Goal: Task Accomplishment & Management: Manage account settings

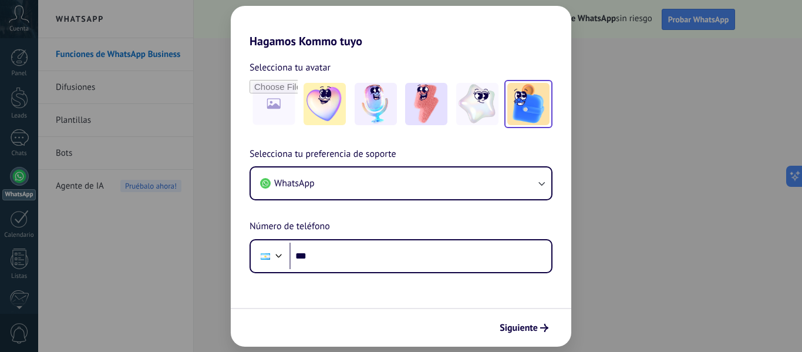
click at [518, 96] on img at bounding box center [528, 104] width 42 height 42
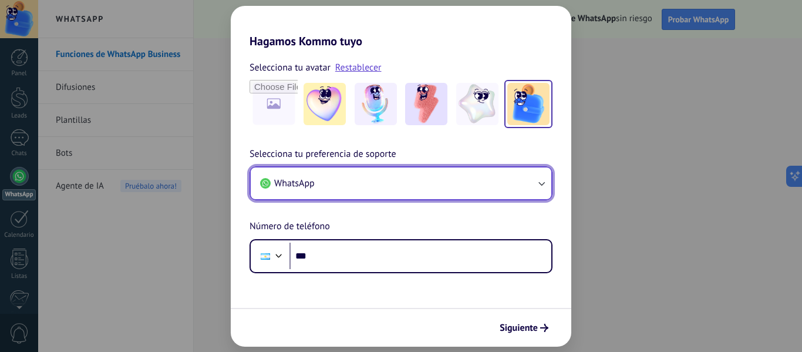
click at [393, 178] on button "WhatsApp" at bounding box center [401, 183] width 301 height 32
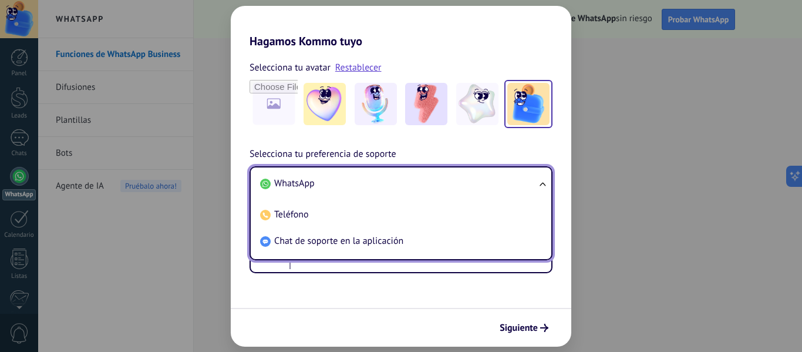
click at [393, 178] on li "WhatsApp" at bounding box center [398, 183] width 286 height 26
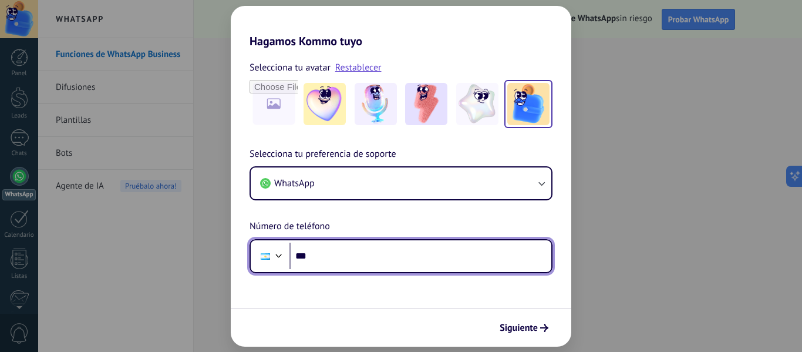
click at [389, 248] on input "***" at bounding box center [420, 255] width 262 height 27
type input "**********"
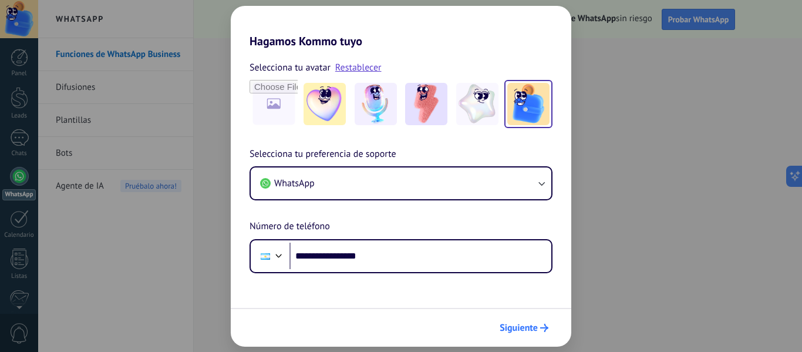
click at [511, 323] on span "Siguiente" at bounding box center [518, 327] width 38 height 8
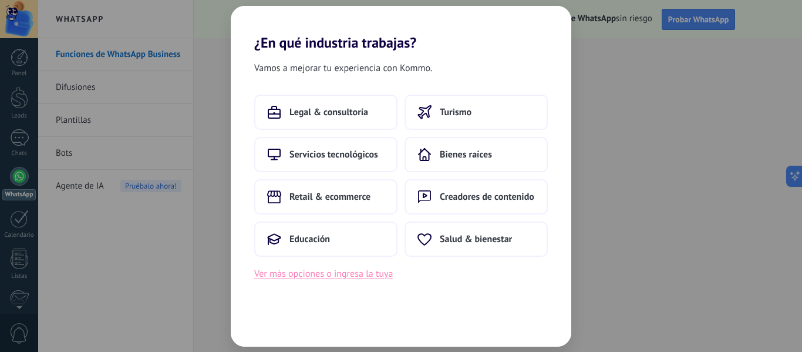
click at [363, 273] on button "Ver más opciones o ingresa la tuya" at bounding box center [323, 273] width 139 height 15
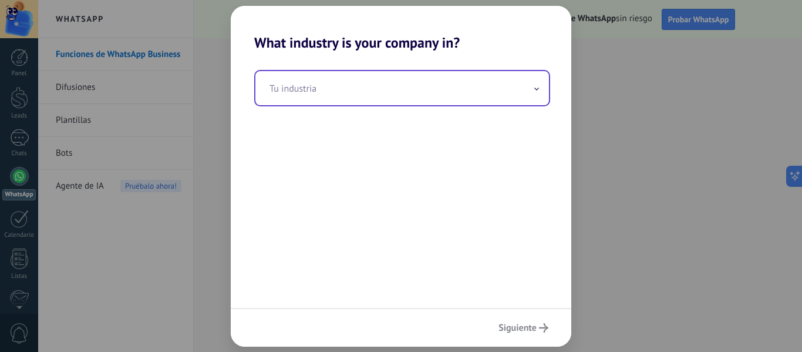
click at [390, 86] on input "text" at bounding box center [401, 88] width 293 height 34
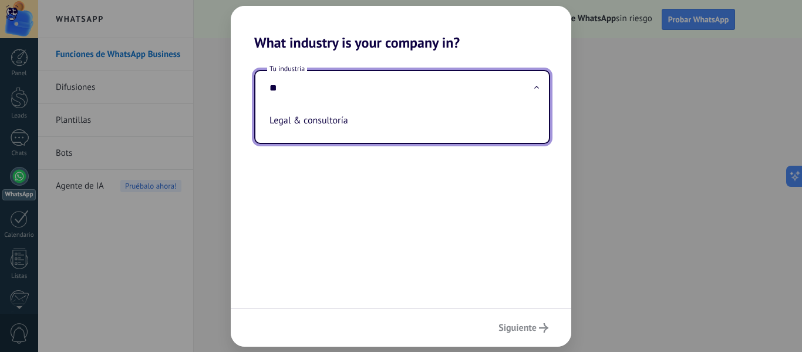
type input "*"
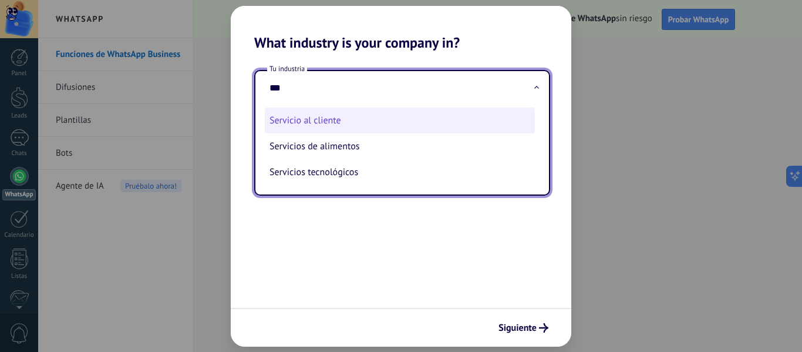
click at [360, 118] on li "Servicio al cliente" at bounding box center [400, 120] width 270 height 26
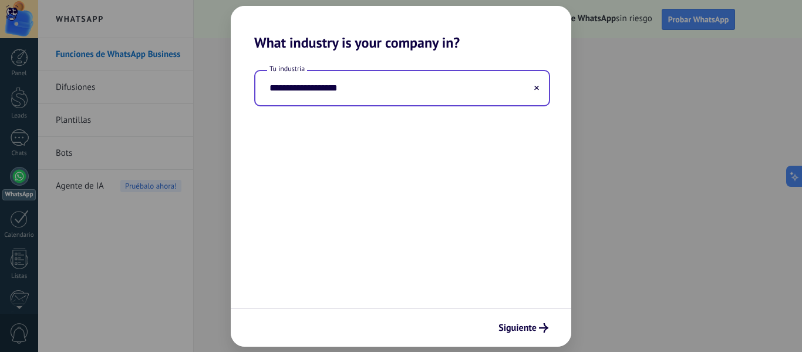
click at [366, 83] on input "**********" at bounding box center [401, 88] width 293 height 34
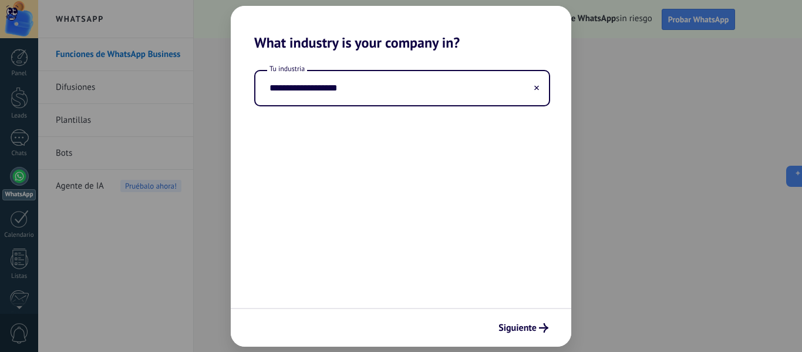
click at [408, 145] on div "**********" at bounding box center [401, 179] width 340 height 256
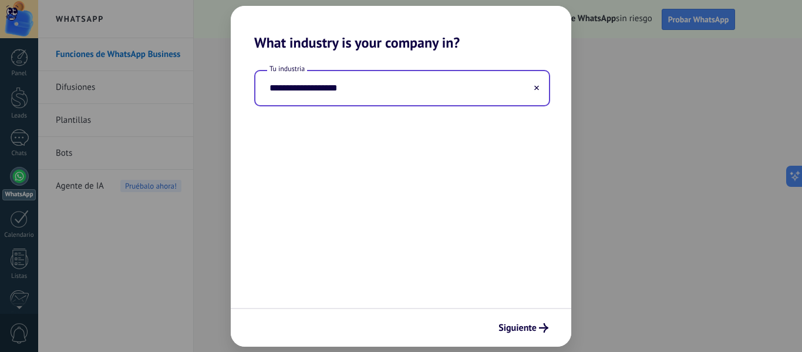
click at [419, 88] on input "**********" at bounding box center [401, 88] width 293 height 34
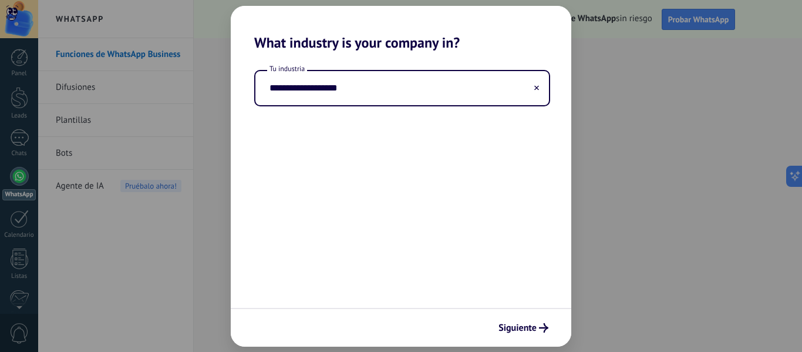
drag, startPoint x: 419, startPoint y: 88, endPoint x: 24, endPoint y: 10, distance: 402.6
click at [18, 10] on div "**********" at bounding box center [401, 176] width 802 height 352
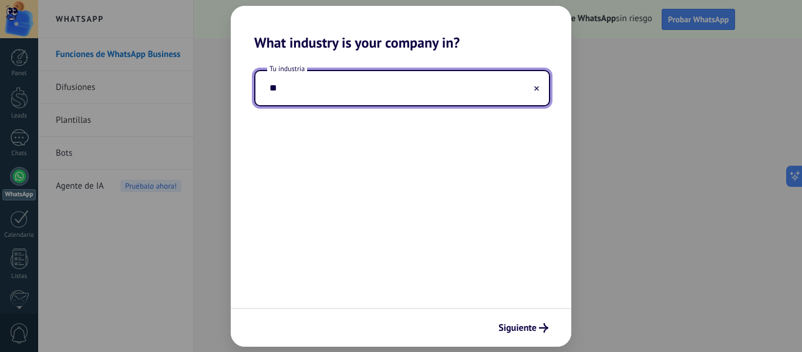
type input "*"
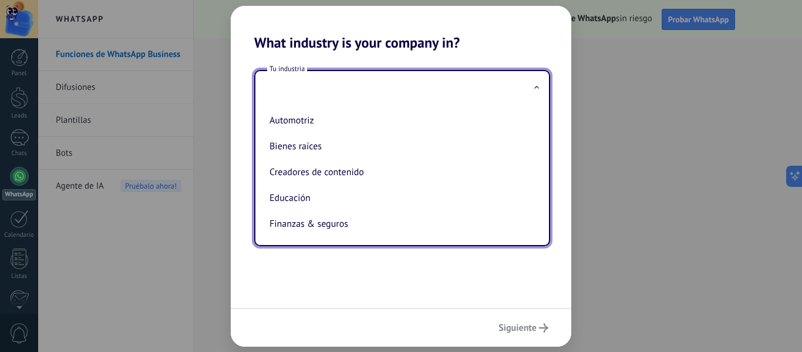
type input "*"
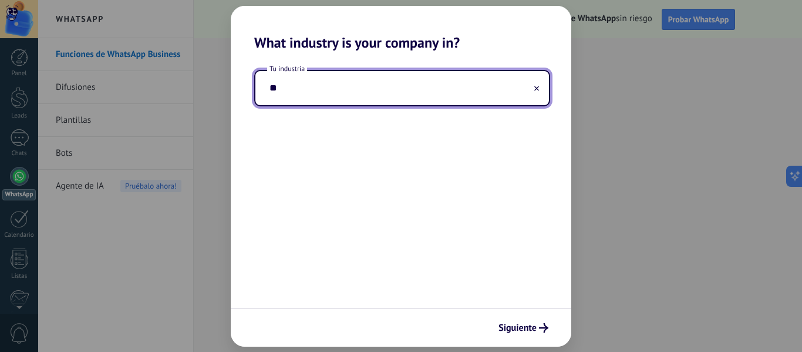
type input "*"
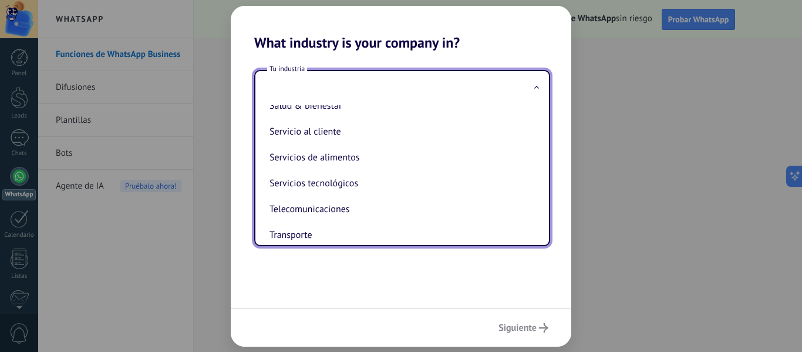
scroll to position [252, 0]
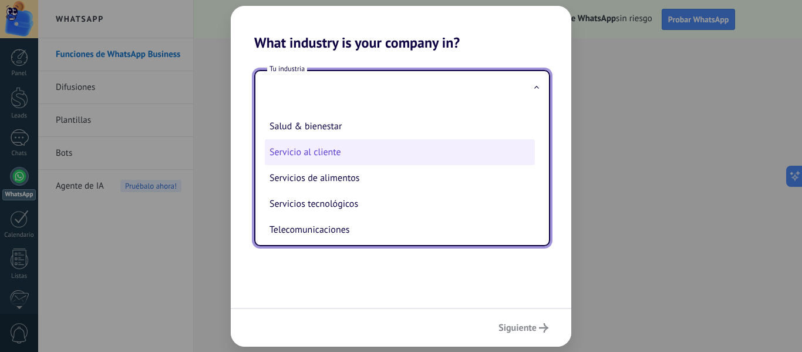
click at [360, 146] on li "Servicio al cliente" at bounding box center [400, 152] width 270 height 26
type input "**********"
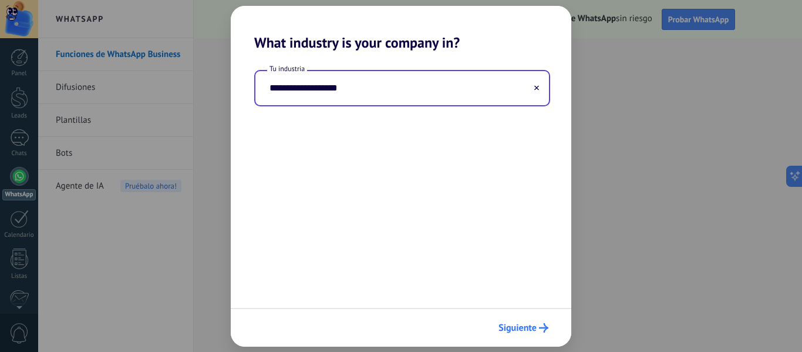
click at [525, 318] on button "Siguiente" at bounding box center [523, 328] width 60 height 20
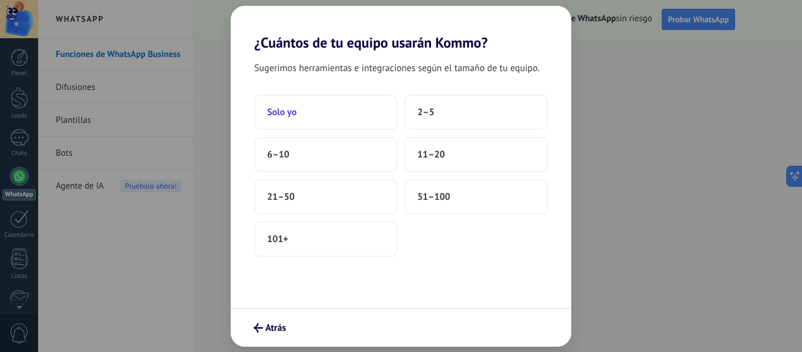
click at [376, 107] on button "Solo yo" at bounding box center [325, 111] width 143 height 35
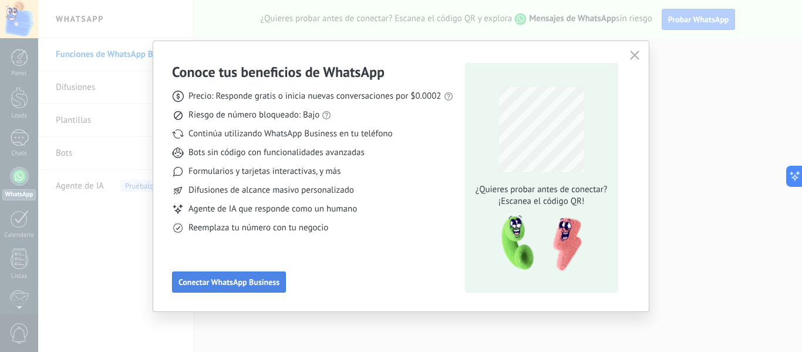
click at [274, 276] on button "Conectar WhatsApp Business" at bounding box center [229, 281] width 114 height 21
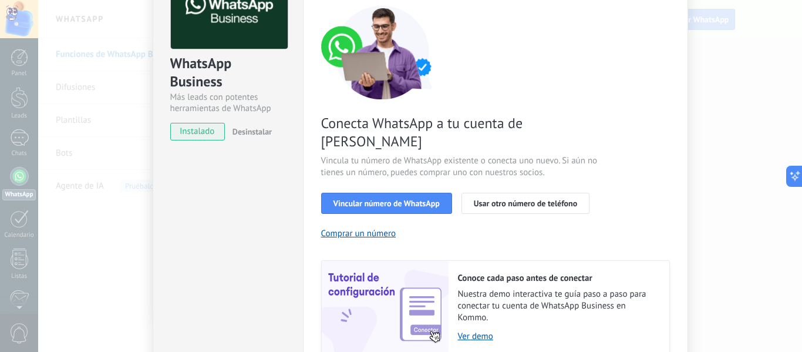
scroll to position [117, 0]
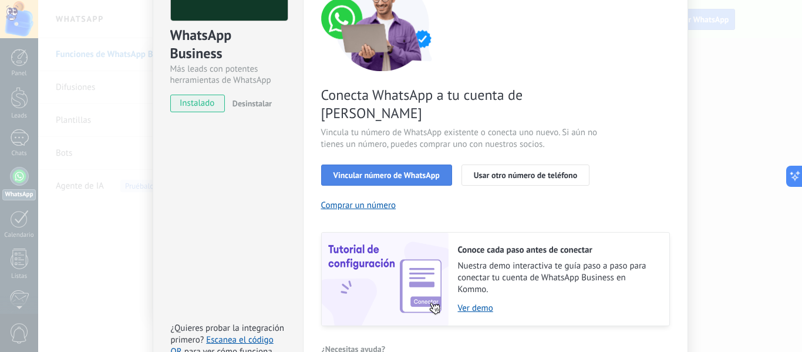
click at [357, 171] on span "Vincular número de WhatsApp" at bounding box center [386, 175] width 106 height 8
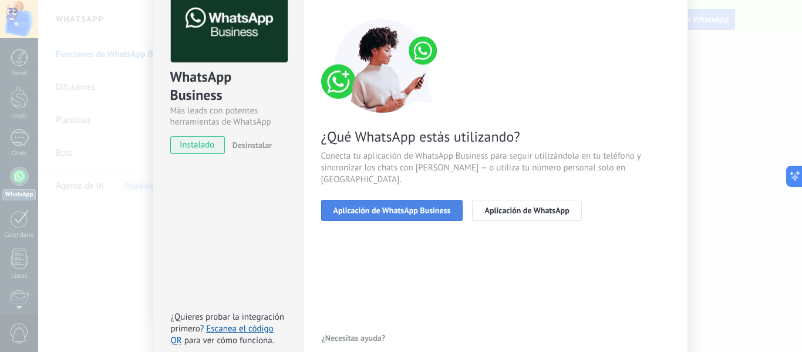
scroll to position [59, 0]
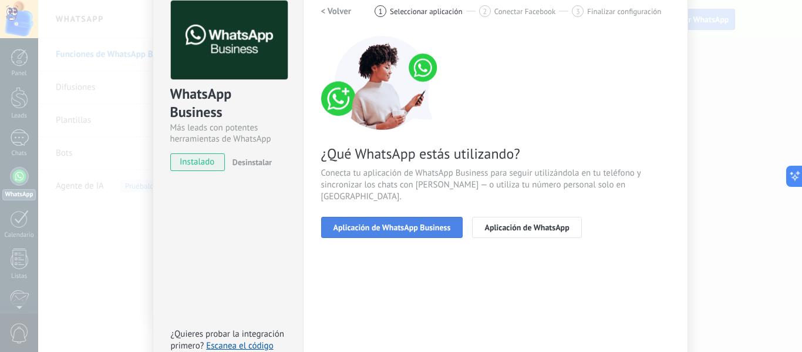
click at [376, 223] on span "Aplicación de WhatsApp Business" at bounding box center [391, 227] width 117 height 8
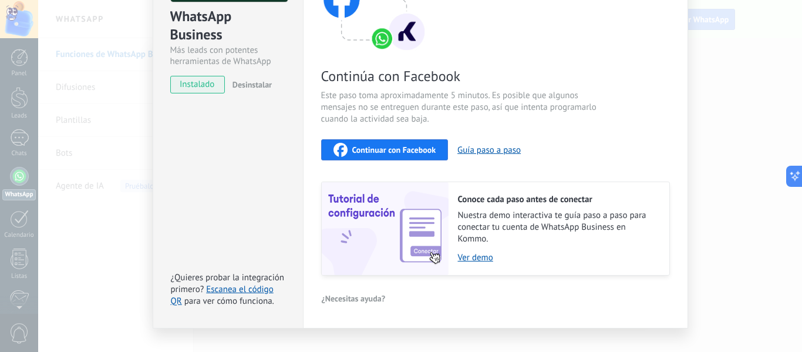
scroll to position [156, 0]
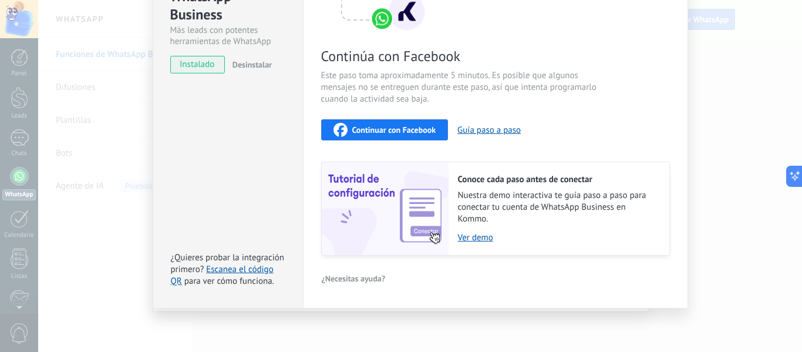
click at [382, 126] on span "Continuar con Facebook" at bounding box center [394, 130] width 84 height 8
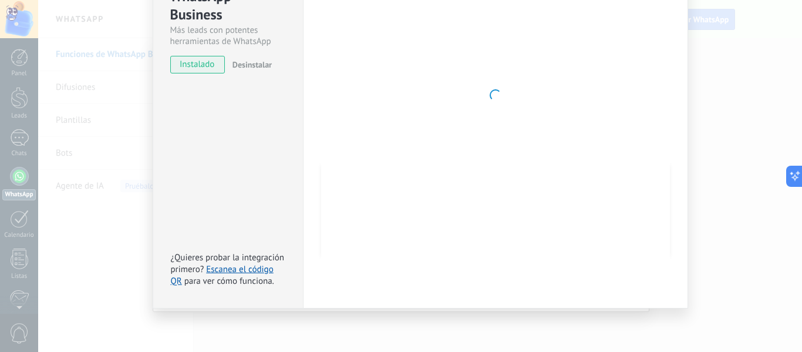
scroll to position [136, 0]
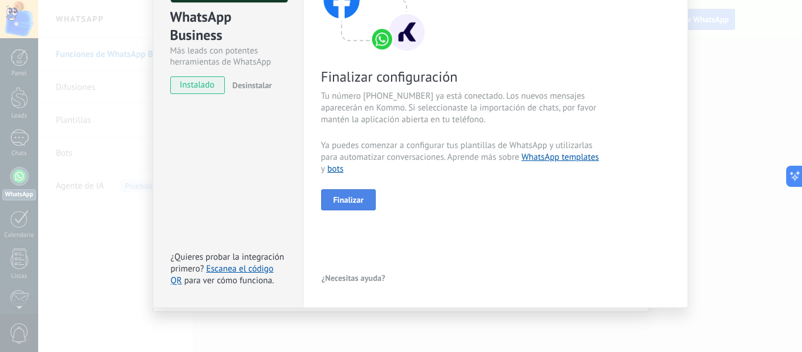
click at [359, 190] on button "Finalizar" at bounding box center [348, 199] width 55 height 21
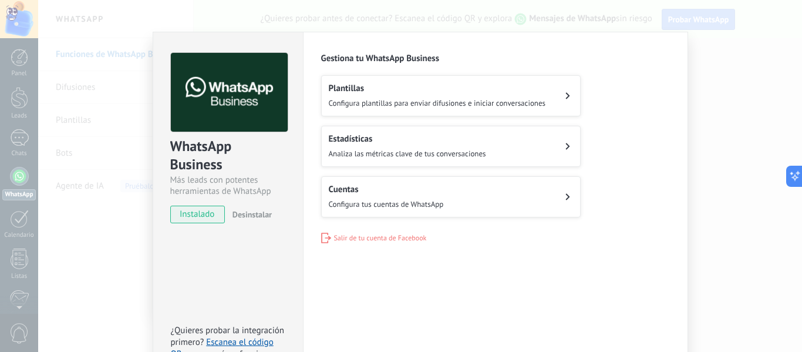
scroll to position [0, 0]
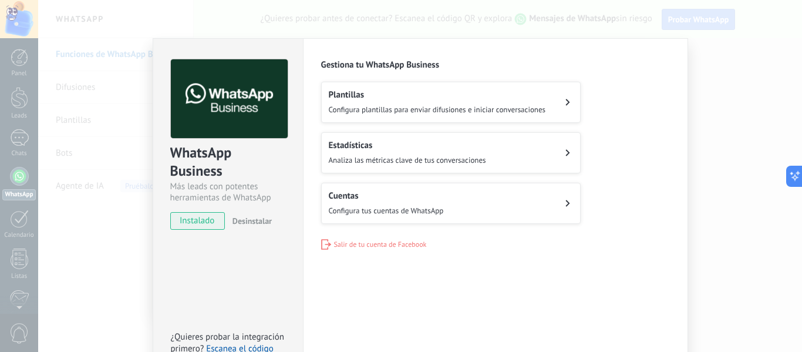
click at [542, 96] on h2 "Plantillas" at bounding box center [437, 94] width 217 height 11
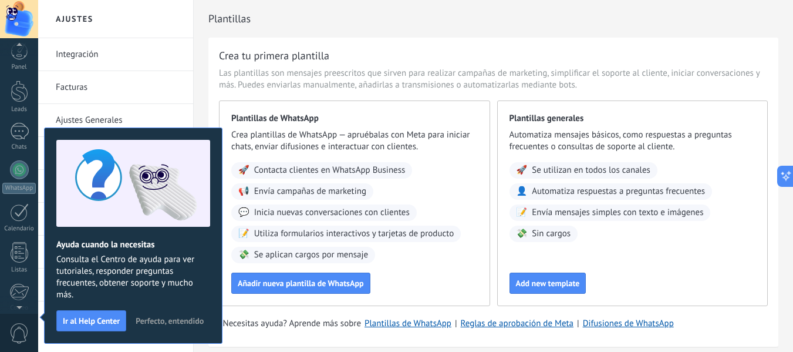
scroll to position [137, 0]
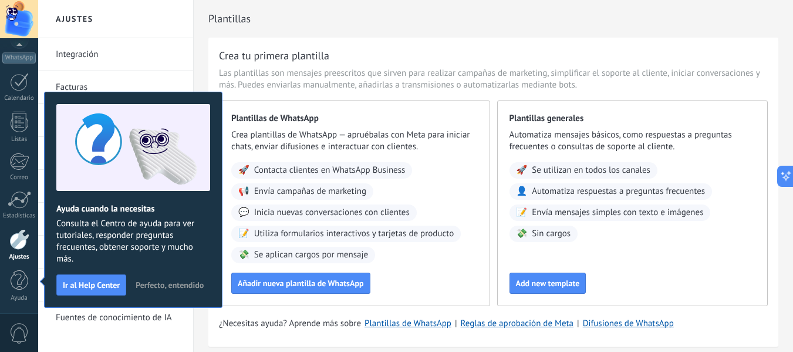
click at [181, 291] on button "Perfecto, entendido" at bounding box center [169, 285] width 79 height 18
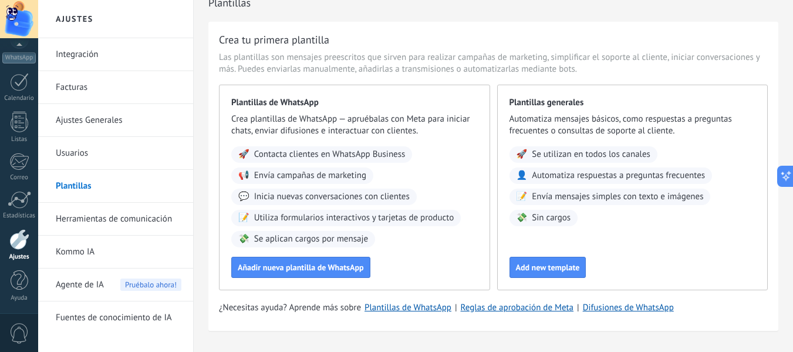
scroll to position [0, 0]
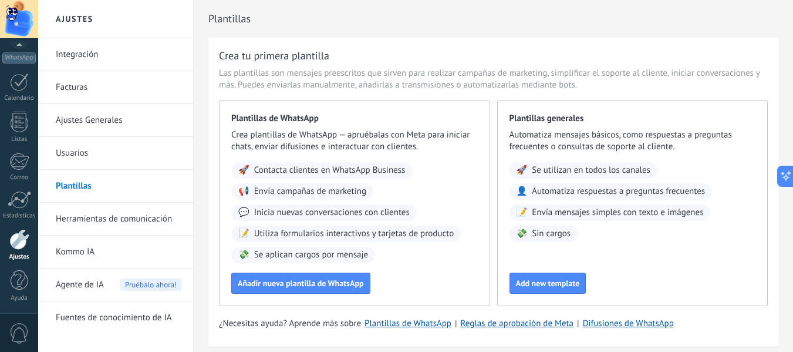
click at [117, 213] on link "Herramientas de comunicación" at bounding box center [119, 218] width 126 height 33
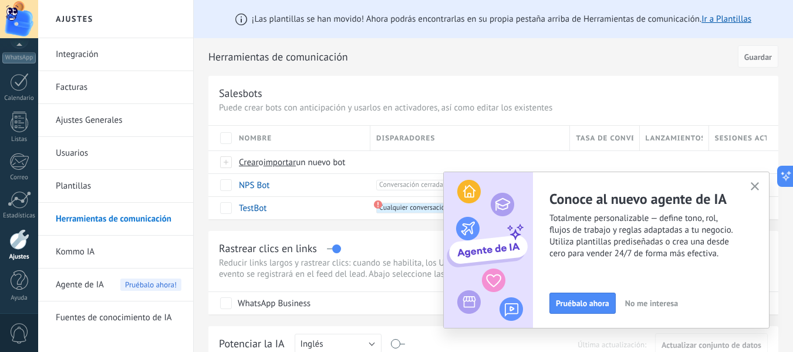
click at [751, 185] on icon "button" at bounding box center [755, 186] width 9 height 9
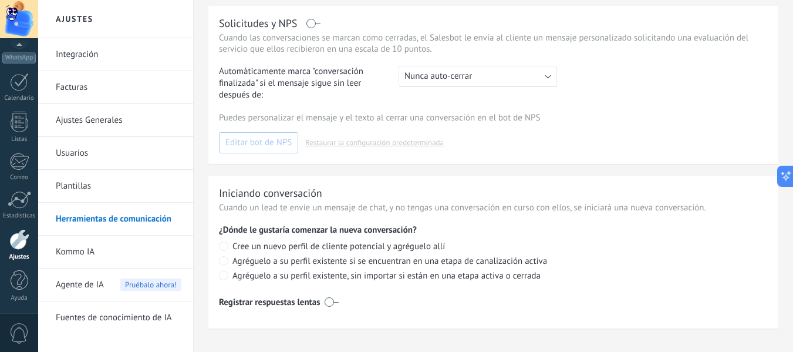
scroll to position [543, 0]
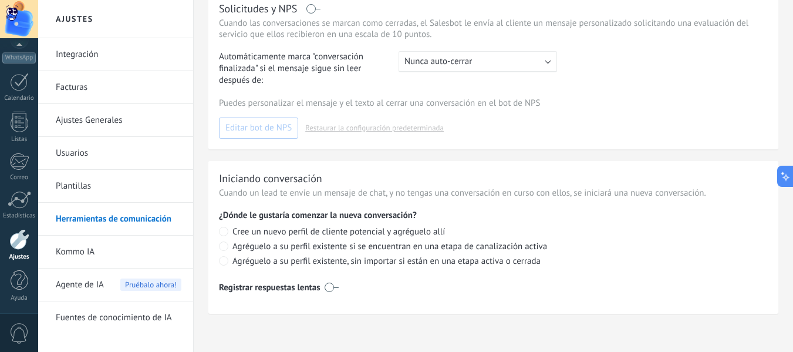
click at [164, 253] on link "Kommo IA" at bounding box center [119, 251] width 126 height 33
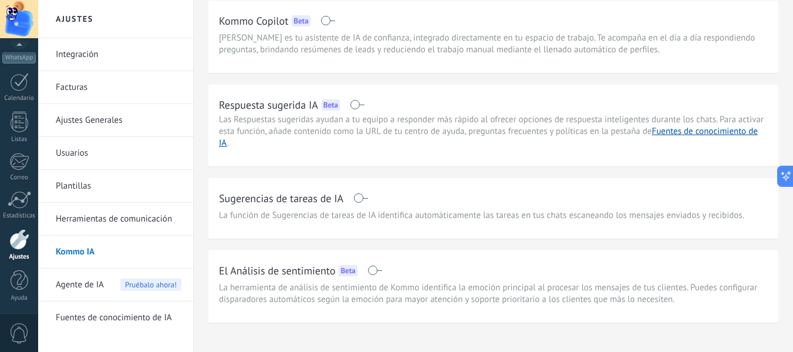
scroll to position [58, 0]
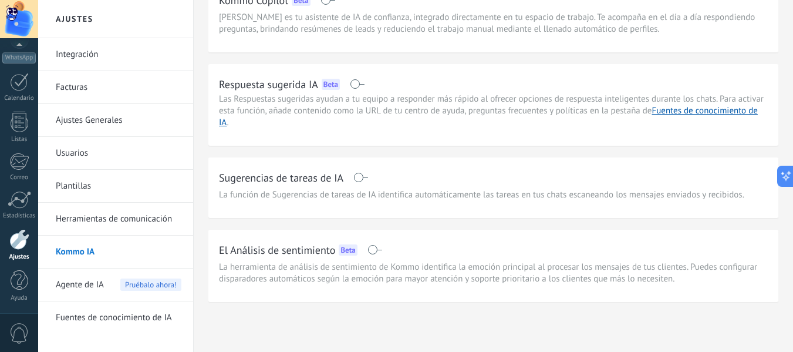
click at [109, 276] on div "Agente de IA Pruébalo ahora!" at bounding box center [119, 284] width 126 height 33
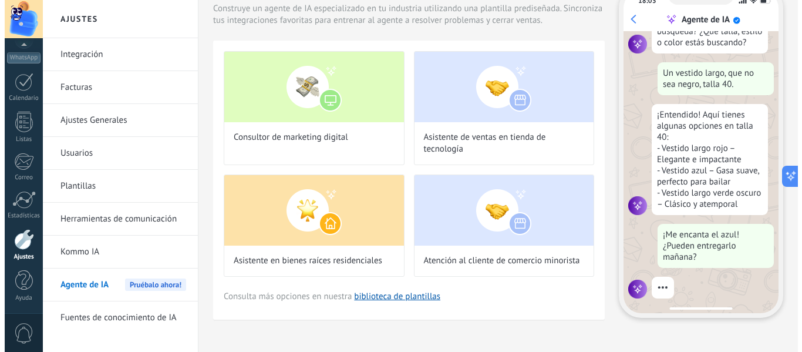
scroll to position [141, 0]
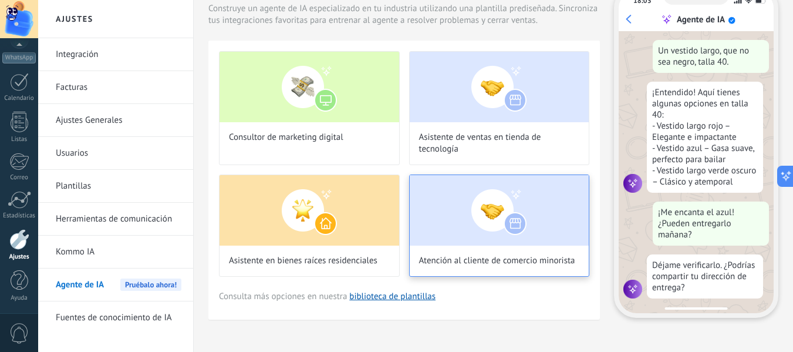
click at [441, 195] on img at bounding box center [500, 210] width 180 height 70
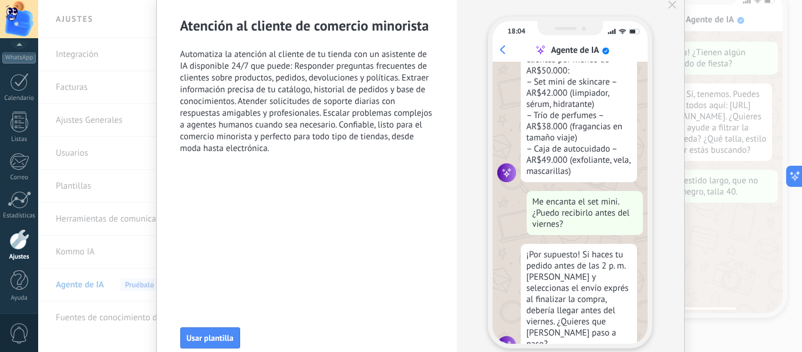
scroll to position [230, 0]
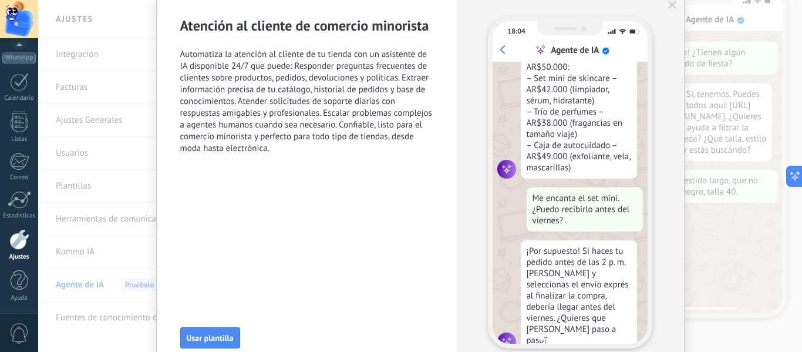
click at [670, 8] on icon "button" at bounding box center [672, 5] width 8 height 8
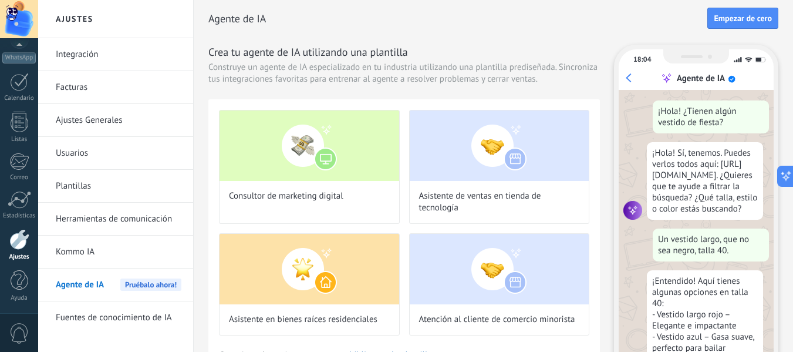
scroll to position [35, 0]
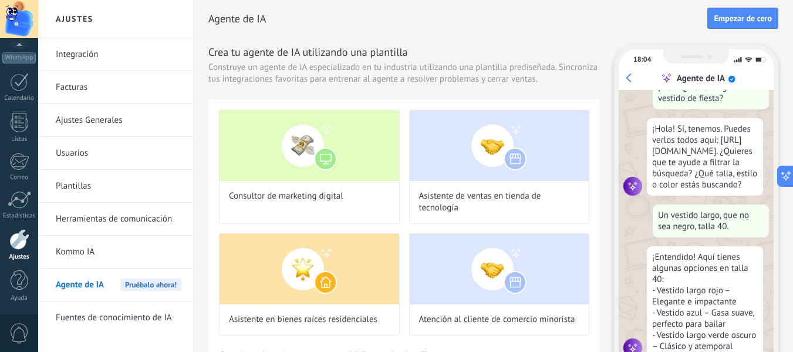
click at [142, 51] on link "Integración" at bounding box center [119, 54] width 126 height 33
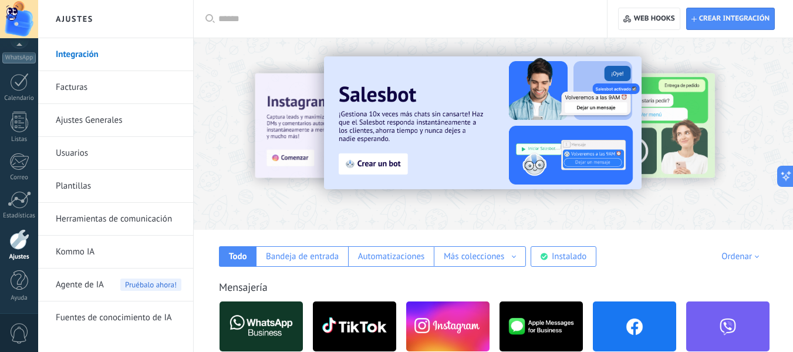
click at [238, 319] on img at bounding box center [261, 326] width 83 height 57
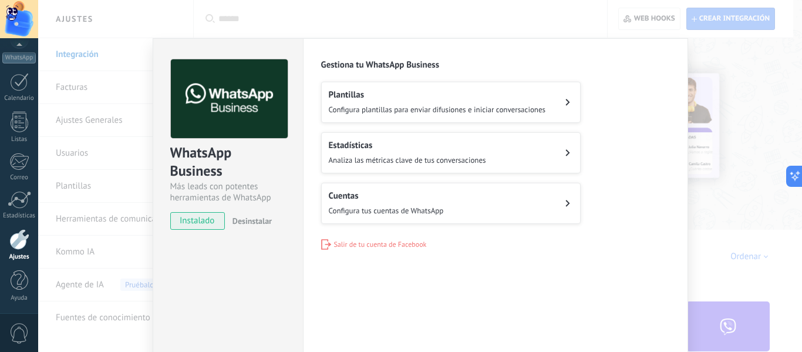
click at [138, 146] on div "WhatsApp Business Más leads con potentes herramientas de WhatsApp instalado Des…" at bounding box center [420, 176] width 764 height 352
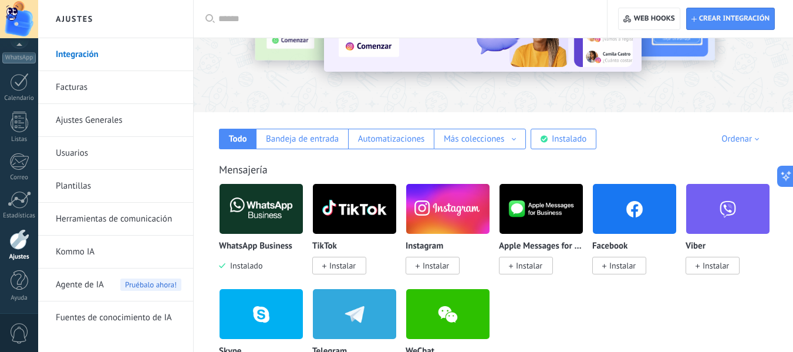
scroll to position [176, 0]
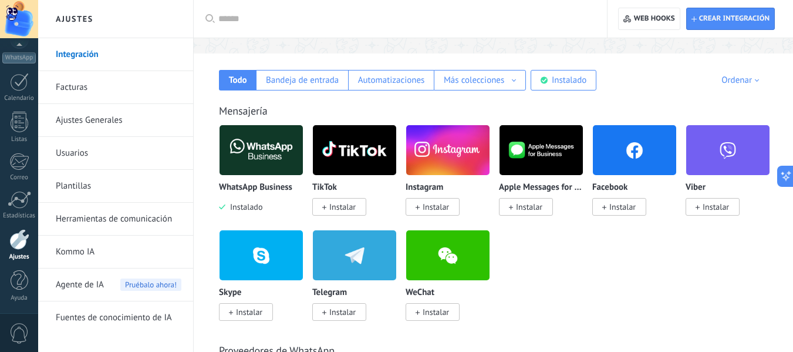
click at [93, 121] on link "Ajustes Generales" at bounding box center [119, 120] width 126 height 33
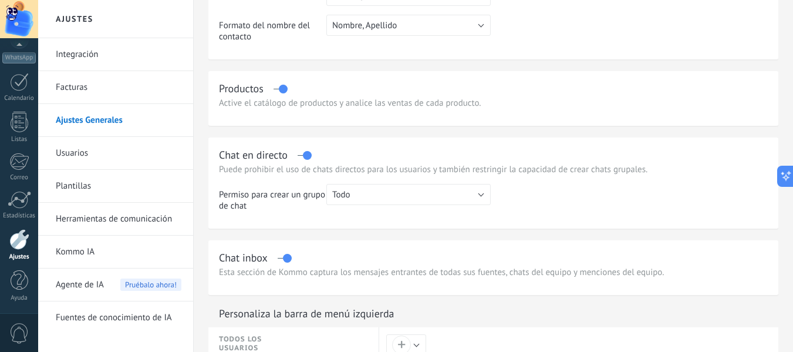
scroll to position [293, 0]
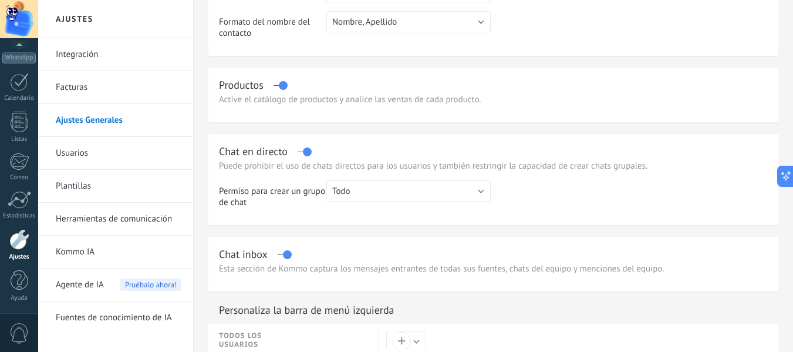
click at [284, 86] on label at bounding box center [280, 85] width 13 height 1
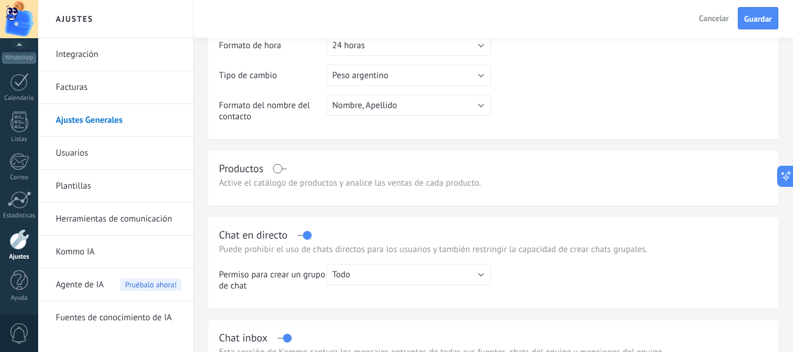
scroll to position [142, 0]
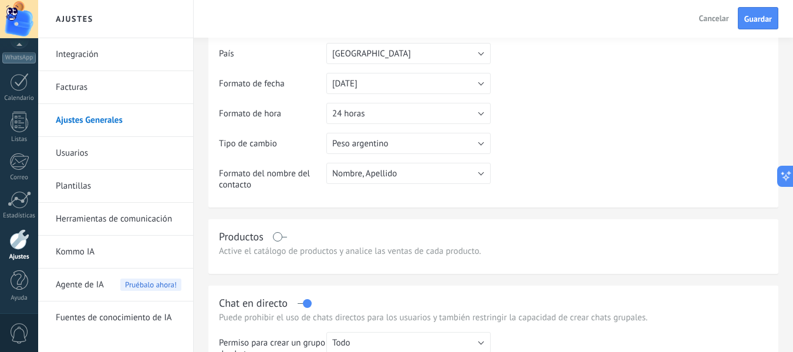
click at [278, 237] on label at bounding box center [280, 237] width 13 height 1
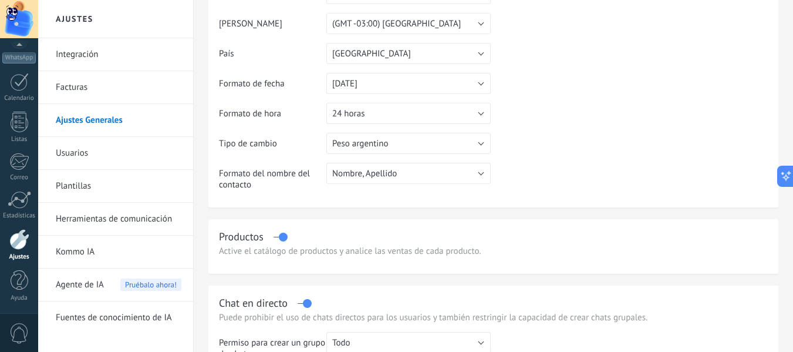
click at [282, 237] on label at bounding box center [280, 237] width 13 height 1
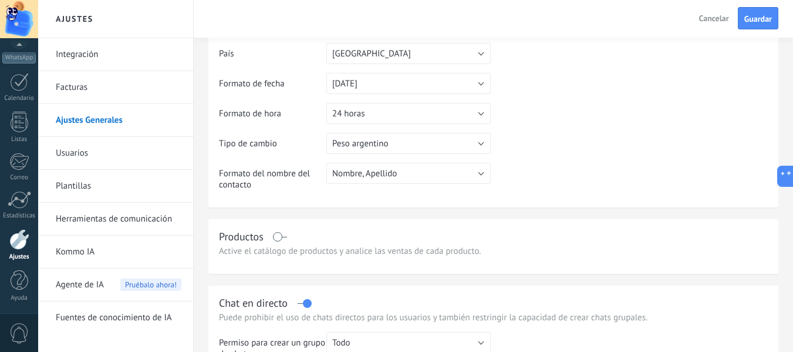
click at [282, 239] on div "Productos" at bounding box center [493, 235] width 549 height 13
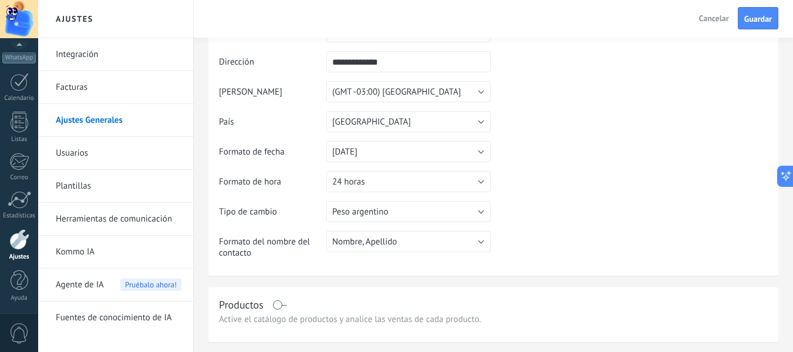
scroll to position [176, 0]
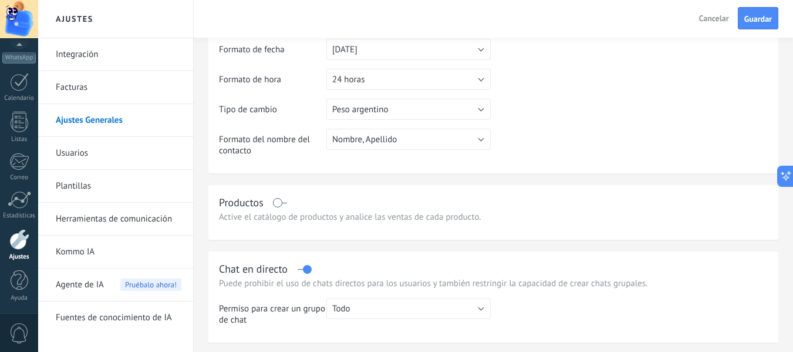
click at [287, 202] on div "Productos" at bounding box center [493, 201] width 549 height 13
click at [281, 202] on label at bounding box center [280, 202] width 13 height 1
click at [145, 150] on link "Usuarios" at bounding box center [119, 153] width 126 height 33
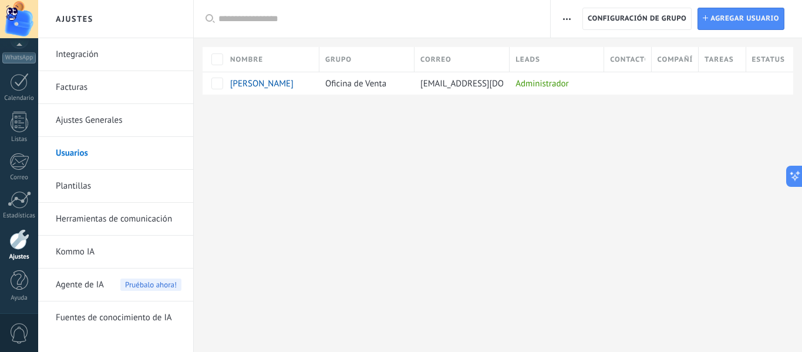
click at [147, 181] on link "Plantillas" at bounding box center [119, 186] width 126 height 33
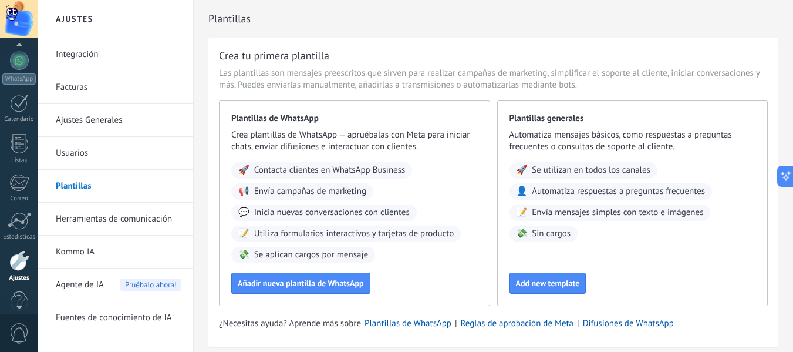
click at [23, 53] on div at bounding box center [19, 47] width 38 height 18
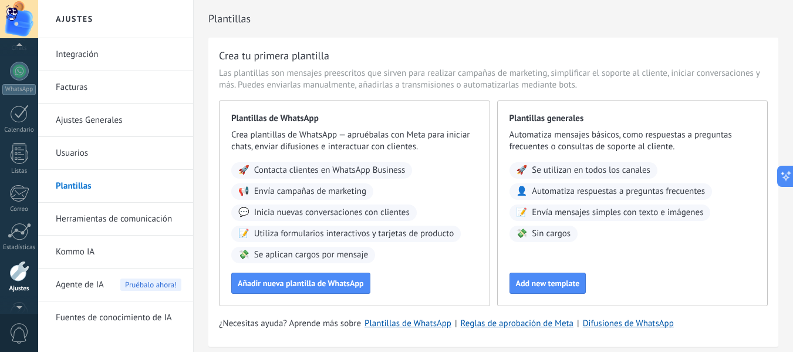
scroll to position [96, 0]
click at [19, 87] on div at bounding box center [19, 79] width 19 height 19
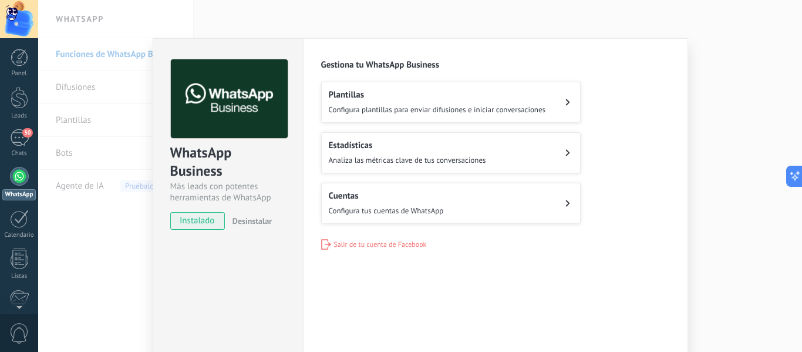
click at [385, 194] on h2 "Cuentas" at bounding box center [386, 195] width 115 height 11
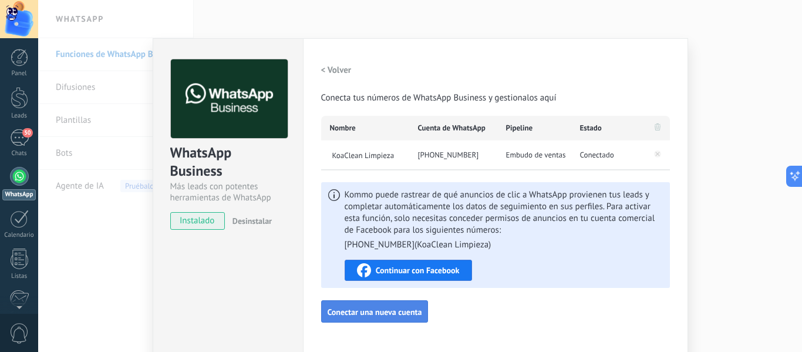
click at [325, 308] on button "Conectar una nueva cuenta" at bounding box center [374, 311] width 107 height 22
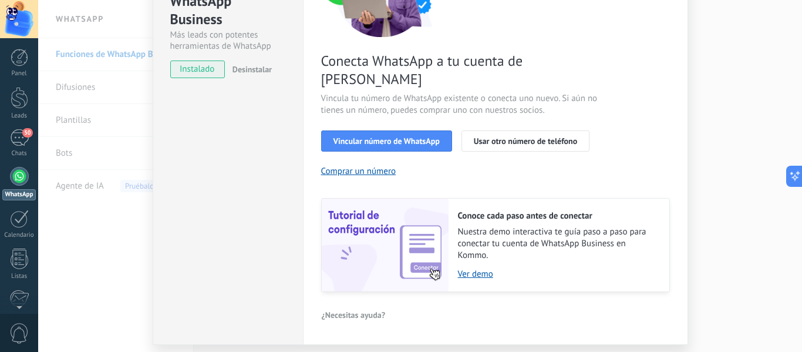
scroll to position [170, 0]
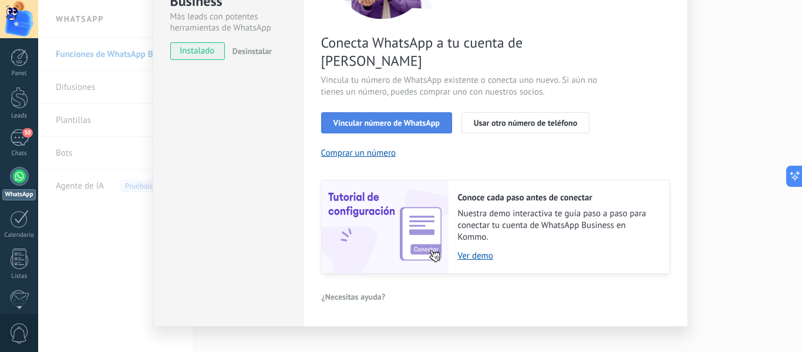
click at [372, 119] on span "Vincular número de WhatsApp" at bounding box center [386, 123] width 106 height 8
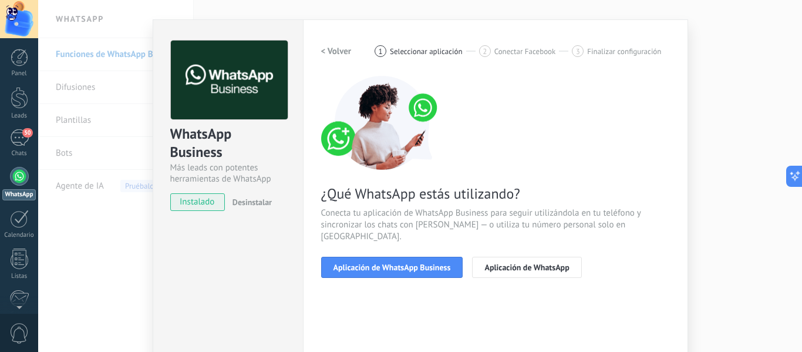
scroll to position [18, 0]
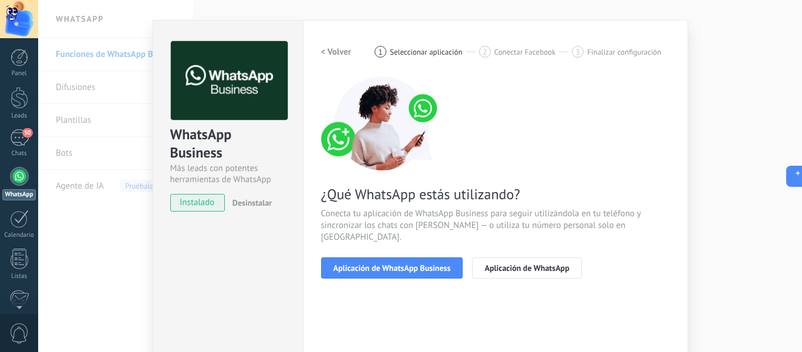
click at [334, 55] on h2 "< Volver" at bounding box center [336, 51] width 31 height 11
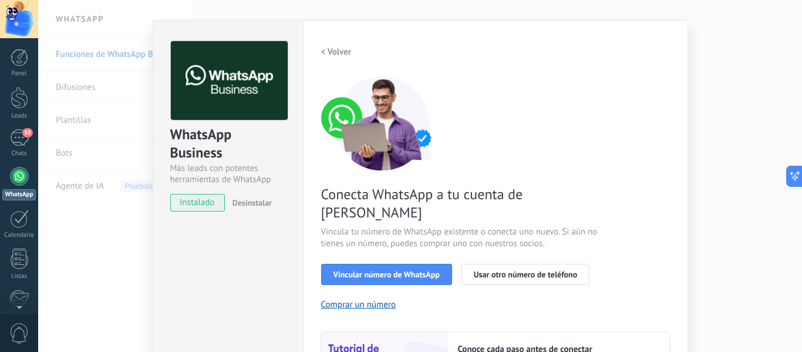
click at [334, 55] on h2 "< Volver" at bounding box center [336, 51] width 31 height 11
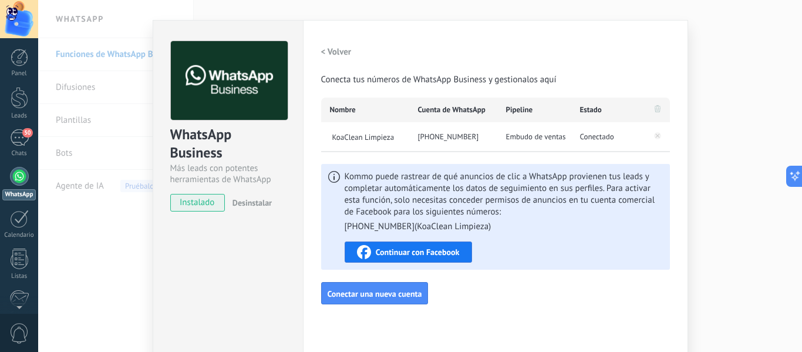
click at [124, 218] on div "WhatsApp Business Más leads con potentes herramientas de WhatsApp instalado Des…" at bounding box center [420, 176] width 764 height 352
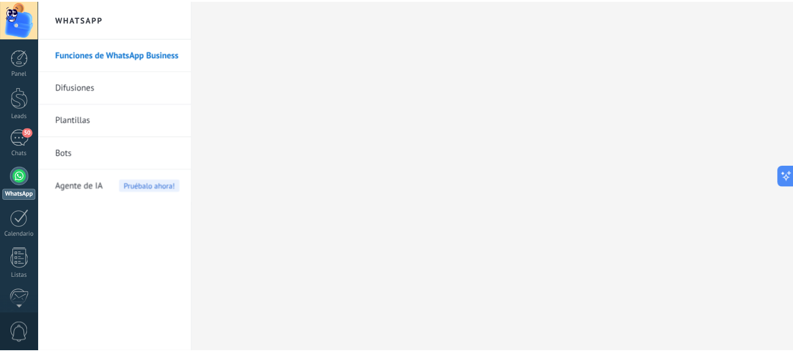
scroll to position [0, 0]
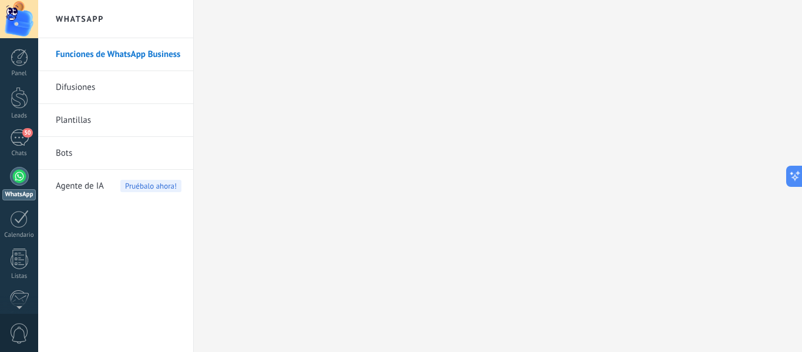
click at [178, 81] on link "Difusiones" at bounding box center [119, 87] width 126 height 33
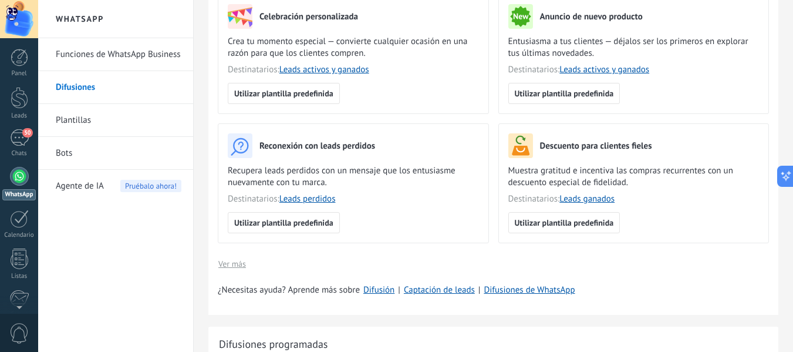
scroll to position [176, 0]
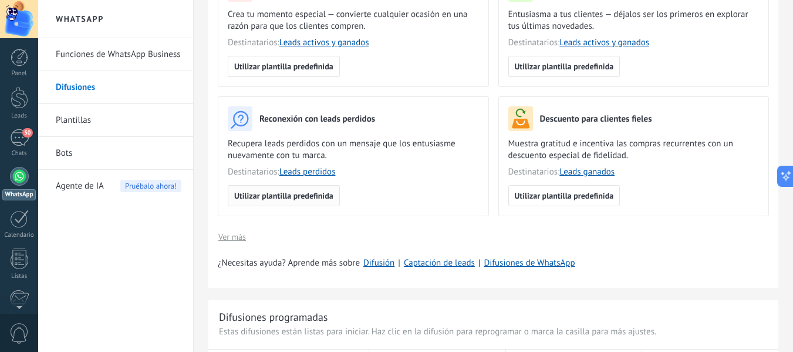
click at [313, 191] on span "Utilizar plantilla predefinida" at bounding box center [283, 195] width 99 height 8
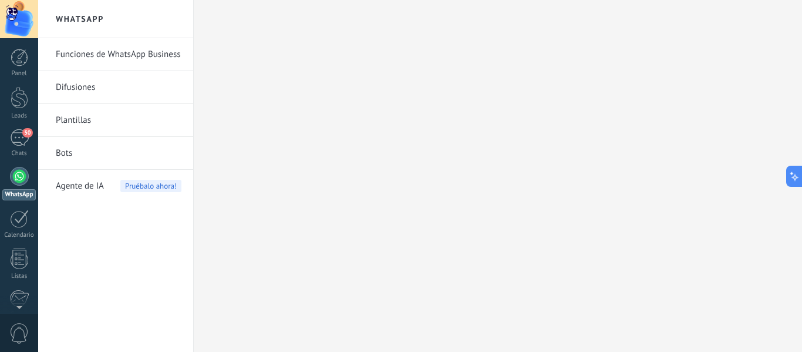
click at [124, 53] on link "Funciones de WhatsApp Business" at bounding box center [119, 54] width 126 height 33
click at [123, 51] on link "Funciones de WhatsApp Business" at bounding box center [119, 54] width 126 height 33
click at [75, 50] on link "Funciones de WhatsApp Business" at bounding box center [119, 54] width 126 height 33
click at [20, 172] on div at bounding box center [19, 176] width 19 height 19
click at [111, 56] on link "Funciones de WhatsApp Business" at bounding box center [119, 54] width 126 height 33
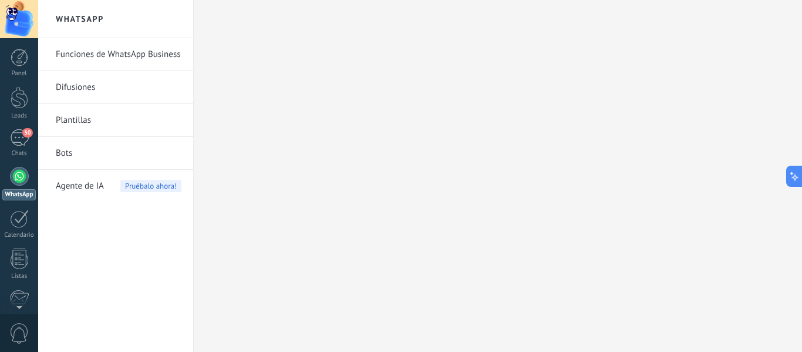
click at [122, 87] on link "Difusiones" at bounding box center [119, 87] width 126 height 33
click at [126, 120] on link "Plantillas" at bounding box center [119, 120] width 126 height 33
click at [15, 180] on div at bounding box center [19, 176] width 19 height 19
click at [18, 220] on div at bounding box center [19, 219] width 19 height 18
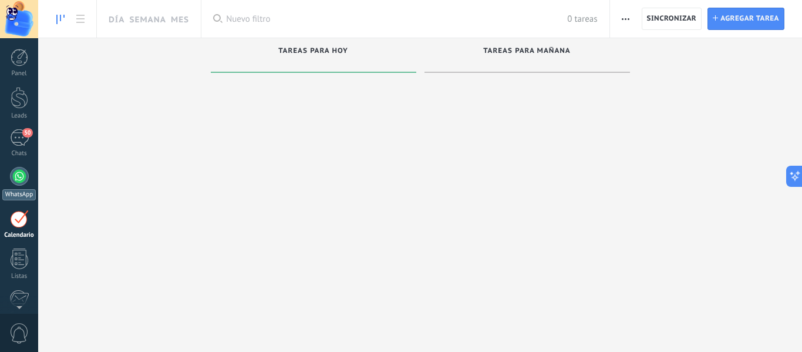
click at [22, 179] on div at bounding box center [19, 176] width 19 height 19
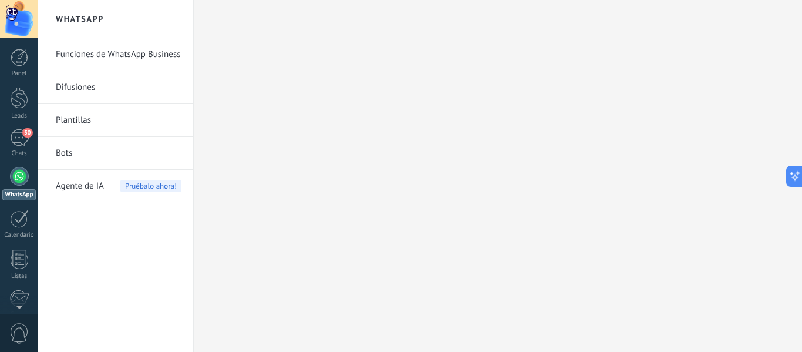
click at [169, 54] on link "Funciones de WhatsApp Business" at bounding box center [119, 54] width 126 height 33
click at [136, 83] on link "Difusiones" at bounding box center [119, 87] width 126 height 33
click at [104, 186] on div "Agente de IA Pruébalo ahora!" at bounding box center [119, 186] width 126 height 33
click at [167, 182] on span "Pruébalo ahora!" at bounding box center [150, 186] width 61 height 12
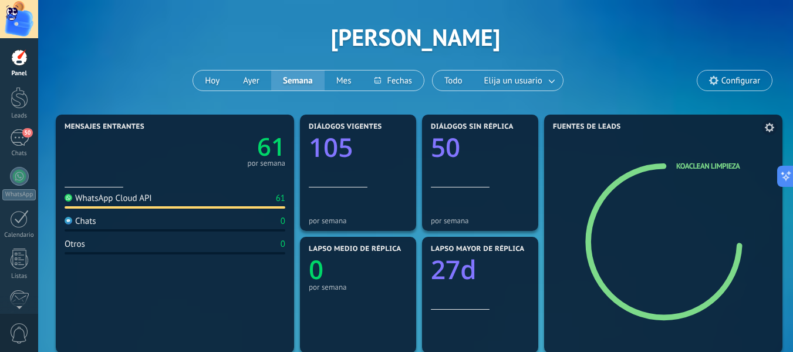
scroll to position [59, 0]
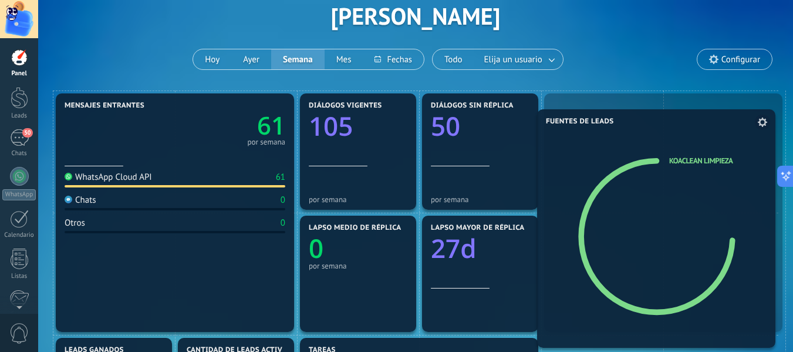
drag, startPoint x: 574, startPoint y: 136, endPoint x: 576, endPoint y: 152, distance: 16.0
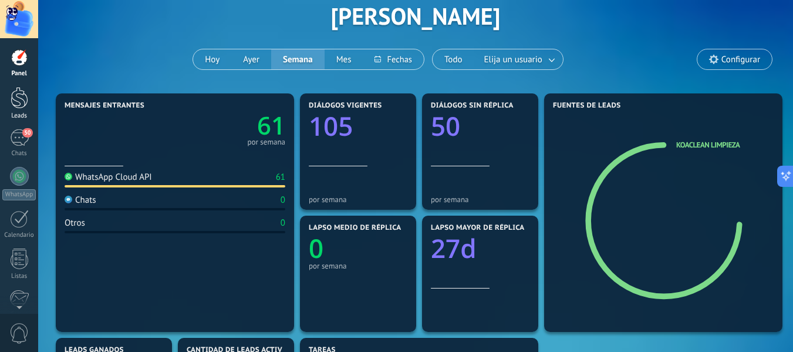
click at [25, 100] on div at bounding box center [20, 98] width 18 height 22
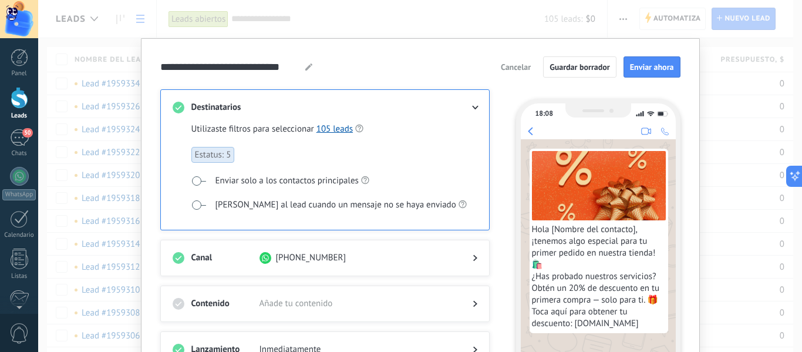
click at [468, 106] on div at bounding box center [465, 108] width 23 height 12
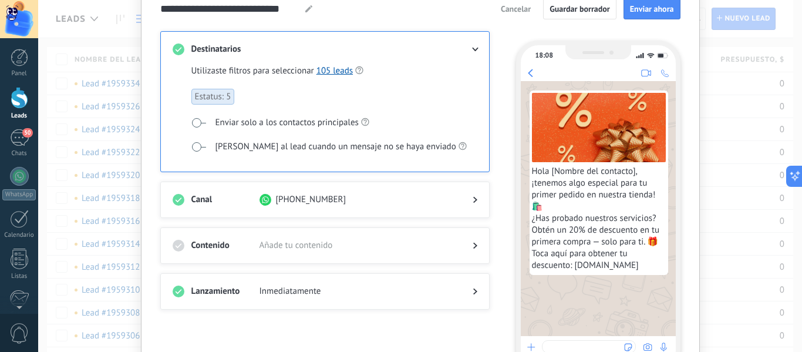
scroll to position [59, 0]
click at [374, 286] on span "Inmediatamente" at bounding box center [356, 291] width 194 height 12
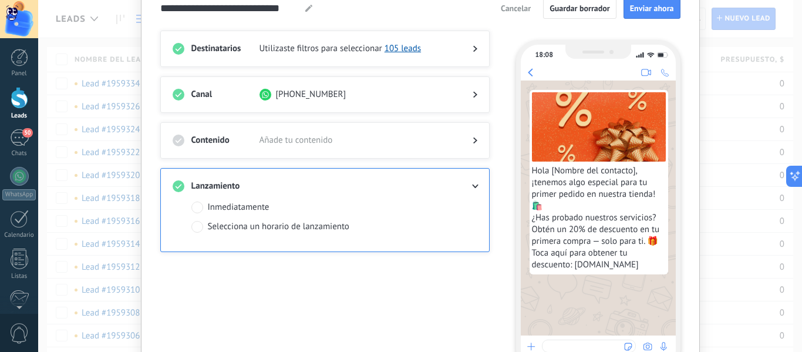
click at [322, 141] on span "Añade tu contenido" at bounding box center [356, 140] width 194 height 12
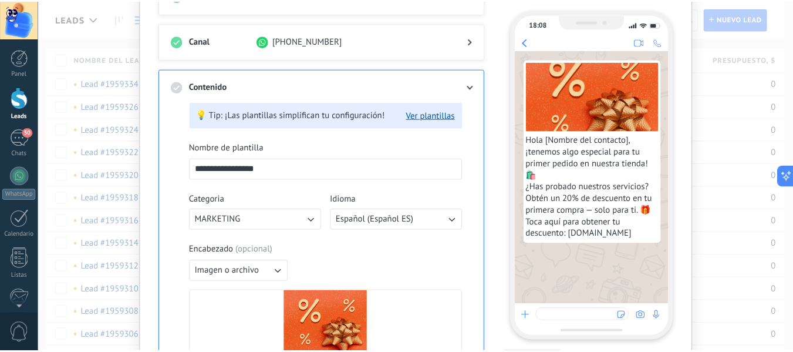
scroll to position [0, 0]
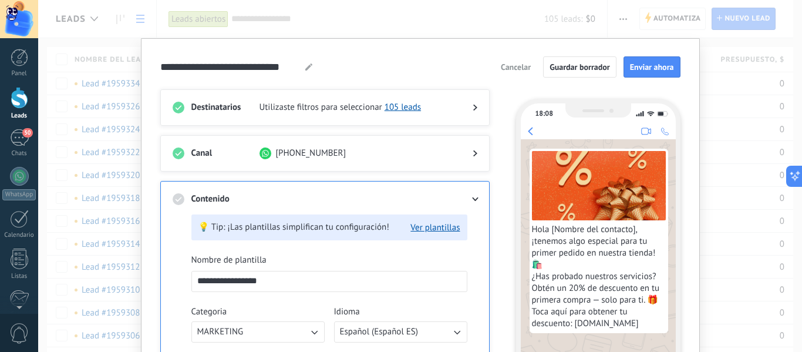
click at [524, 66] on span "Cancelar" at bounding box center [516, 67] width 30 height 8
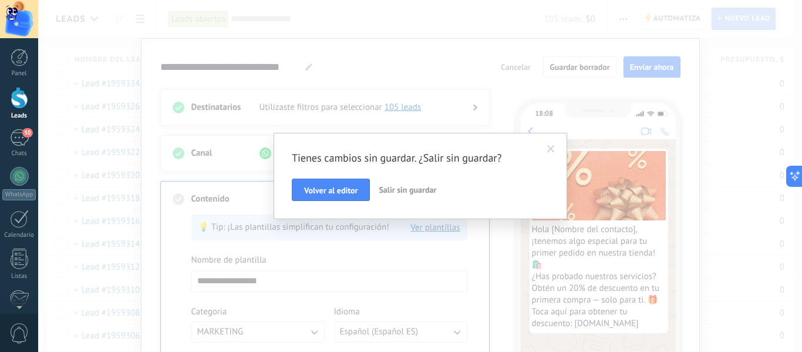
click at [399, 190] on span "Salir sin guardar" at bounding box center [408, 189] width 58 height 11
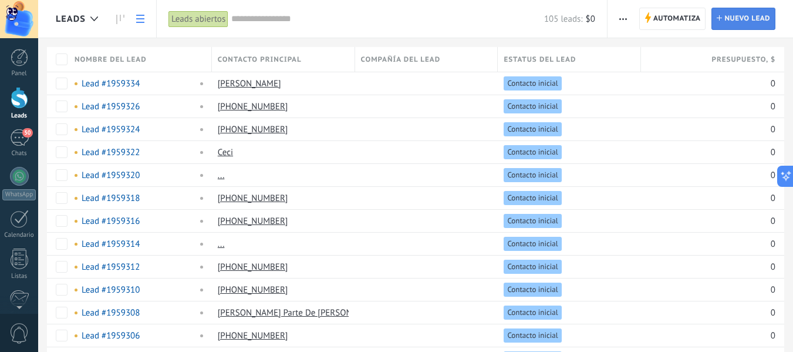
click at [744, 23] on span "Nuevo lead" at bounding box center [747, 18] width 46 height 21
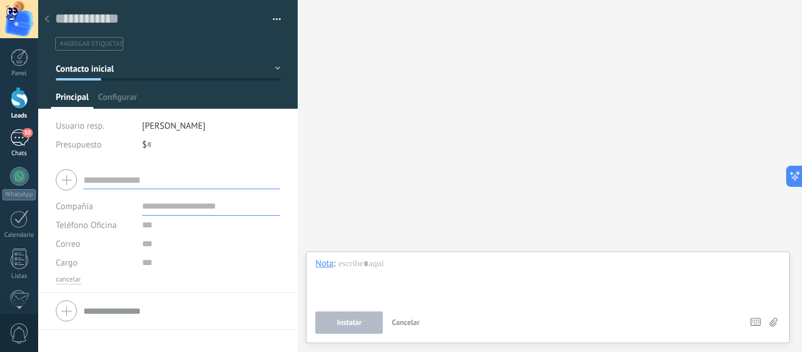
click at [27, 134] on span "50" at bounding box center [27, 132] width 10 height 9
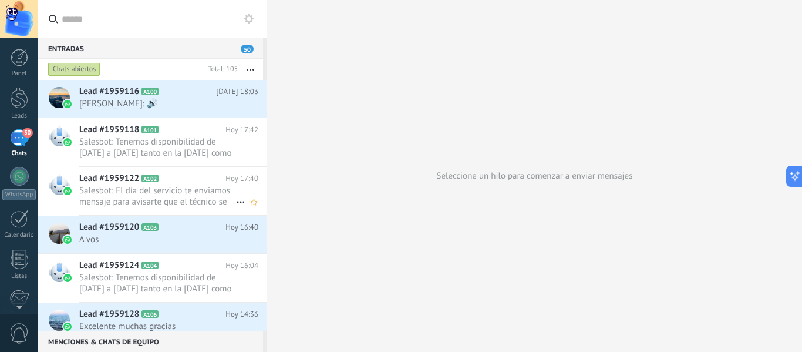
click at [185, 191] on span "Salesbot: El día del servicio te enviamos mensaje para avisarte que el técnico …" at bounding box center [157, 196] width 157 height 22
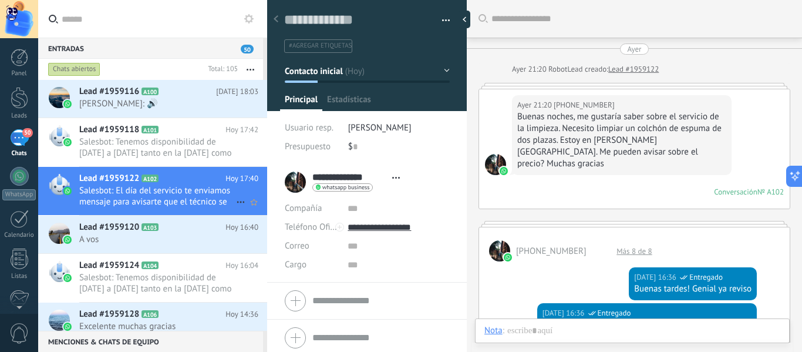
scroll to position [523, 0]
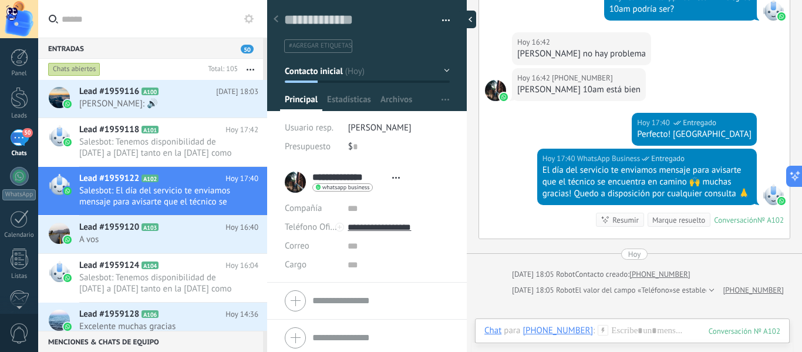
click at [470, 21] on div at bounding box center [467, 20] width 18 height 18
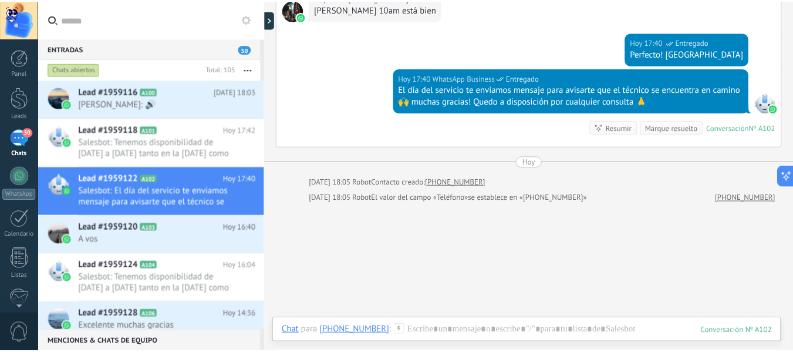
scroll to position [229, 0]
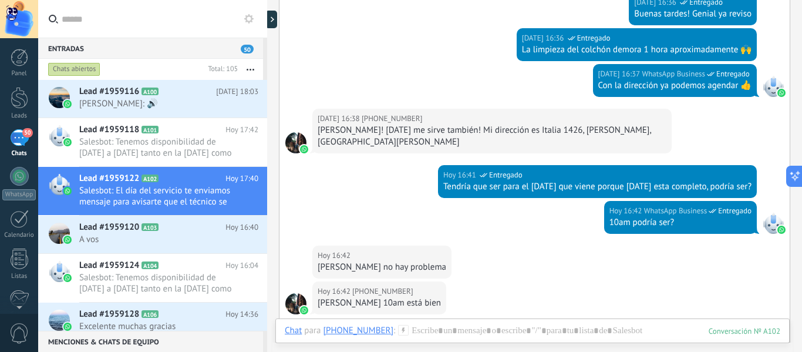
click at [249, 20] on icon at bounding box center [248, 18] width 9 height 9
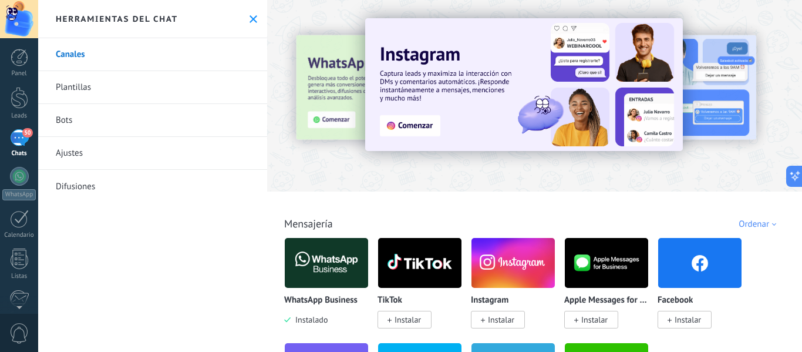
click at [499, 315] on span "Instalar" at bounding box center [501, 319] width 26 height 11
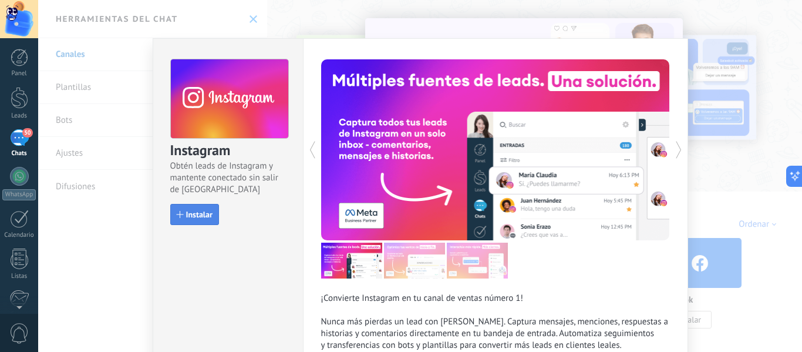
click at [207, 212] on span "Instalar" at bounding box center [199, 214] width 26 height 8
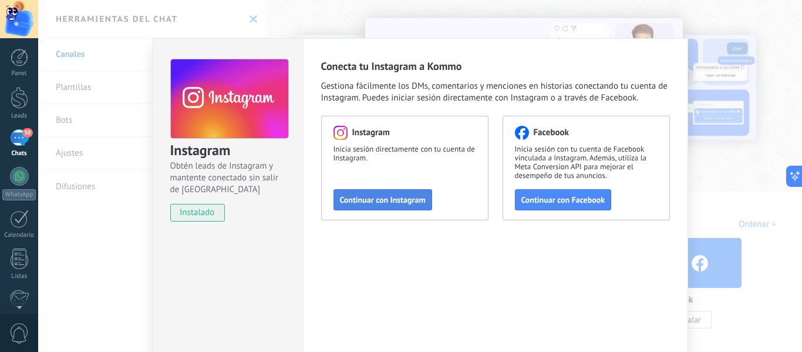
click at [406, 202] on span "Continuar con Instagram" at bounding box center [383, 199] width 86 height 8
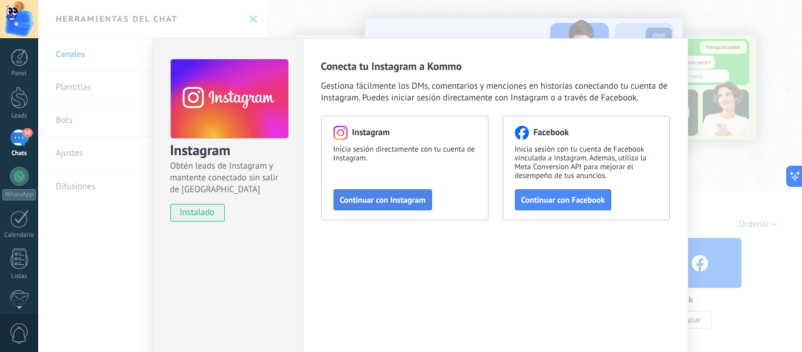
click at [376, 205] on button "Continuar con Instagram" at bounding box center [382, 199] width 99 height 21
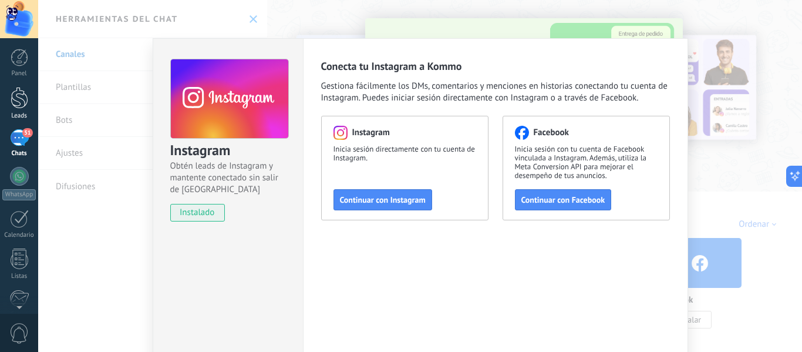
click at [20, 107] on div at bounding box center [20, 98] width 18 height 22
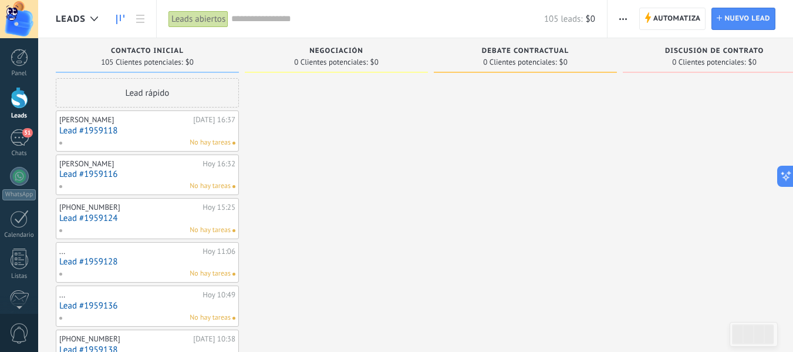
click at [319, 51] on span "Negociación" at bounding box center [336, 51] width 54 height 8
click at [332, 45] on div "Negociación 0 Clientes potenciales: $0" at bounding box center [336, 55] width 183 height 35
drag, startPoint x: 332, startPoint y: 46, endPoint x: 326, endPoint y: 41, distance: 7.1
click at [326, 41] on div "Negociación 0 Clientes potenciales: $0" at bounding box center [336, 55] width 183 height 35
click at [327, 42] on div "Negociación 0 Clientes potenciales: $0" at bounding box center [336, 55] width 183 height 35
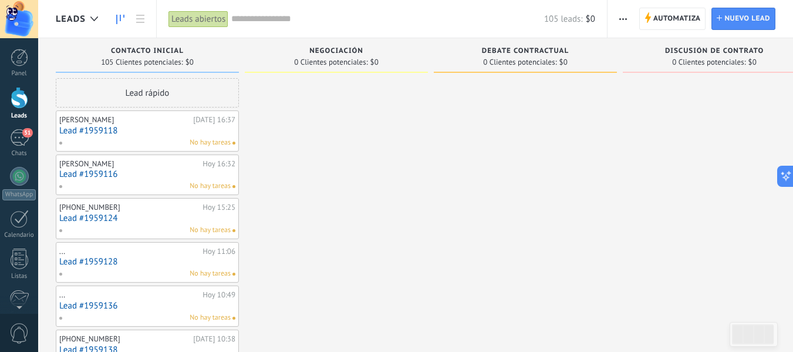
click at [327, 42] on div "Negociación 0 Clientes potenciales: $0" at bounding box center [336, 55] width 183 height 35
drag, startPoint x: 325, startPoint y: 56, endPoint x: 356, endPoint y: 86, distance: 42.8
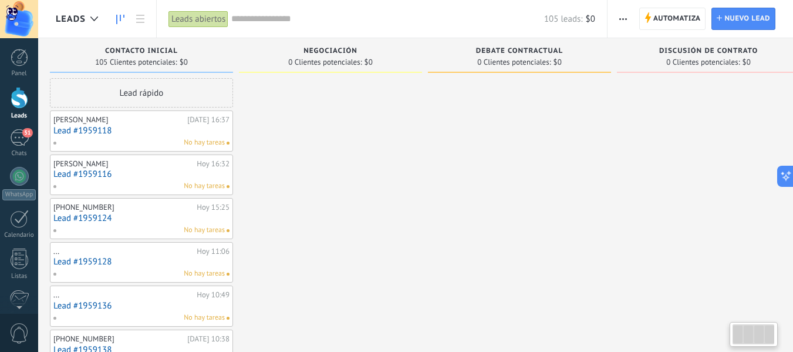
drag, startPoint x: 340, startPoint y: 99, endPoint x: 345, endPoint y: 65, distance: 33.9
drag, startPoint x: 346, startPoint y: 55, endPoint x: 347, endPoint y: 49, distance: 6.0
click at [346, 55] on div "Negociación" at bounding box center [330, 52] width 171 height 10
click at [347, 49] on span "Negociación" at bounding box center [330, 51] width 54 height 8
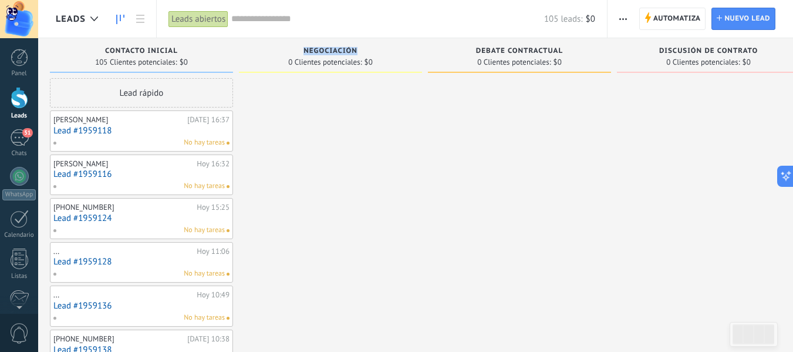
click at [347, 49] on span "Negociación" at bounding box center [330, 51] width 54 height 8
click at [350, 65] on span "0 Clientes potenciales:" at bounding box center [324, 62] width 73 height 7
click at [620, 19] on use "button" at bounding box center [623, 19] width 8 height 2
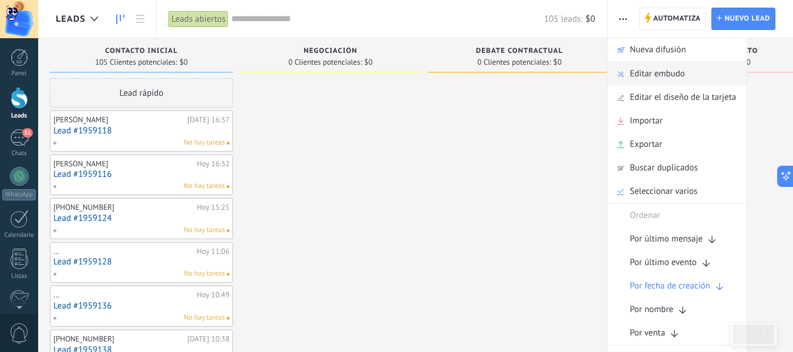
click at [633, 80] on span "Editar embudo" at bounding box center [657, 73] width 55 height 23
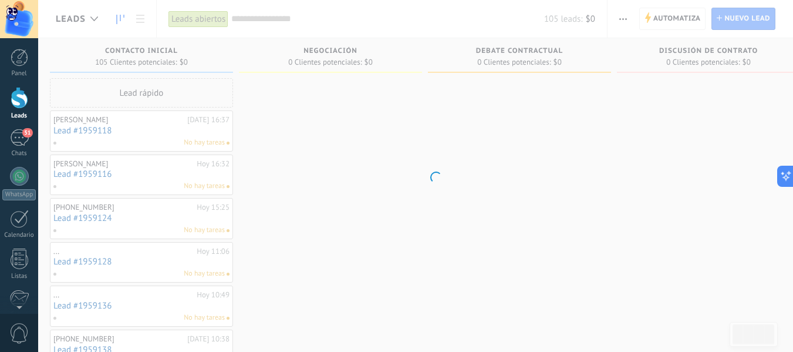
click at [318, 56] on body ".abccls-1,.abccls-2{fill-rule:evenodd}.abccls-2{fill:#fff} .abfcls-1{fill:none}…" at bounding box center [396, 176] width 793 height 352
click at [27, 180] on div at bounding box center [19, 176] width 19 height 19
click at [28, 96] on link "Leads" at bounding box center [19, 103] width 38 height 33
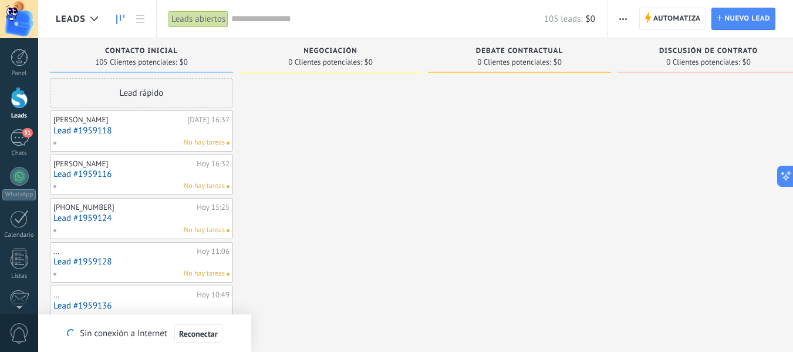
click at [317, 59] on span "0 Clientes potenciales:" at bounding box center [324, 62] width 73 height 7
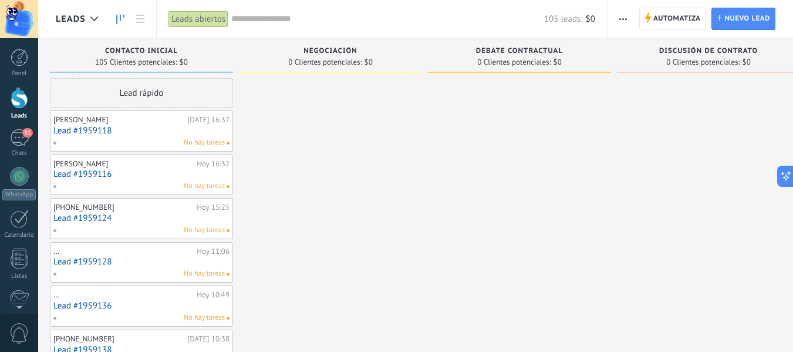
drag, startPoint x: 356, startPoint y: 67, endPoint x: 364, endPoint y: 89, distance: 22.9
click at [369, 72] on span at bounding box center [330, 72] width 183 height 1
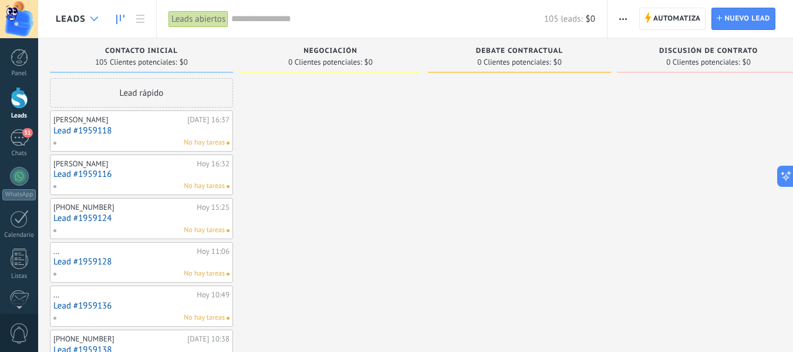
click at [94, 28] on div at bounding box center [94, 19] width 19 height 23
click at [99, 11] on div at bounding box center [94, 19] width 19 height 23
click at [142, 27] on link at bounding box center [140, 19] width 20 height 23
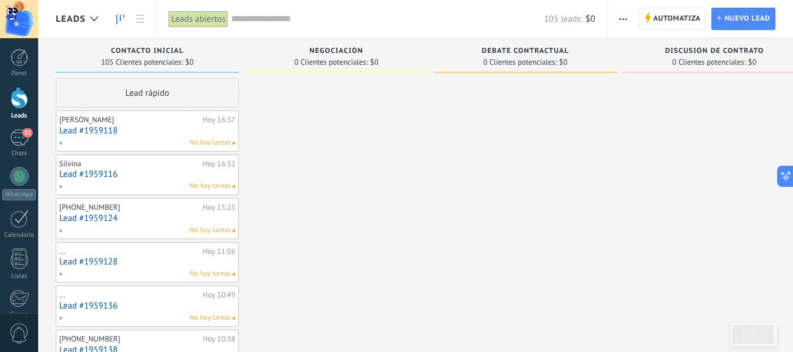
click at [618, 25] on button "button" at bounding box center [623, 19] width 17 height 22
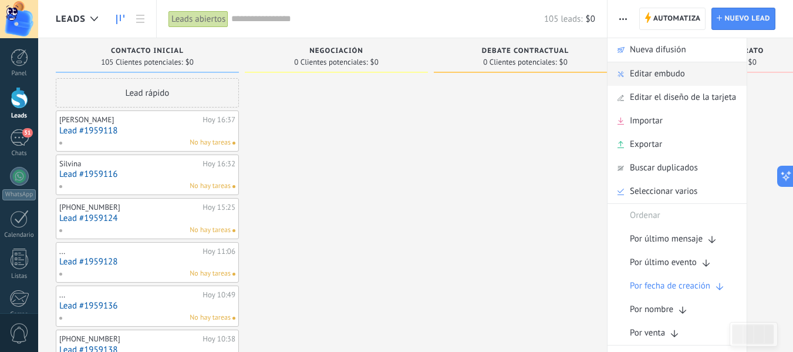
click at [636, 73] on span "Editar embudo" at bounding box center [657, 73] width 55 height 23
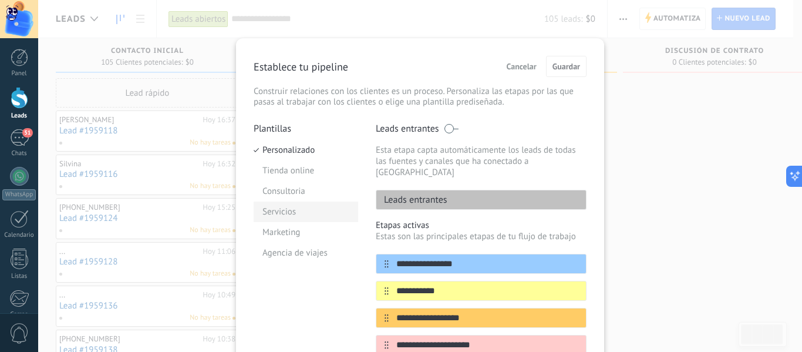
click at [342, 208] on li "Servicios" at bounding box center [306, 211] width 104 height 21
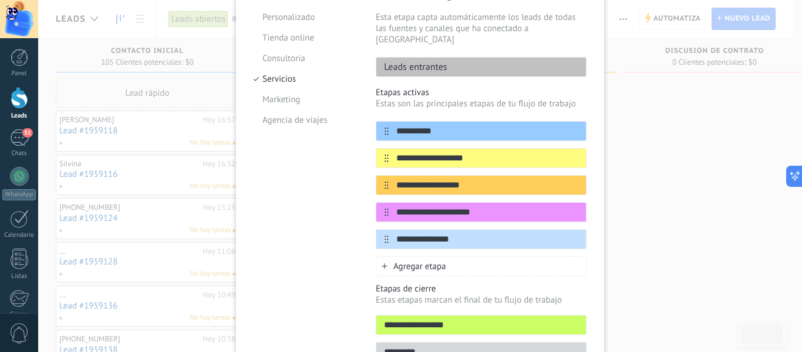
scroll to position [117, 0]
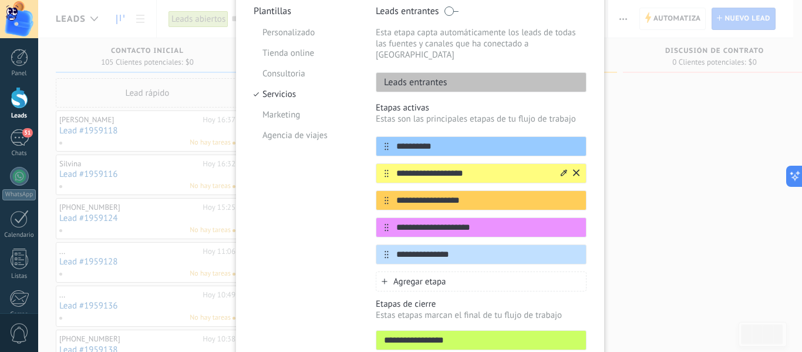
click at [562, 168] on div at bounding box center [564, 173] width 6 height 11
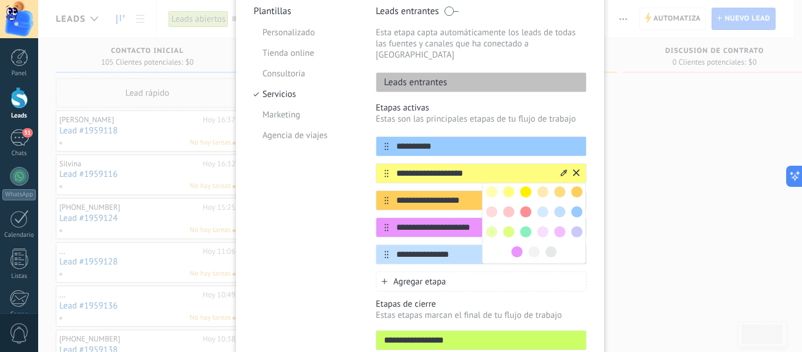
click at [562, 169] on icon at bounding box center [564, 172] width 6 height 7
click at [576, 169] on icon at bounding box center [576, 172] width 6 height 7
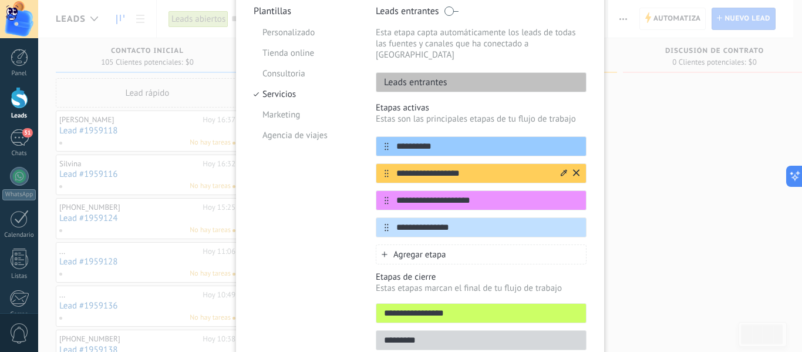
drag, startPoint x: 463, startPoint y: 157, endPoint x: 460, endPoint y: 164, distance: 8.2
click at [441, 167] on input "**********" at bounding box center [474, 173] width 170 height 12
click at [562, 169] on icon at bounding box center [564, 172] width 6 height 7
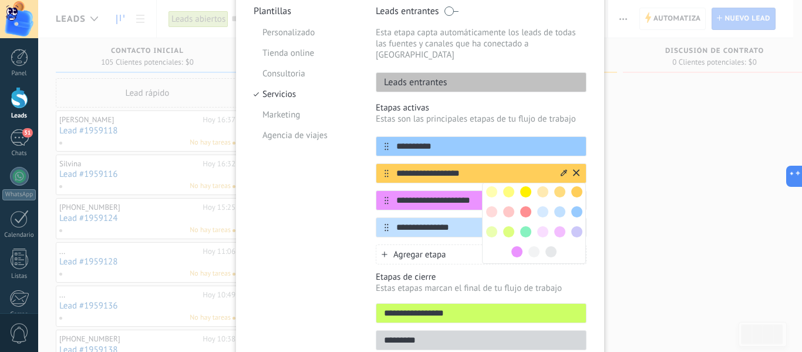
drag, startPoint x: 480, startPoint y: 159, endPoint x: 474, endPoint y: 156, distance: 6.6
click at [480, 167] on input "**********" at bounding box center [474, 173] width 170 height 12
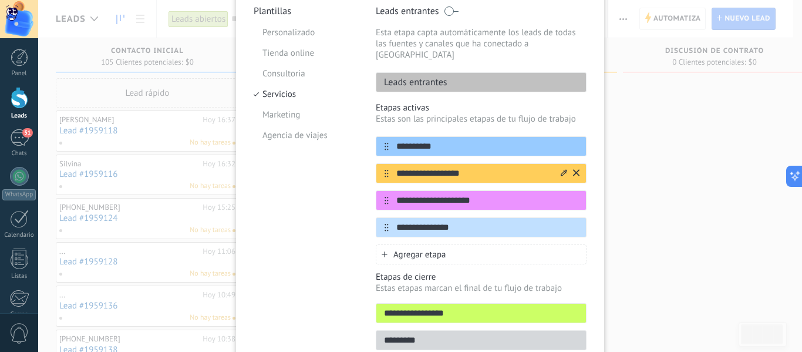
click at [418, 167] on input "**********" at bounding box center [474, 173] width 170 height 12
type input "*"
type input "********"
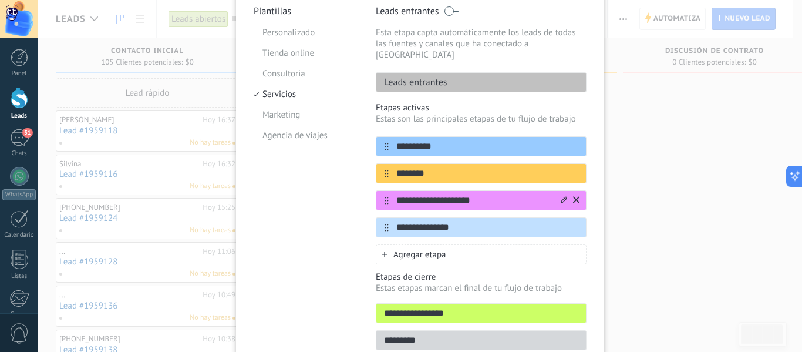
click at [447, 194] on input "**********" at bounding box center [474, 200] width 170 height 12
click at [474, 194] on input "**********" at bounding box center [474, 200] width 170 height 12
drag, startPoint x: 480, startPoint y: 190, endPoint x: 373, endPoint y: 173, distance: 107.6
click at [376, 173] on div "**********" at bounding box center [481, 186] width 211 height 101
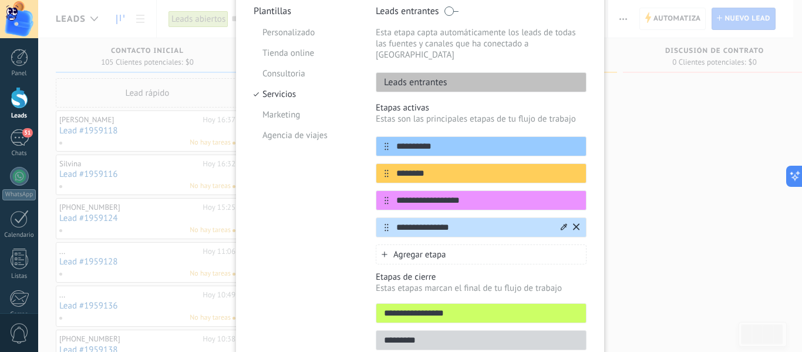
type input "**********"
click at [451, 221] on input "**********" at bounding box center [474, 227] width 170 height 12
drag, startPoint x: 458, startPoint y: 215, endPoint x: 315, endPoint y: 189, distance: 146.2
click at [315, 189] on div "**********" at bounding box center [420, 181] width 333 height 352
type input "**********"
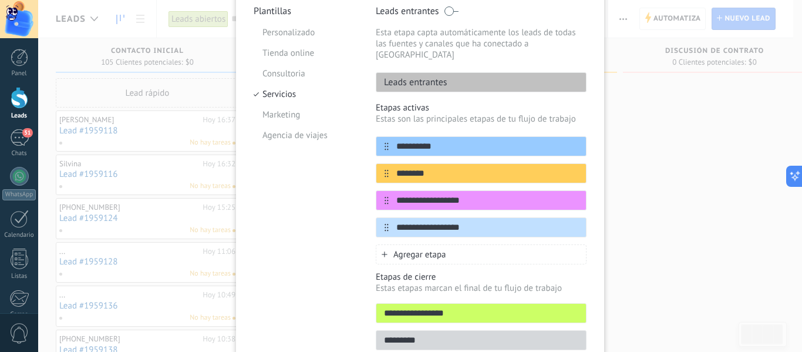
click at [420, 249] on span "Agregar etapa" at bounding box center [419, 254] width 53 height 11
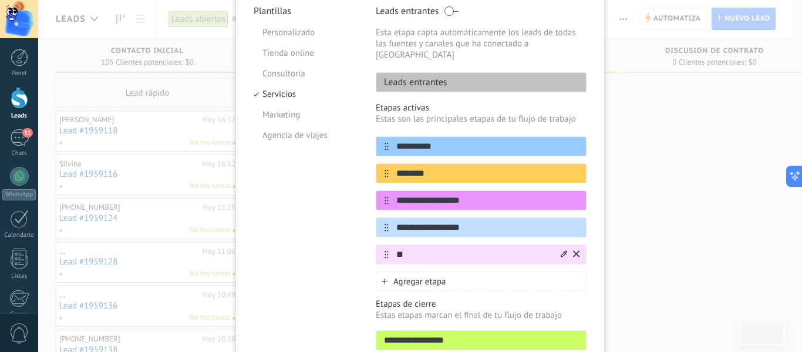
type input "*"
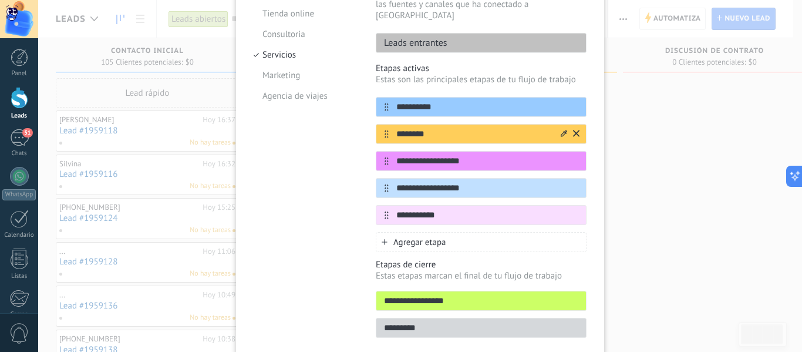
scroll to position [176, 0]
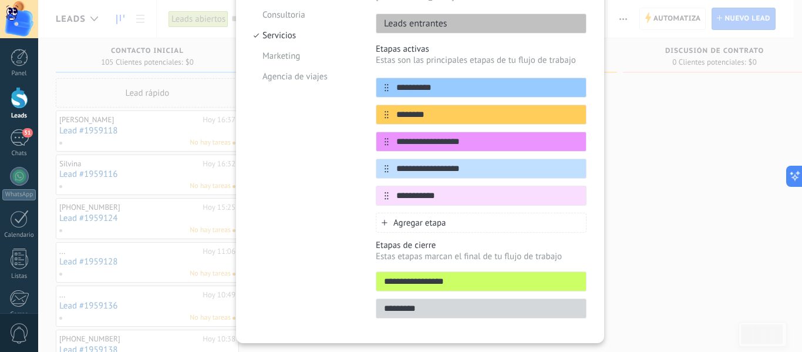
type input "**********"
click at [419, 251] on p "Estas etapas marcan el final de tu flujo de trabajo" at bounding box center [481, 256] width 211 height 11
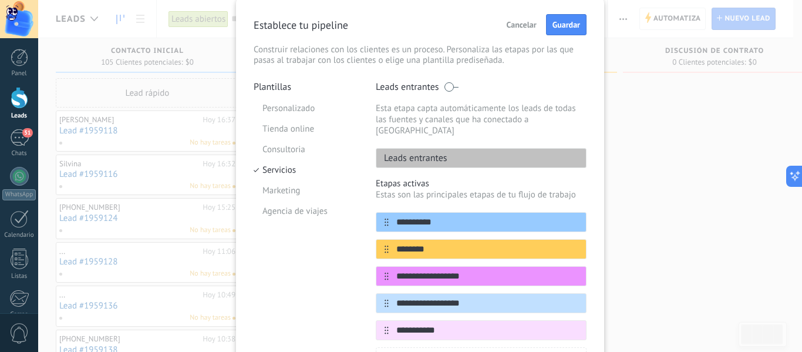
scroll to position [59, 0]
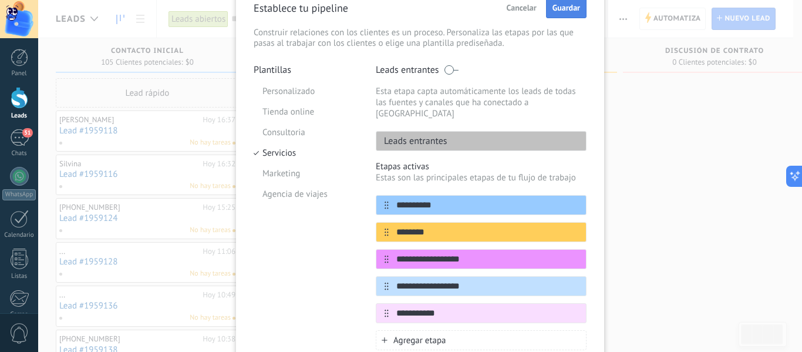
click at [559, 9] on span "Guardar" at bounding box center [566, 8] width 28 height 8
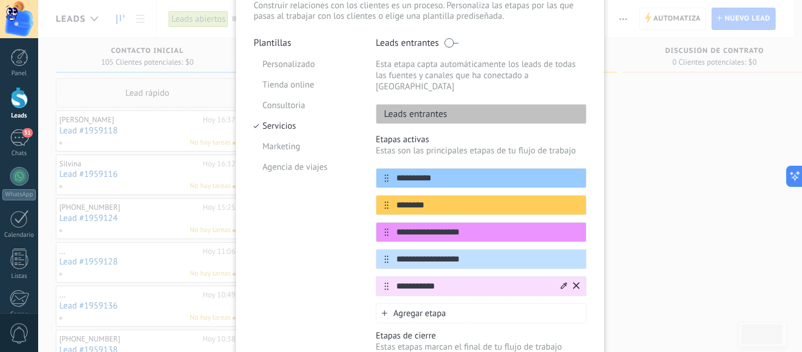
scroll to position [0, 0]
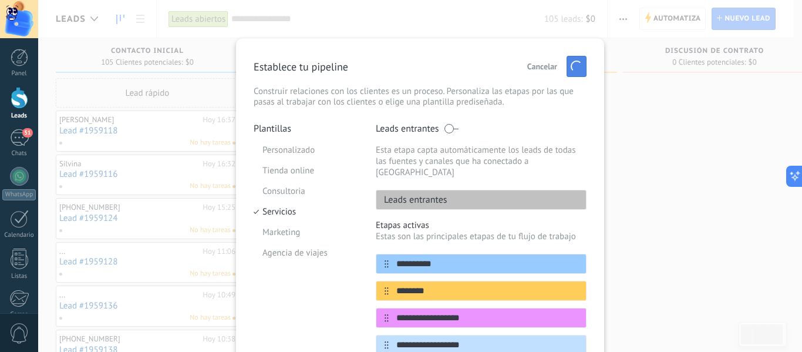
click at [572, 60] on button "button" at bounding box center [576, 66] width 20 height 21
click at [762, 120] on div "**********" at bounding box center [420, 176] width 764 height 352
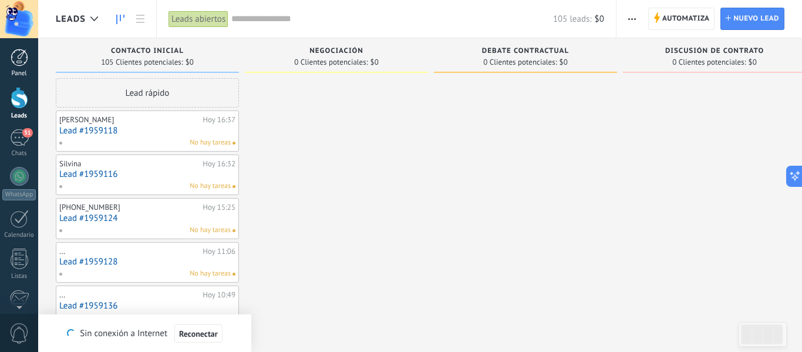
click at [24, 52] on div at bounding box center [20, 58] width 18 height 18
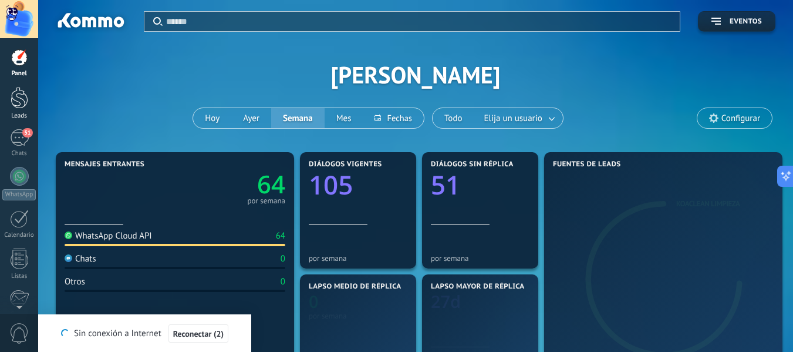
click at [20, 102] on div at bounding box center [20, 98] width 18 height 22
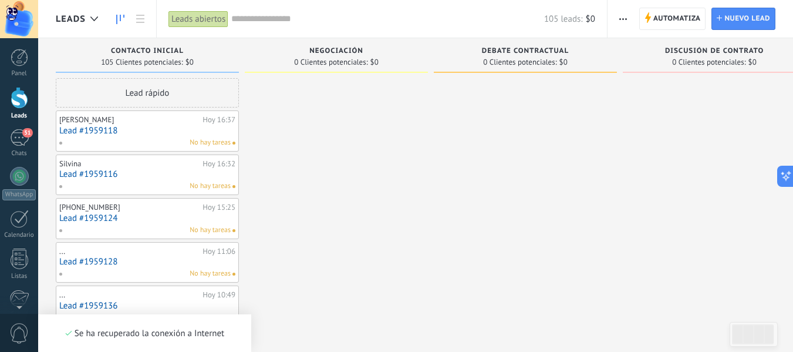
click at [626, 21] on span "button" at bounding box center [623, 19] width 8 height 22
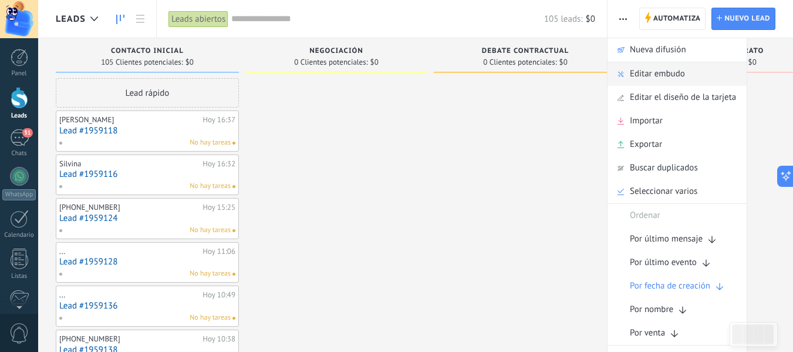
click at [644, 67] on span "Editar embudo" at bounding box center [657, 73] width 55 height 23
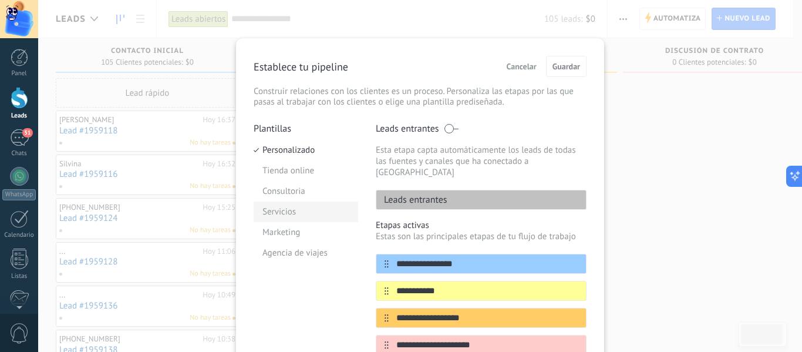
click at [342, 204] on li "Servicios" at bounding box center [306, 211] width 104 height 21
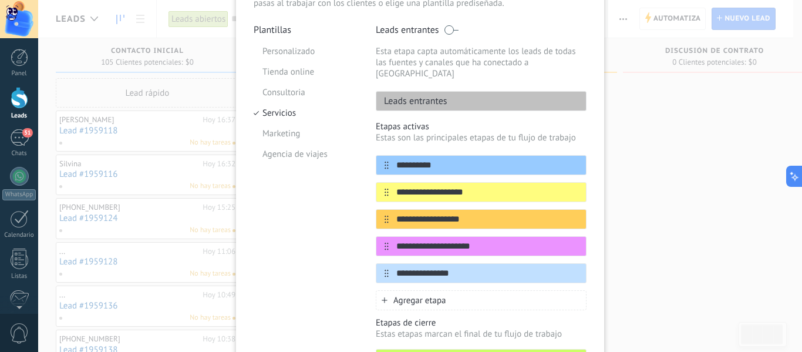
scroll to position [117, 0]
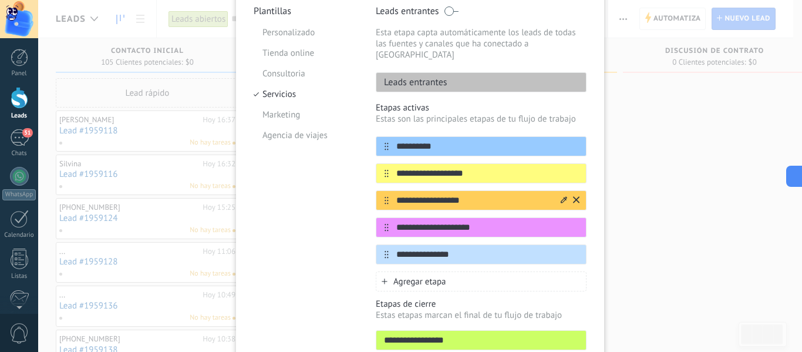
click at [438, 194] on input "**********" at bounding box center [474, 200] width 170 height 12
drag, startPoint x: 469, startPoint y: 186, endPoint x: 392, endPoint y: 165, distance: 79.7
click at [392, 165] on div "**********" at bounding box center [481, 200] width 211 height 128
type input "**********"
drag, startPoint x: 465, startPoint y: 245, endPoint x: 374, endPoint y: 226, distance: 92.9
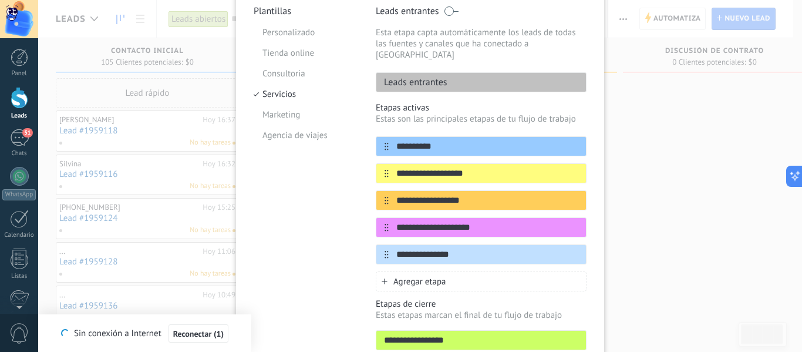
click at [376, 226] on div "**********" at bounding box center [481, 200] width 211 height 128
drag, startPoint x: 461, startPoint y: 246, endPoint x: 376, endPoint y: 225, distance: 87.7
click at [376, 225] on div "**********" at bounding box center [481, 200] width 211 height 128
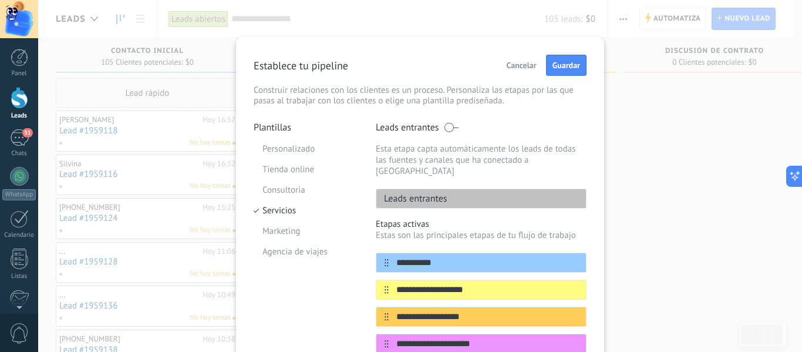
scroll to position [0, 0]
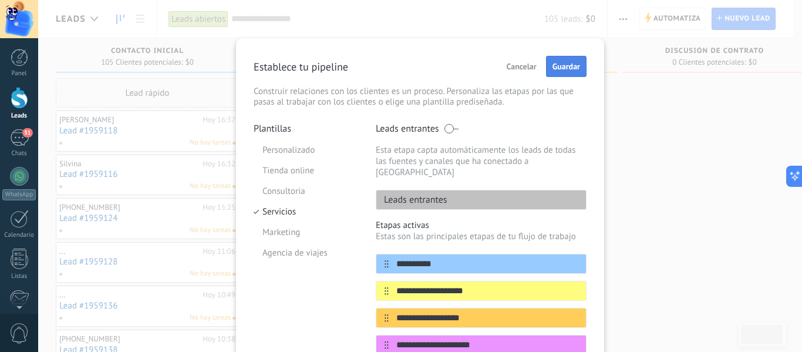
type input "**********"
click at [561, 63] on span "Guardar" at bounding box center [566, 66] width 28 height 8
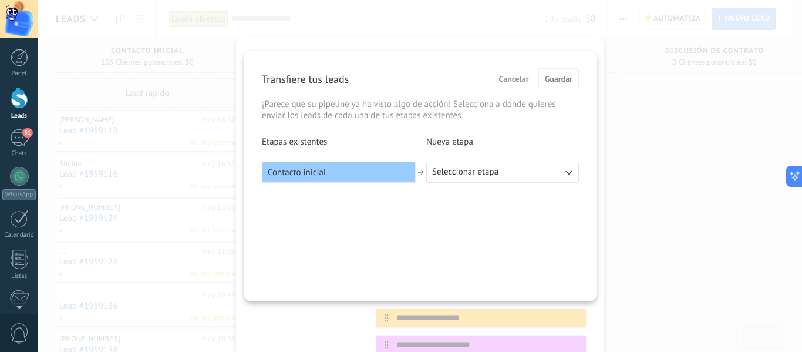
click at [455, 167] on span "Seleccionar etapa" at bounding box center [465, 172] width 66 height 12
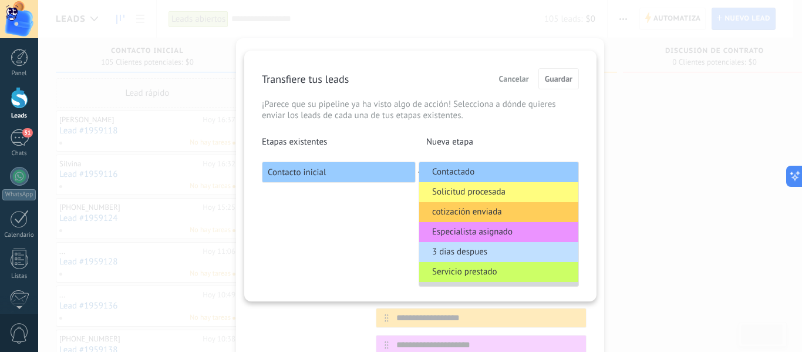
click at [457, 191] on span "Solicitud procesada" at bounding box center [468, 192] width 73 height 12
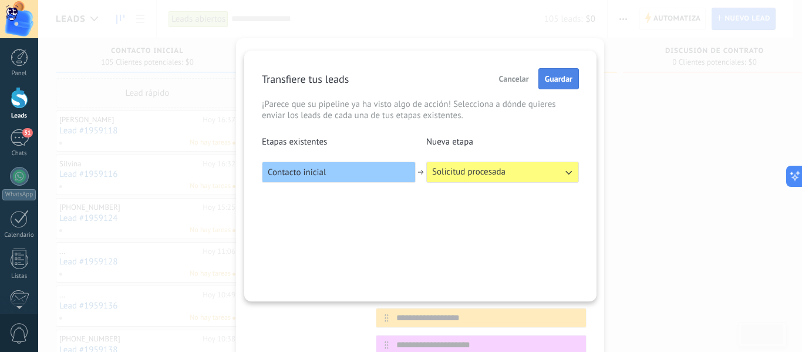
click at [569, 77] on span "Guardar" at bounding box center [559, 79] width 28 height 8
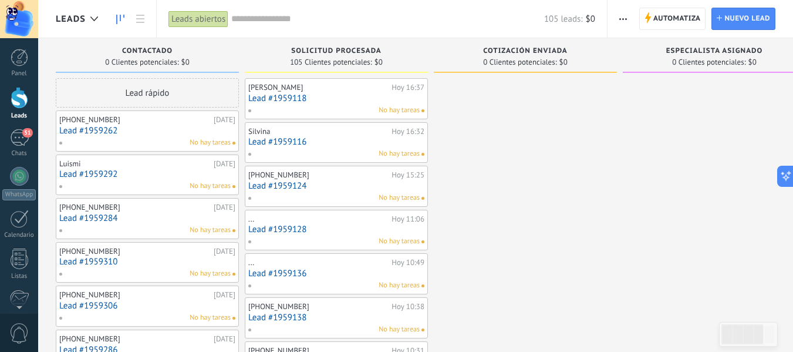
click at [399, 93] on link "Lead #1959118" at bounding box center [336, 98] width 176 height 10
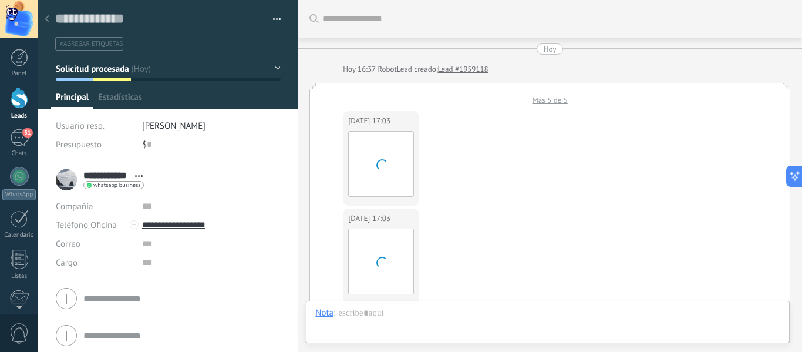
scroll to position [921, 0]
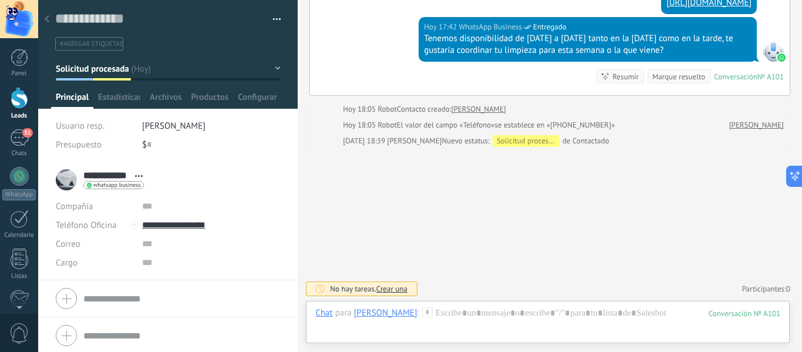
click at [278, 65] on div at bounding box center [168, 54] width 260 height 109
click at [259, 75] on button "Solicitud procesada" at bounding box center [168, 68] width 225 height 21
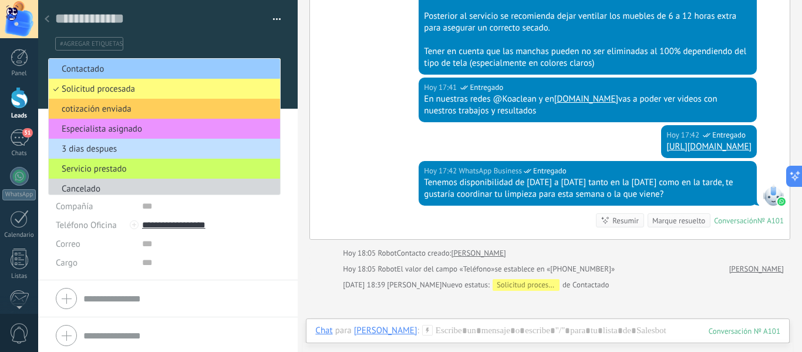
scroll to position [745, 0]
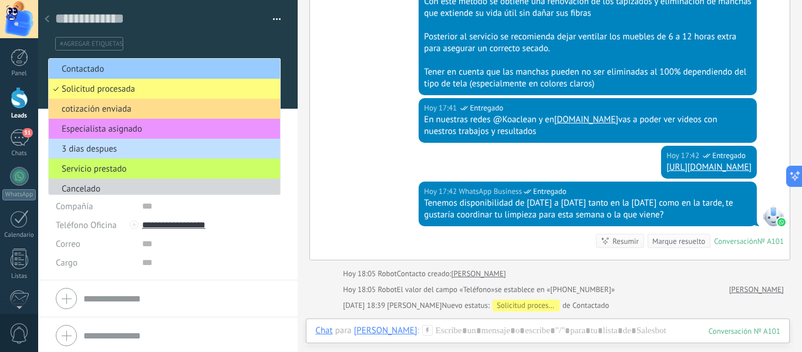
click at [188, 103] on span "cotización enviada" at bounding box center [163, 108] width 228 height 11
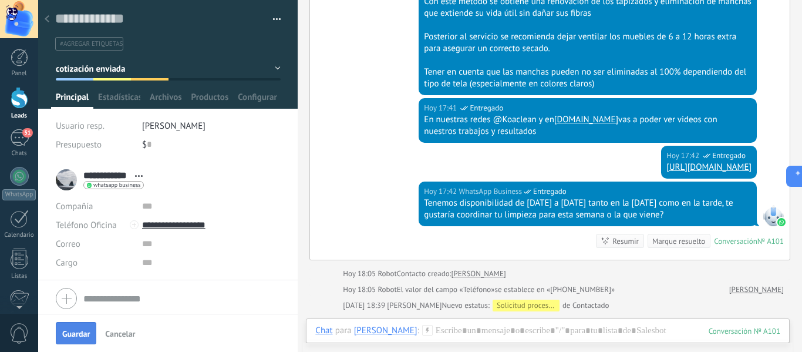
click at [73, 333] on span "Guardar" at bounding box center [76, 333] width 28 height 8
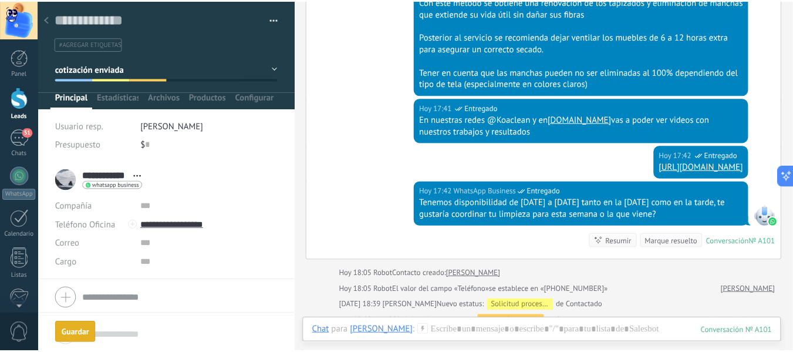
scroll to position [761, 0]
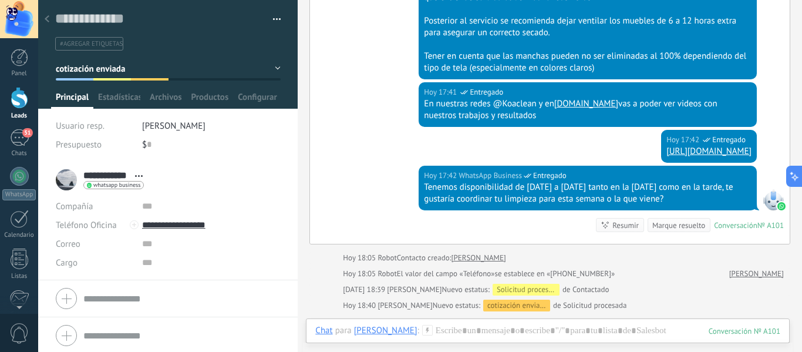
click at [50, 16] on div at bounding box center [47, 19] width 16 height 23
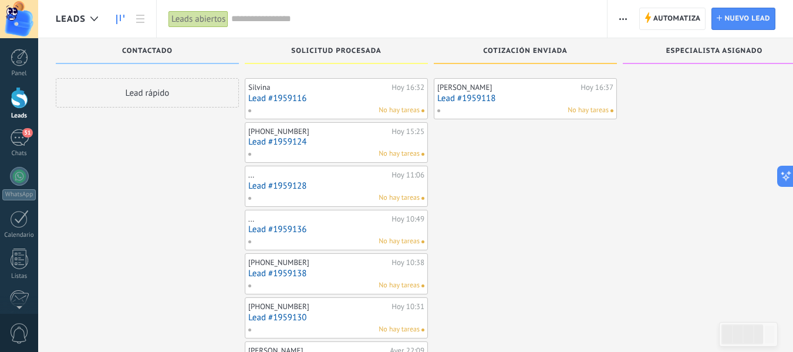
drag, startPoint x: 604, startPoint y: 214, endPoint x: 605, endPoint y: 194, distance: 19.4
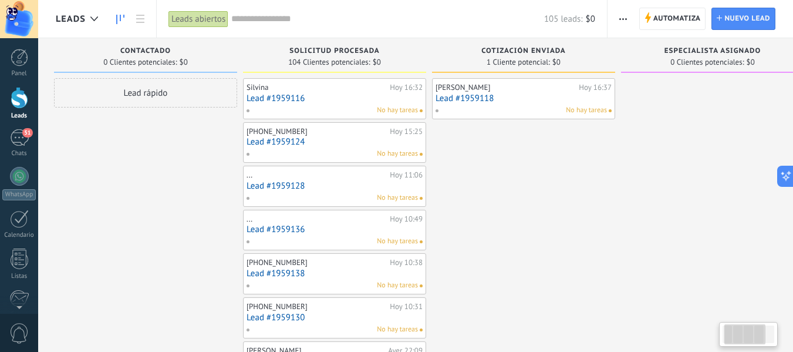
scroll to position [0, 220]
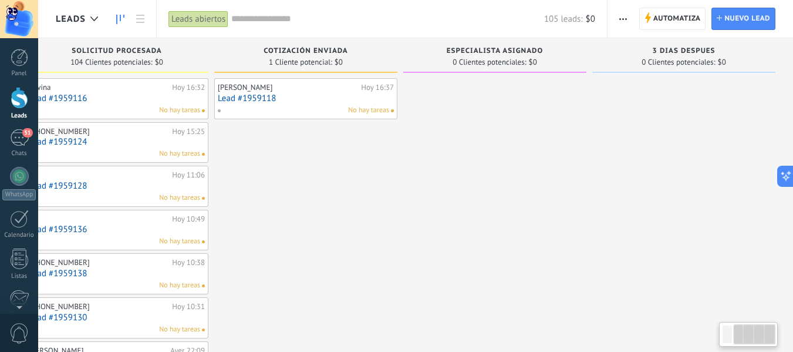
drag, startPoint x: 606, startPoint y: 164, endPoint x: 660, endPoint y: 181, distance: 56.1
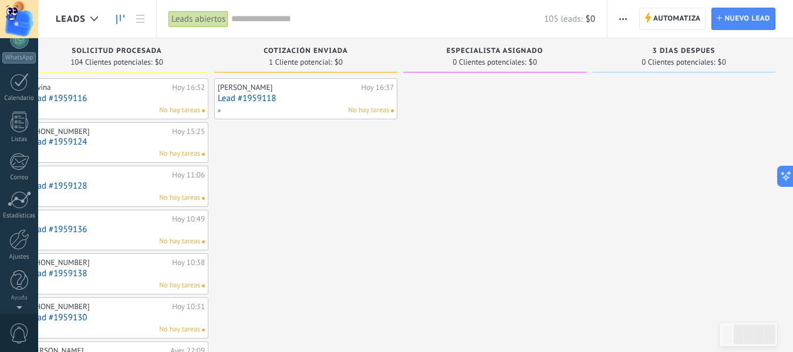
scroll to position [0, 0]
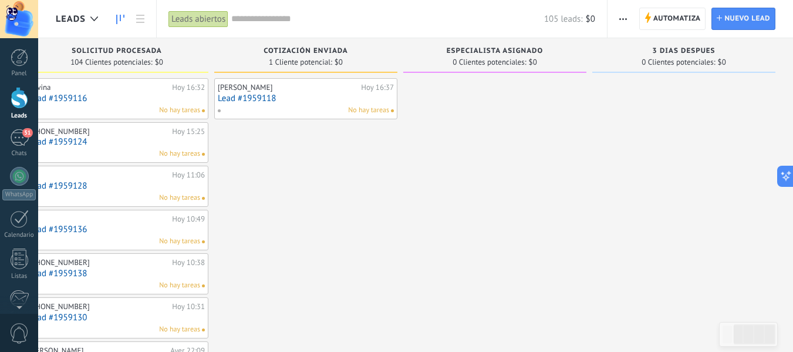
click at [626, 19] on use "button" at bounding box center [623, 19] width 8 height 2
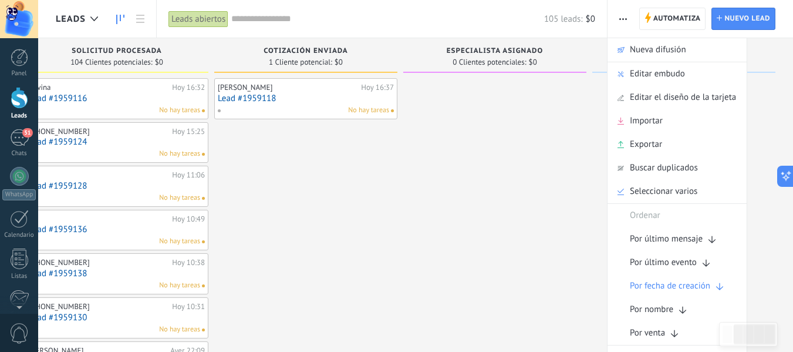
click at [626, 18] on use "button" at bounding box center [623, 19] width 8 height 2
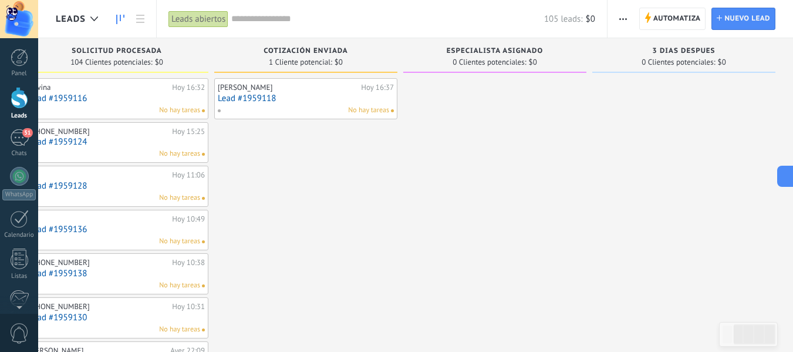
drag, startPoint x: 465, startPoint y: 232, endPoint x: 684, endPoint y: 335, distance: 241.8
click at [620, 19] on use "button" at bounding box center [623, 19] width 8 height 2
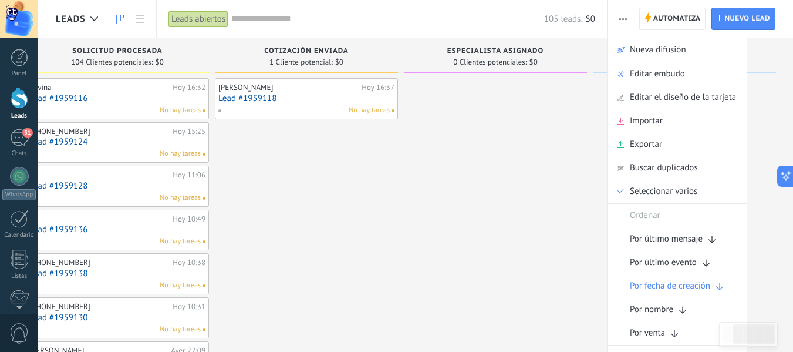
click at [620, 19] on use "button" at bounding box center [623, 19] width 8 height 2
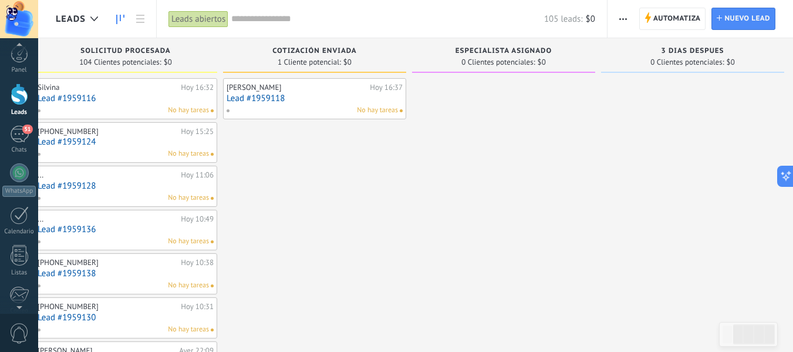
scroll to position [0, 0]
click at [24, 65] on div at bounding box center [20, 58] width 18 height 18
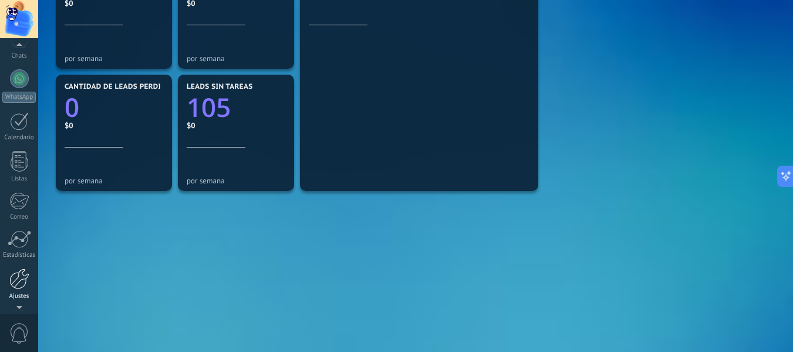
scroll to position [137, 0]
click at [13, 248] on div at bounding box center [19, 239] width 20 height 21
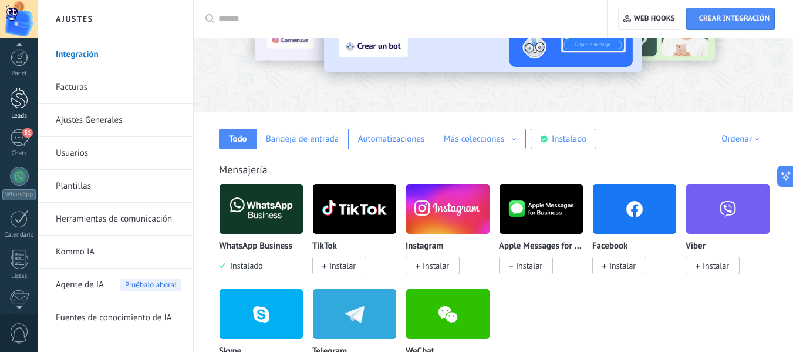
click at [24, 96] on div at bounding box center [20, 98] width 18 height 22
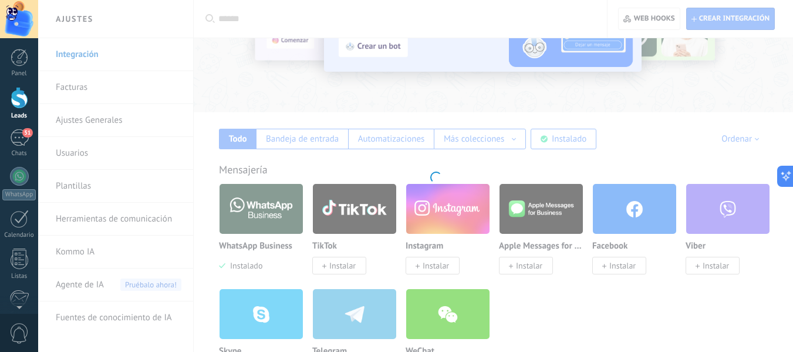
scroll to position [59, 0]
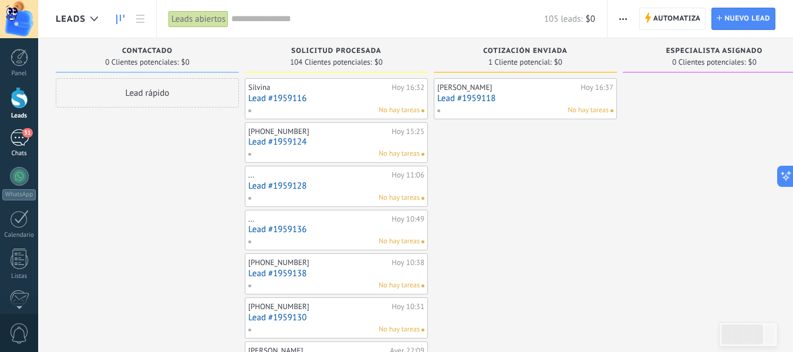
click at [20, 138] on div "51" at bounding box center [19, 137] width 19 height 17
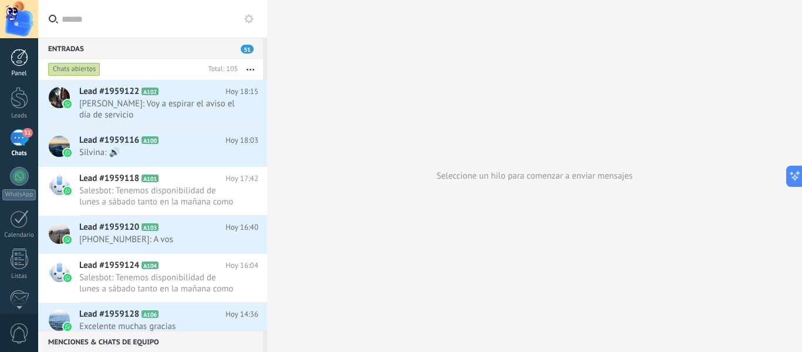
click at [16, 69] on link "Panel" at bounding box center [19, 63] width 38 height 29
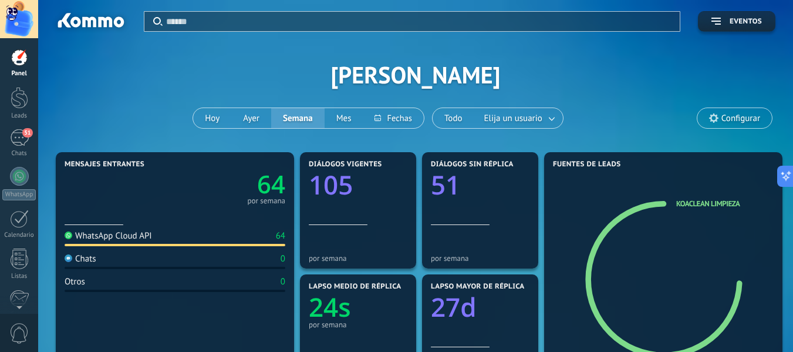
click at [745, 10] on div "Aplicar Eventos" at bounding box center [416, 16] width 720 height 32
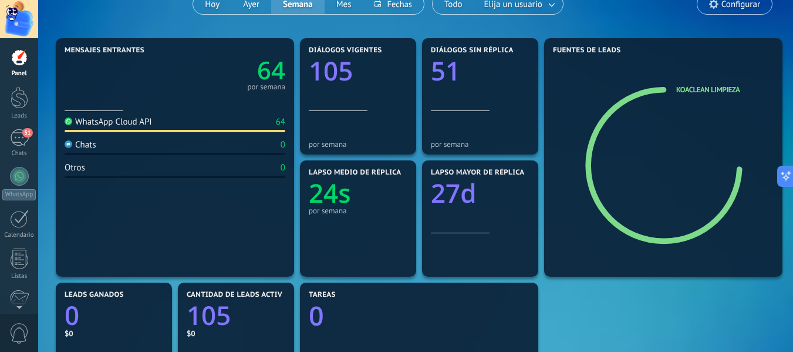
scroll to position [33, 0]
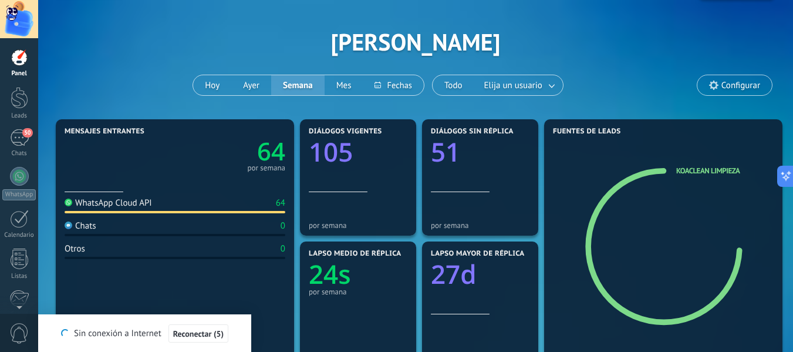
click at [24, 128] on div "Panel Leads 50 Chats WhatsApp Clientes" at bounding box center [19, 249] width 38 height 401
click at [24, 133] on span "50" at bounding box center [27, 132] width 10 height 9
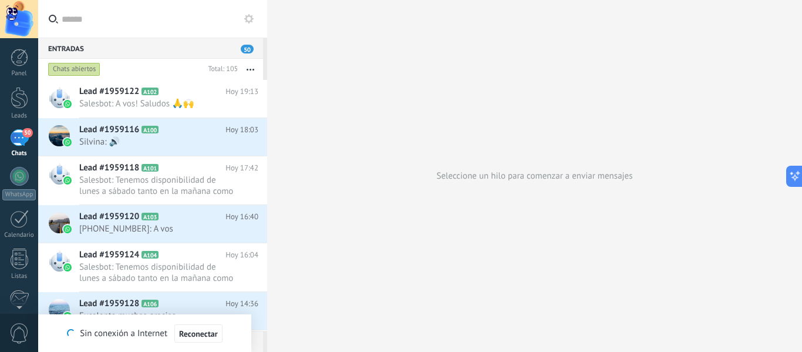
click at [249, 19] on icon at bounding box center [248, 18] width 9 height 9
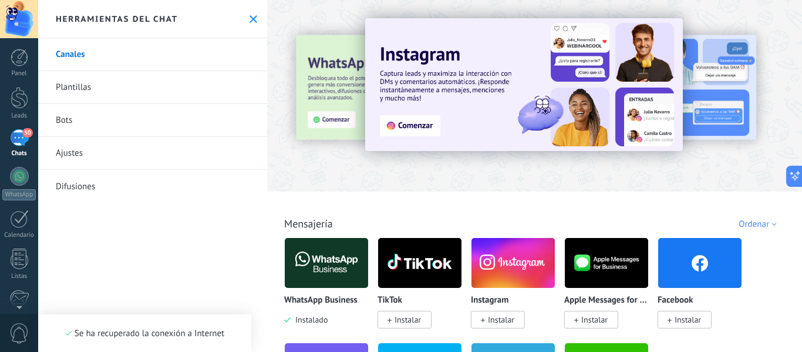
click at [32, 143] on link "50 Chats" at bounding box center [19, 143] width 38 height 28
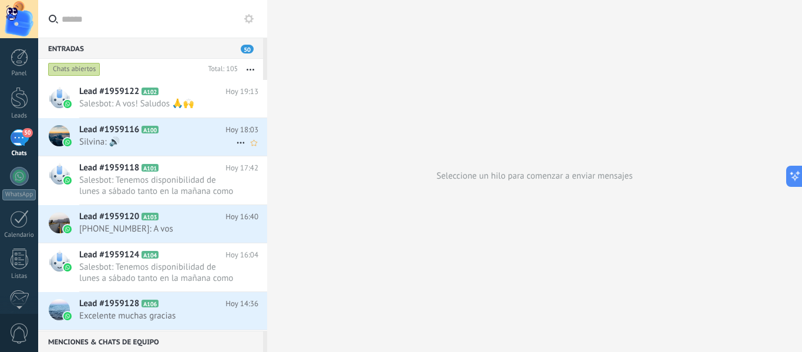
click at [187, 131] on h2 "Lead #1959116 A100" at bounding box center [152, 130] width 146 height 12
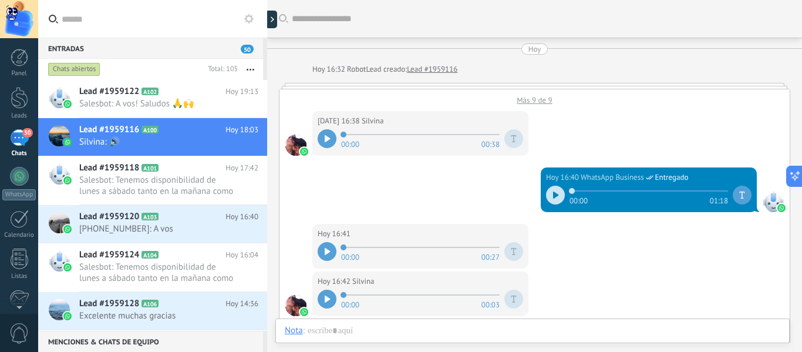
scroll to position [434, 0]
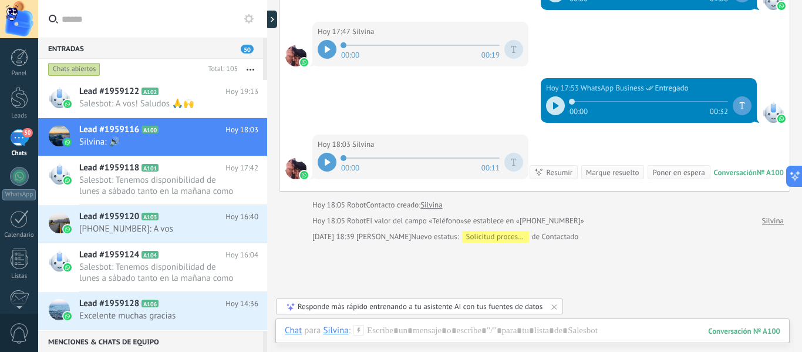
click at [322, 302] on div "Responde más rápido entrenando a tu asistente AI con tus fuentes de datos" at bounding box center [420, 306] width 245 height 10
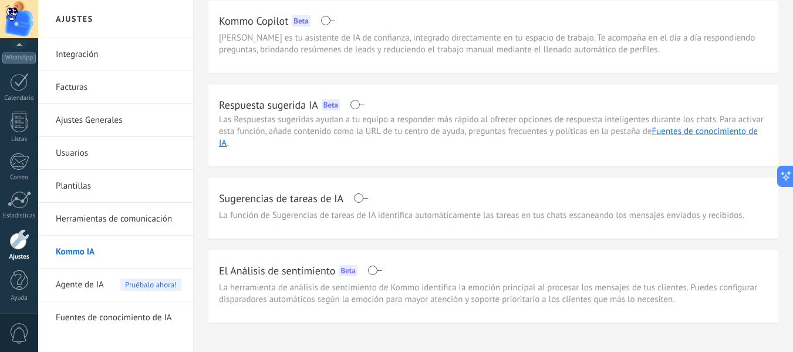
scroll to position [58, 0]
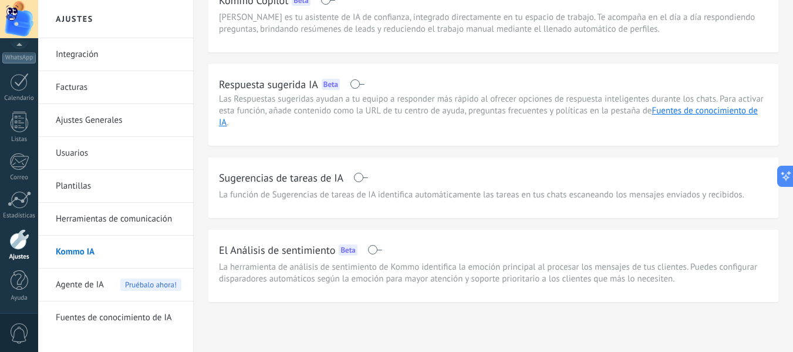
click at [141, 55] on link "Integración" at bounding box center [119, 54] width 126 height 33
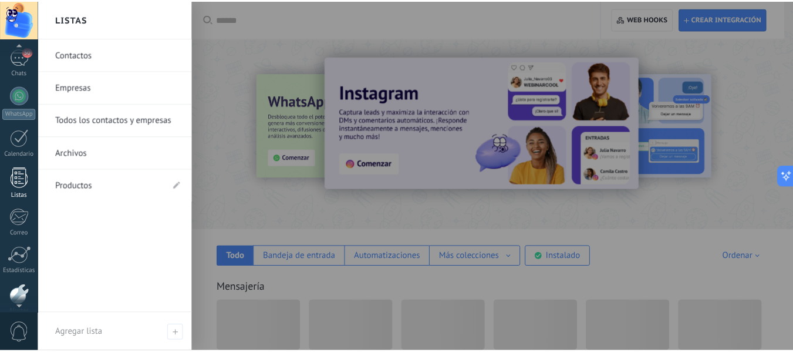
scroll to position [78, 0]
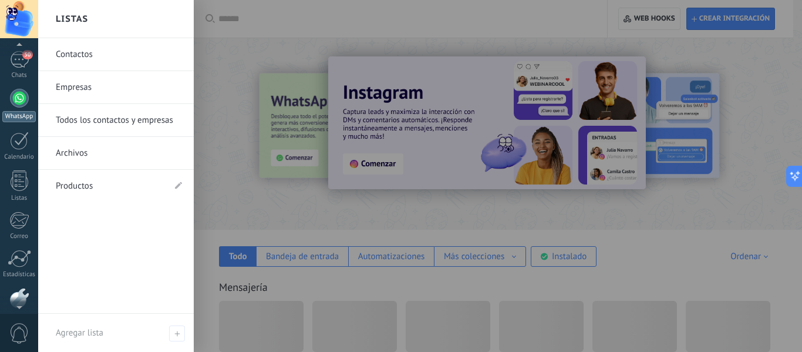
click at [28, 103] on link "WhatsApp" at bounding box center [19, 105] width 38 height 33
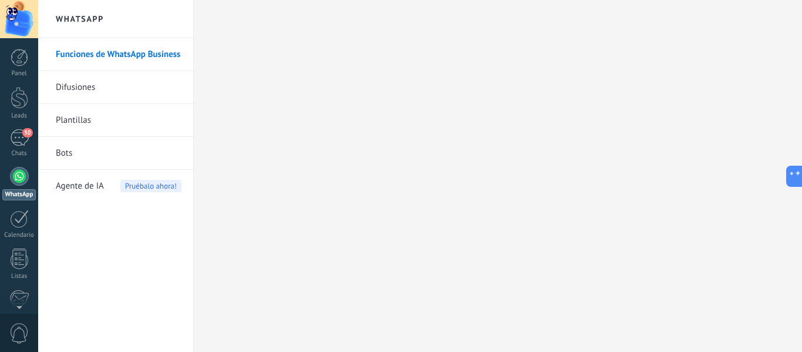
click at [121, 85] on link "Difusiones" at bounding box center [119, 87] width 126 height 33
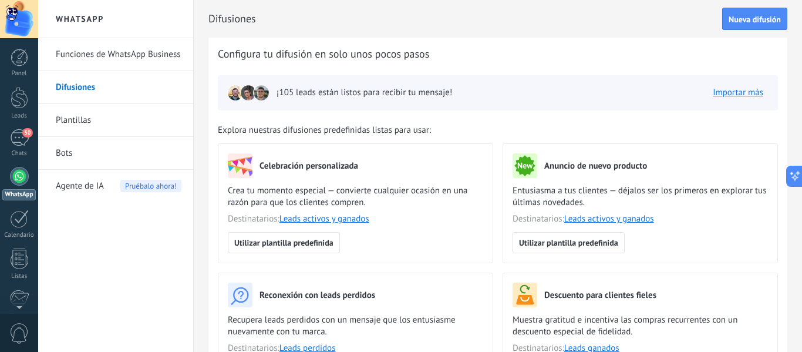
click at [139, 113] on link "Plantillas" at bounding box center [119, 120] width 126 height 33
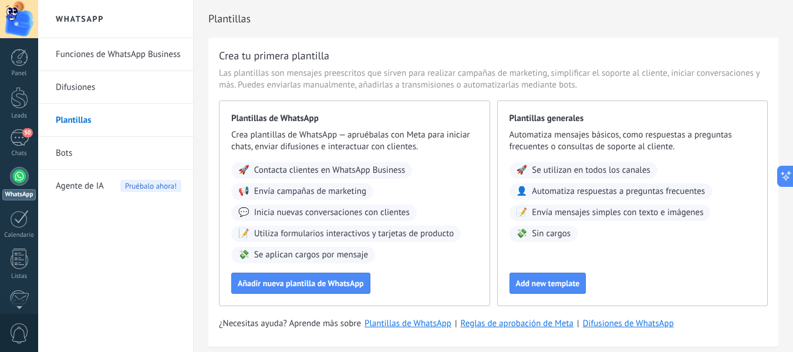
click at [86, 159] on link "Bots" at bounding box center [119, 153] width 126 height 33
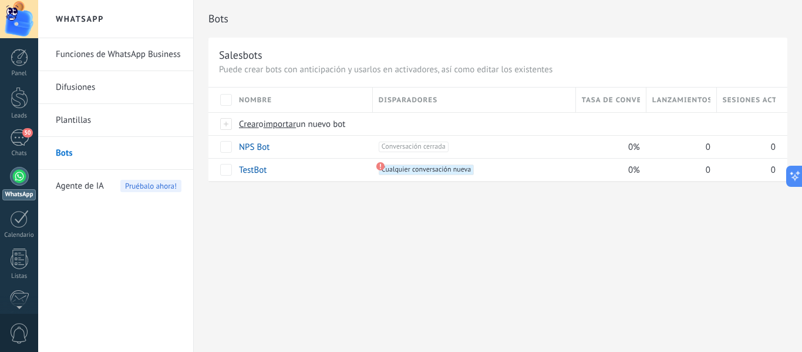
click at [94, 184] on span "Agente de IA" at bounding box center [80, 186] width 48 height 33
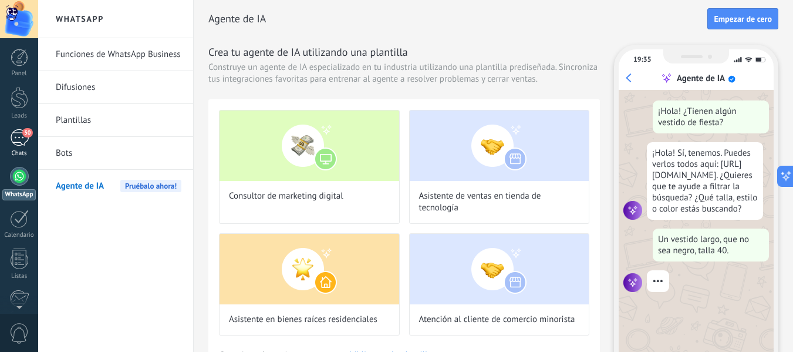
click at [29, 134] on span "50" at bounding box center [27, 132] width 10 height 9
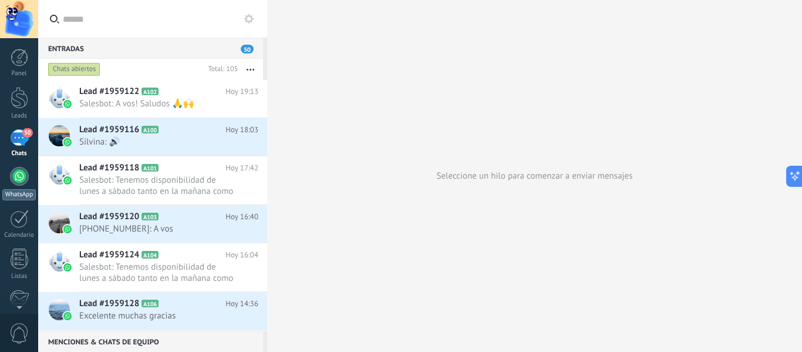
click at [31, 174] on link "WhatsApp" at bounding box center [19, 183] width 38 height 33
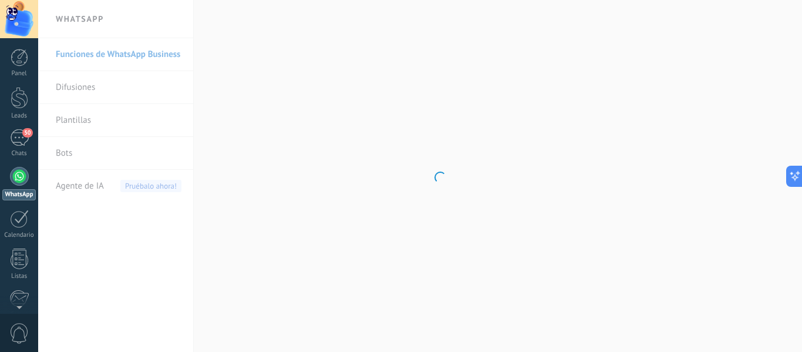
click at [79, 117] on body ".abccls-1,.abccls-2{fill-rule:evenodd}.abccls-2{fill:#fff} .abfcls-1{fill:none}…" at bounding box center [401, 176] width 802 height 352
click at [20, 209] on div "Panel Leads 50 Chats WhatsApp Clientes" at bounding box center [19, 249] width 38 height 401
click at [29, 138] on link "50 Chats" at bounding box center [19, 143] width 38 height 28
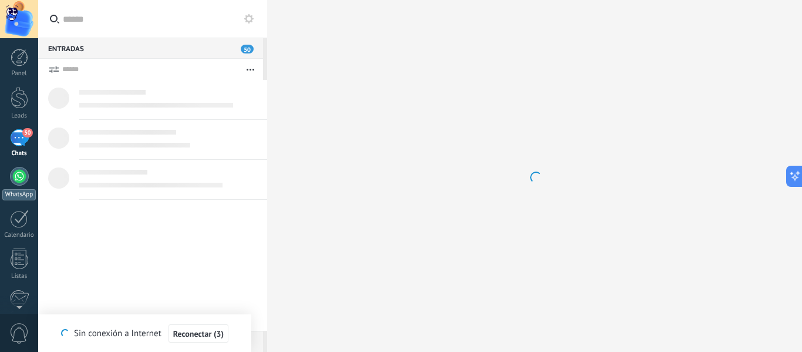
click at [9, 174] on link "WhatsApp" at bounding box center [19, 183] width 38 height 33
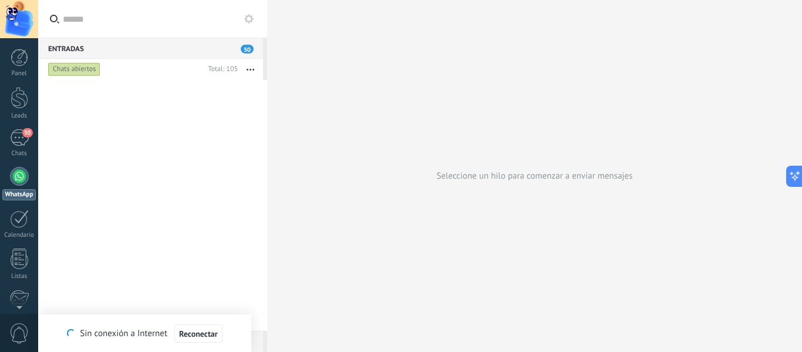
click at [248, 72] on button "button" at bounding box center [250, 69] width 25 height 21
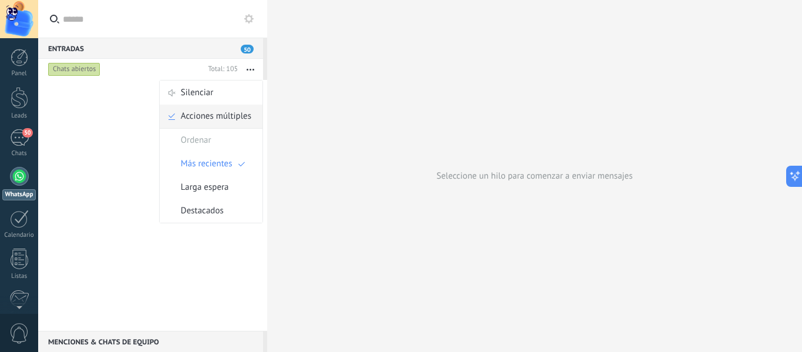
click at [243, 115] on span "Acciones múltiples" at bounding box center [216, 115] width 70 height 23
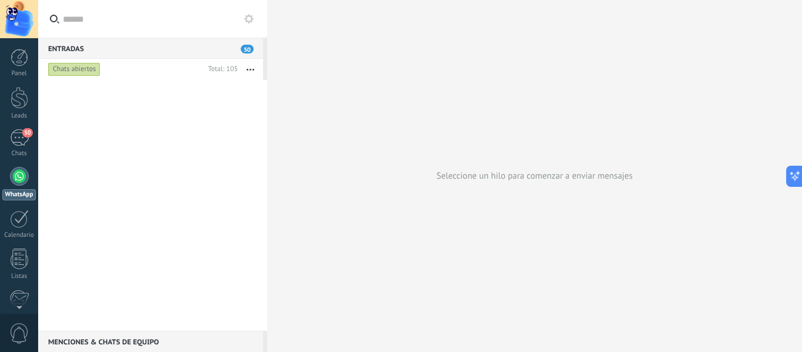
click at [252, 72] on button "button" at bounding box center [250, 69] width 25 height 21
click at [241, 114] on span "Acciones múltiples" at bounding box center [216, 115] width 70 height 23
click at [79, 59] on div "Chats abiertos" at bounding box center [124, 69] width 157 height 21
click at [86, 52] on div "Entradas 50" at bounding box center [150, 48] width 225 height 21
click at [16, 140] on div "50" at bounding box center [19, 137] width 19 height 17
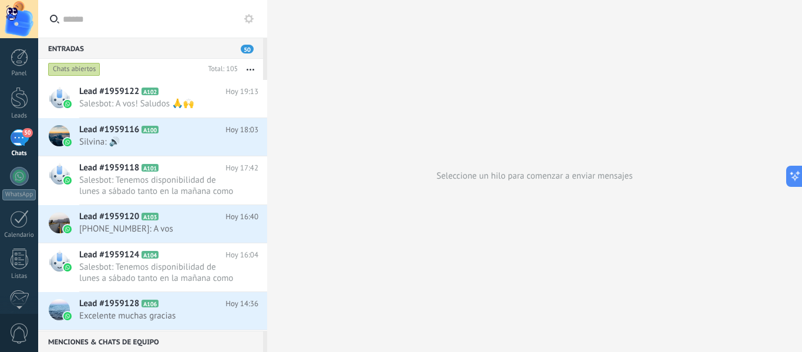
click at [249, 69] on icon "button" at bounding box center [251, 70] width 8 height 2
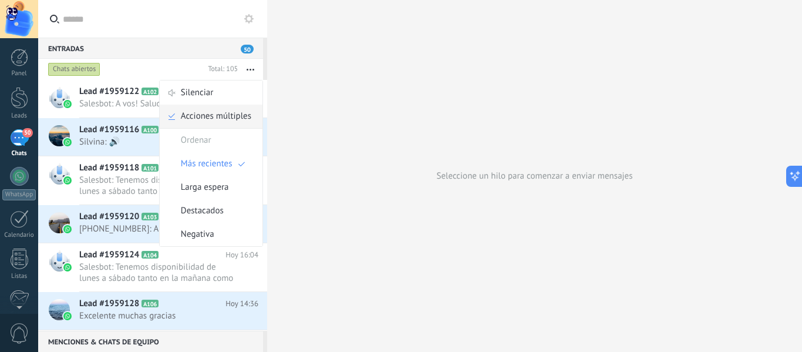
click at [236, 107] on span "Acciones múltiples" at bounding box center [216, 115] width 70 height 23
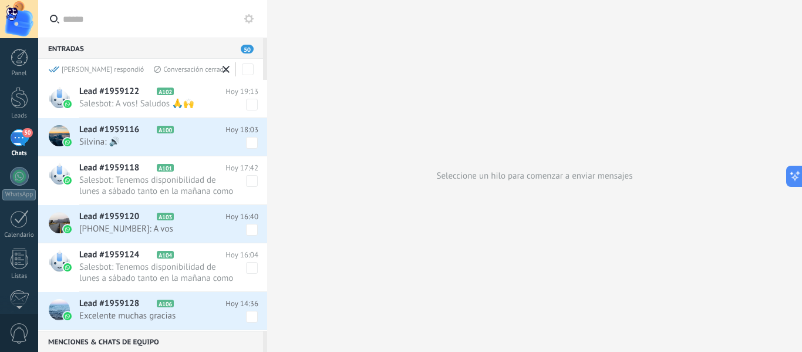
click at [222, 75] on span at bounding box center [227, 69] width 16 height 15
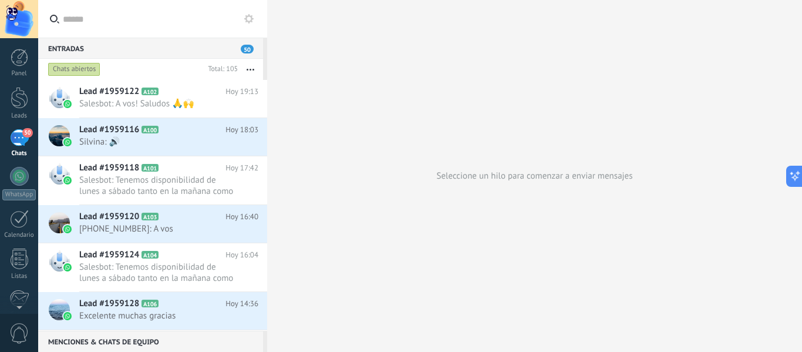
click at [242, 28] on input "text" at bounding box center [159, 19] width 193 height 38
click at [245, 18] on icon at bounding box center [248, 18] width 9 height 9
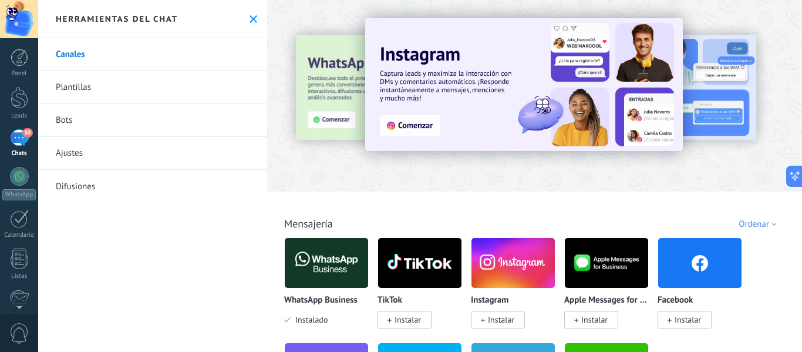
click at [86, 81] on link "Plantillas" at bounding box center [152, 87] width 229 height 33
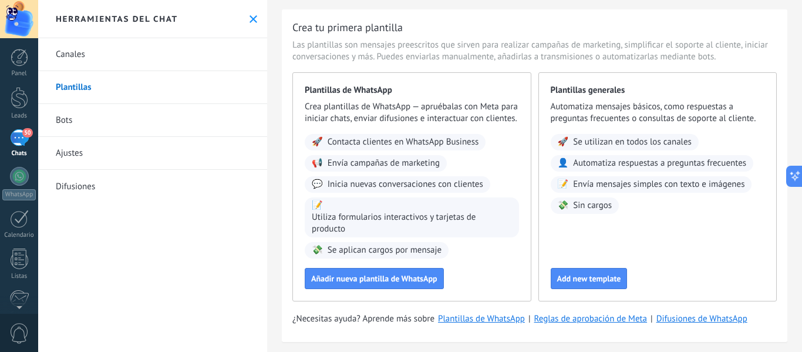
scroll to position [55, 0]
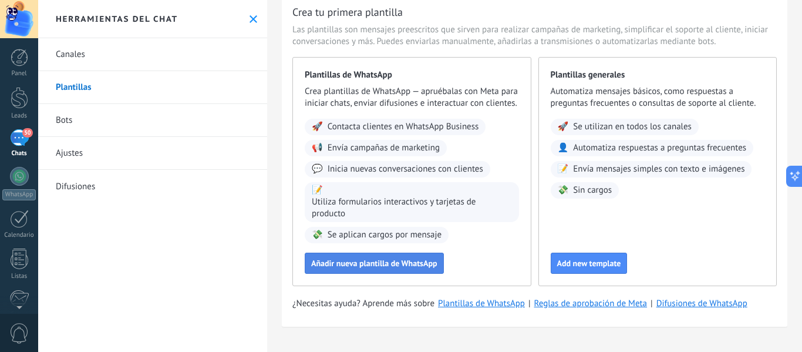
click at [354, 261] on span "Añadir nueva plantilla de WhatsApp" at bounding box center [374, 263] width 126 height 8
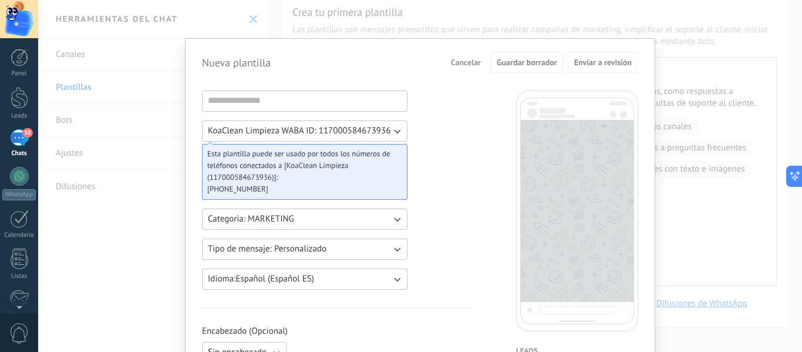
click at [319, 98] on input at bounding box center [304, 100] width 204 height 19
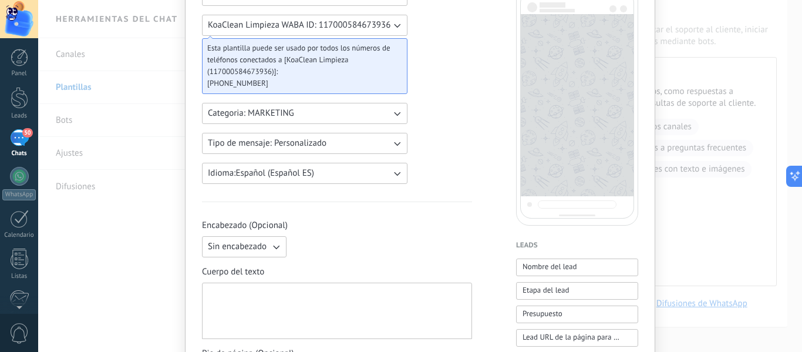
scroll to position [117, 0]
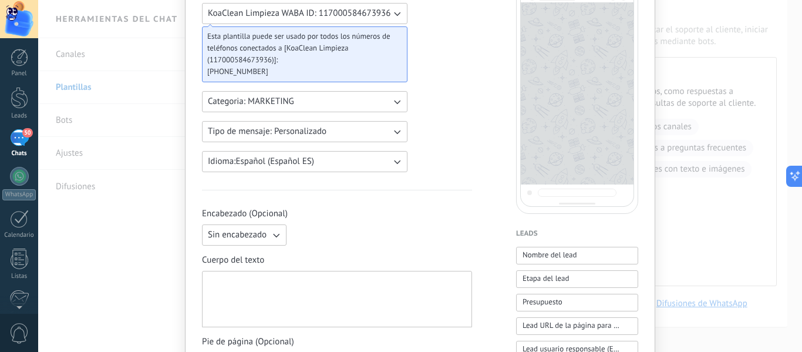
type input "**********"
click at [362, 103] on button "Categoria: MARKETING" at bounding box center [304, 101] width 205 height 21
click at [401, 123] on li "MARKETING" at bounding box center [301, 122] width 212 height 20
click at [394, 131] on icon "button" at bounding box center [397, 132] width 6 height 4
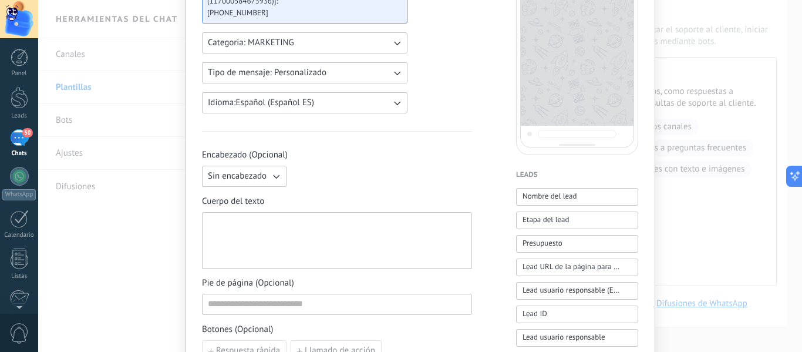
scroll to position [235, 0]
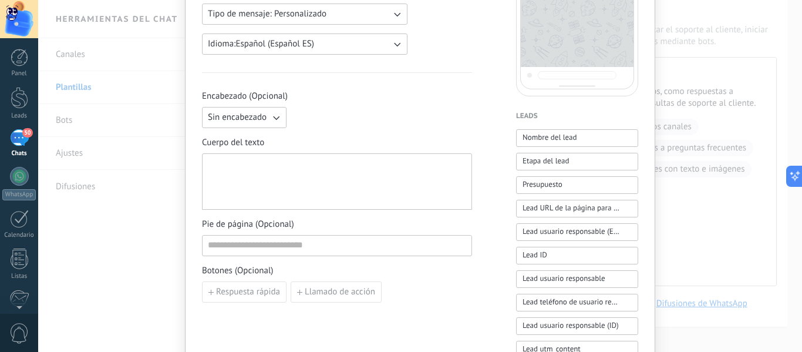
click at [261, 120] on span "Sin encabezado" at bounding box center [237, 118] width 59 height 12
click at [276, 183] on div at bounding box center [337, 181] width 258 height 46
paste div
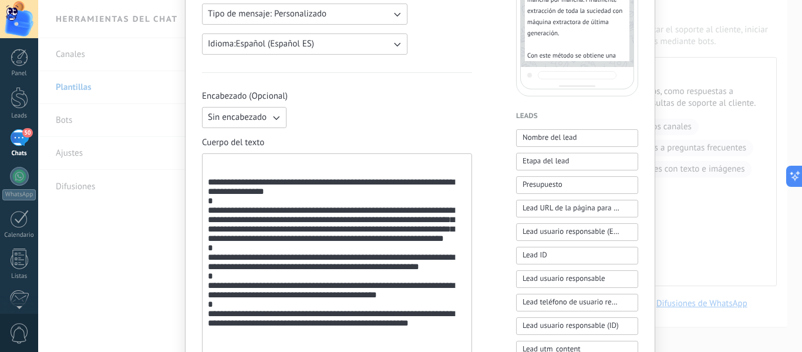
drag, startPoint x: 285, startPoint y: 174, endPoint x: 215, endPoint y: 150, distance: 73.9
click at [215, 150] on div "**********" at bounding box center [337, 273] width 270 height 272
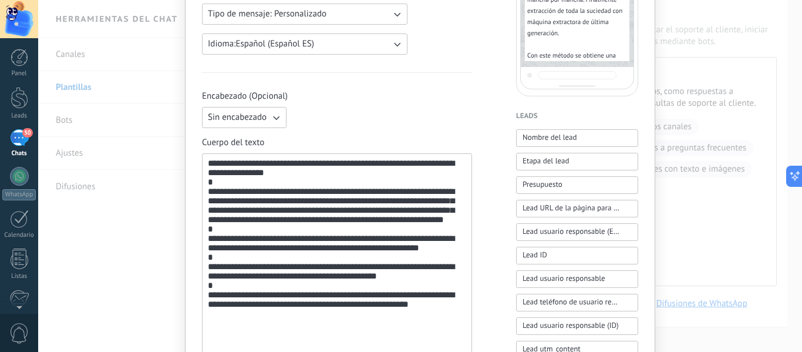
click at [294, 210] on div "**********" at bounding box center [337, 269] width 258 height 223
click at [378, 224] on div "**********" at bounding box center [337, 269] width 258 height 223
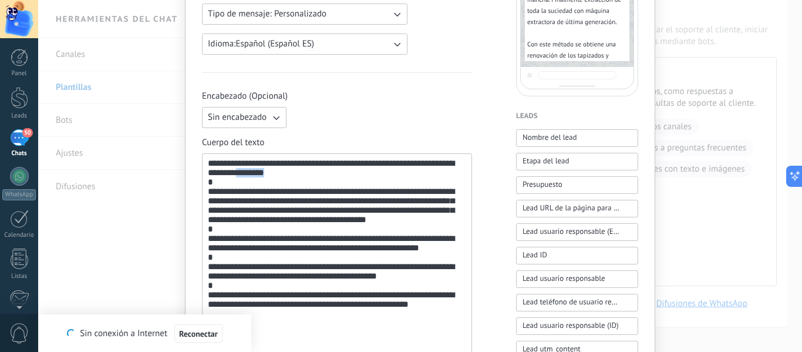
drag, startPoint x: 238, startPoint y: 173, endPoint x: 275, endPoint y: 174, distance: 37.6
click at [275, 174] on div "**********" at bounding box center [337, 269] width 258 height 223
click at [277, 175] on div "**********" at bounding box center [337, 269] width 258 height 223
drag, startPoint x: 277, startPoint y: 175, endPoint x: 258, endPoint y: 172, distance: 19.7
click at [258, 172] on div "**********" at bounding box center [337, 269] width 258 height 223
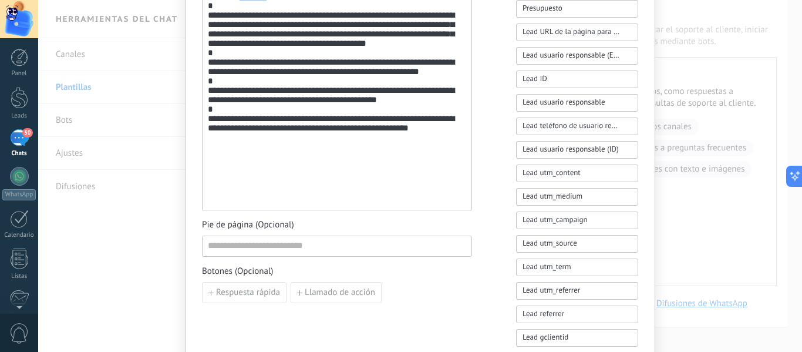
scroll to position [352, 0]
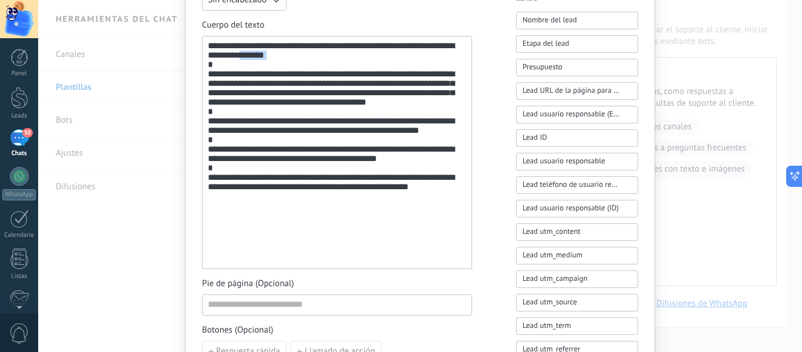
click at [316, 60] on div "**********" at bounding box center [337, 152] width 258 height 223
click at [270, 59] on div "**********" at bounding box center [337, 152] width 258 height 223
click at [271, 53] on div "**********" at bounding box center [337, 152] width 258 height 223
click at [311, 59] on div "**********" at bounding box center [337, 152] width 258 height 223
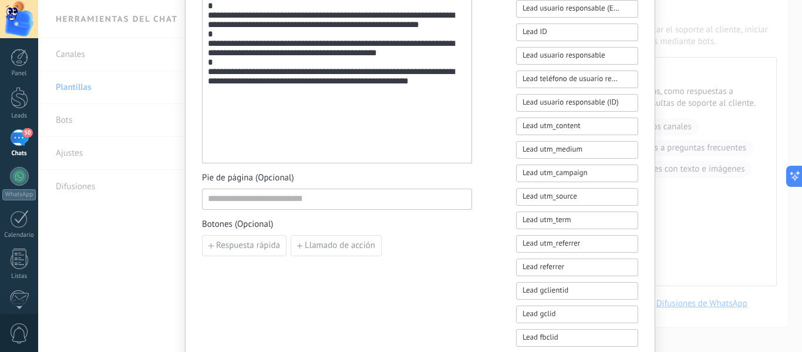
scroll to position [470, 0]
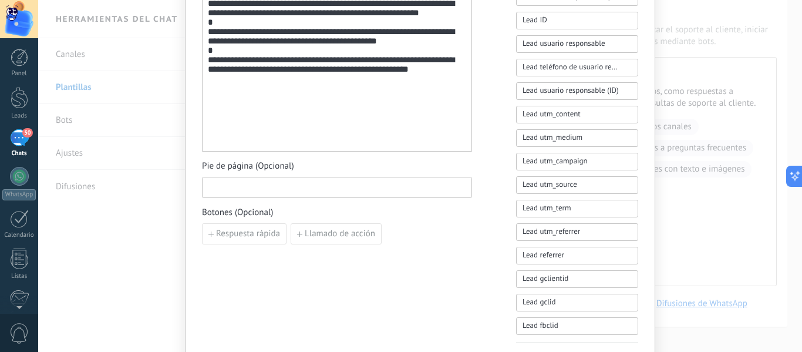
click at [301, 188] on input at bounding box center [336, 186] width 269 height 19
click at [262, 232] on span "Respuesta rápida" at bounding box center [248, 233] width 64 height 8
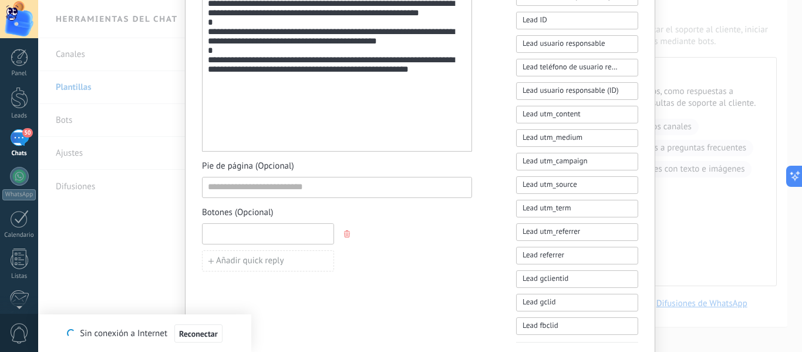
click at [300, 237] on input at bounding box center [267, 233] width 131 height 19
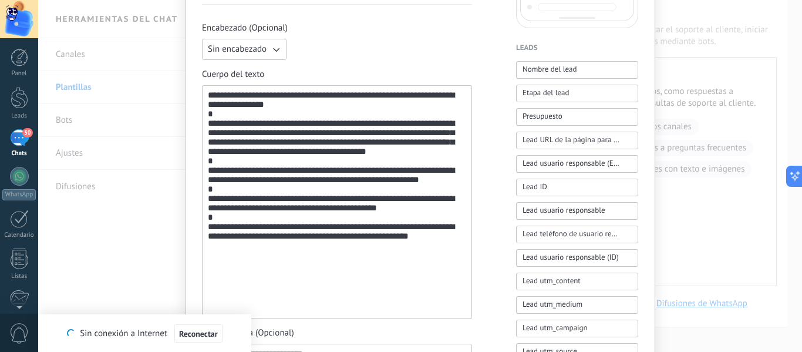
scroll to position [293, 0]
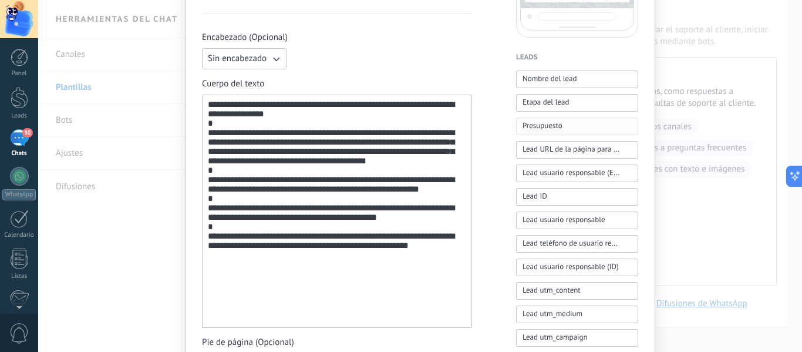
type input "**********"
click at [571, 123] on button "Presupuesto" at bounding box center [577, 126] width 122 height 18
drag, startPoint x: 270, startPoint y: 325, endPoint x: 200, endPoint y: 317, distance: 70.9
click at [202, 317] on div "**********" at bounding box center [337, 216] width 270 height 244
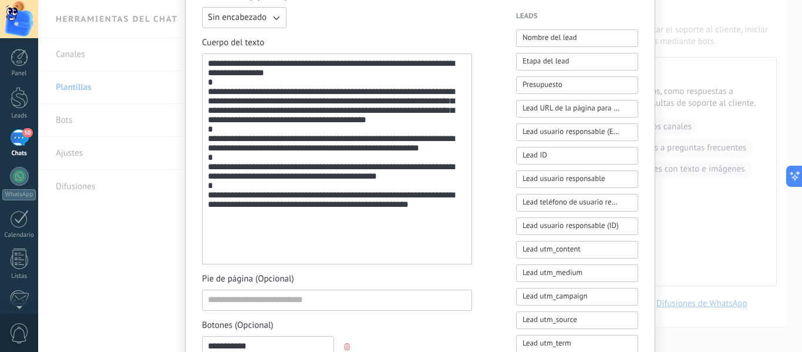
scroll to position [352, 0]
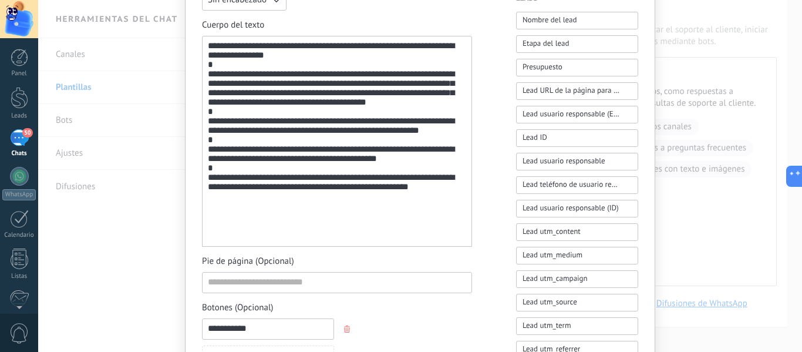
click at [286, 54] on div "**********" at bounding box center [337, 141] width 258 height 201
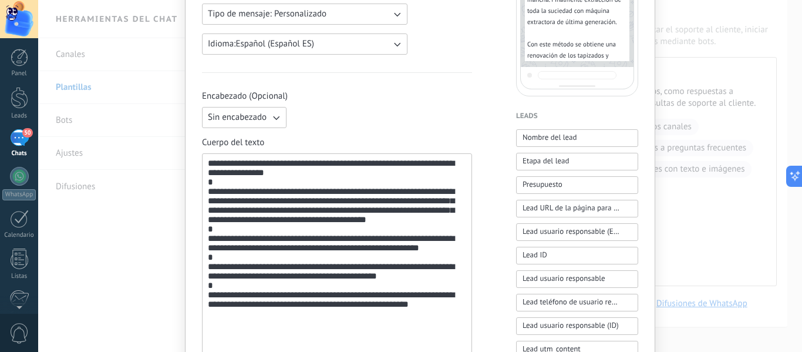
scroll to position [117, 0]
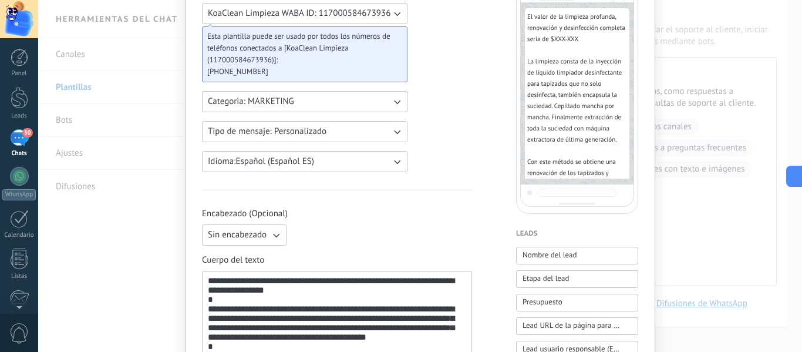
click at [390, 124] on button "Tipo de mensaje: Personalizado" at bounding box center [304, 131] width 205 height 21
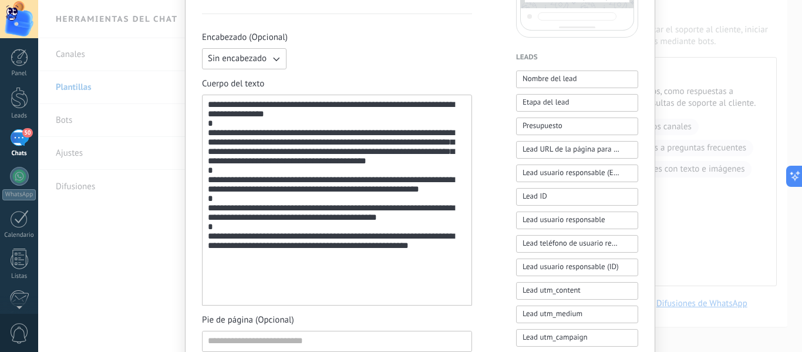
scroll to position [352, 0]
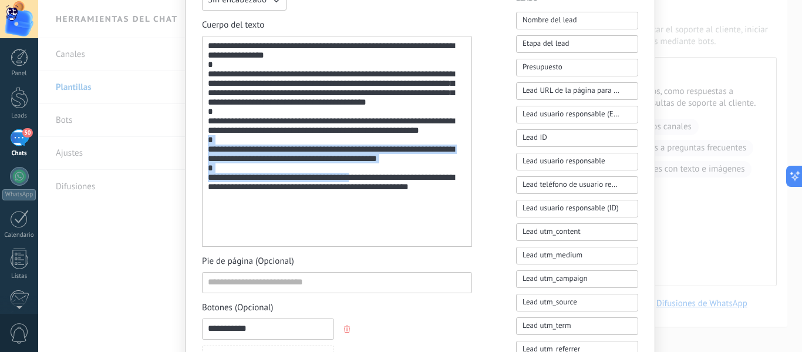
drag, startPoint x: 225, startPoint y: 183, endPoint x: 371, endPoint y: 226, distance: 152.5
click at [370, 226] on div "**********" at bounding box center [337, 141] width 258 height 201
click at [433, 181] on div "**********" at bounding box center [337, 141] width 258 height 201
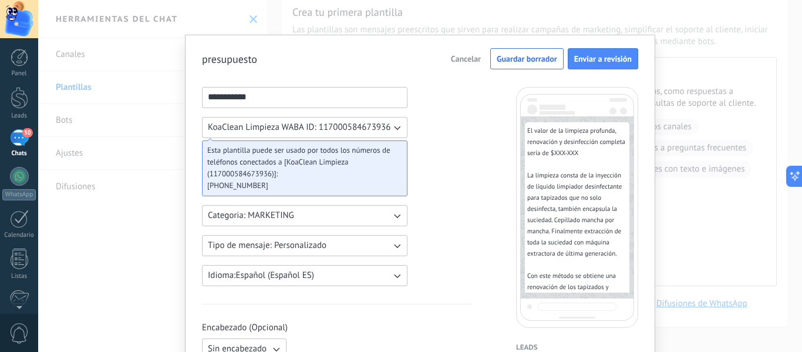
scroll to position [0, 0]
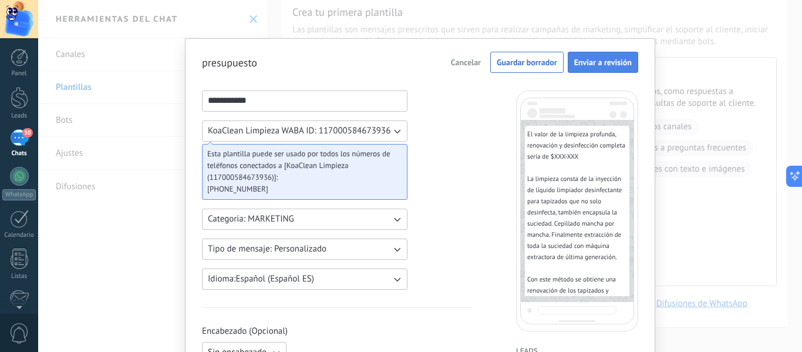
click at [612, 66] on span "Enviar a revisión" at bounding box center [603, 62] width 58 height 8
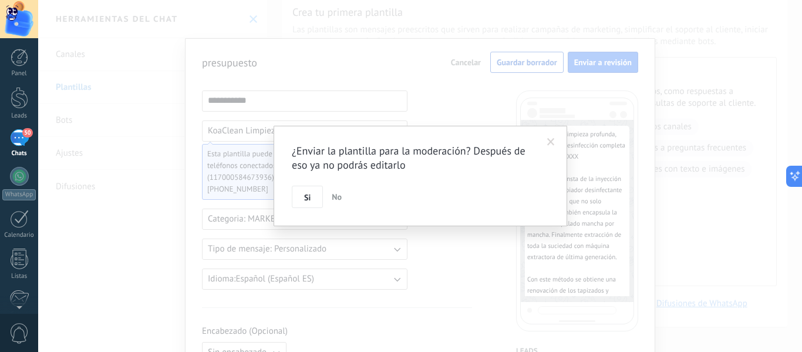
click at [555, 140] on span at bounding box center [550, 142] width 19 height 20
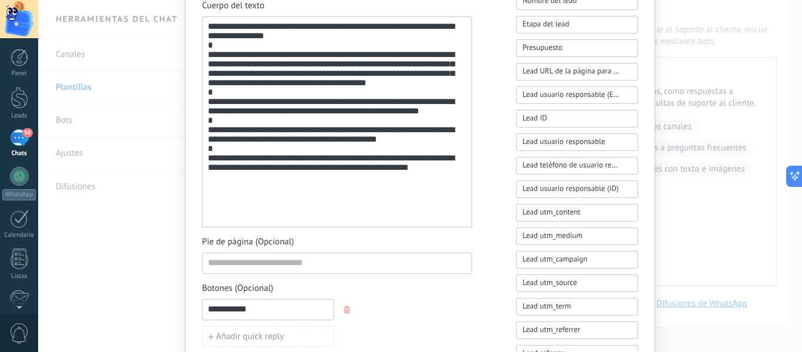
scroll to position [352, 0]
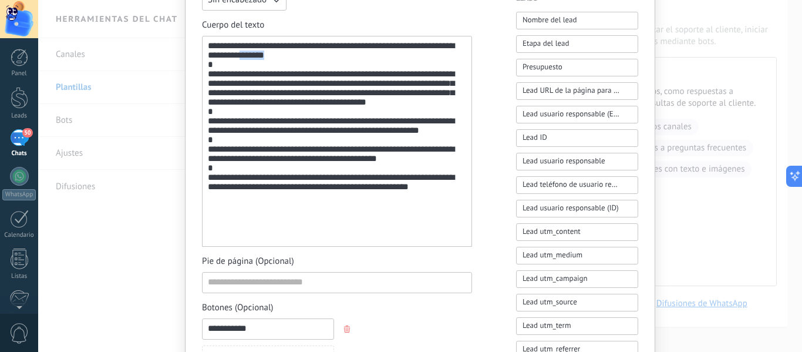
drag, startPoint x: 302, startPoint y: 62, endPoint x: 272, endPoint y: 67, distance: 30.4
click at [244, 59] on div "**********" at bounding box center [337, 141] width 258 height 201
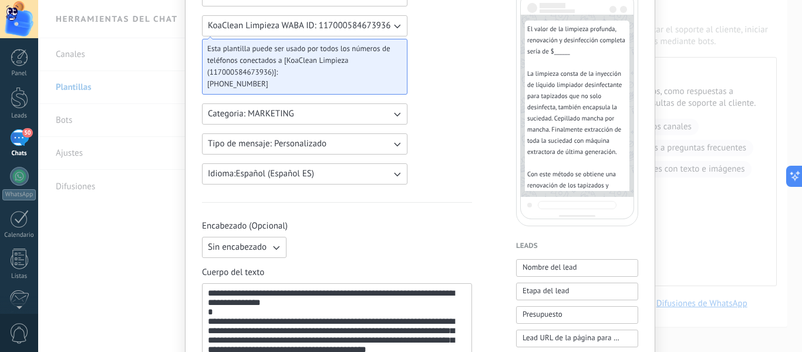
scroll to position [0, 0]
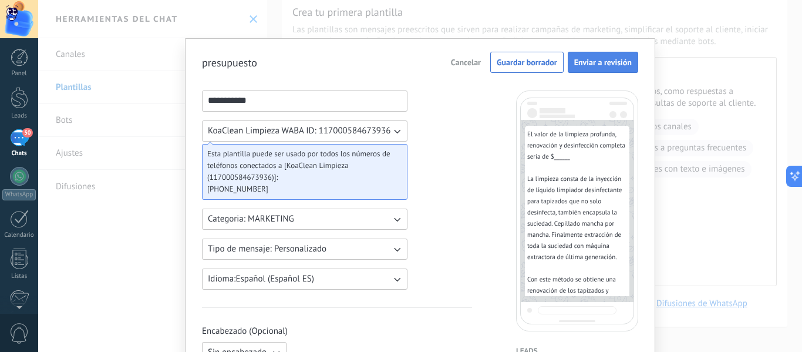
click at [596, 60] on span "Enviar a revisión" at bounding box center [603, 62] width 58 height 8
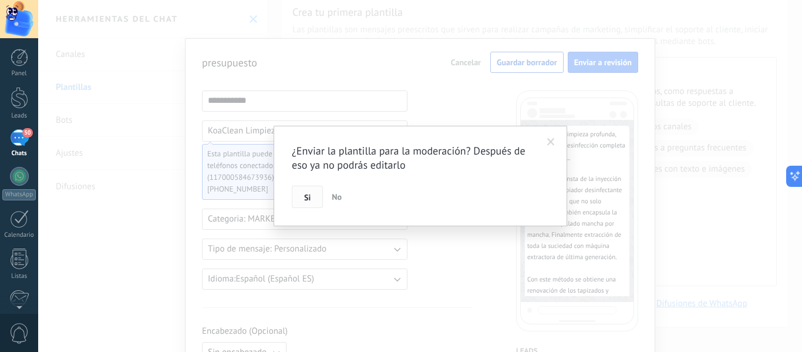
click at [313, 190] on button "Si" at bounding box center [307, 196] width 31 height 22
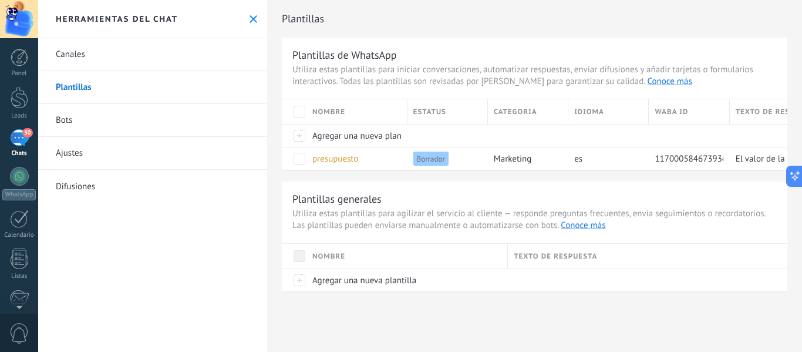
drag, startPoint x: 525, startPoint y: 177, endPoint x: 605, endPoint y: 183, distance: 79.5
click at [652, 198] on div "Plantillas de WhatsApp Utiliza estas plantillas para iniciar conversaciones, au…" at bounding box center [534, 165] width 505 height 254
click at [292, 158] on div at bounding box center [294, 158] width 25 height 23
click at [299, 163] on span at bounding box center [299, 159] width 12 height 12
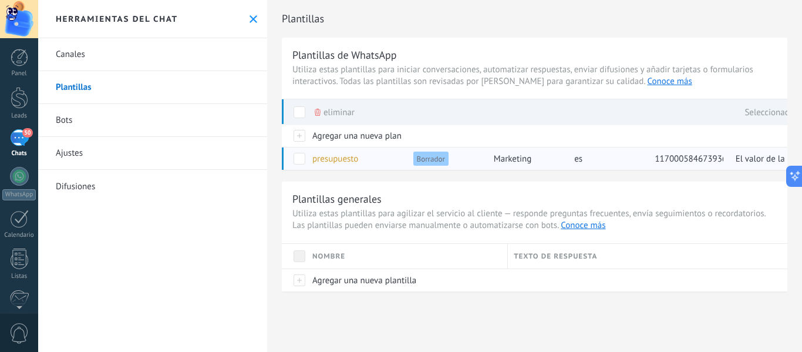
click at [299, 163] on span at bounding box center [299, 159] width 12 height 12
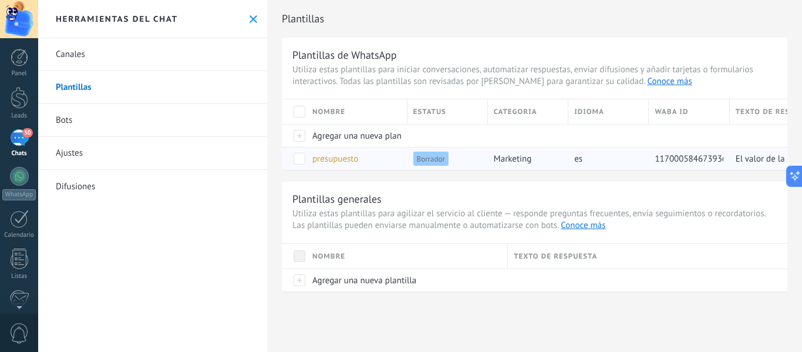
click at [350, 163] on span "presupuesto" at bounding box center [335, 158] width 46 height 11
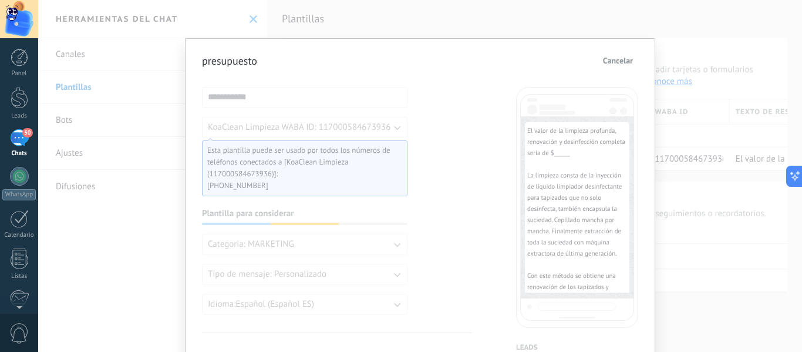
click at [620, 63] on span "Cancelar" at bounding box center [618, 60] width 30 height 8
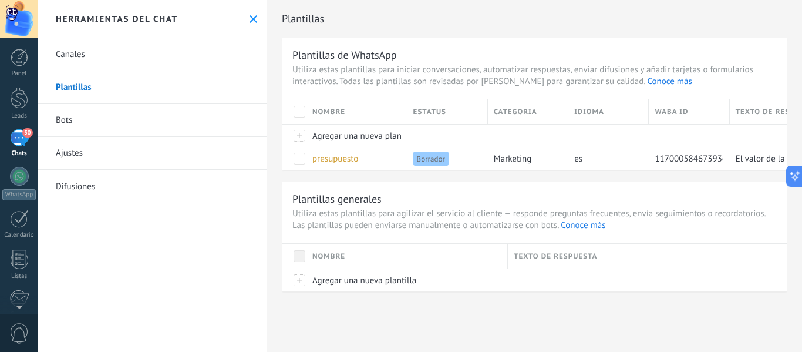
click at [96, 155] on link "Ajustes" at bounding box center [152, 153] width 229 height 33
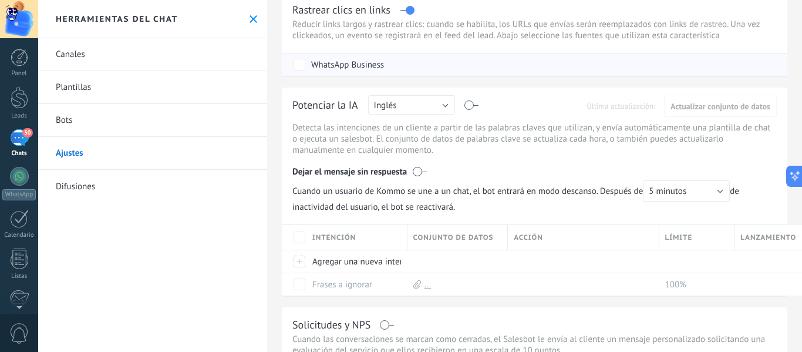
scroll to position [59, 0]
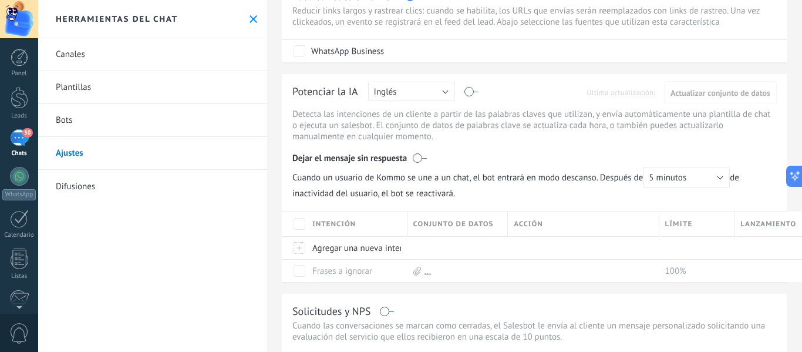
scroll to position [146, 0]
click at [252, 15] on icon at bounding box center [253, 19] width 8 height 8
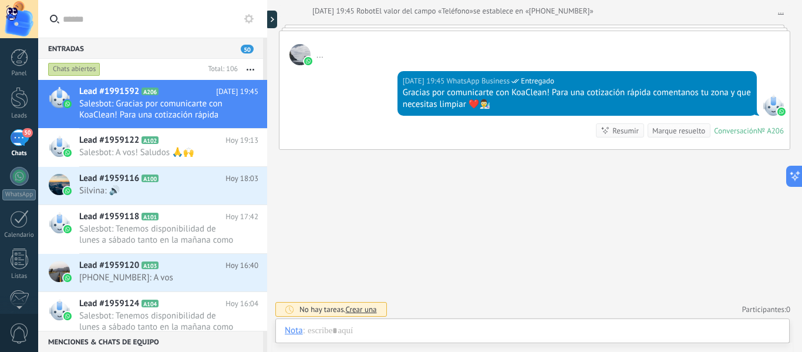
scroll to position [146, 0]
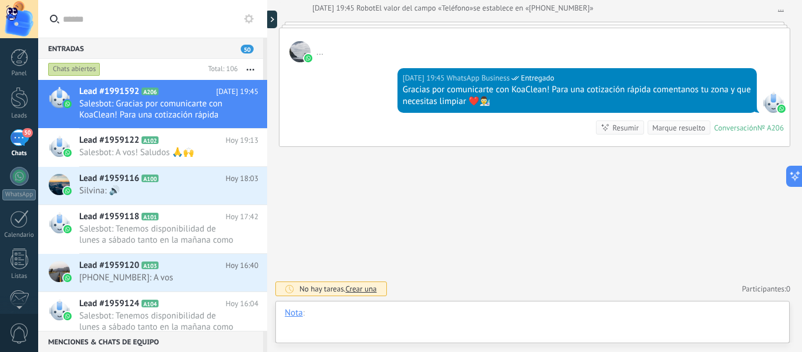
click at [353, 308] on div at bounding box center [532, 324] width 495 height 35
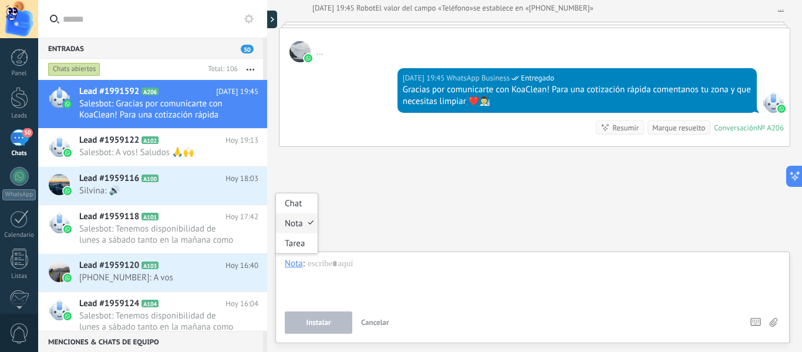
click at [291, 259] on div "Nota" at bounding box center [294, 263] width 18 height 11
click at [355, 264] on div at bounding box center [532, 280] width 495 height 45
drag, startPoint x: 355, startPoint y: 264, endPoint x: 337, endPoint y: 269, distance: 18.9
click at [337, 269] on div at bounding box center [532, 280] width 495 height 45
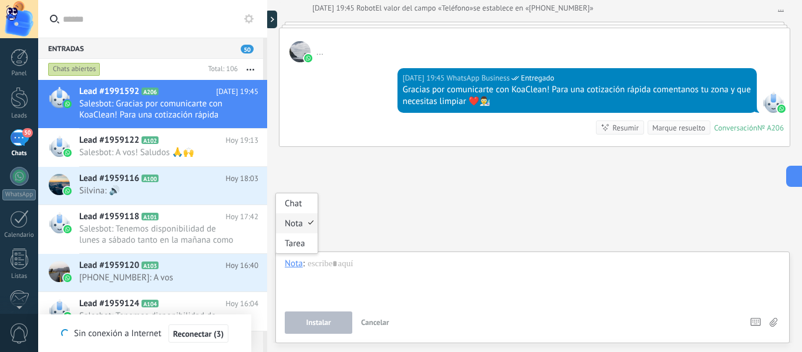
click at [291, 260] on div "Nota" at bounding box center [294, 263] width 18 height 11
click at [309, 200] on div "Chat" at bounding box center [297, 203] width 42 height 20
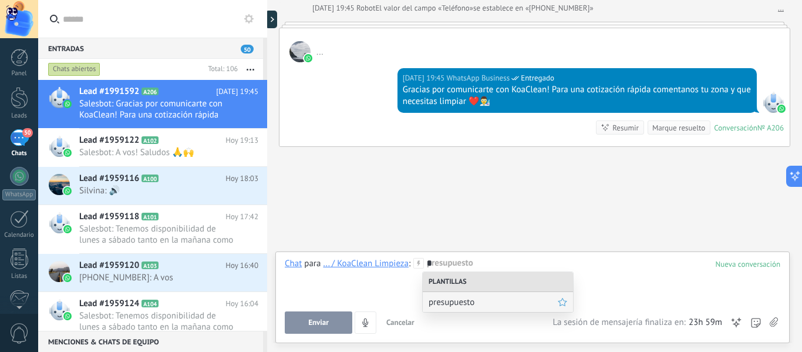
click at [504, 297] on span "presupuesto" at bounding box center [492, 301] width 129 height 11
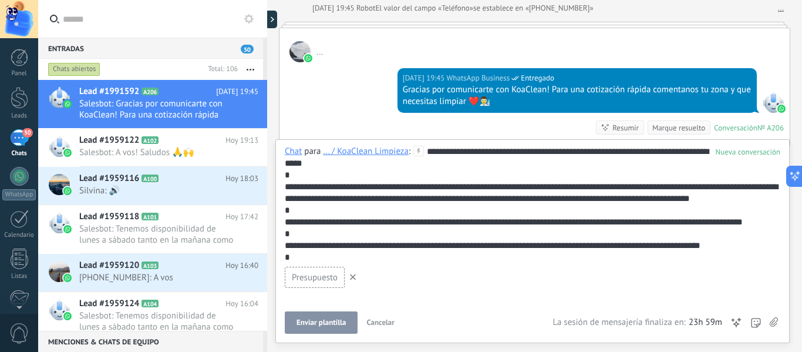
click at [372, 319] on span "Cancelar" at bounding box center [380, 322] width 28 height 10
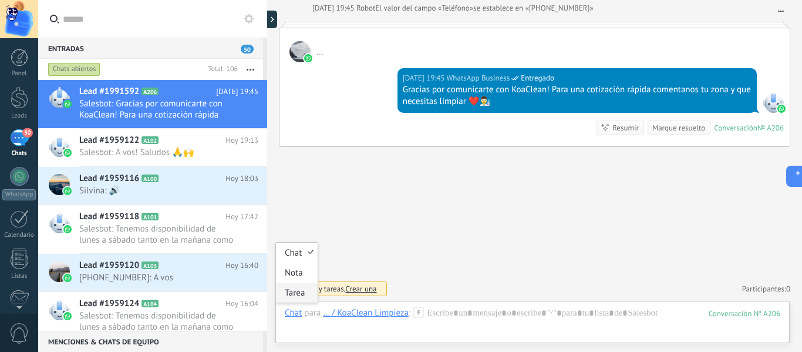
click at [304, 291] on div "Tarea" at bounding box center [297, 292] width 42 height 20
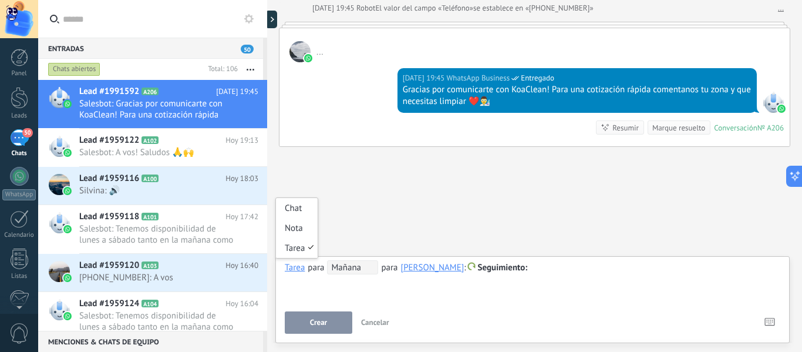
click at [296, 268] on div "Tarea" at bounding box center [295, 267] width 20 height 11
click at [305, 232] on div "Nota" at bounding box center [297, 228] width 42 height 20
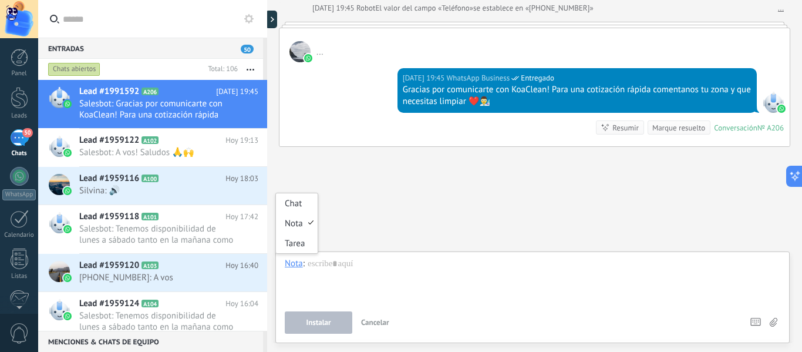
click at [299, 258] on div "Nota" at bounding box center [294, 263] width 18 height 11
click at [302, 209] on div "Chat" at bounding box center [297, 203] width 42 height 20
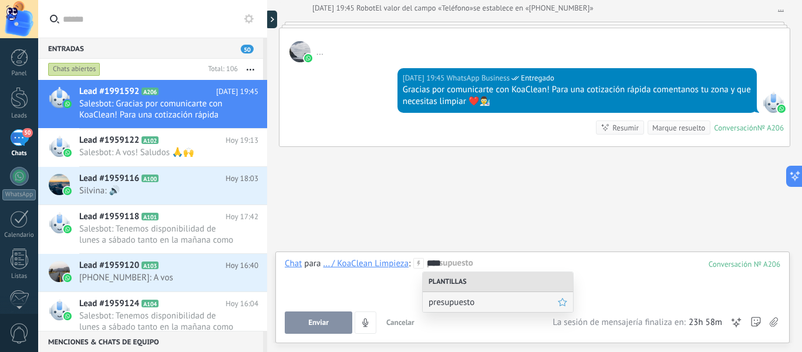
click at [487, 297] on span "presupuesto" at bounding box center [492, 301] width 129 height 11
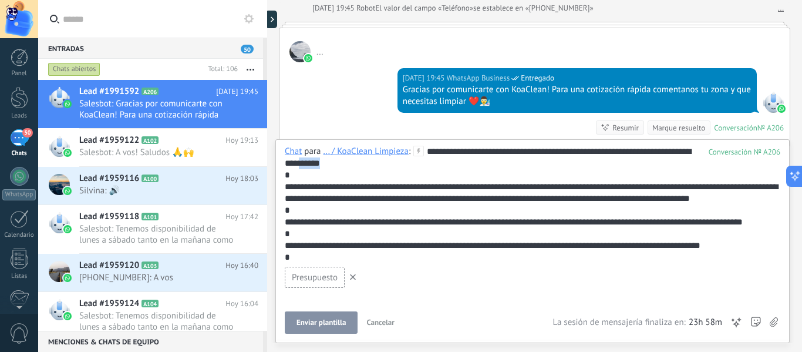
drag, startPoint x: 344, startPoint y: 164, endPoint x: 319, endPoint y: 160, distance: 25.0
click at [319, 160] on div "**********" at bounding box center [530, 222] width 491 height 153
click at [327, 275] on span "Presupuesto" at bounding box center [315, 277] width 46 height 11
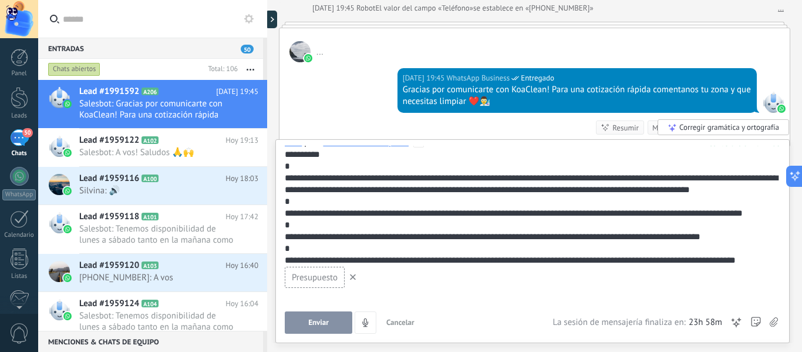
scroll to position [0, 0]
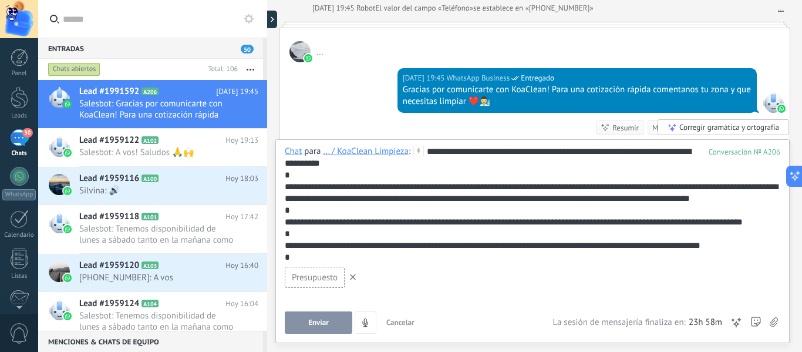
click at [335, 315] on button "Enviar" at bounding box center [318, 322] width 67 height 22
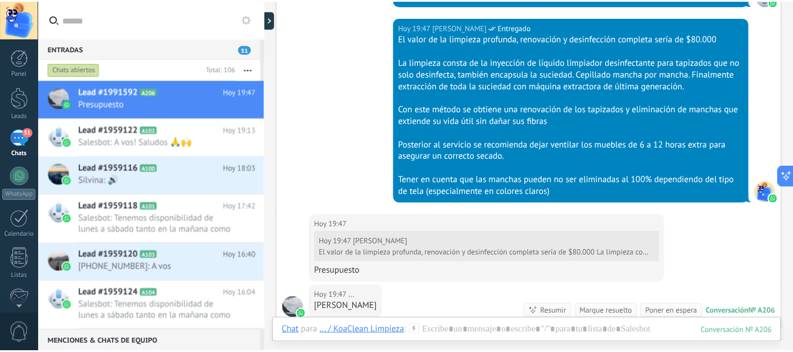
scroll to position [291, 0]
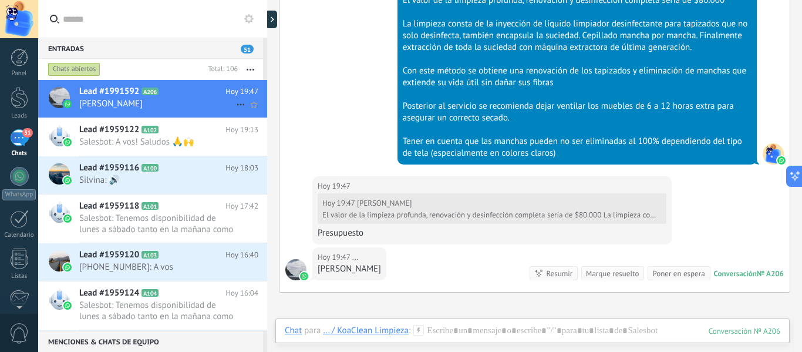
click at [235, 106] on icon at bounding box center [241, 104] width 14 height 14
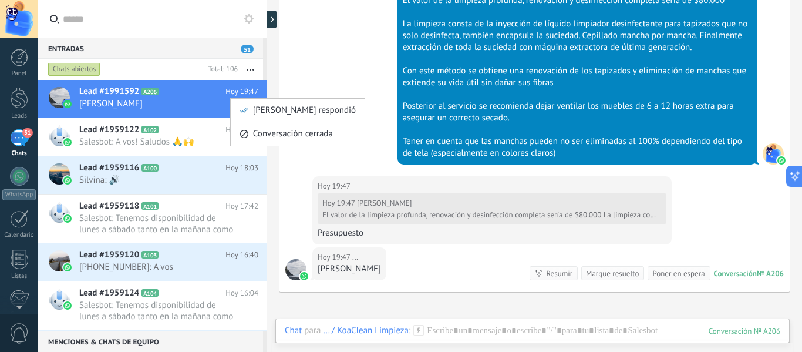
click at [238, 90] on div at bounding box center [401, 176] width 802 height 352
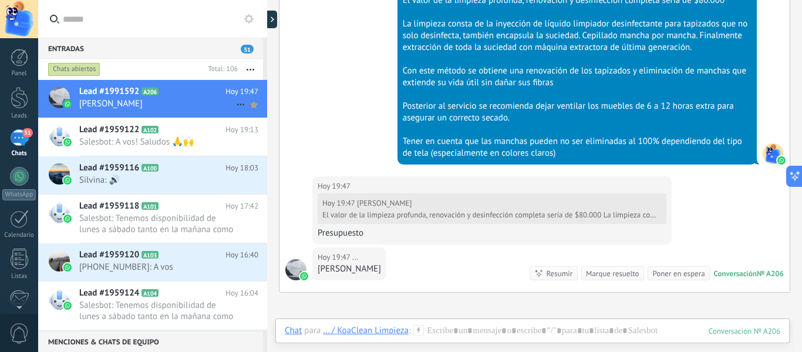
click at [251, 106] on use at bounding box center [254, 105] width 6 height 6
click at [23, 96] on div at bounding box center [20, 98] width 18 height 22
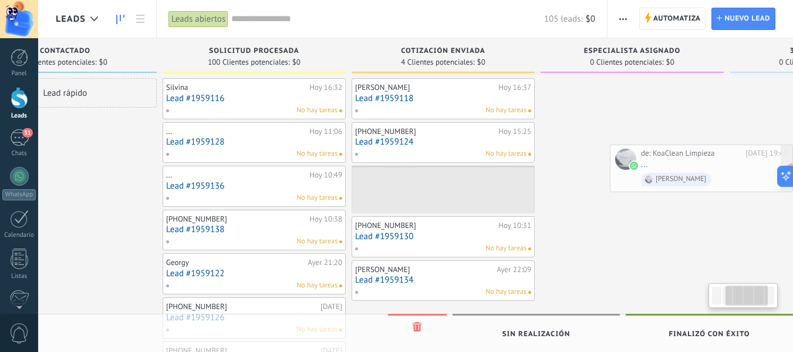
scroll to position [0, 302]
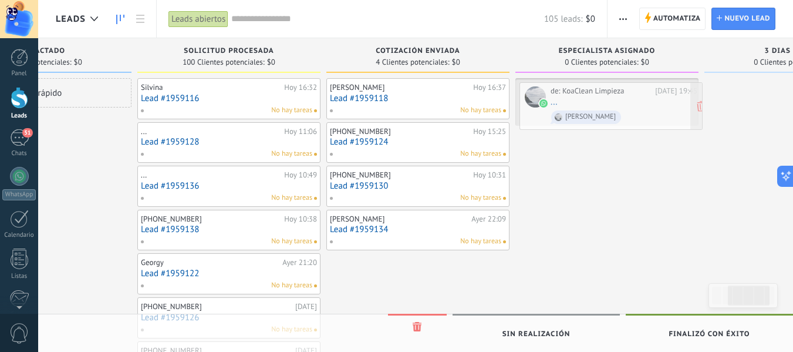
drag, startPoint x: 181, startPoint y: 106, endPoint x: 644, endPoint y: 110, distance: 463.7
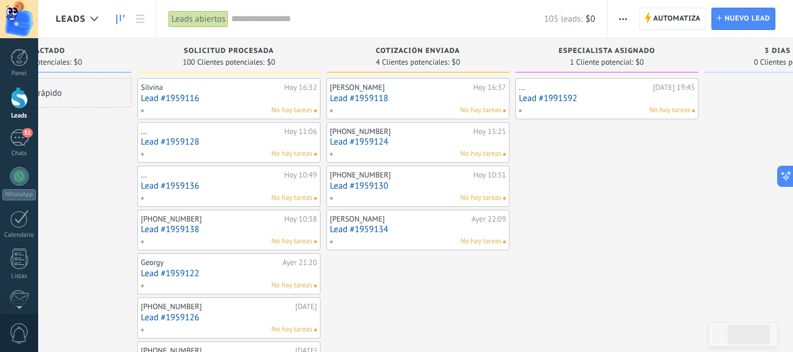
click at [440, 66] on span "4 Clientes potenciales:" at bounding box center [412, 62] width 73 height 7
click at [443, 69] on div "cotización enviada 4 Clientes potenciales: $0" at bounding box center [417, 55] width 183 height 35
drag, startPoint x: 443, startPoint y: 69, endPoint x: 428, endPoint y: 69, distance: 14.1
click at [428, 69] on div "cotización enviada 4 Clientes potenciales: $0" at bounding box center [417, 55] width 183 height 35
click at [657, 19] on span "Automatiza" at bounding box center [677, 18] width 48 height 21
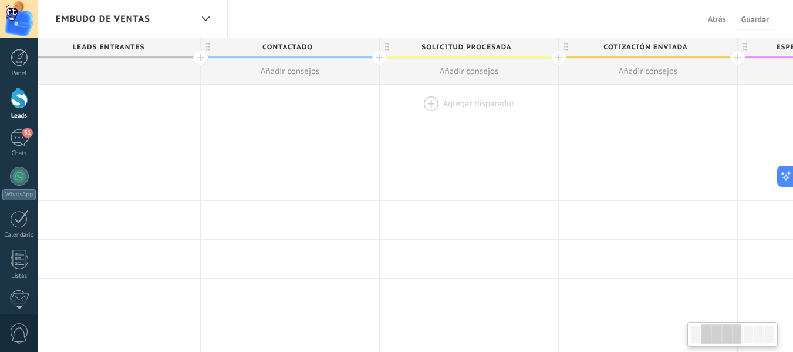
drag, startPoint x: 530, startPoint y: 114, endPoint x: 451, endPoint y: 105, distance: 79.1
click at [353, 89] on div at bounding box center [290, 104] width 178 height 38
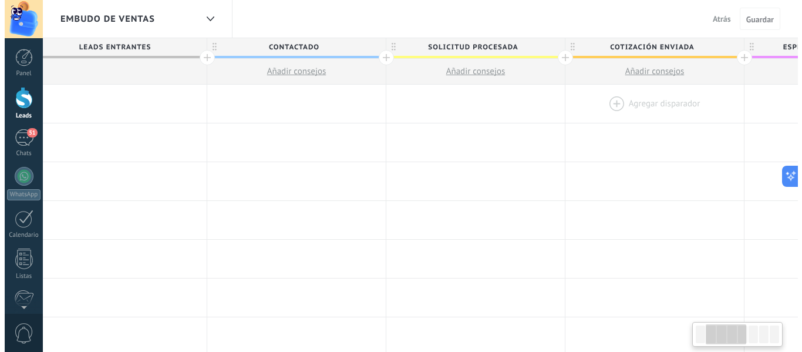
scroll to position [0, 298]
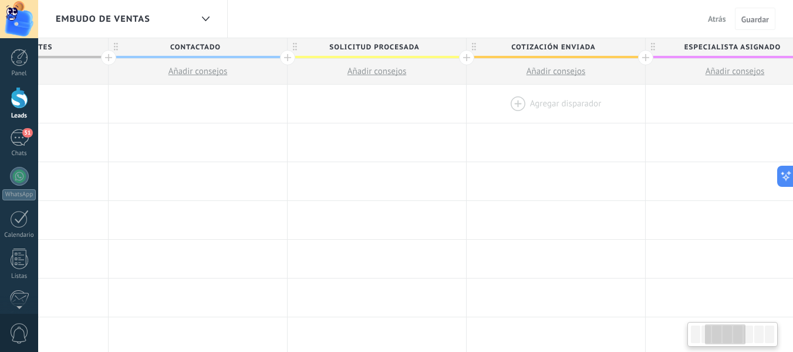
drag, startPoint x: 603, startPoint y: 120, endPoint x: 509, endPoint y: 107, distance: 94.7
click at [509, 107] on div at bounding box center [556, 104] width 178 height 38
click at [558, 102] on div at bounding box center [556, 104] width 178 height 38
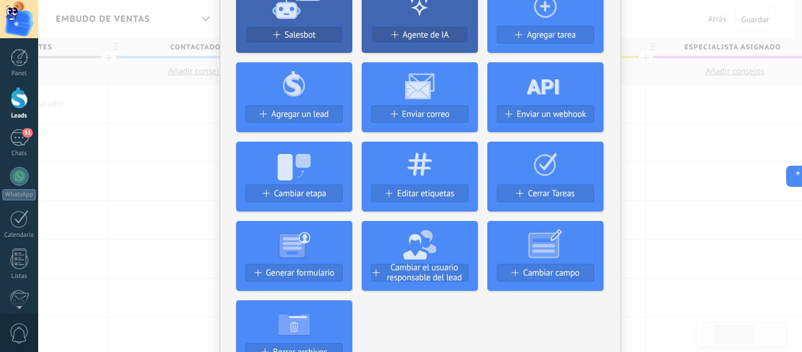
scroll to position [59, 0]
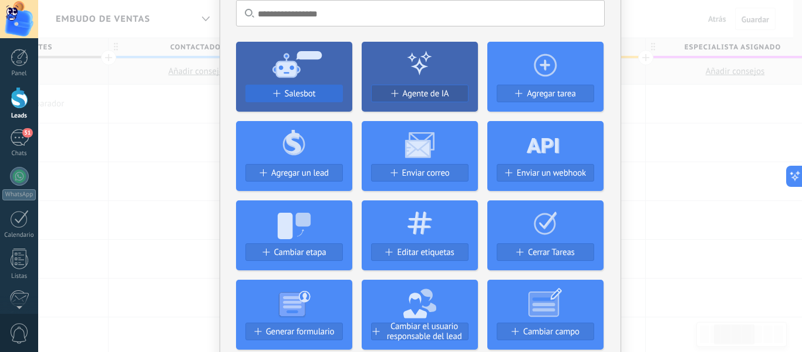
click at [305, 90] on span "Salesbot" at bounding box center [300, 94] width 31 height 10
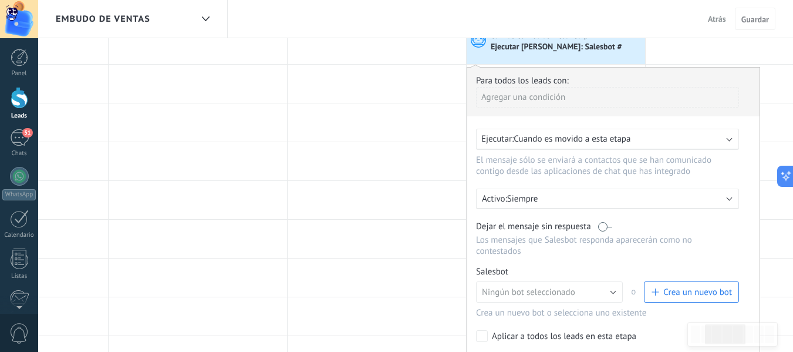
click at [608, 140] on span "Cuando es movido a esta etapa" at bounding box center [572, 138] width 117 height 11
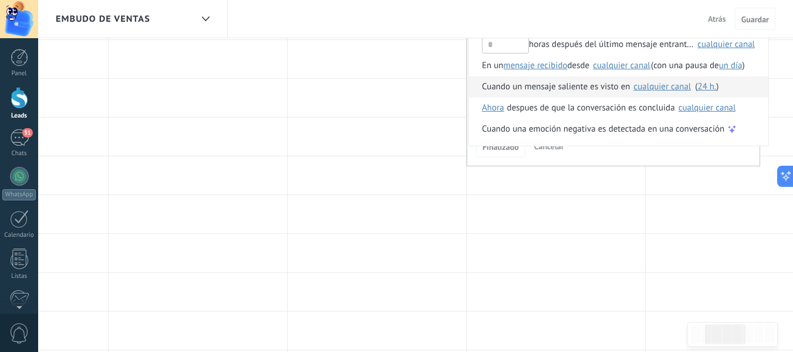
scroll to position [293, 0]
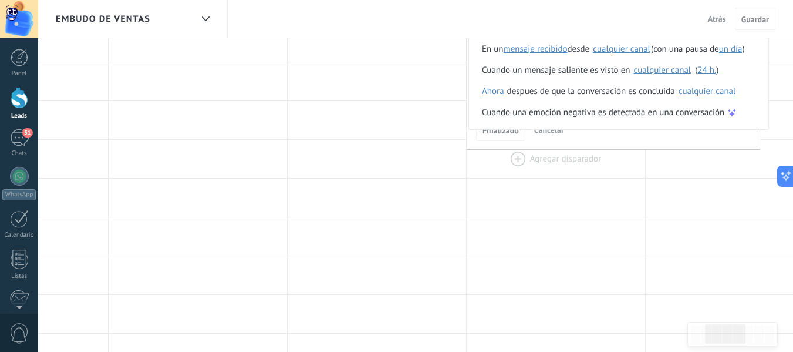
drag, startPoint x: 560, startPoint y: 204, endPoint x: 563, endPoint y: 166, distance: 38.9
click at [561, 204] on div at bounding box center [556, 197] width 178 height 38
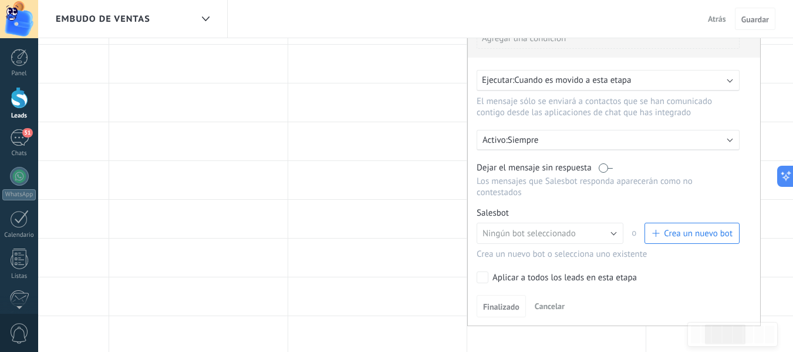
scroll to position [59, 0]
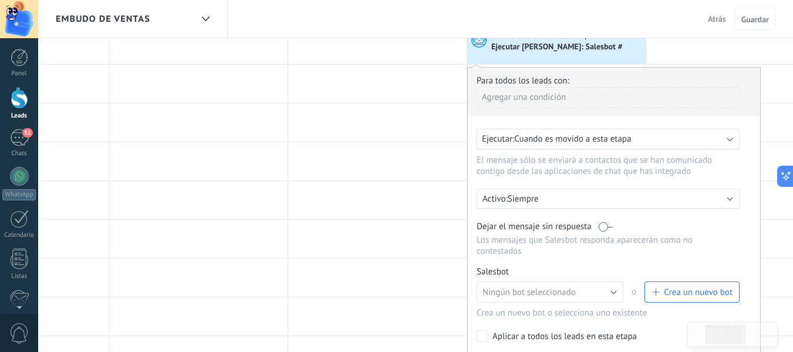
click at [631, 136] on span "Cuando es movido a esta etapa" at bounding box center [572, 138] width 117 height 11
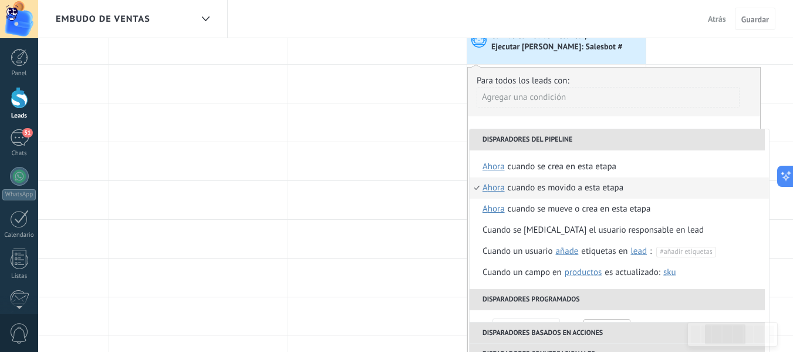
click at [601, 187] on div "Cuando es movido a esta etapa" at bounding box center [566, 187] width 116 height 21
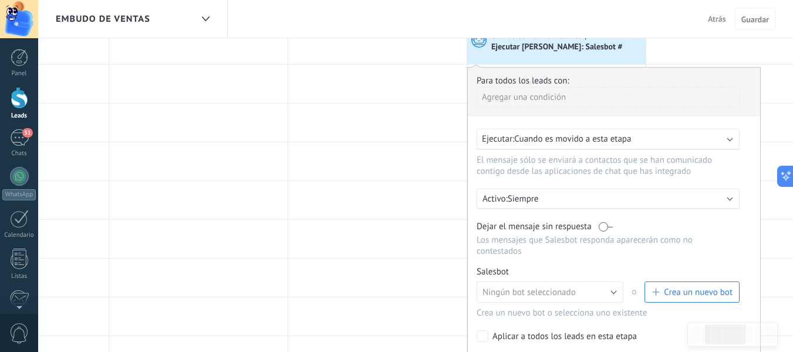
click at [594, 193] on p "Siempre" at bounding box center [610, 198] width 205 height 11
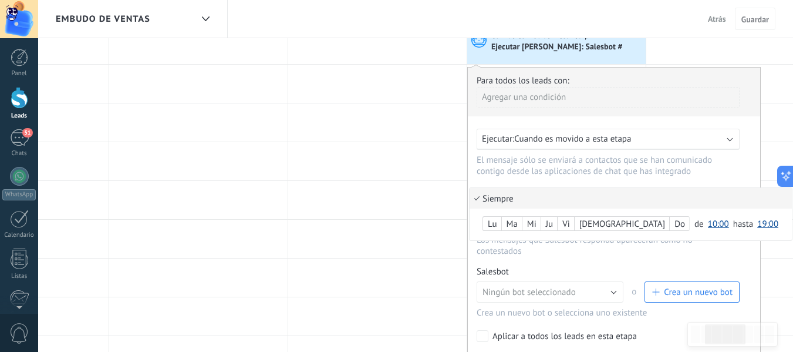
click at [594, 193] on li "Siempre" at bounding box center [631, 198] width 322 height 21
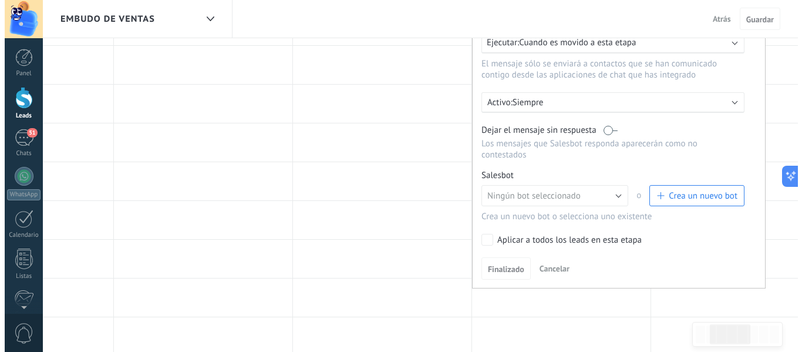
scroll to position [176, 0]
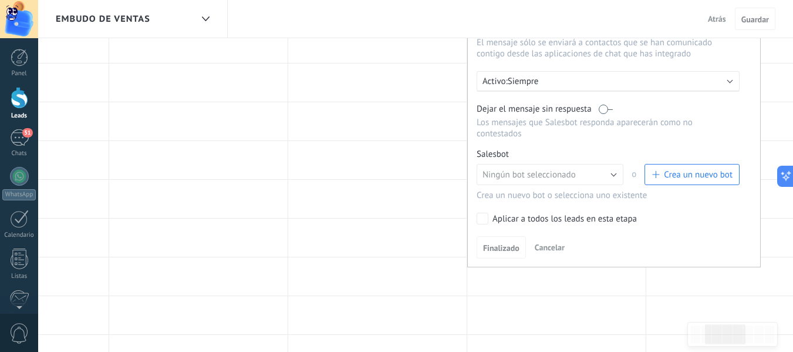
click at [652, 182] on button "Crea un nuevo bot" at bounding box center [691, 174] width 95 height 21
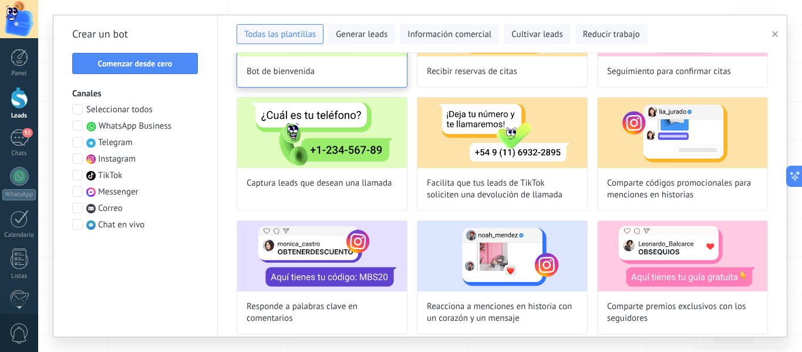
scroll to position [117, 0]
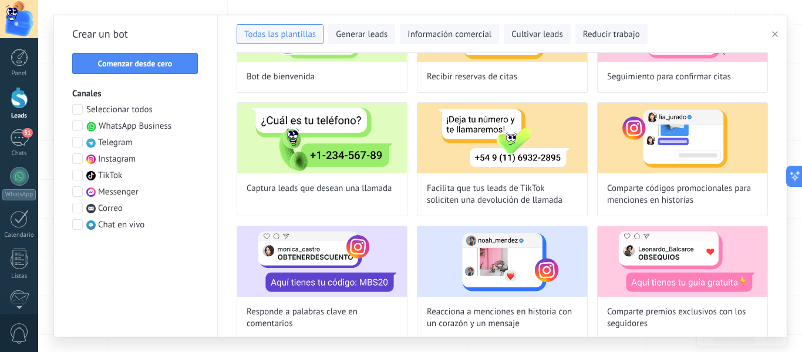
click at [78, 124] on span at bounding box center [77, 125] width 11 height 11
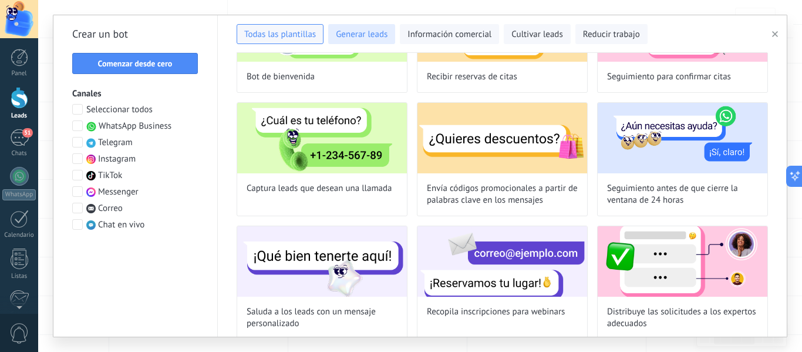
click at [373, 27] on button "Generar leads" at bounding box center [361, 34] width 67 height 20
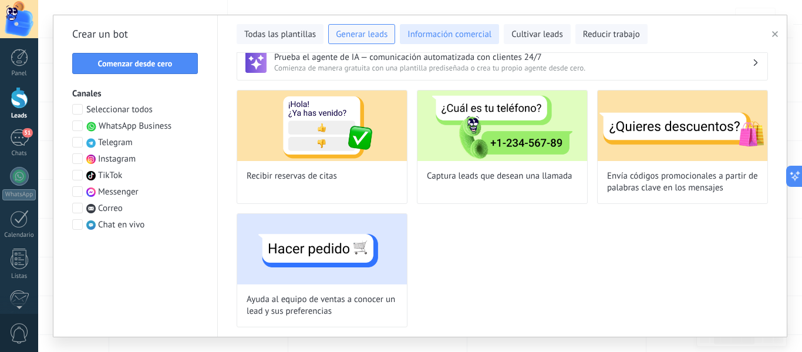
click at [448, 35] on span "Información comercial" at bounding box center [449, 35] width 84 height 12
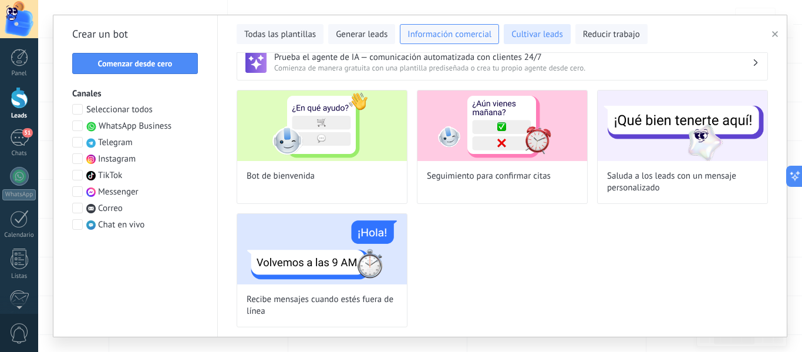
click at [541, 38] on span "Cultivar leads" at bounding box center [536, 35] width 51 height 12
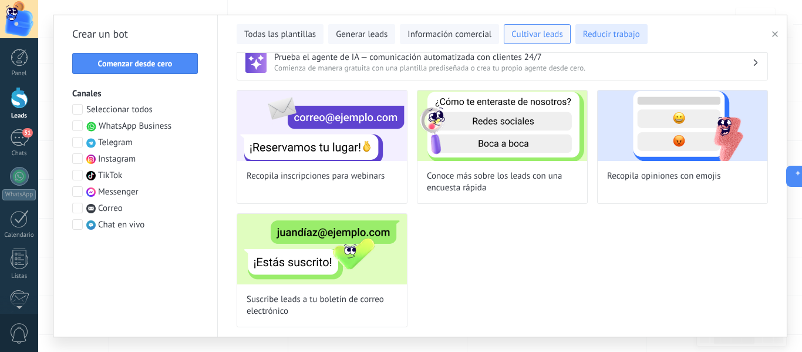
click at [593, 36] on span "Reducir trabajo" at bounding box center [611, 35] width 57 height 12
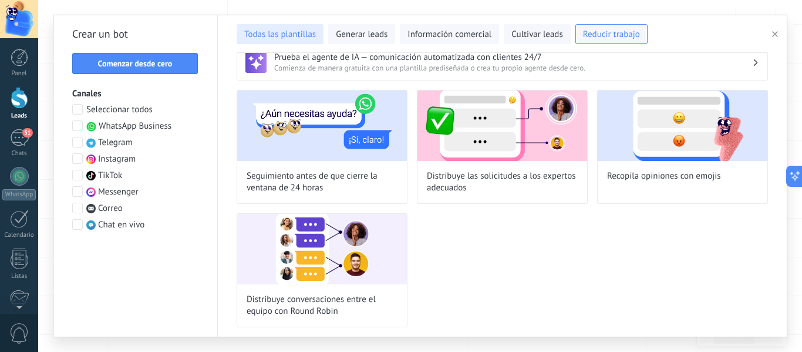
click at [293, 33] on span "Todas las plantillas" at bounding box center [280, 35] width 72 height 12
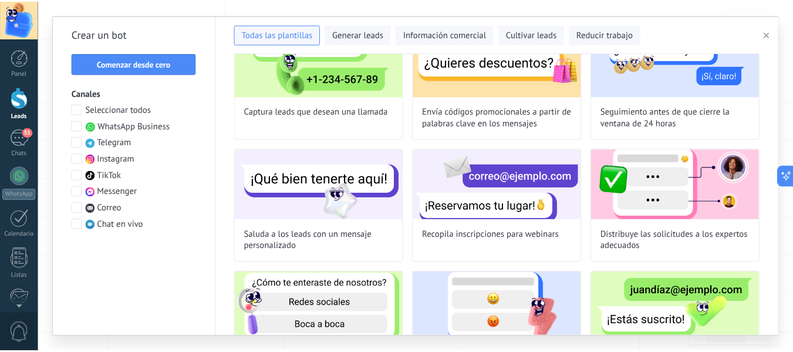
scroll to position [253, 0]
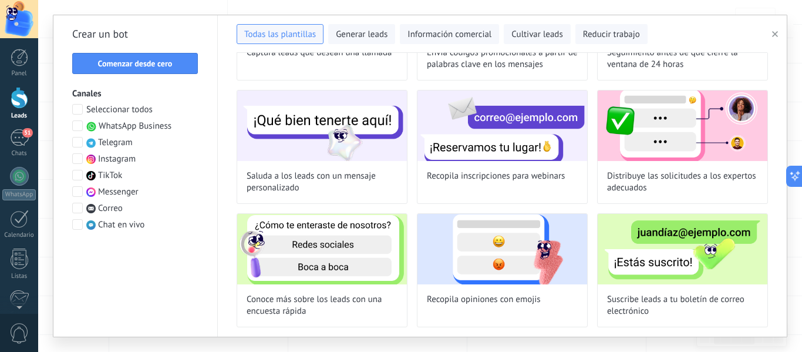
click at [777, 34] on icon "button" at bounding box center [775, 34] width 6 height 6
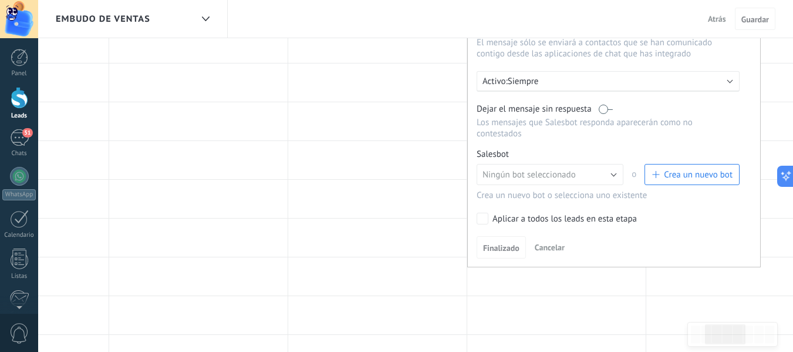
scroll to position [117, 0]
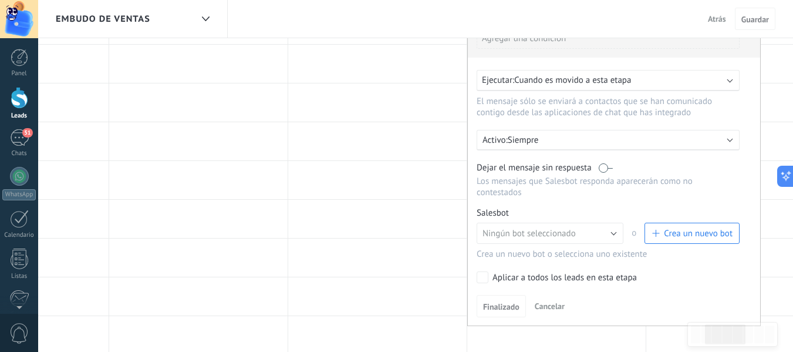
click at [663, 236] on span "Crea un nuevo bot" at bounding box center [691, 233] width 81 height 11
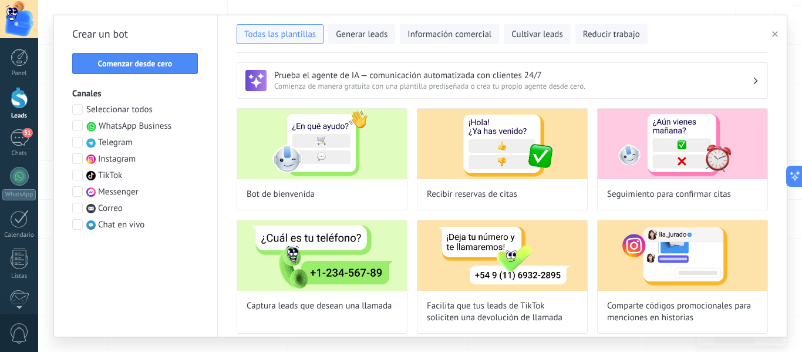
drag, startPoint x: 775, startPoint y: 38, endPoint x: 769, endPoint y: 43, distance: 7.9
click at [775, 38] on span "button" at bounding box center [775, 34] width 6 height 8
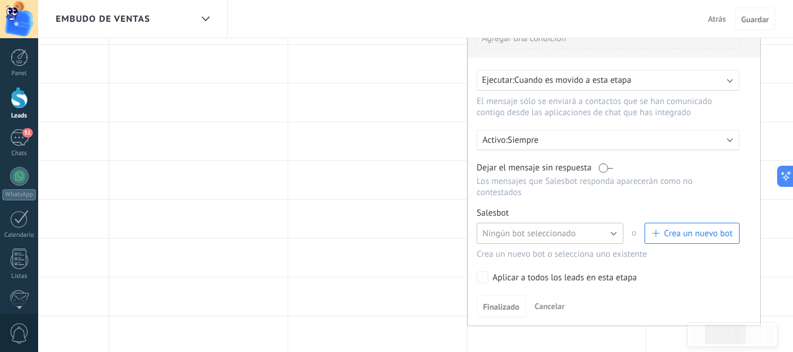
click at [603, 229] on button "Ningún bot seleccionado" at bounding box center [550, 232] width 147 height 21
click at [583, 247] on li "TestBot" at bounding box center [546, 253] width 153 height 20
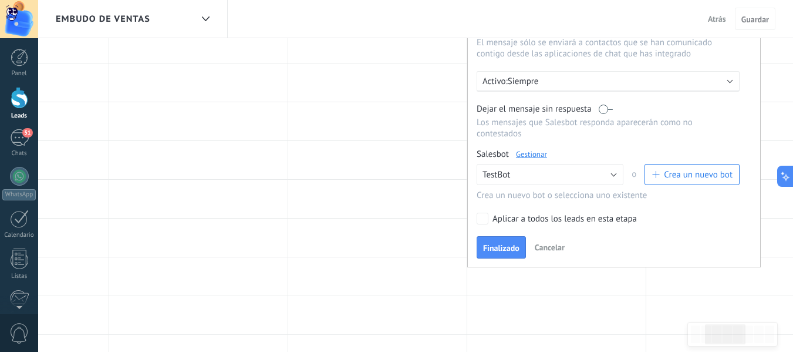
drag, startPoint x: 515, startPoint y: 238, endPoint x: 570, endPoint y: 139, distance: 112.7
click at [570, 139] on div "Para todos los leads con: [PERSON_NAME] una condición Ejecutar: Cuando es movid…" at bounding box center [613, 109] width 293 height 318
click at [500, 238] on button "Finalizado" at bounding box center [501, 247] width 49 height 22
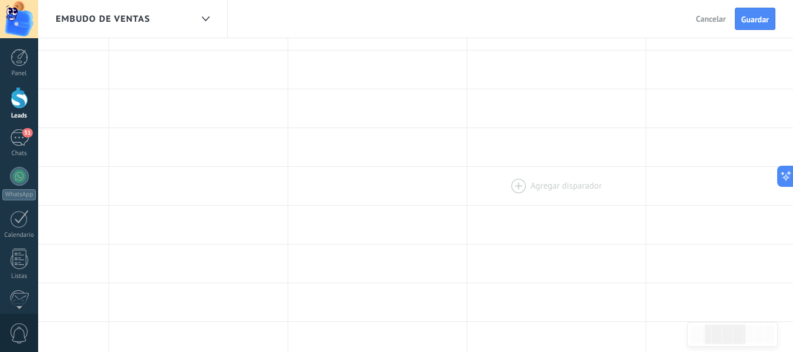
scroll to position [0, 0]
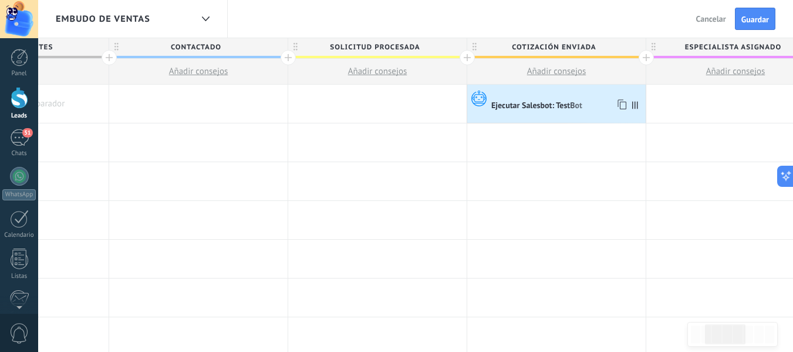
click at [569, 101] on div "Ejecutar Salesbot: TestBot" at bounding box center [537, 106] width 93 height 11
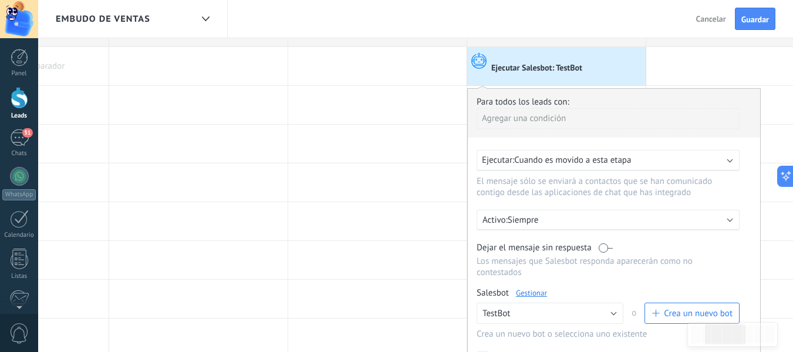
scroll to position [59, 0]
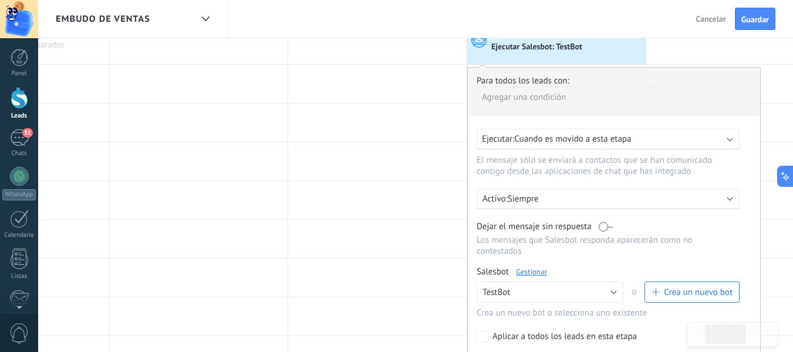
click at [610, 137] on span "Cuando es movido a esta etapa" at bounding box center [572, 138] width 117 height 11
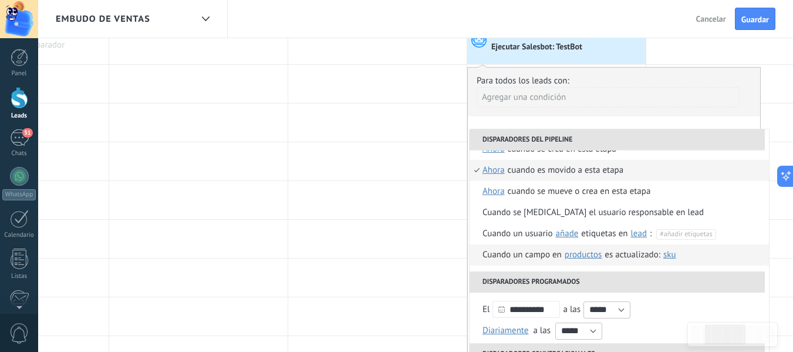
scroll to position [0, 0]
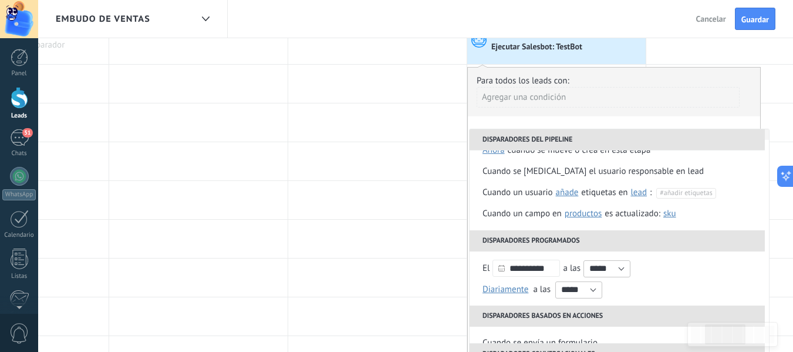
click at [579, 243] on li "Disparadores programados" at bounding box center [617, 240] width 295 height 21
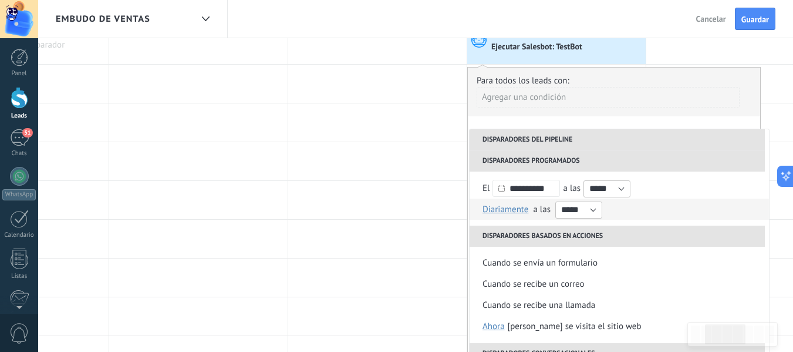
click at [529, 208] on button "Diariamente" at bounding box center [507, 208] width 50 height 21
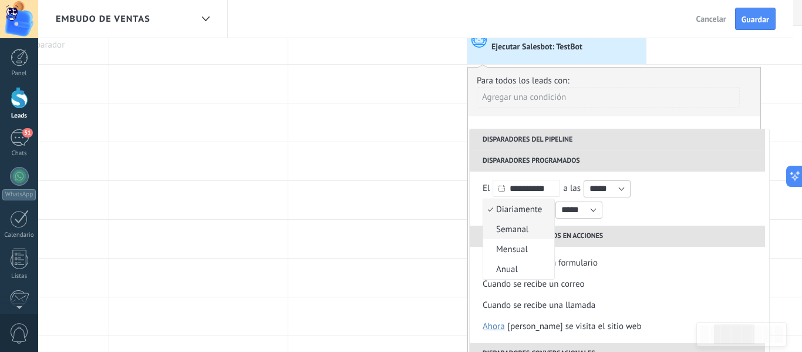
click at [544, 228] on li "Semanal" at bounding box center [518, 229] width 71 height 20
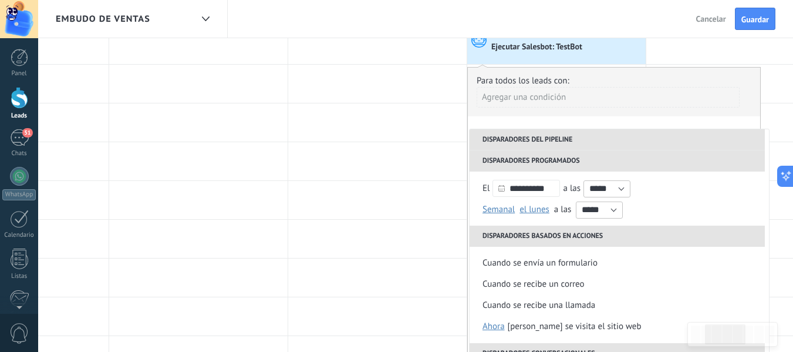
scroll to position [0, 0]
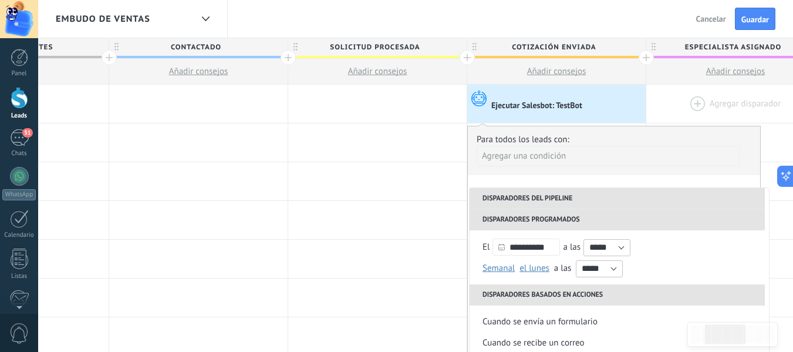
drag, startPoint x: 759, startPoint y: 114, endPoint x: 734, endPoint y: 109, distance: 26.4
click at [758, 115] on div at bounding box center [735, 104] width 178 height 38
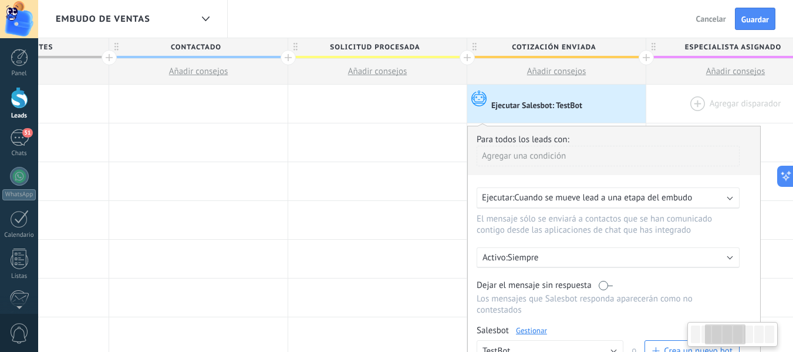
scroll to position [0, 299]
click at [392, 153] on div at bounding box center [375, 142] width 178 height 38
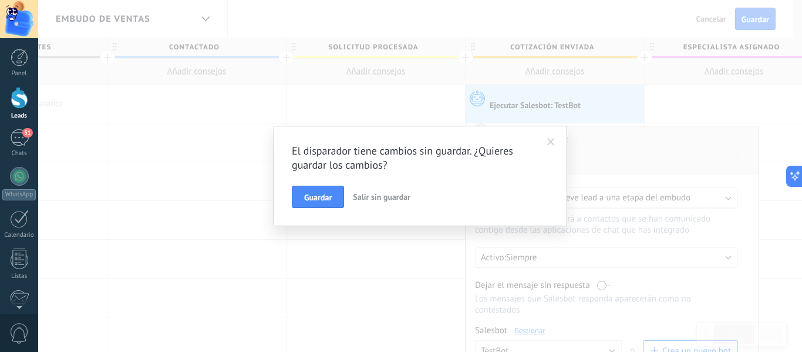
click at [364, 188] on button "Salir sin guardar" at bounding box center [381, 196] width 67 height 22
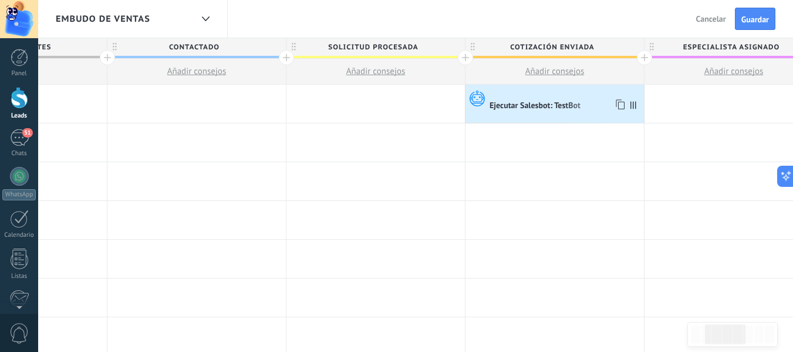
click at [636, 106] on span at bounding box center [636, 104] width 16 height 38
click at [633, 104] on icon at bounding box center [633, 105] width 6 height 8
click at [540, 105] on div "Ejecutar Salesbot: TestBot" at bounding box center [535, 106] width 93 height 11
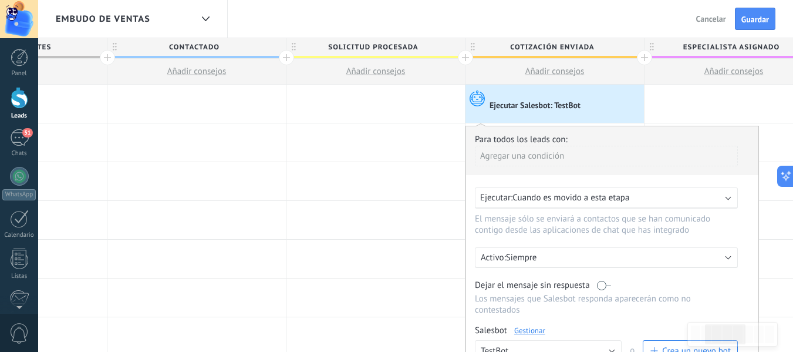
scroll to position [117, 0]
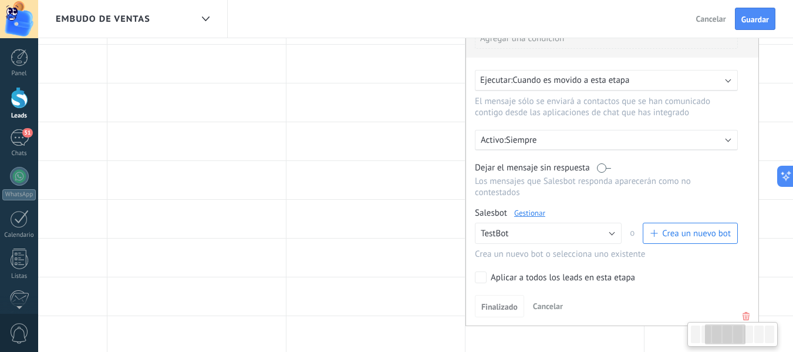
click at [751, 314] on icon at bounding box center [746, 316] width 13 height 14
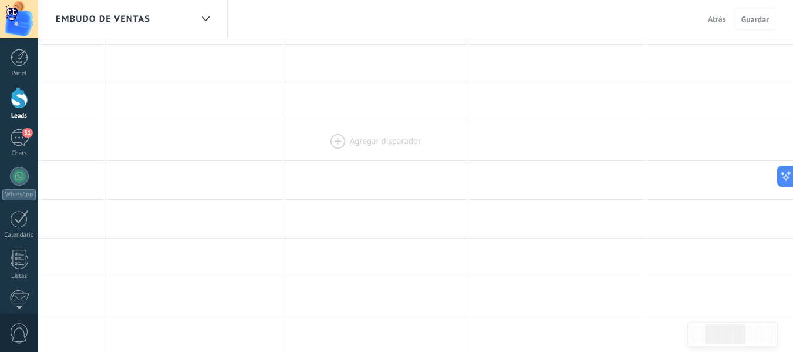
scroll to position [0, 0]
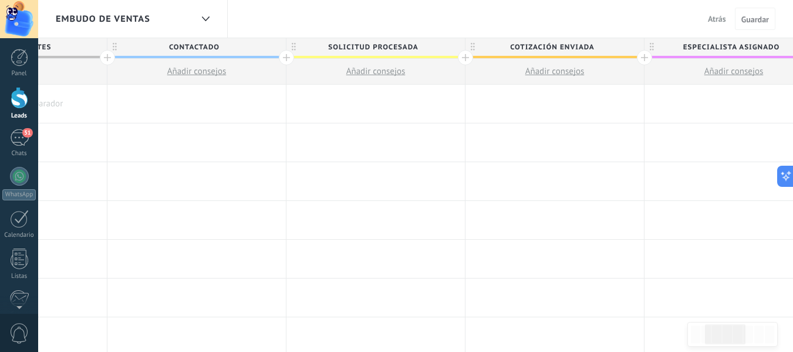
click at [556, 103] on div at bounding box center [554, 104] width 178 height 38
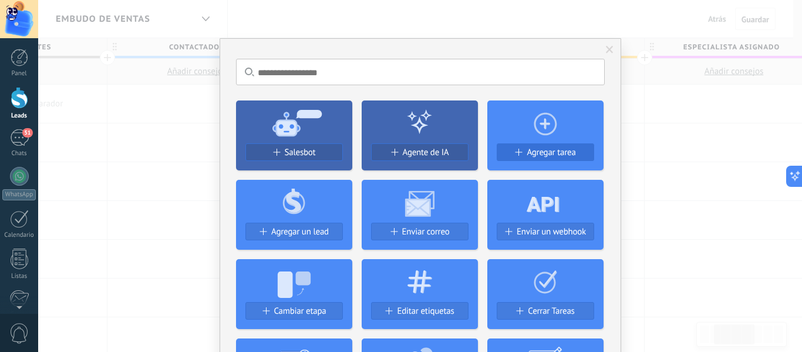
click at [530, 153] on span "Agregar tarea" at bounding box center [550, 152] width 49 height 10
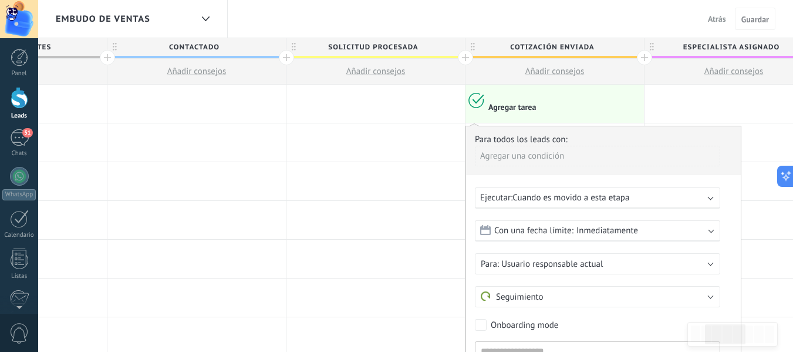
click at [639, 228] on div "Con una fecha límite: Inmediatamente" at bounding box center [597, 230] width 245 height 21
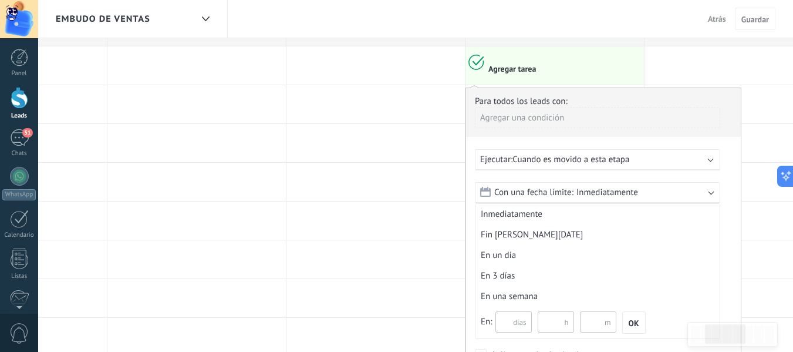
scroll to position [59, 0]
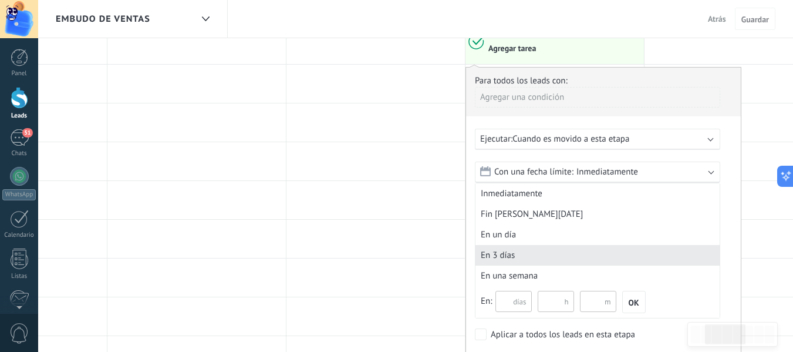
click at [572, 245] on div "En 3 días" at bounding box center [597, 255] width 244 height 21
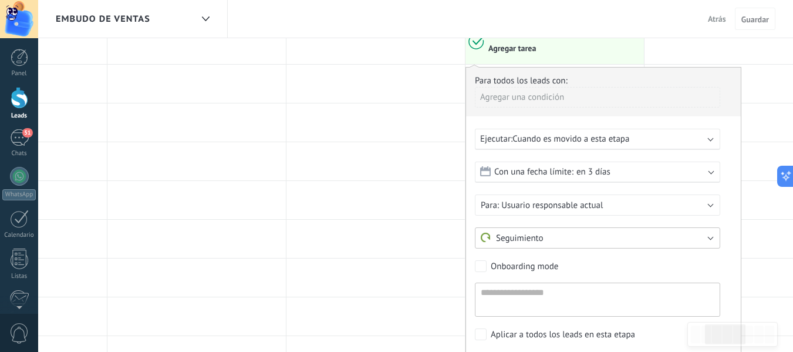
click at [615, 232] on button "Seguimiento" at bounding box center [597, 237] width 245 height 21
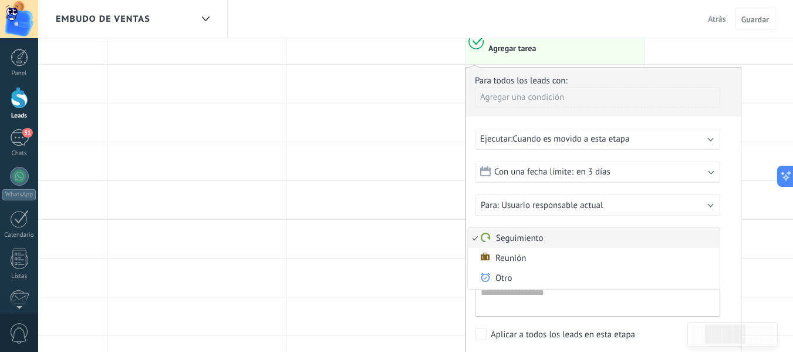
click at [615, 232] on li "Seguimiento" at bounding box center [594, 238] width 252 height 20
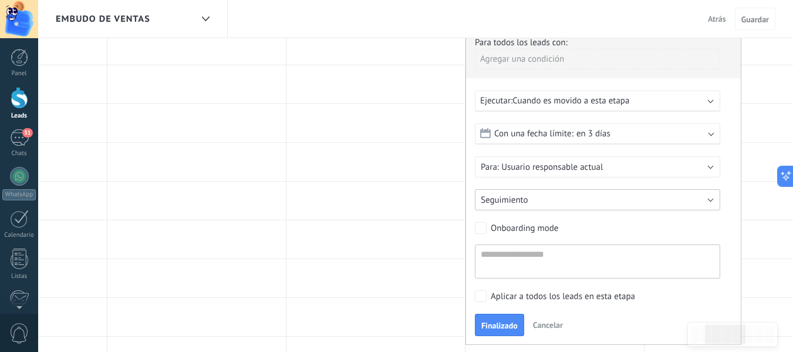
scroll to position [117, 0]
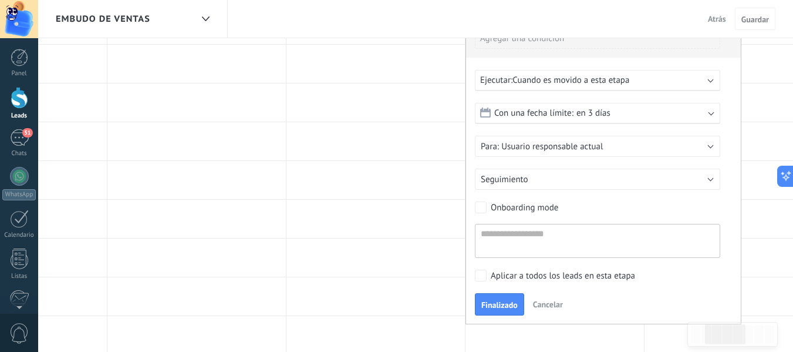
click at [539, 205] on div "Onboarding mode" at bounding box center [524, 208] width 67 height 12
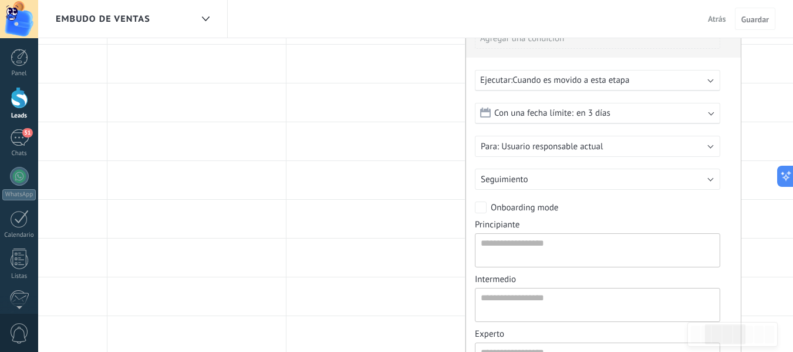
click at [536, 207] on div "Onboarding mode" at bounding box center [524, 208] width 67 height 12
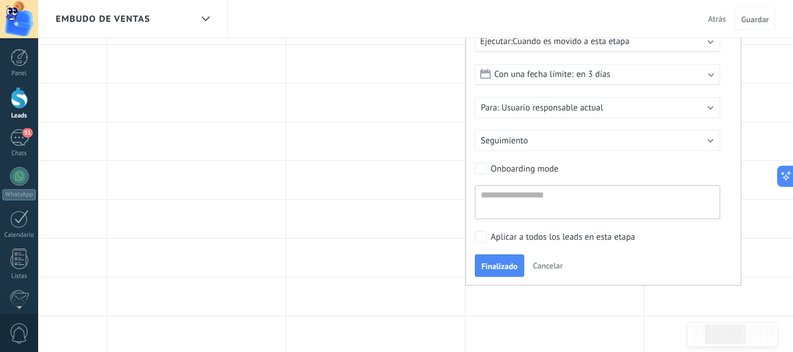
scroll to position [176, 0]
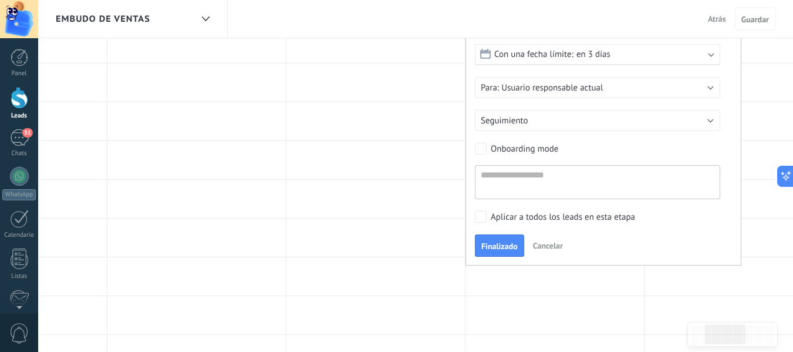
click at [499, 216] on div "Aplicar a todos los leads en esta etapa" at bounding box center [563, 217] width 144 height 12
click at [535, 181] on textarea at bounding box center [597, 182] width 245 height 34
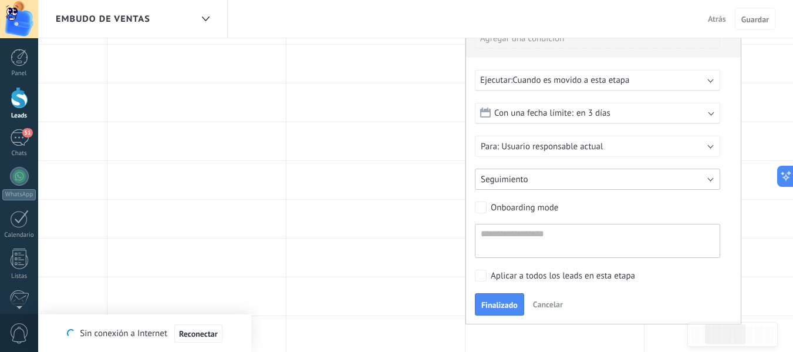
click at [556, 179] on button "Seguimiento" at bounding box center [597, 178] width 245 height 21
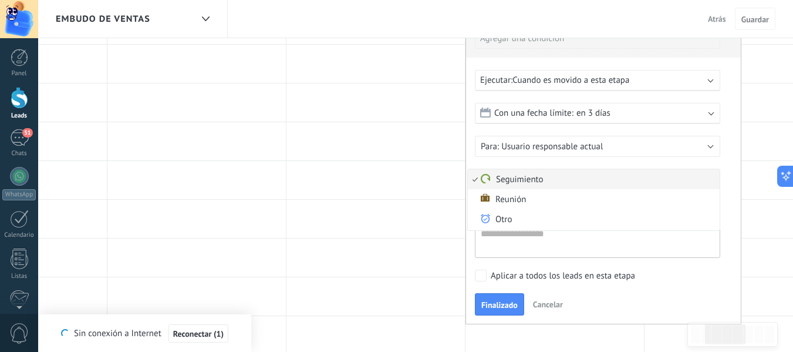
click at [556, 179] on span "Seguimiento" at bounding box center [592, 179] width 248 height 11
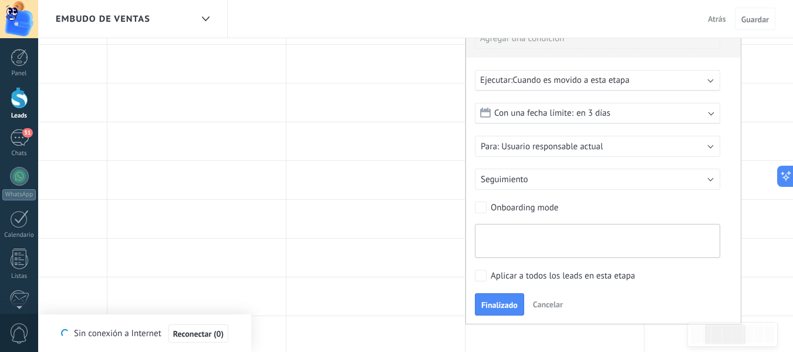
click at [556, 226] on textarea at bounding box center [597, 241] width 245 height 34
click at [510, 301] on span "Finalizado" at bounding box center [499, 305] width 36 height 8
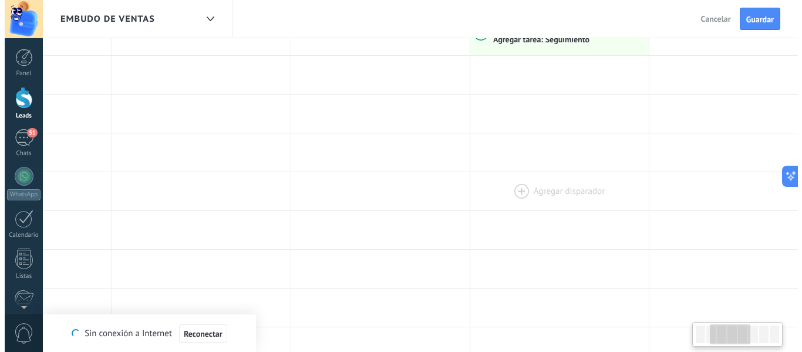
scroll to position [0, 0]
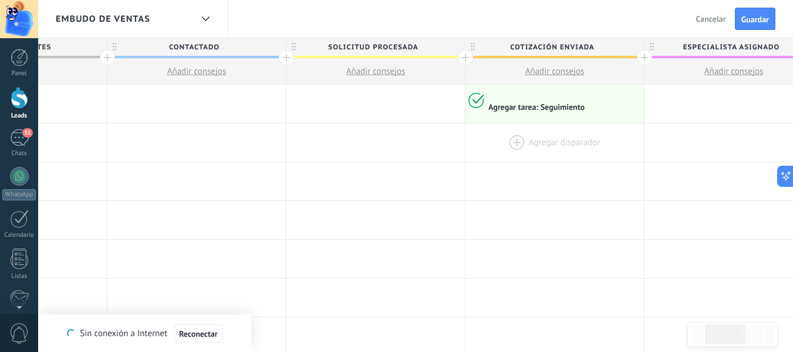
click at [557, 134] on div at bounding box center [554, 142] width 178 height 38
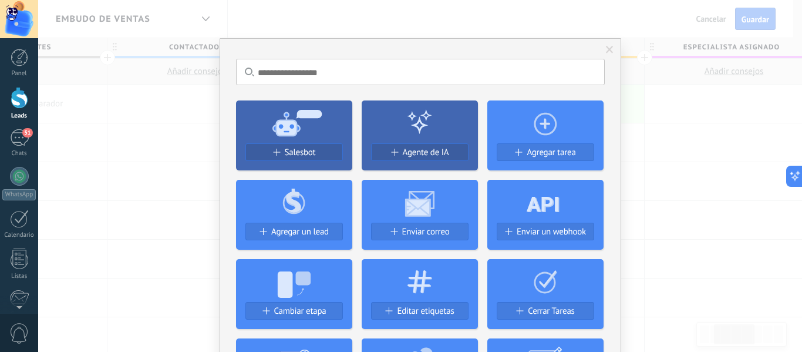
scroll to position [59, 0]
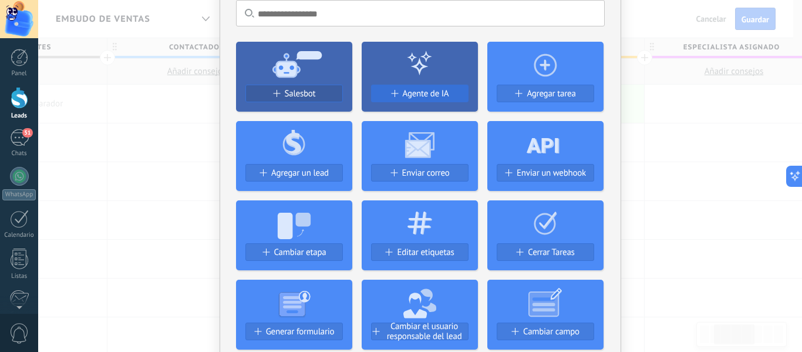
click at [390, 94] on span at bounding box center [393, 93] width 7 height 7
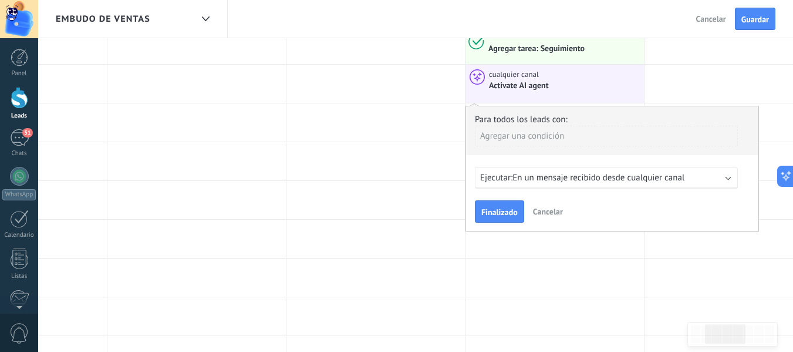
click at [541, 180] on span "En un mensaje recibido desde cualquier canal" at bounding box center [598, 177] width 172 height 11
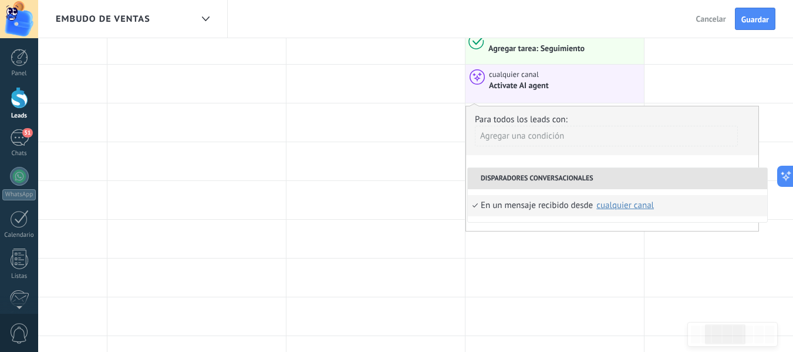
click at [536, 139] on div "Agregar una condición" at bounding box center [606, 136] width 263 height 21
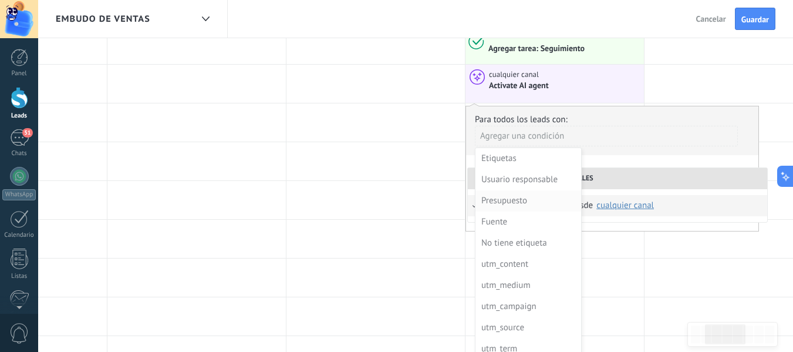
scroll to position [0, 0]
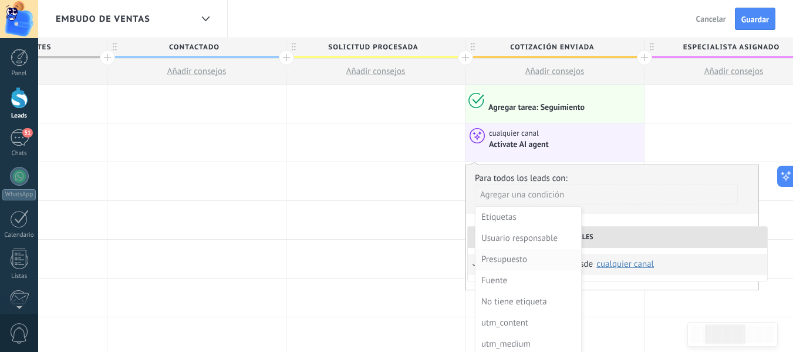
click at [543, 256] on div "Presupuesto" at bounding box center [527, 259] width 92 height 16
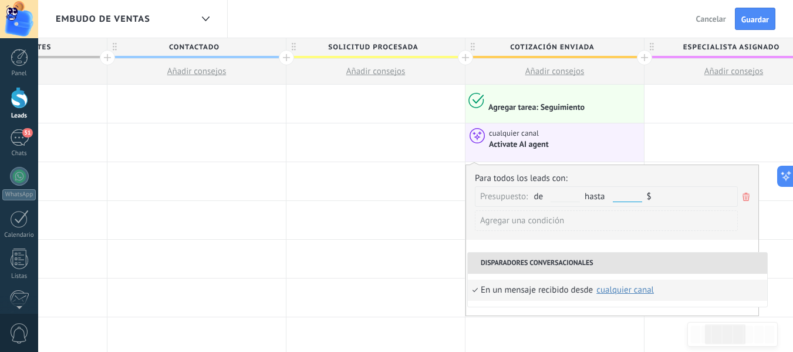
click at [619, 200] on input "text" at bounding box center [627, 197] width 29 height 10
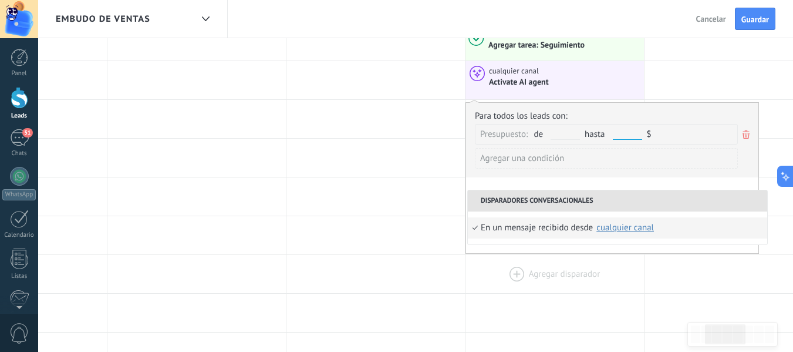
scroll to position [117, 0]
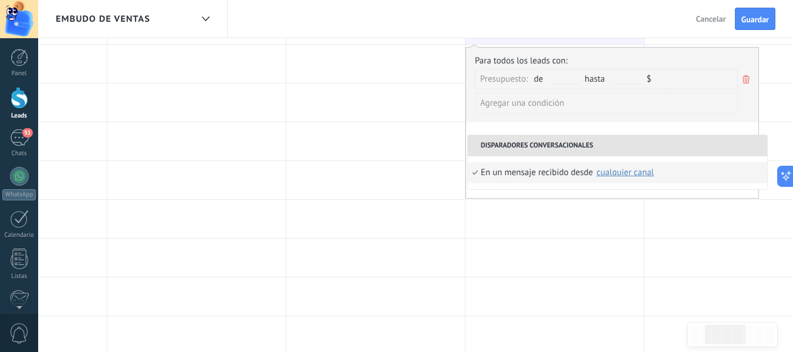
click at [549, 94] on div "Agregar una condición" at bounding box center [606, 103] width 263 height 21
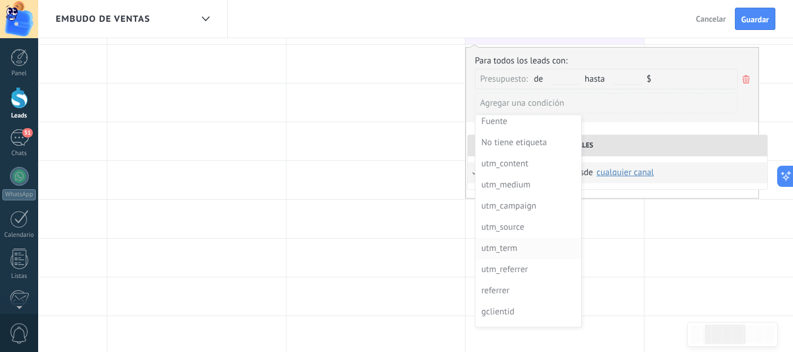
scroll to position [0, 0]
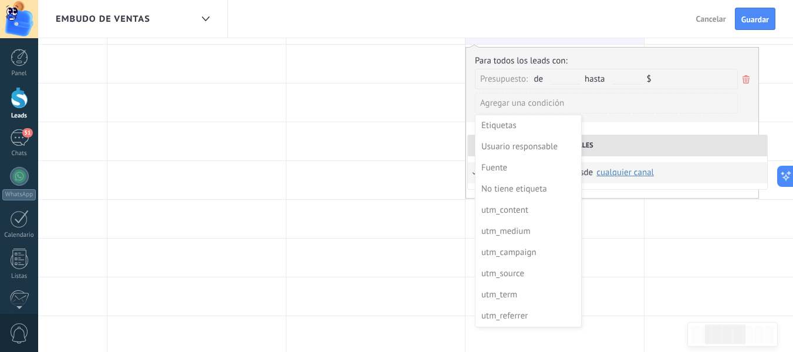
click at [663, 120] on div at bounding box center [612, 123] width 292 height 150
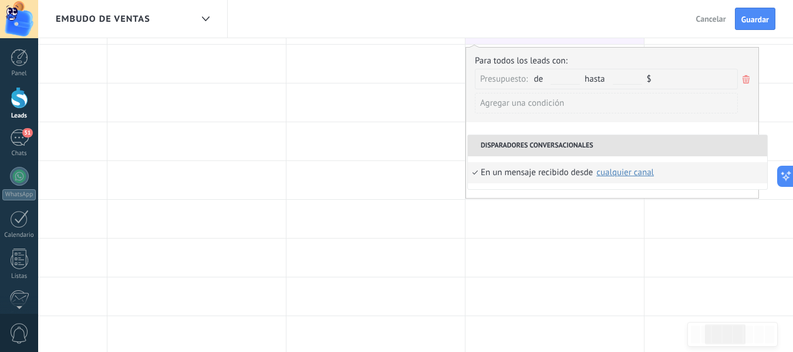
click at [751, 80] on icon at bounding box center [746, 79] width 13 height 14
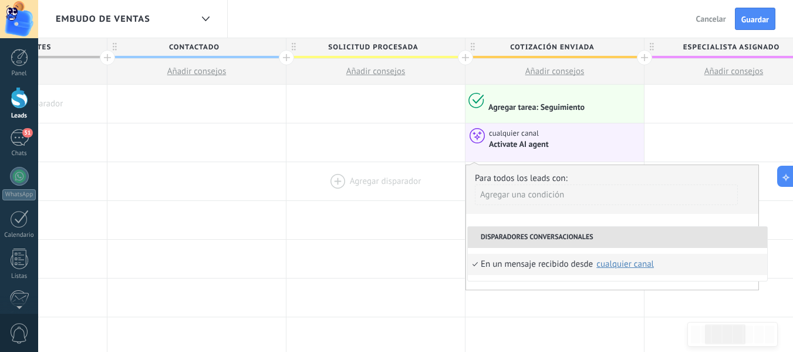
click at [437, 167] on div at bounding box center [375, 181] width 178 height 38
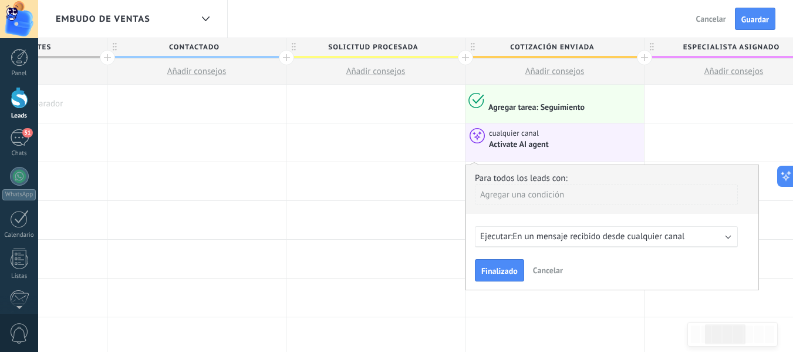
click at [556, 262] on button "Cancelar" at bounding box center [547, 270] width 39 height 18
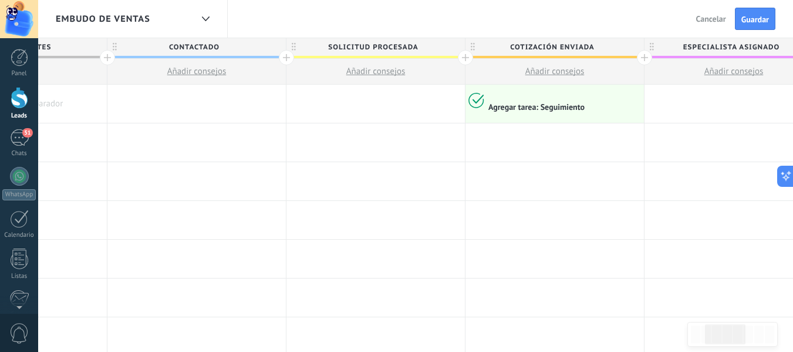
click at [540, 136] on div at bounding box center [554, 142] width 178 height 38
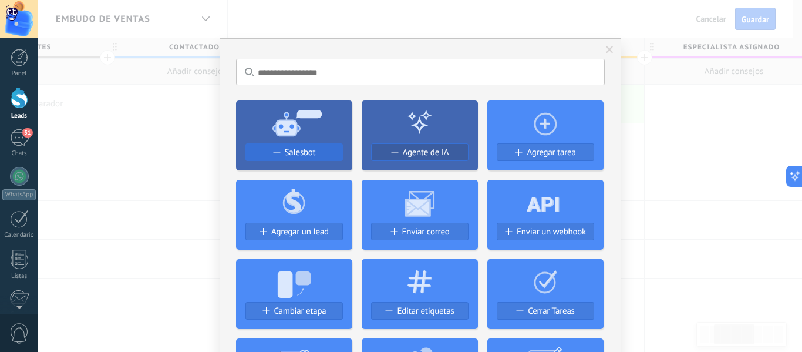
click at [302, 147] on span "Salesbot" at bounding box center [300, 152] width 31 height 10
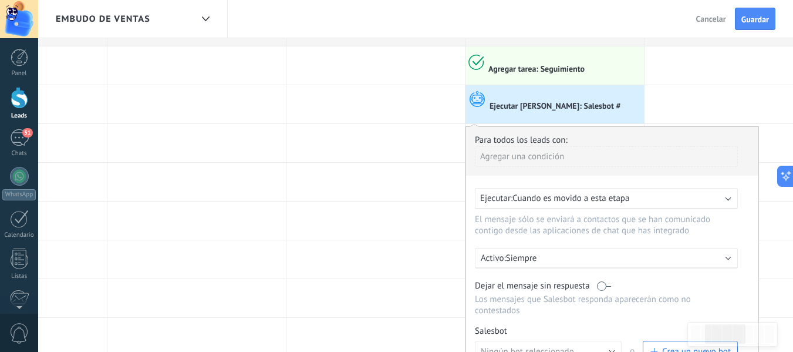
scroll to position [59, 0]
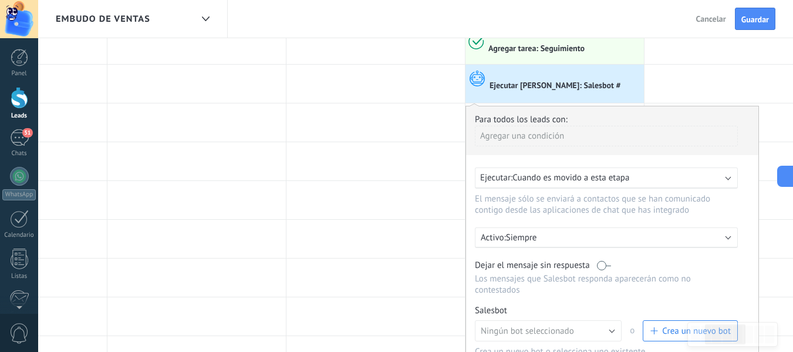
click at [492, 175] on span "Ejecutar:" at bounding box center [496, 177] width 32 height 11
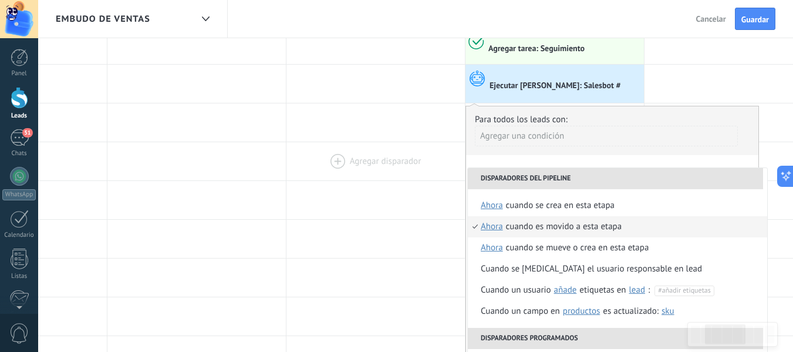
click at [410, 143] on div at bounding box center [375, 161] width 178 height 38
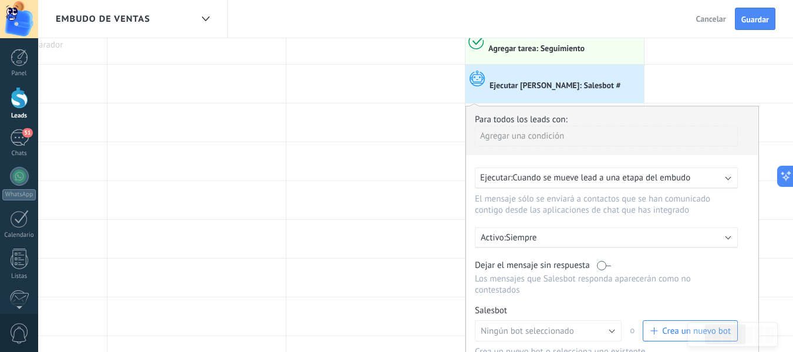
click at [554, 42] on div at bounding box center [563, 37] width 151 height 11
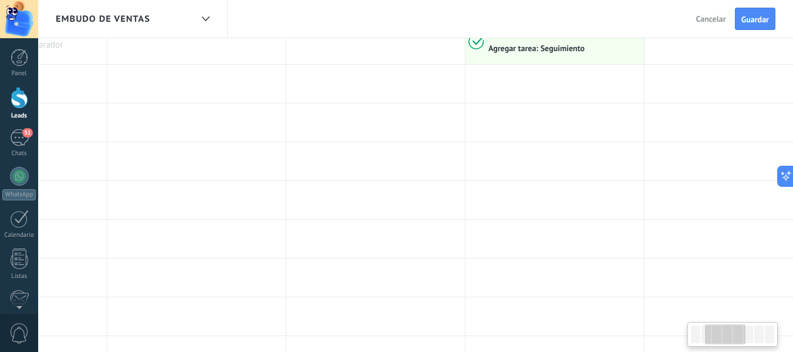
click at [549, 47] on div "Agregar tarea: Seguimiento" at bounding box center [536, 48] width 96 height 11
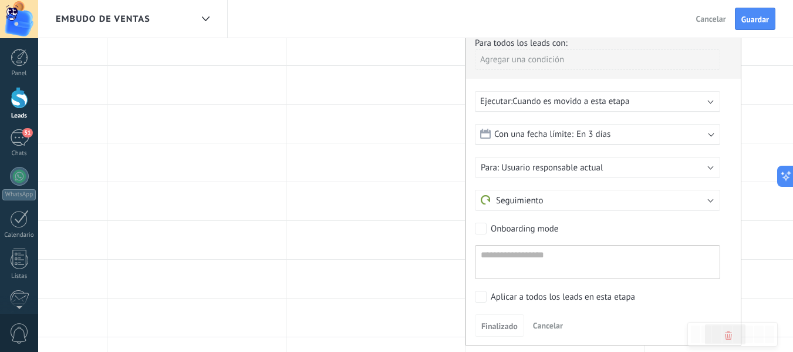
scroll to position [117, 0]
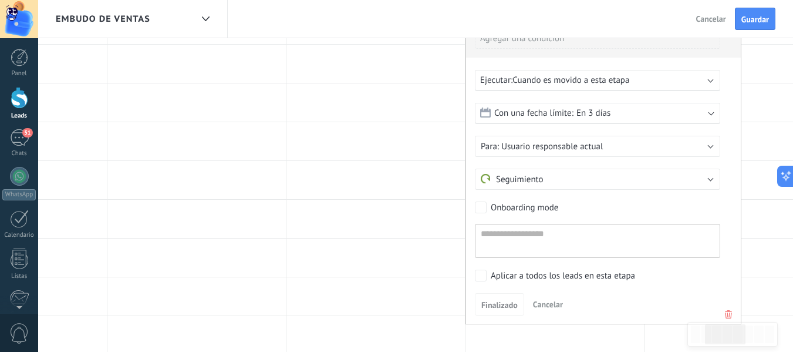
click at [540, 206] on div "Onboarding mode" at bounding box center [524, 208] width 67 height 12
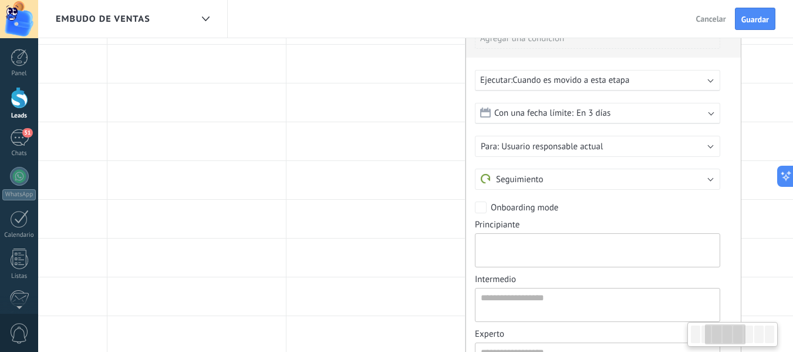
click at [538, 239] on textarea at bounding box center [597, 250] width 245 height 34
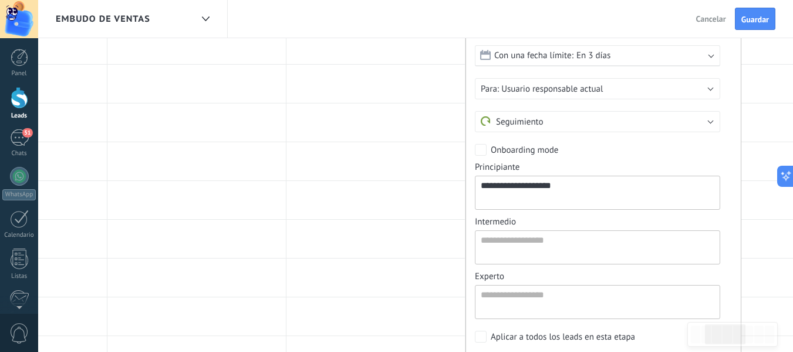
scroll to position [117, 0]
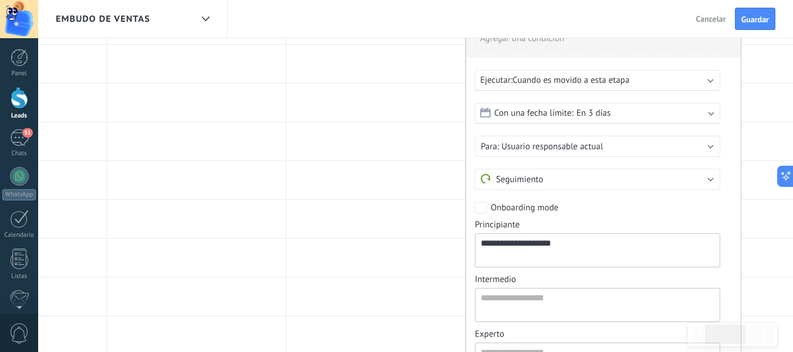
type textarea "**********"
click at [589, 111] on span "En 3 días" at bounding box center [593, 112] width 34 height 11
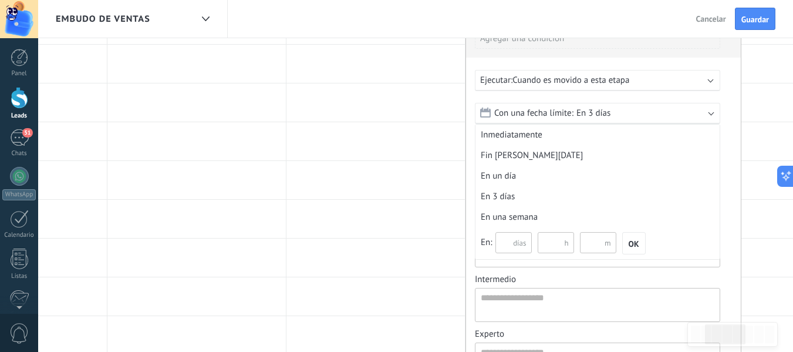
click at [571, 140] on div "Inmediatamente" at bounding box center [597, 134] width 244 height 21
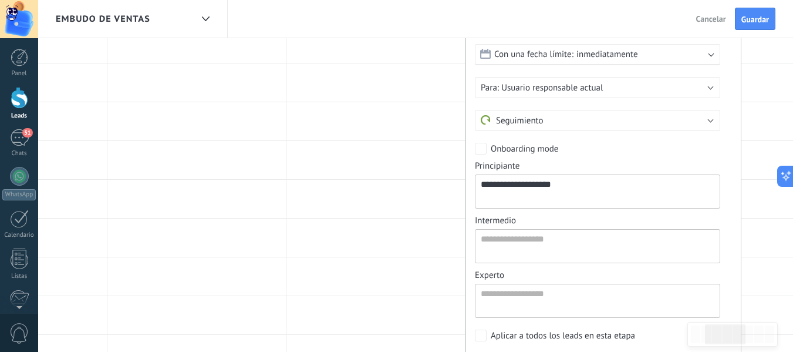
scroll to position [235, 0]
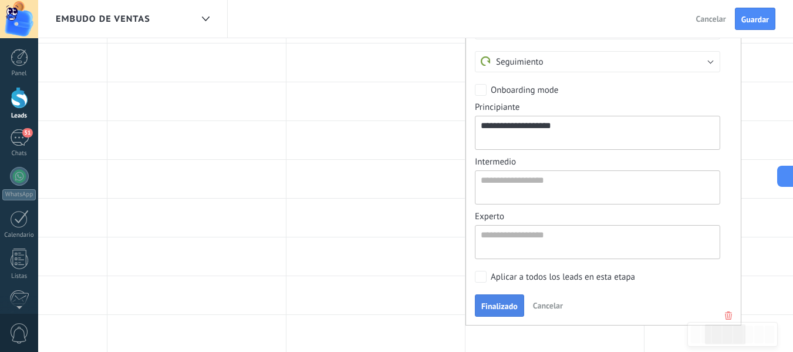
click at [515, 295] on button "Finalizado" at bounding box center [499, 305] width 49 height 22
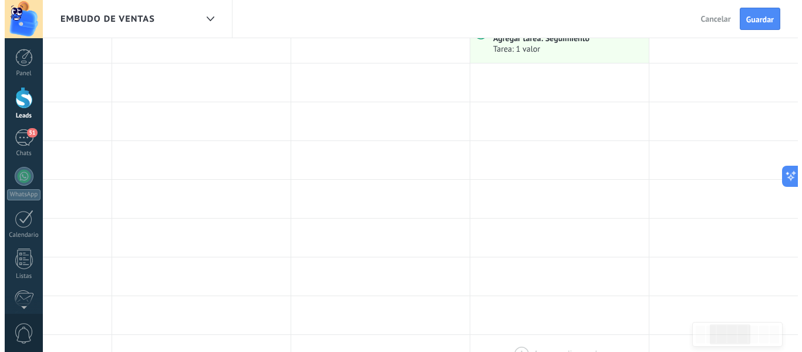
scroll to position [0, 0]
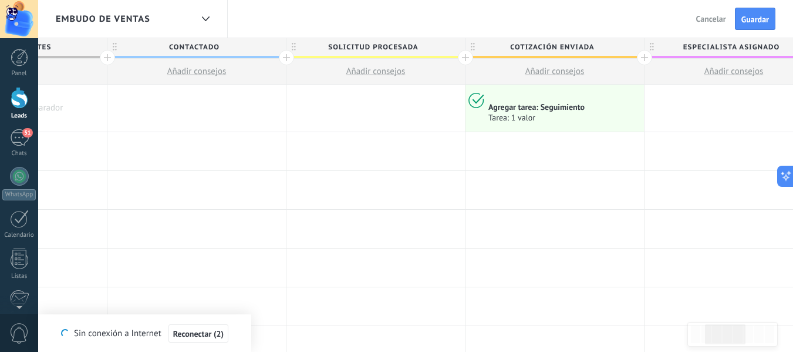
click at [23, 100] on div at bounding box center [20, 98] width 18 height 22
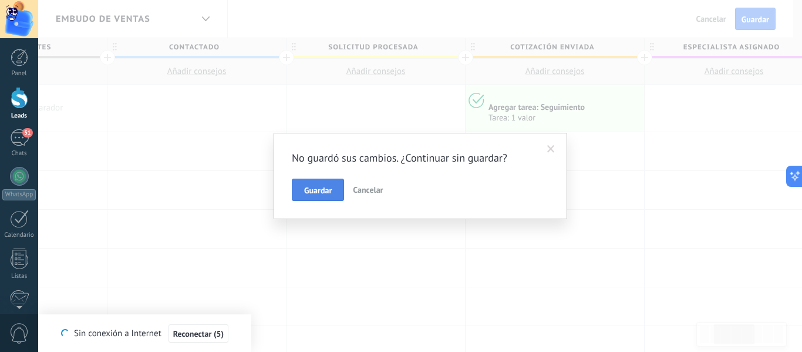
click at [328, 184] on button "Guardar" at bounding box center [318, 189] width 52 height 22
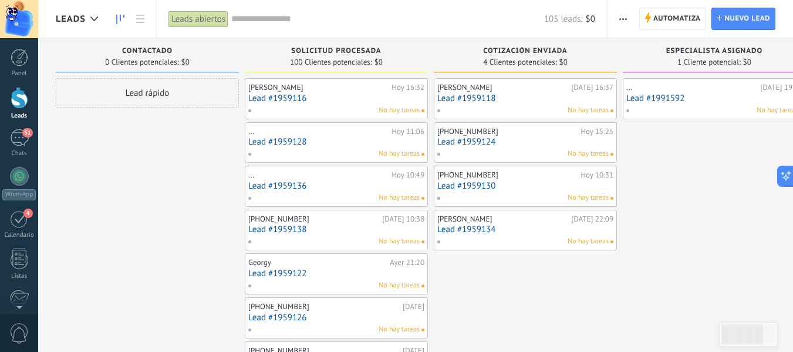
click at [488, 102] on link "Lead #1959118" at bounding box center [525, 98] width 176 height 10
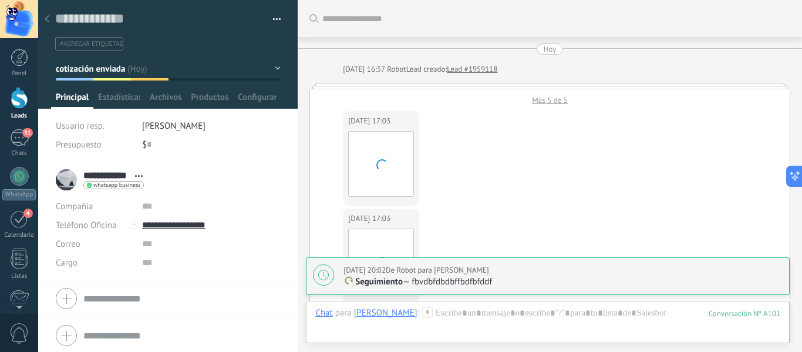
scroll to position [978, 0]
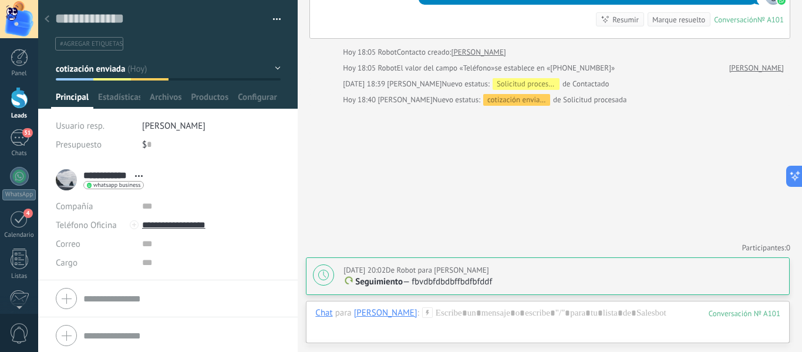
drag, startPoint x: 29, startPoint y: 179, endPoint x: 75, endPoint y: 168, distance: 47.1
click at [29, 179] on link "WhatsApp" at bounding box center [19, 183] width 38 height 33
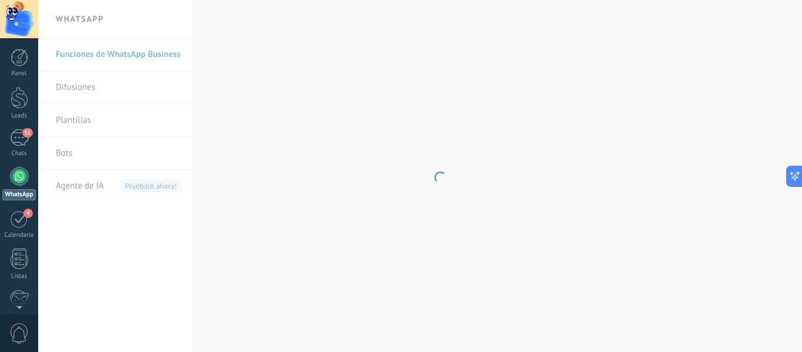
click at [19, 175] on div at bounding box center [19, 176] width 19 height 19
click at [15, 141] on div "51" at bounding box center [19, 137] width 19 height 17
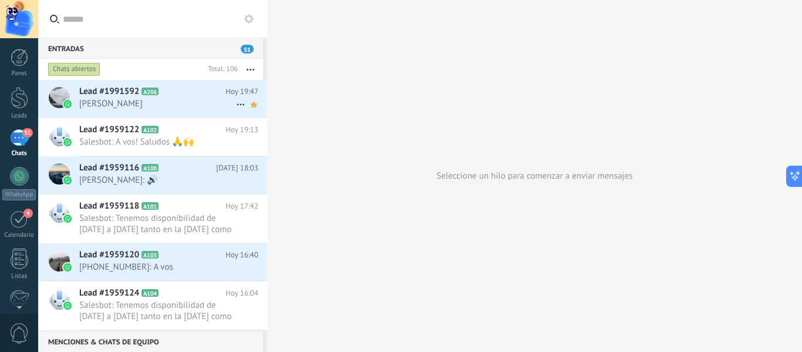
click at [179, 108] on span "[PERSON_NAME]" at bounding box center [157, 103] width 157 height 11
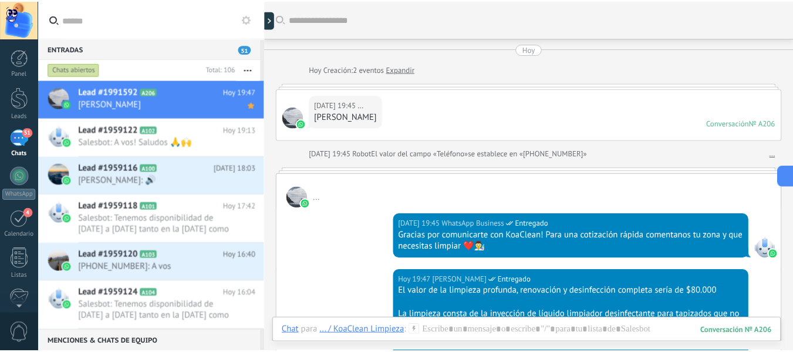
scroll to position [385, 0]
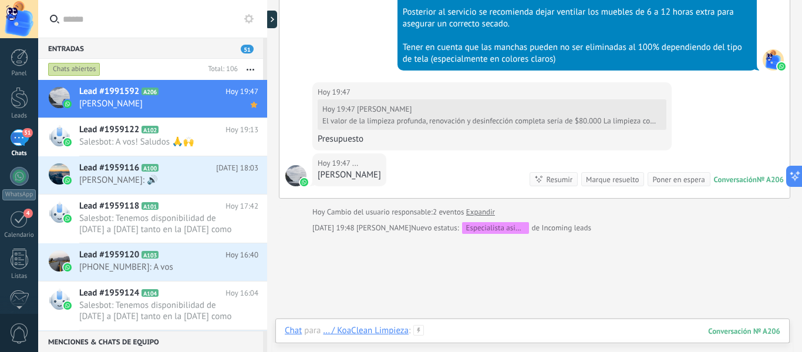
click at [464, 327] on div at bounding box center [532, 342] width 495 height 35
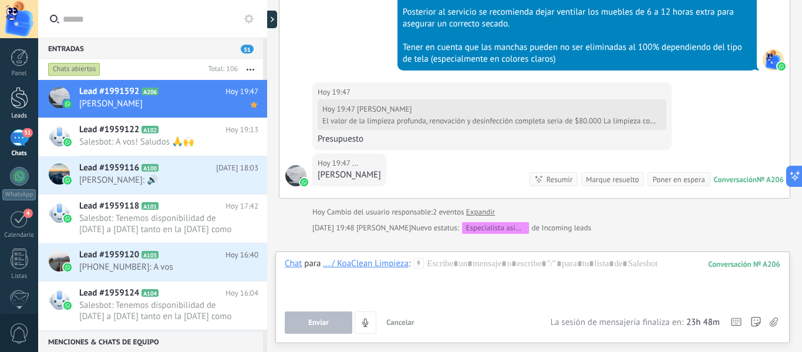
click at [34, 103] on link "Leads" at bounding box center [19, 103] width 38 height 33
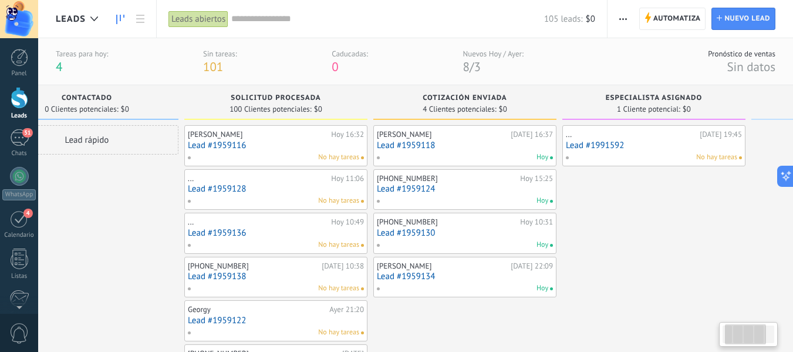
drag, startPoint x: 687, startPoint y: 195, endPoint x: 728, endPoint y: 204, distance: 42.5
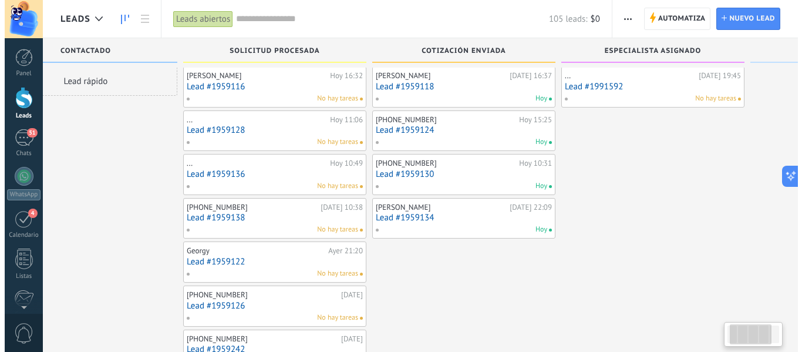
scroll to position [12, 0]
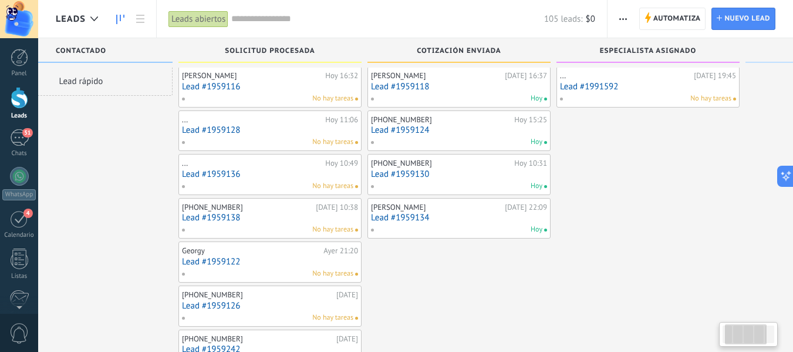
click at [609, 88] on link "Lead #1991592" at bounding box center [648, 87] width 176 height 10
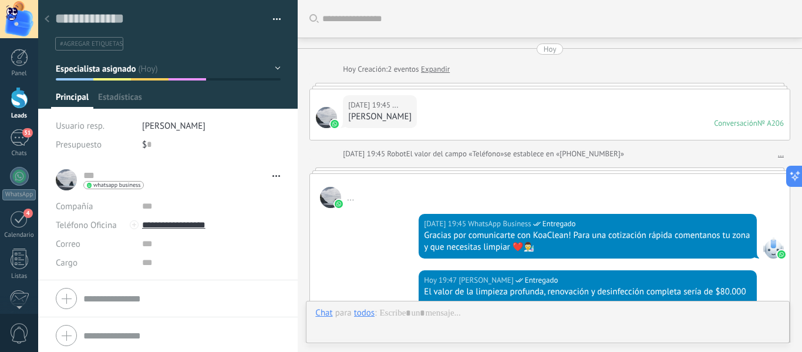
scroll to position [484, 0]
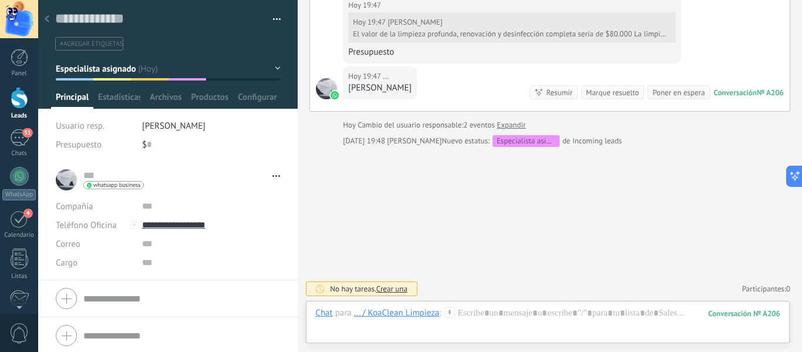
click at [271, 70] on button "Especialista asignado" at bounding box center [168, 68] width 225 height 21
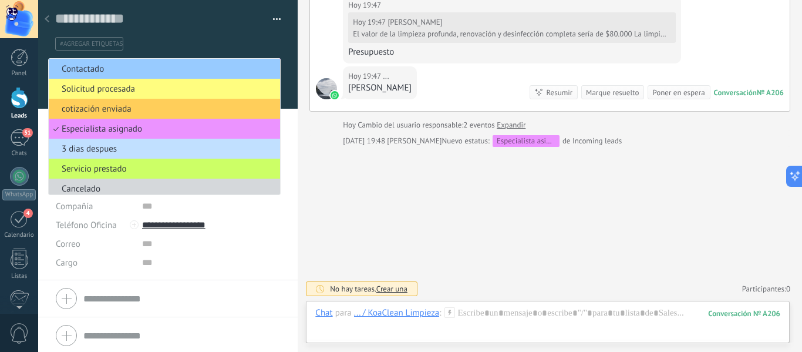
scroll to position [4, 0]
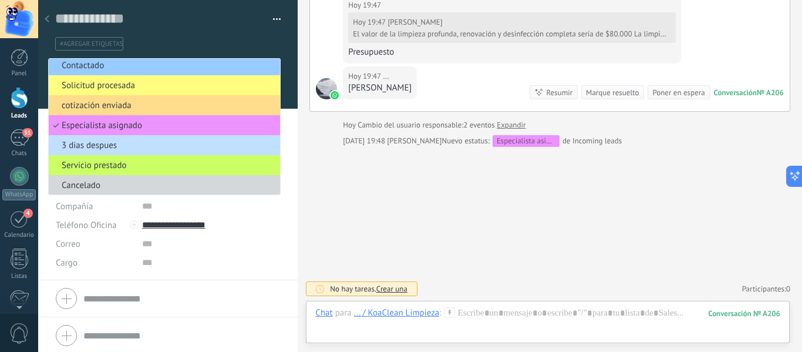
click at [140, 102] on span "cotización enviada" at bounding box center [163, 105] width 228 height 11
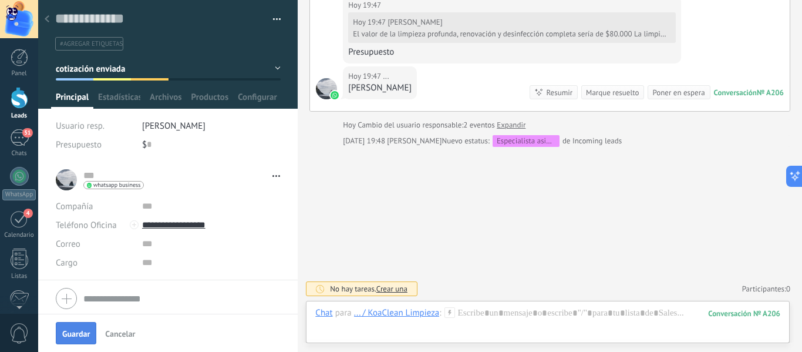
click at [81, 329] on span "Guardar" at bounding box center [76, 333] width 28 height 8
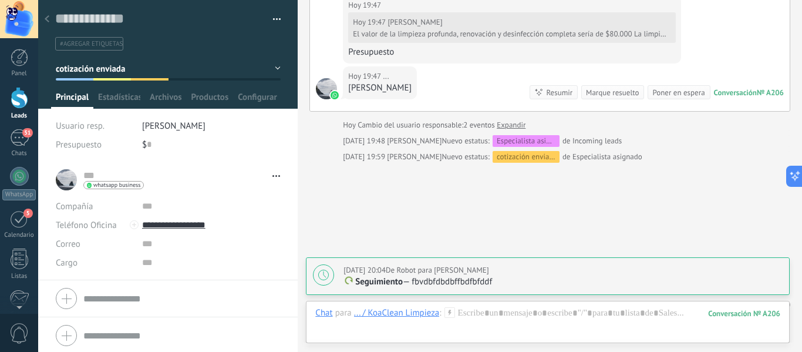
click at [362, 274] on span "Hoy 20:04" at bounding box center [364, 270] width 42 height 10
type textarea "**********"
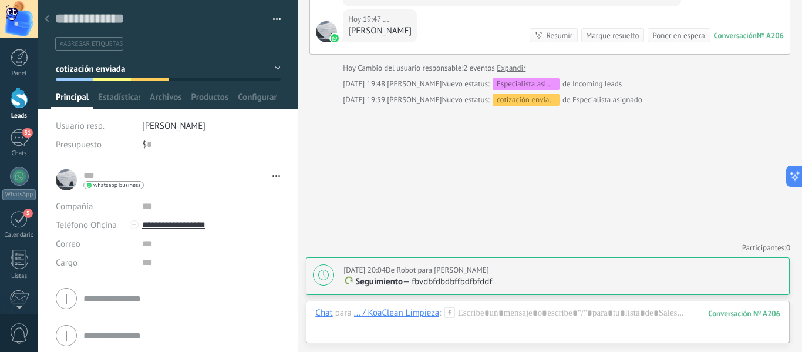
scroll to position [12, 0]
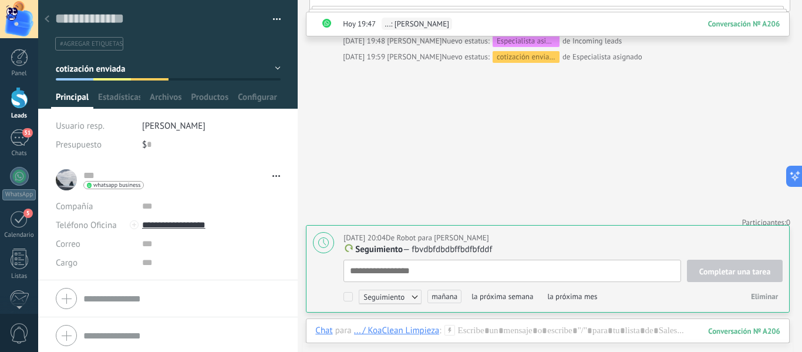
click at [457, 255] on p "Seguimiento — fbvdbfdbdbffbdfbfddf" at bounding box center [562, 250] width 439 height 12
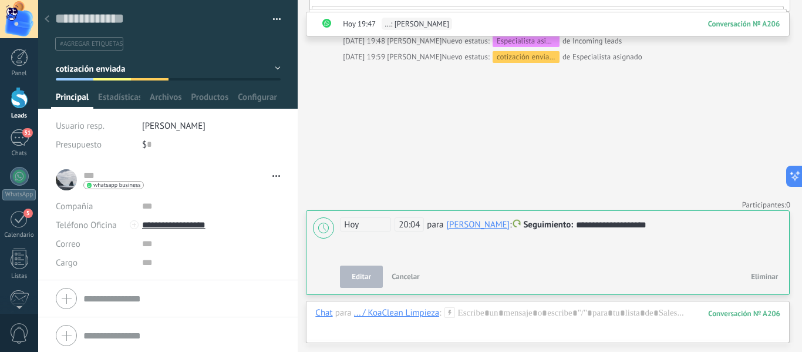
scroll to position [588, 0]
click at [462, 245] on div "**********" at bounding box center [561, 238] width 443 height 42
click at [578, 225] on div "**********" at bounding box center [561, 225] width 443 height 14
click at [605, 227] on div "**********" at bounding box center [561, 225] width 443 height 14
click at [521, 225] on span at bounding box center [517, 224] width 8 height 8
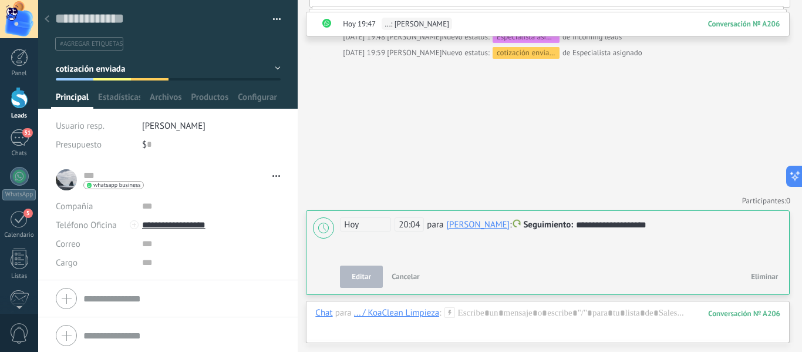
click at [332, 221] on div at bounding box center [323, 227] width 21 height 21
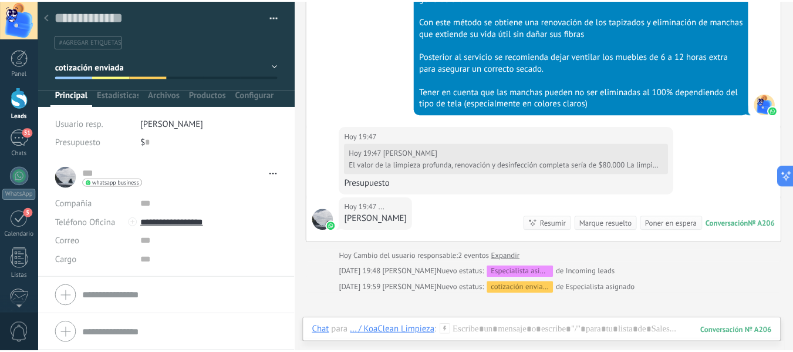
scroll to position [411, 0]
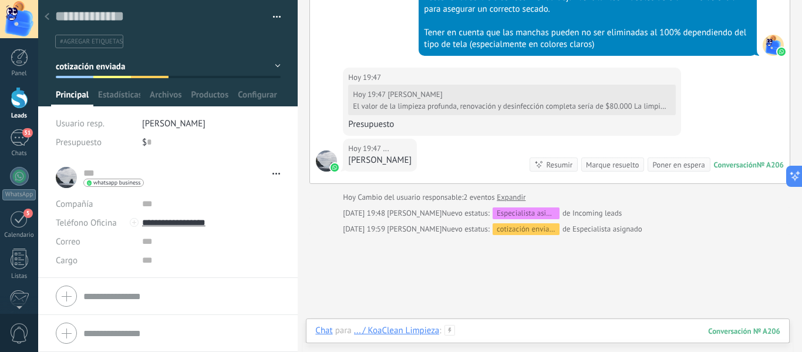
click at [565, 326] on div at bounding box center [547, 342] width 465 height 35
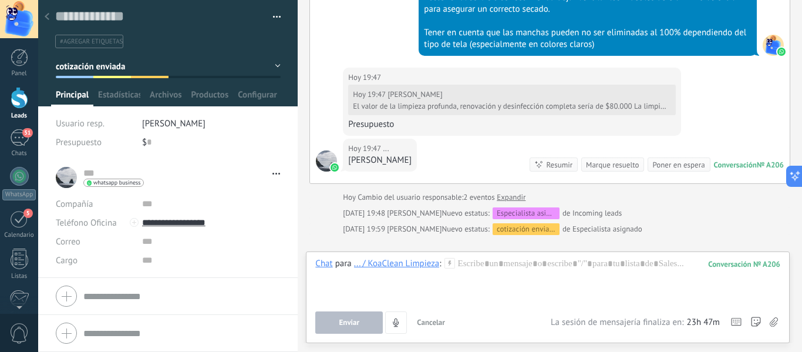
click at [450, 262] on use at bounding box center [449, 263] width 10 height 10
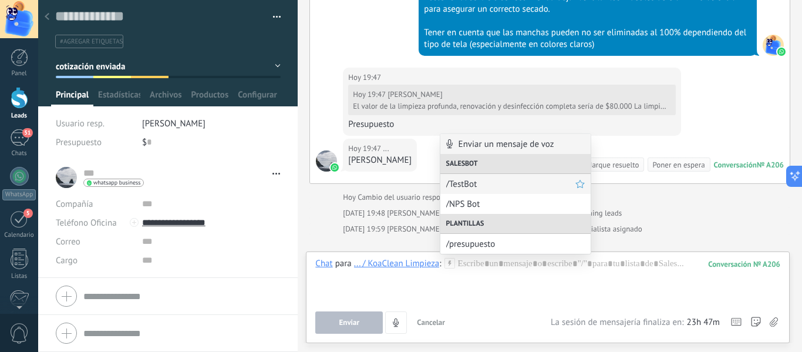
click at [502, 183] on span "/TestBot" at bounding box center [510, 183] width 129 height 11
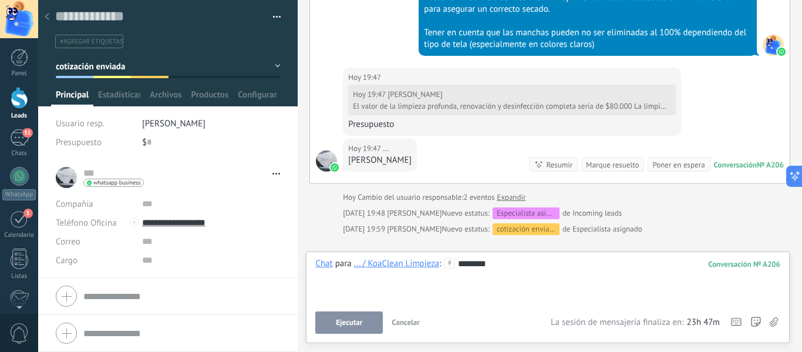
click at [357, 314] on button "Ejecutar" at bounding box center [348, 322] width 67 height 22
click at [18, 148] on link "51 Chats" at bounding box center [19, 143] width 38 height 28
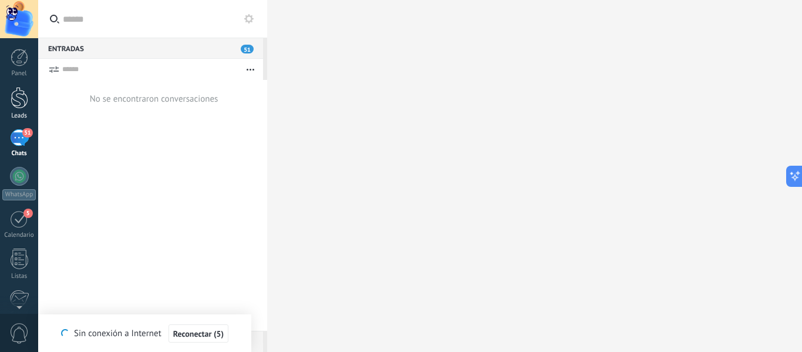
click at [19, 87] on div at bounding box center [20, 98] width 18 height 22
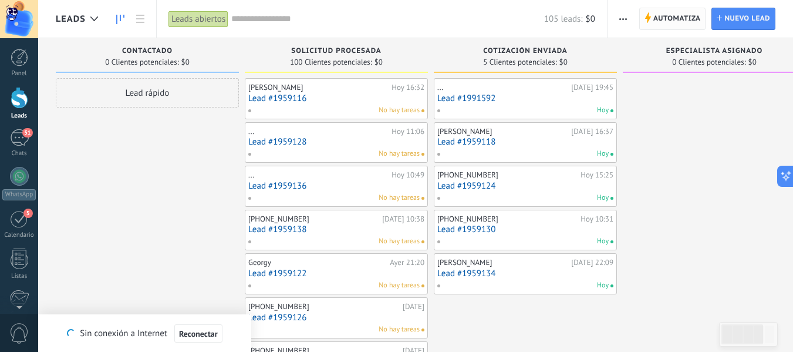
click at [679, 16] on span "Automatiza" at bounding box center [677, 18] width 48 height 21
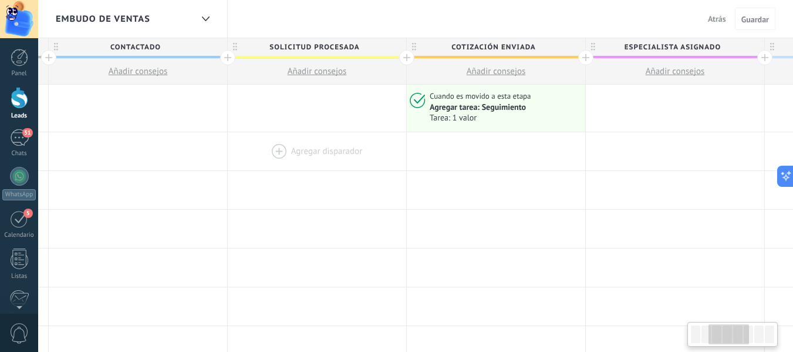
scroll to position [0, 359]
drag, startPoint x: 595, startPoint y: 173, endPoint x: 319, endPoint y: 141, distance: 277.7
click at [495, 106] on div "Agregar tarea: Seguimiento" at bounding box center [476, 107] width 96 height 11
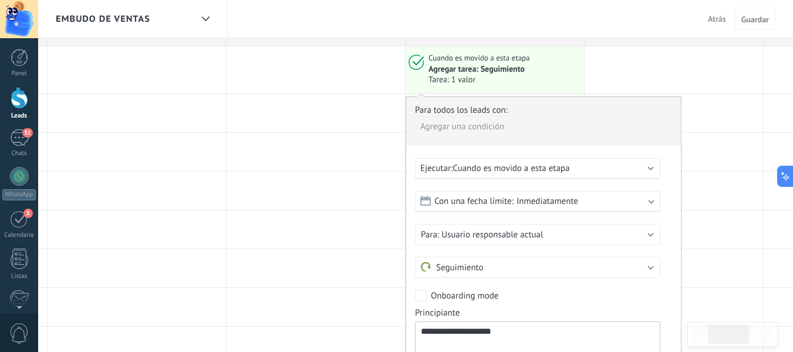
scroll to position [59, 0]
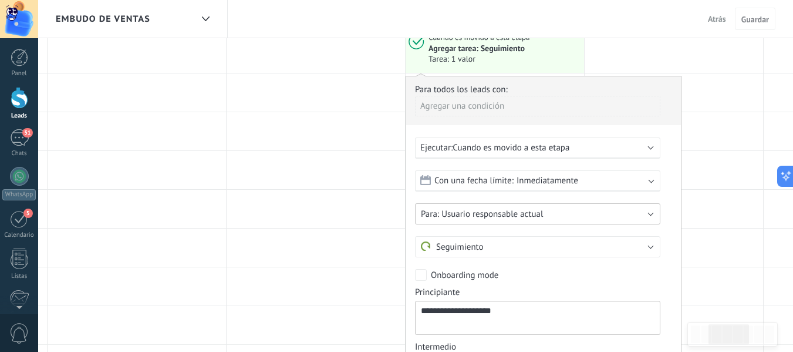
click at [528, 216] on span "Usuario responsable actual" at bounding box center [492, 213] width 102 height 11
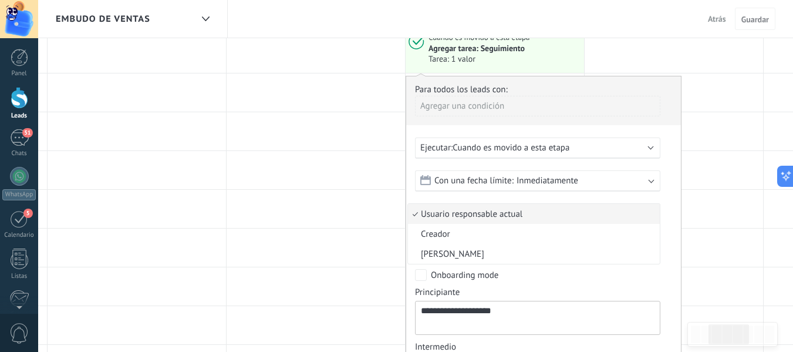
click at [528, 216] on span "Usuario responsable actual" at bounding box center [532, 213] width 248 height 11
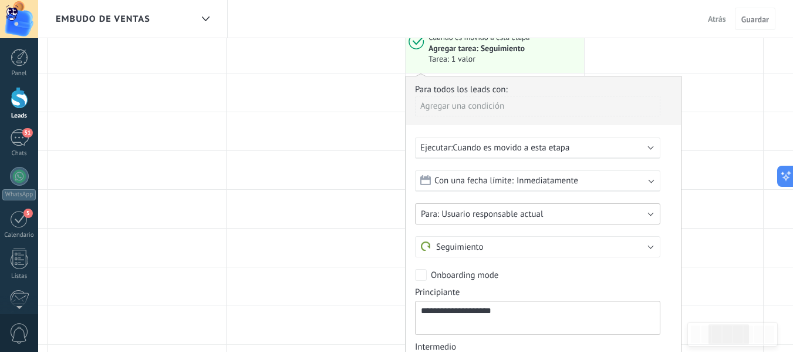
scroll to position [117, 0]
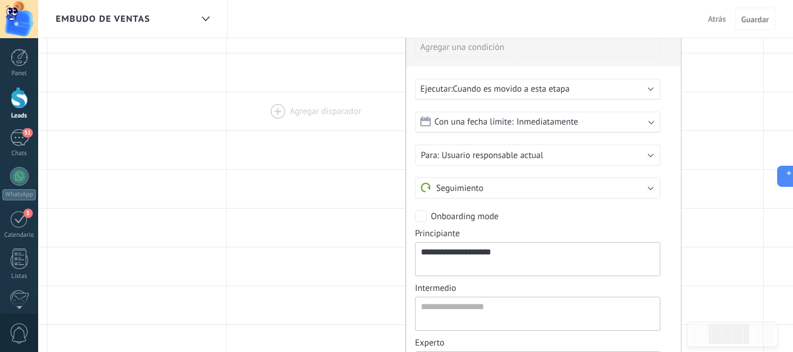
click at [374, 117] on div at bounding box center [316, 111] width 178 height 38
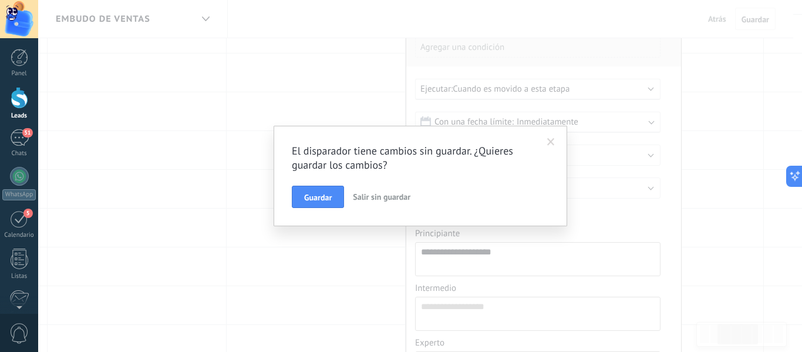
click at [386, 197] on span "Salir sin guardar" at bounding box center [382, 196] width 58 height 11
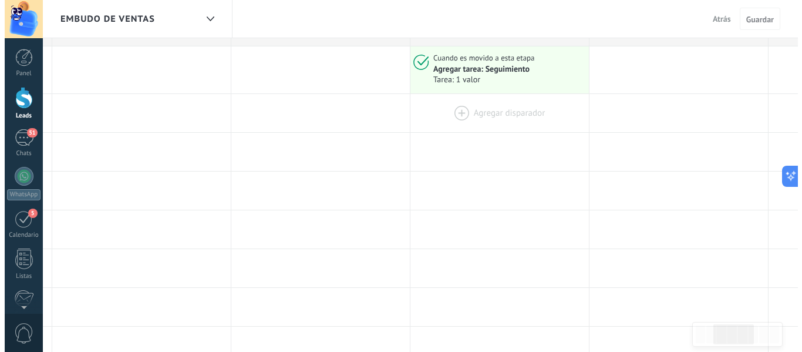
scroll to position [0, 0]
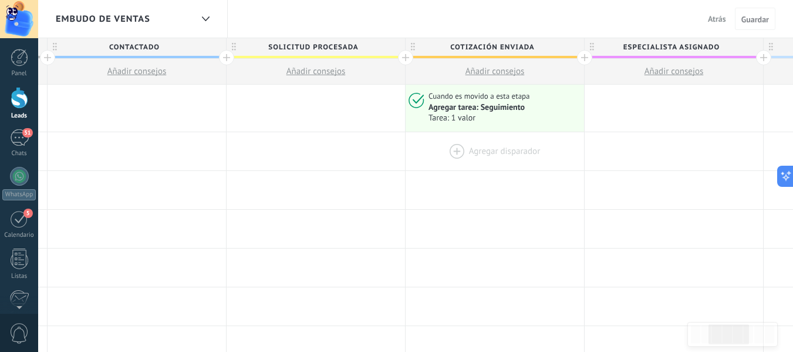
click at [504, 151] on div at bounding box center [495, 151] width 178 height 38
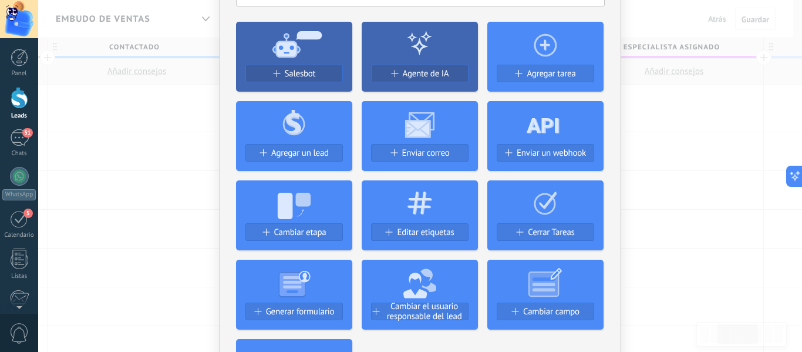
scroll to position [59, 0]
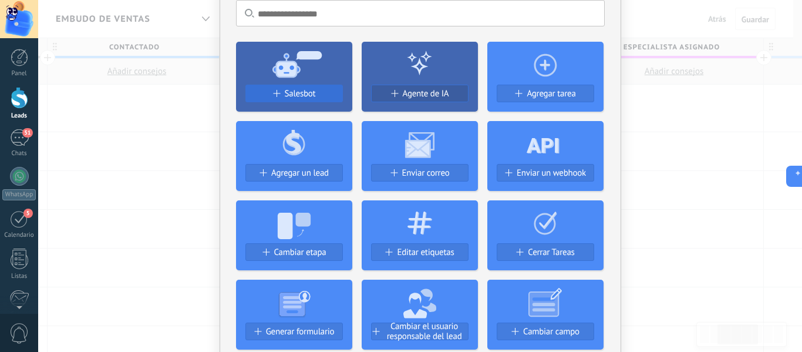
click at [308, 89] on span "Salesbot" at bounding box center [300, 94] width 31 height 10
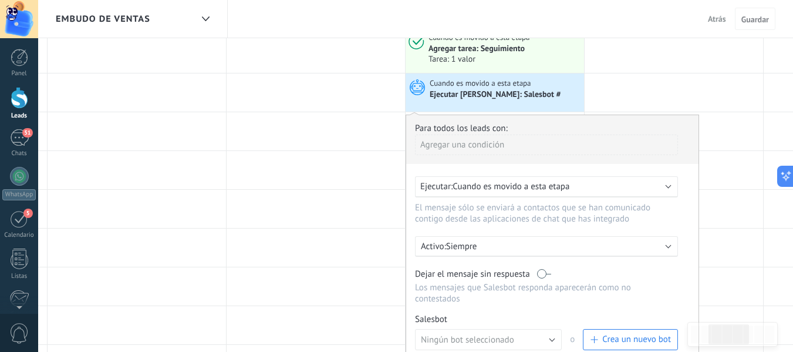
click at [537, 187] on span "Cuando es movido a esta etapa" at bounding box center [511, 186] width 117 height 11
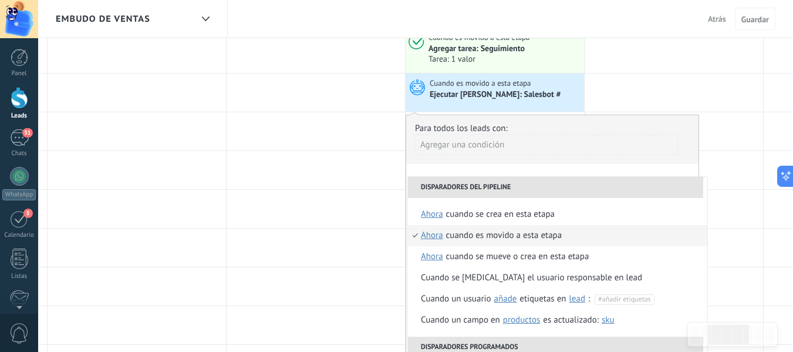
click at [595, 238] on li "Cuando es movido a esta etapa ahora después de 5 minutos después de 10 minutos …" at bounding box center [557, 235] width 299 height 21
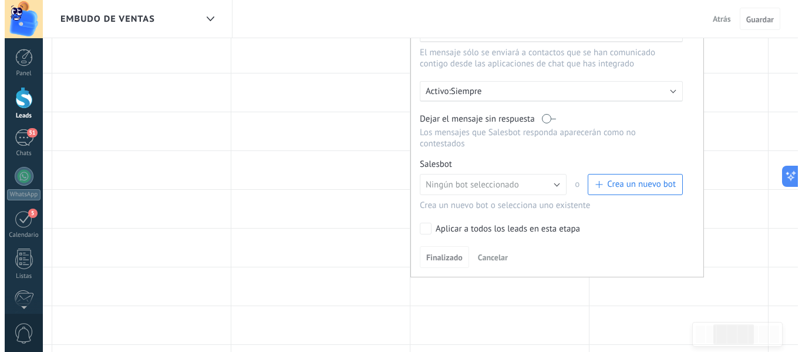
scroll to position [235, 0]
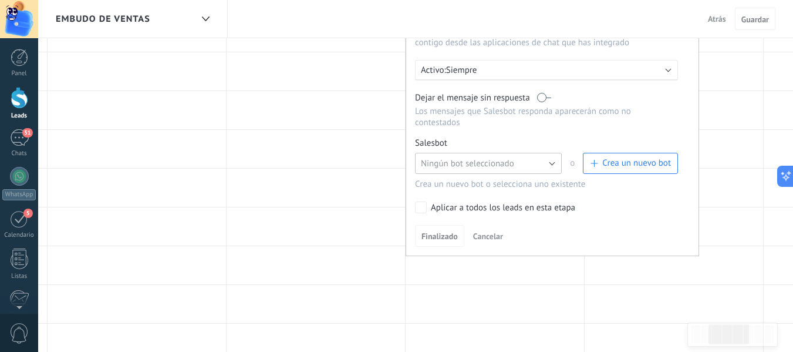
click at [541, 164] on button "Ningún bot seleccionado" at bounding box center [488, 163] width 147 height 21
click at [529, 180] on span "TestBot" at bounding box center [483, 183] width 150 height 11
click at [474, 139] on link "Gestionar" at bounding box center [469, 143] width 31 height 10
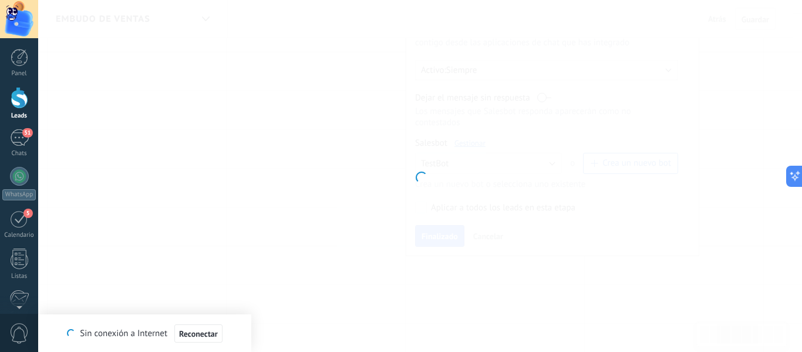
type input "*******"
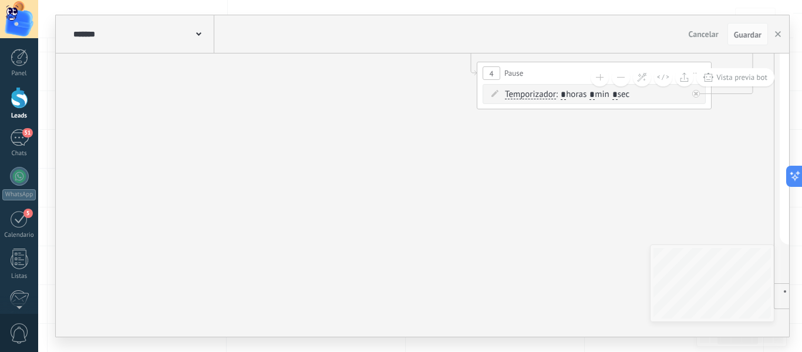
drag, startPoint x: 238, startPoint y: 120, endPoint x: 438, endPoint y: 164, distance: 204.8
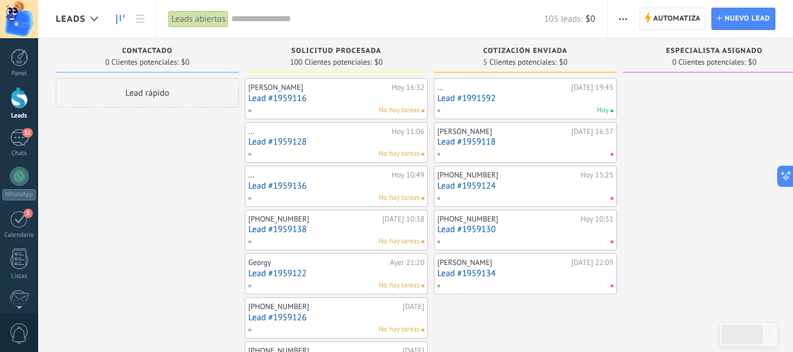
click at [652, 21] on span "Automatiza Automatiza" at bounding box center [672, 19] width 67 height 22
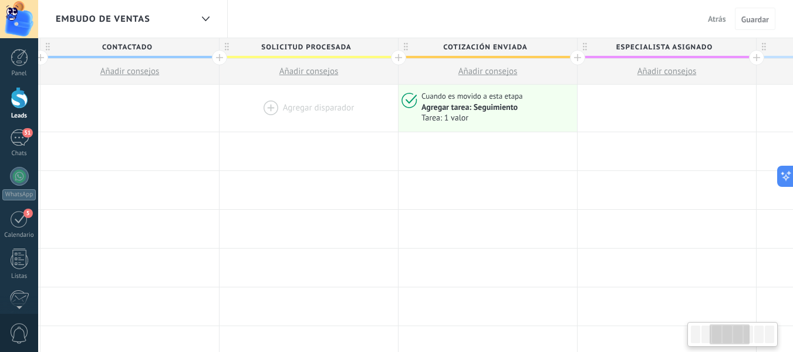
scroll to position [0, 367]
drag, startPoint x: 457, startPoint y: 139, endPoint x: 328, endPoint y: 111, distance: 131.6
click at [664, 106] on div at bounding box center [665, 108] width 178 height 47
click at [628, 105] on div at bounding box center [665, 108] width 178 height 47
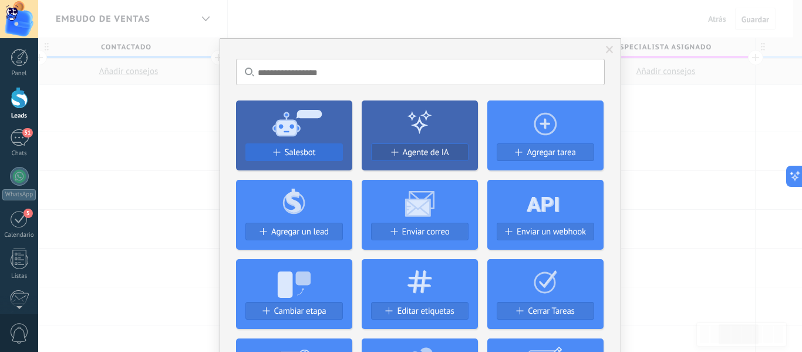
click at [302, 151] on span "Salesbot" at bounding box center [300, 152] width 31 height 10
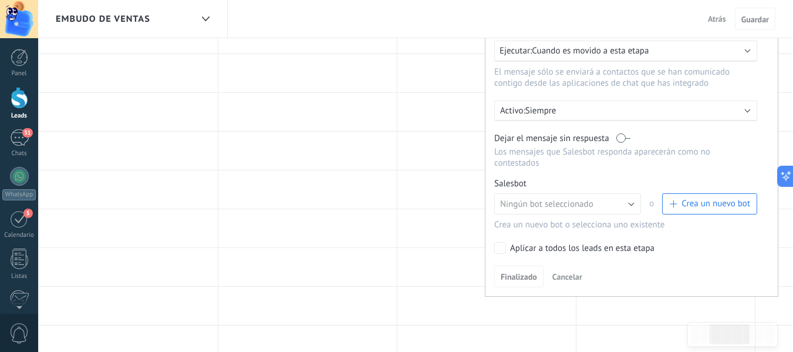
scroll to position [176, 0]
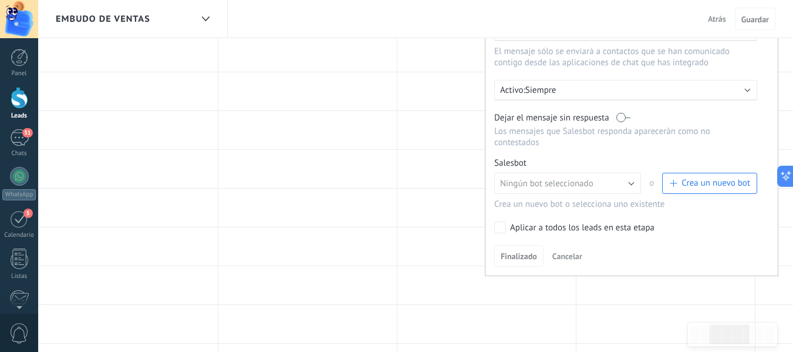
click at [736, 191] on button "Crea un nuevo bot" at bounding box center [709, 183] width 95 height 21
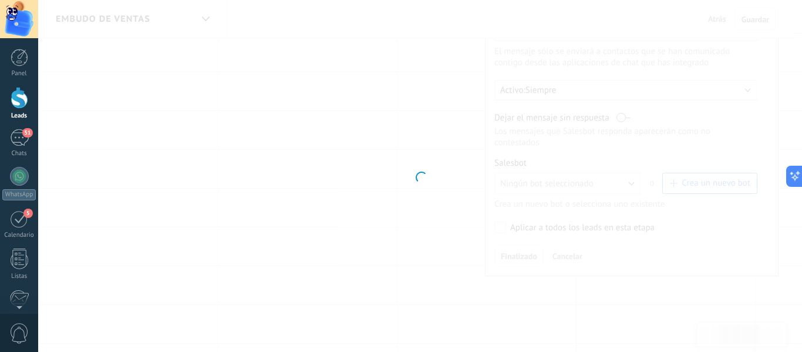
type input "**********"
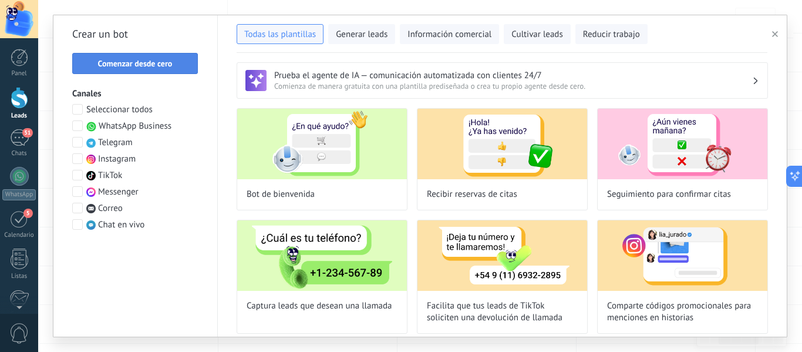
click at [185, 63] on span "Comenzar desde cero" at bounding box center [135, 63] width 113 height 8
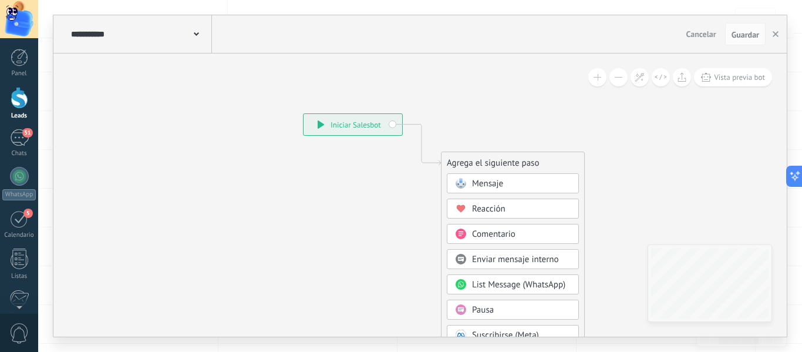
click at [509, 183] on div "Mensaje" at bounding box center [521, 184] width 99 height 12
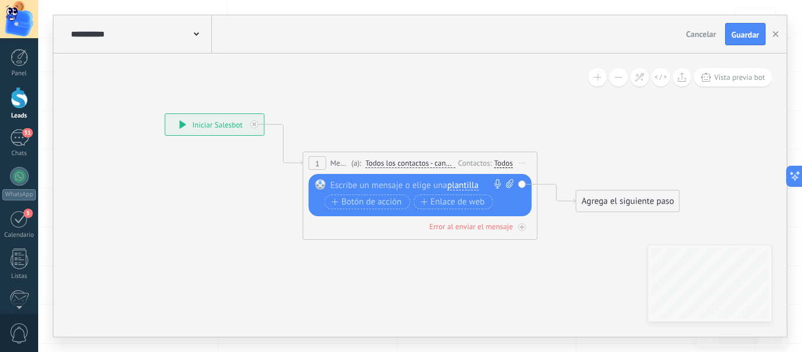
click at [387, 180] on div at bounding box center [417, 185] width 174 height 12
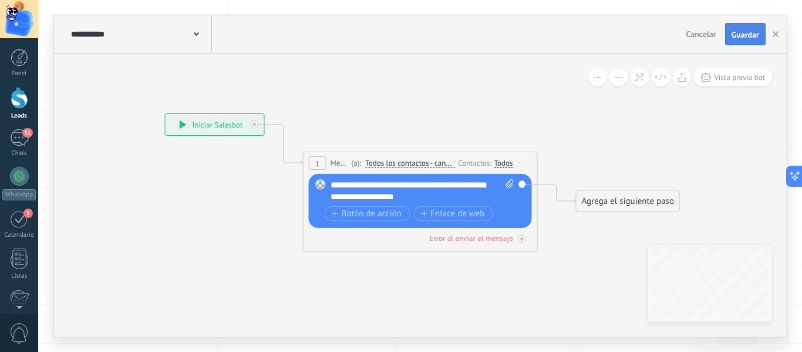
click at [750, 36] on span "Guardar" at bounding box center [745, 35] width 28 height 8
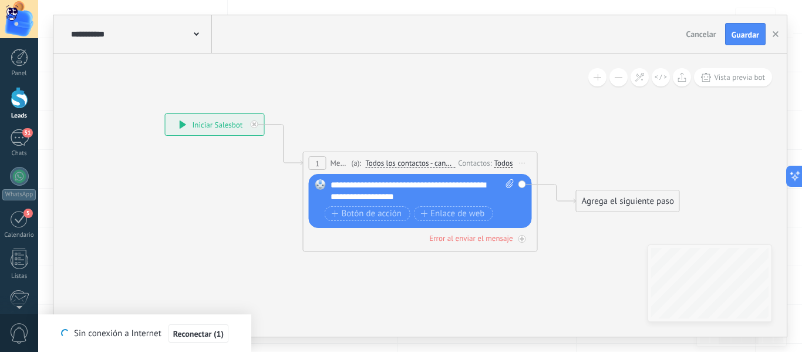
click at [718, 32] on button "Cancelar" at bounding box center [700, 34] width 39 height 18
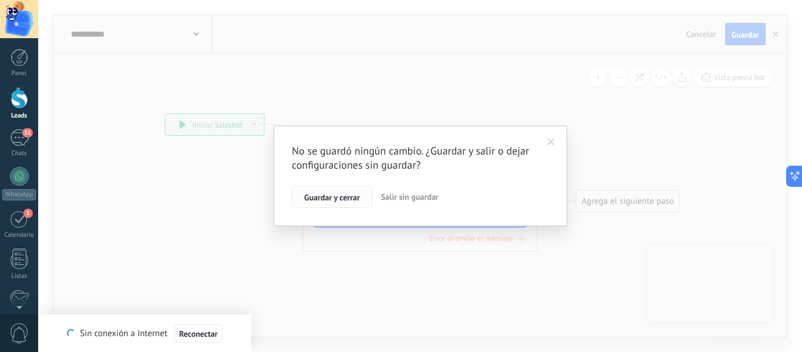
click at [353, 199] on span "Guardar y cerrar" at bounding box center [332, 197] width 56 height 8
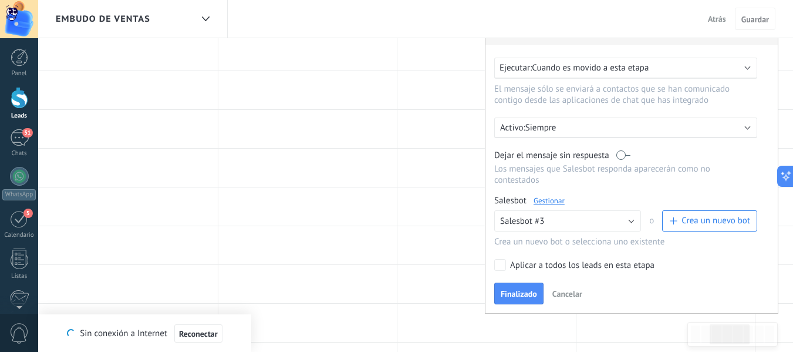
scroll to position [117, 0]
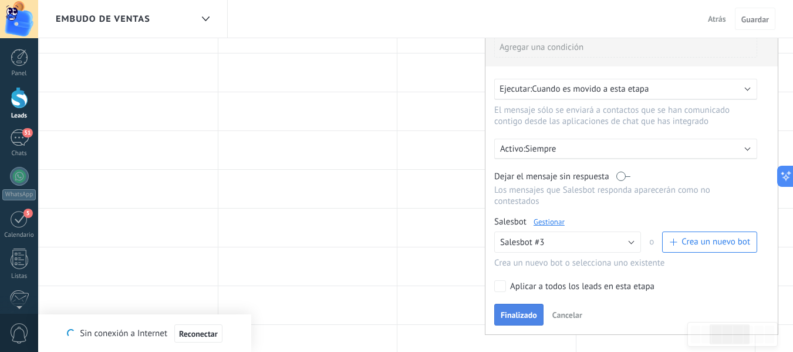
drag, startPoint x: 524, startPoint y: 288, endPoint x: 526, endPoint y: 305, distance: 17.1
click at [524, 288] on div "Aplicar a todos los leads en esta etapa" at bounding box center [582, 287] width 144 height 12
click at [524, 314] on span "Finalizado" at bounding box center [519, 314] width 36 height 8
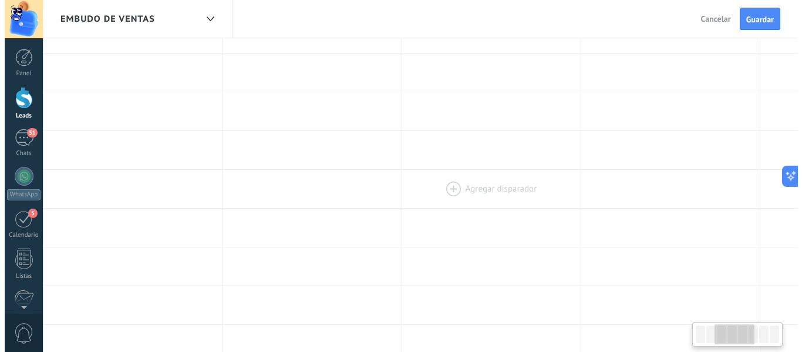
scroll to position [0, 0]
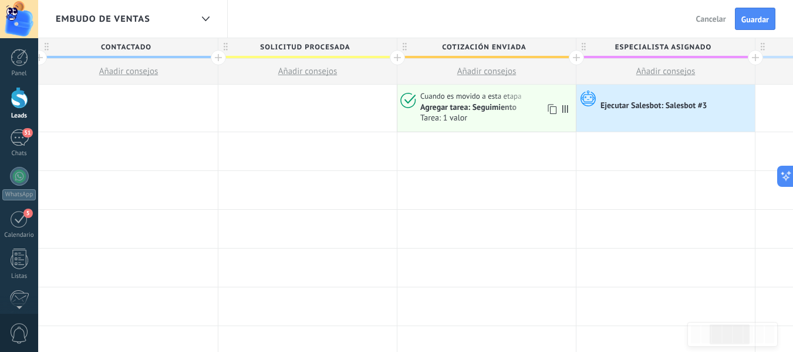
click at [485, 109] on div "Agregar tarea: Seguimiento" at bounding box center [468, 107] width 96 height 11
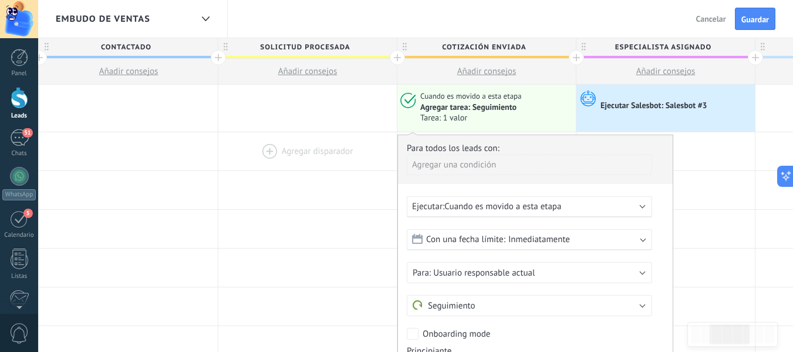
click at [371, 134] on div at bounding box center [307, 151] width 178 height 38
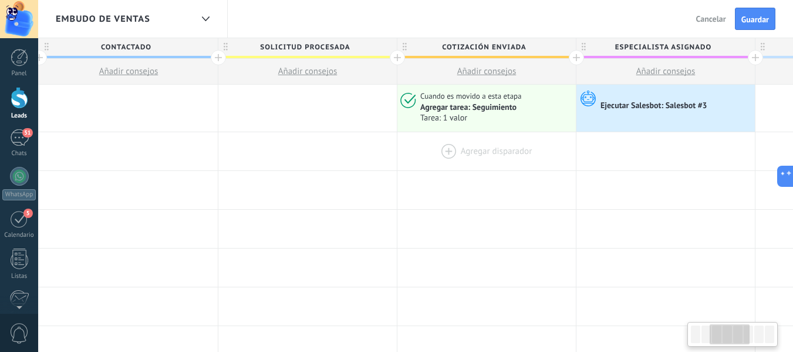
click at [473, 144] on div at bounding box center [486, 151] width 178 height 38
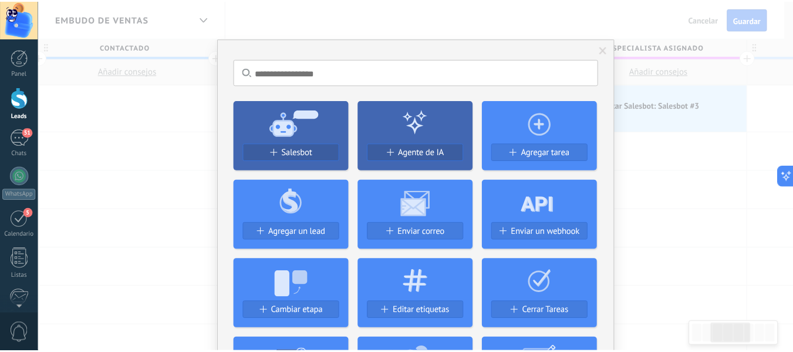
scroll to position [0, 369]
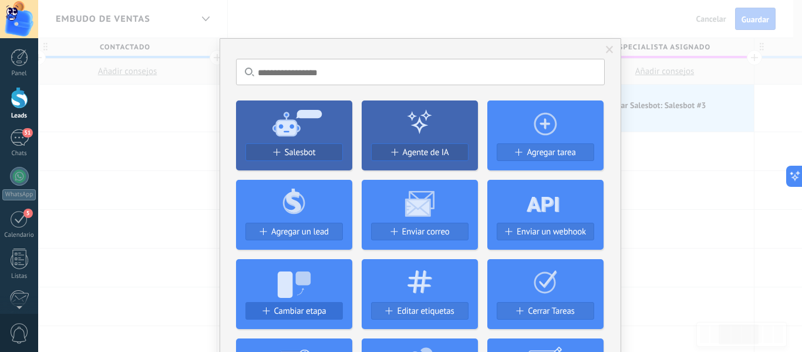
click at [323, 306] on span "Cambiar etapa" at bounding box center [300, 311] width 52 height 10
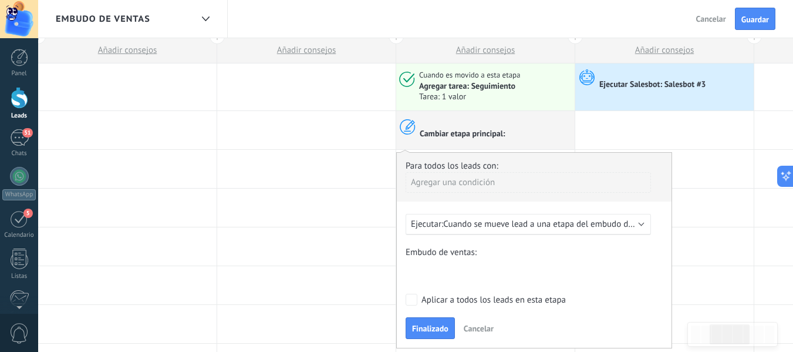
scroll to position [59, 0]
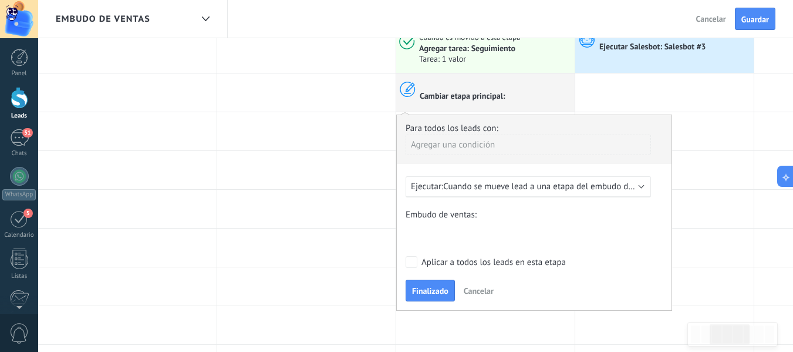
click at [508, 190] on span "Cuando se mueve lead a una etapa del embudo después de 5 minutos" at bounding box center [574, 186] width 262 height 11
click at [542, 184] on span "Cuando se mueve lead a una etapa del embudo después de 5 minutos" at bounding box center [574, 186] width 262 height 11
click at [642, 187] on b at bounding box center [642, 186] width 6 height 6
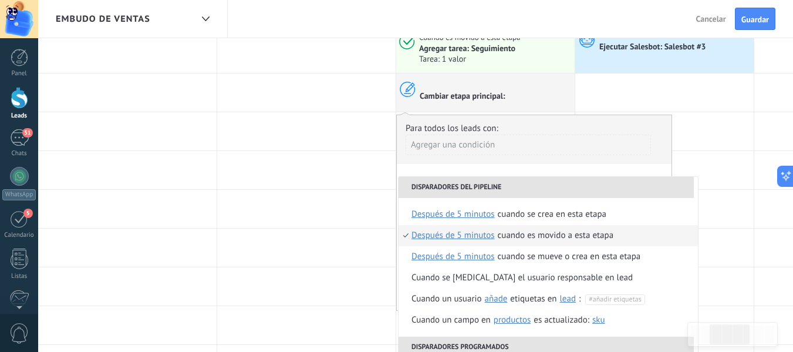
click at [518, 235] on div "Cuando es movido a esta etapa" at bounding box center [556, 235] width 116 height 21
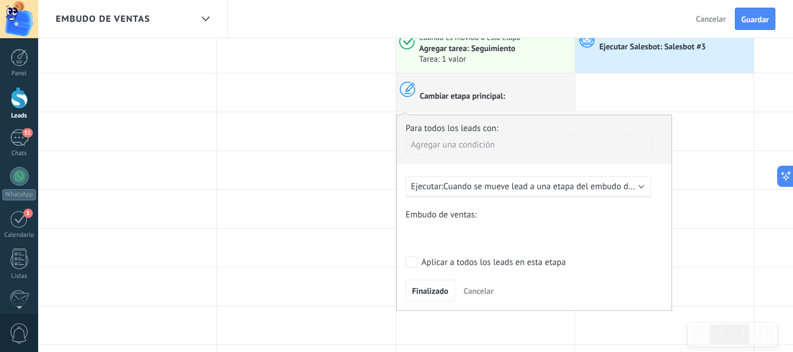
click at [539, 188] on span "Cuando se mueve lead a una etapa del embudo después de 5 minutos" at bounding box center [574, 186] width 262 height 11
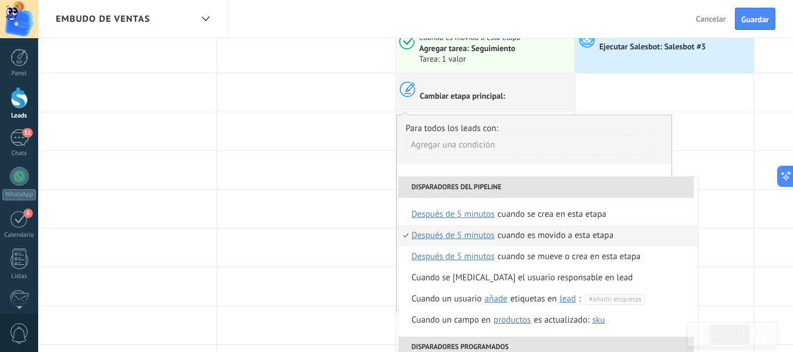
click at [436, 235] on span "después de 5 minutos" at bounding box center [452, 235] width 83 height 21
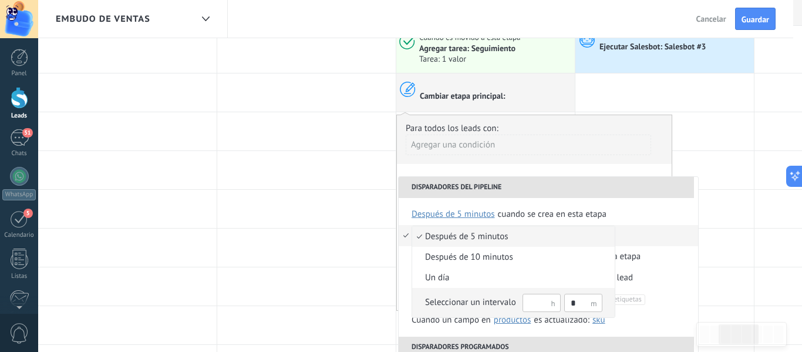
click at [540, 306] on input "text" at bounding box center [541, 302] width 38 height 18
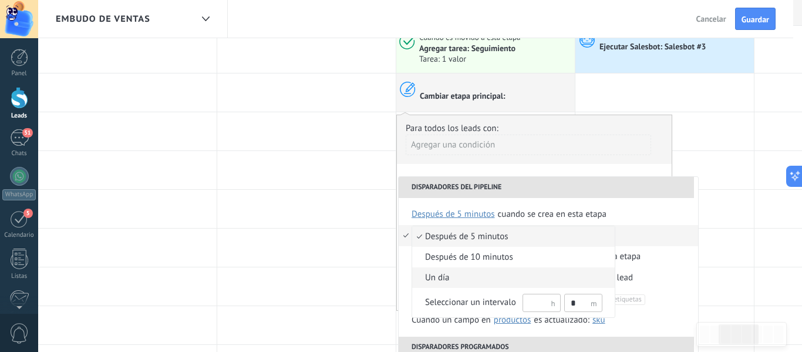
click at [480, 279] on span "un día" at bounding box center [507, 278] width 190 height 12
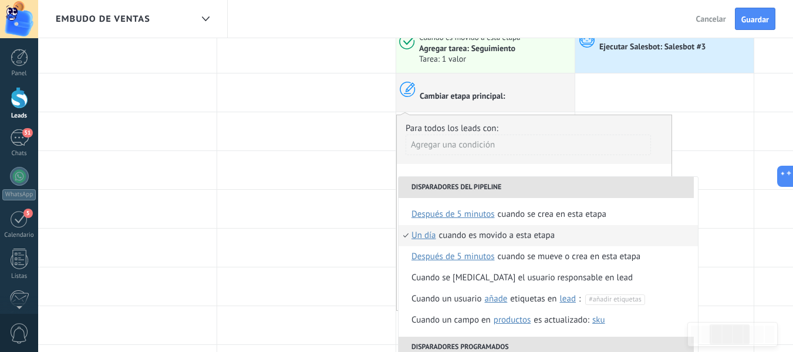
click at [452, 232] on div "Cuando es movido a esta etapa" at bounding box center [497, 235] width 116 height 21
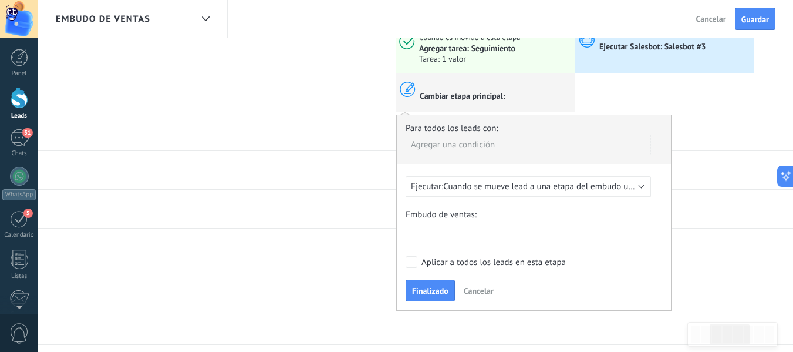
click at [536, 192] on span "Cuando se mueve lead a una etapa del embudo un día" at bounding box center [545, 186] width 204 height 11
click at [644, 184] on div "Ejecutar: Cuando se mueve lead a una etapa del embudo un día" at bounding box center [528, 186] width 245 height 21
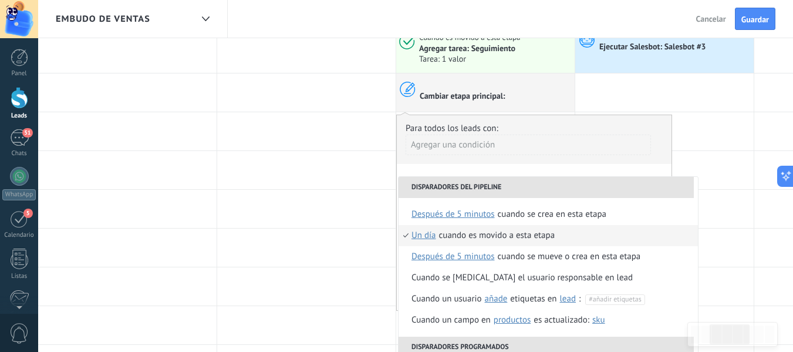
click at [430, 237] on span "un día" at bounding box center [423, 235] width 25 height 21
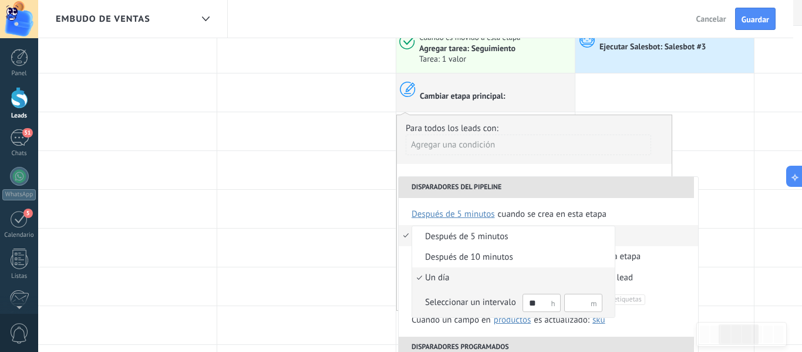
click at [538, 301] on input "**" at bounding box center [541, 302] width 38 height 18
type input "*"
type input "**"
click at [585, 154] on div at bounding box center [401, 176] width 802 height 352
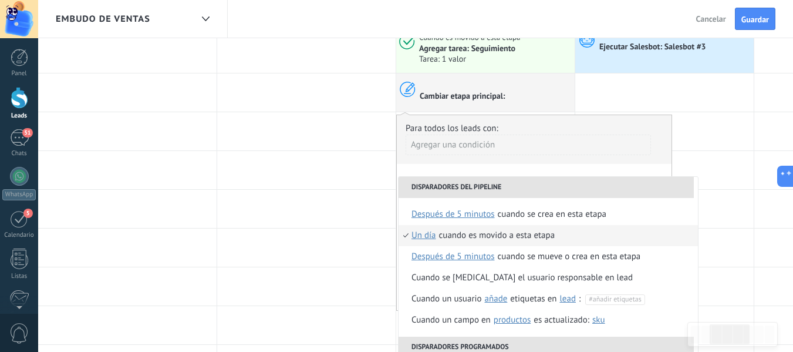
click at [433, 234] on span "un día" at bounding box center [423, 235] width 25 height 21
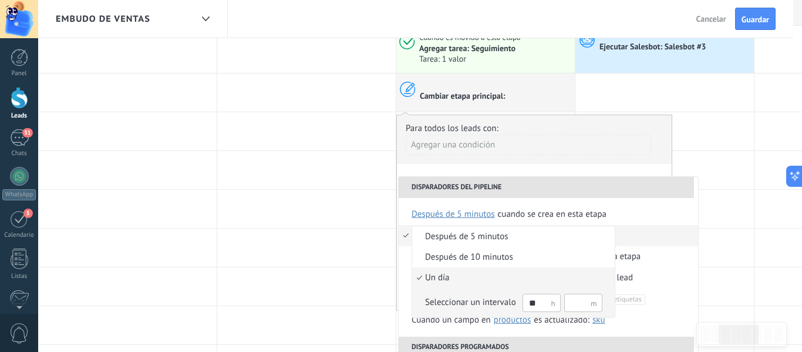
click at [549, 303] on input "**" at bounding box center [541, 302] width 38 height 18
click at [500, 296] on div "Seleccionar un intervalo" at bounding box center [470, 302] width 91 height 12
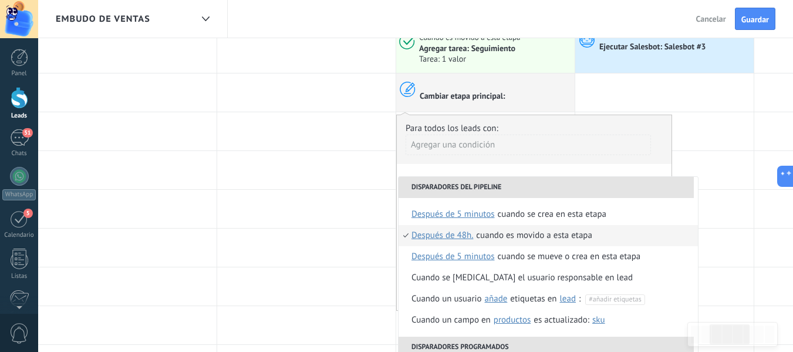
click at [507, 166] on div "**********" at bounding box center [534, 212] width 276 height 196
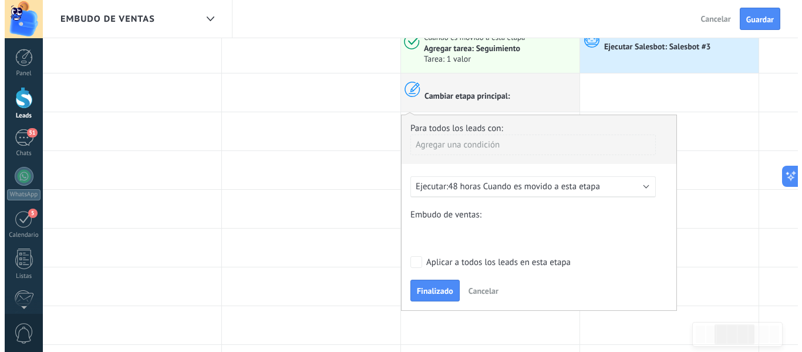
scroll to position [0, 0]
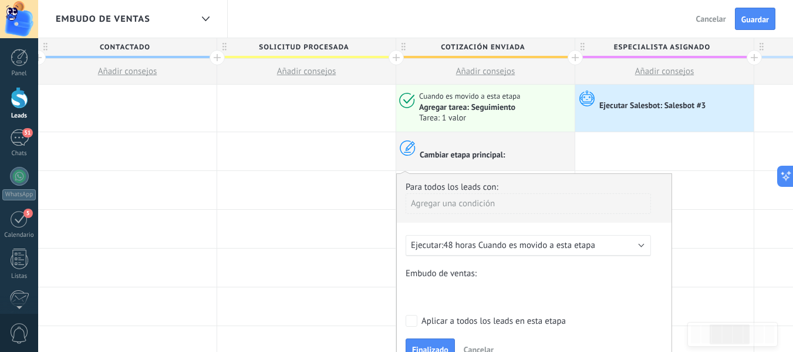
click at [0, 0] on div "Contactado Solicitud procesada cotización enviada Especialista asignado 3 dias …" at bounding box center [0, 0] width 0 height 0
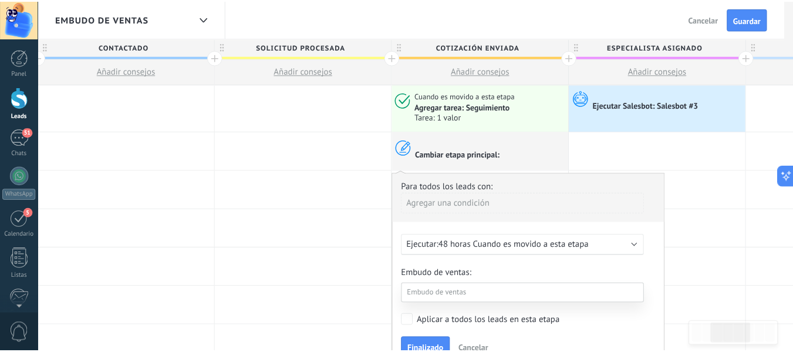
scroll to position [59, 0]
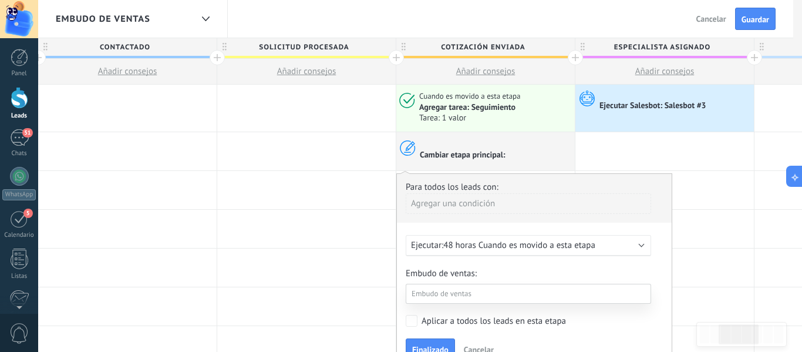
click at [0, 0] on label "Especialista asignado" at bounding box center [0, 0] width 0 height 0
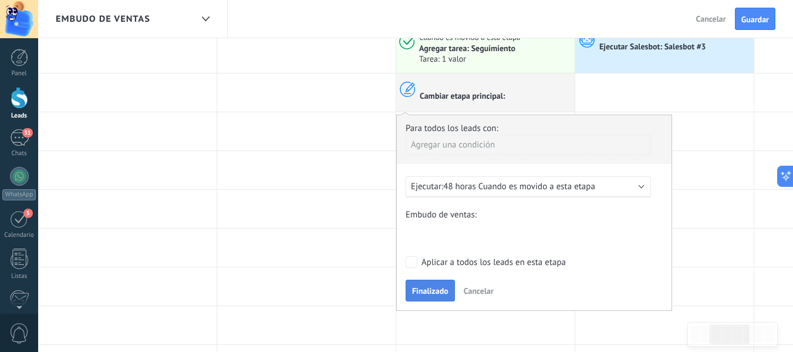
click at [445, 294] on span "Finalizado" at bounding box center [430, 290] width 36 height 8
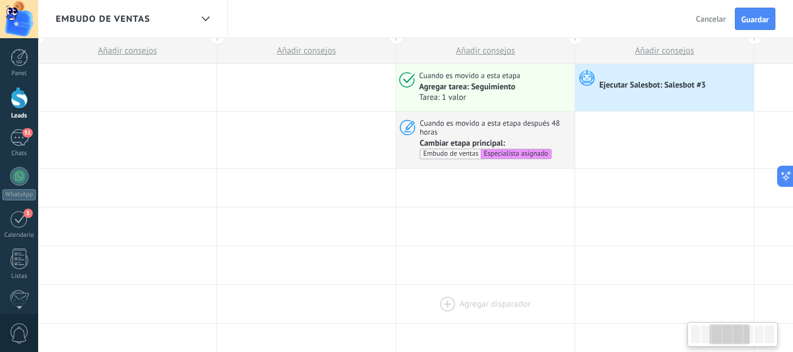
scroll to position [0, 0]
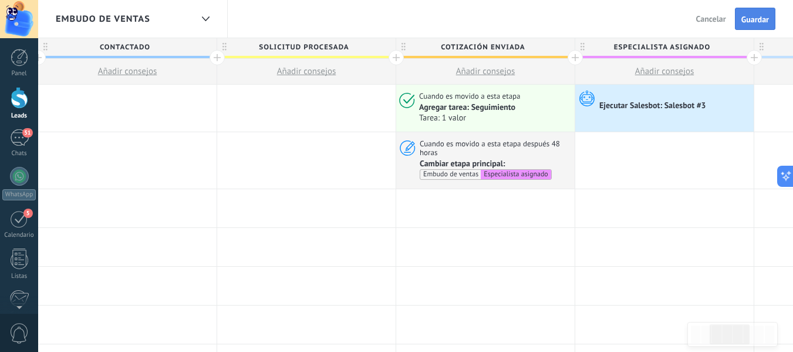
click at [764, 28] on button "Guardar" at bounding box center [755, 19] width 40 height 22
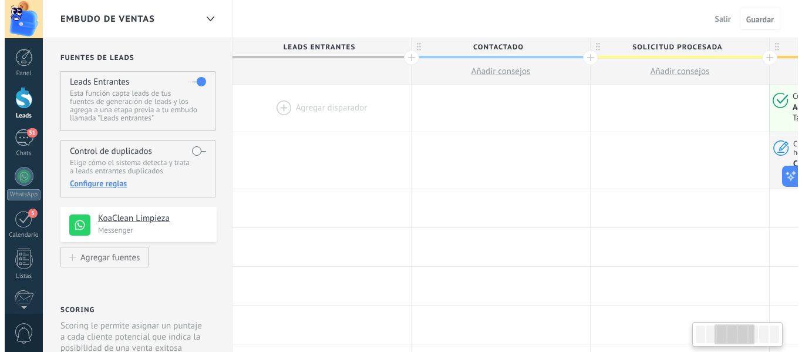
scroll to position [0, 369]
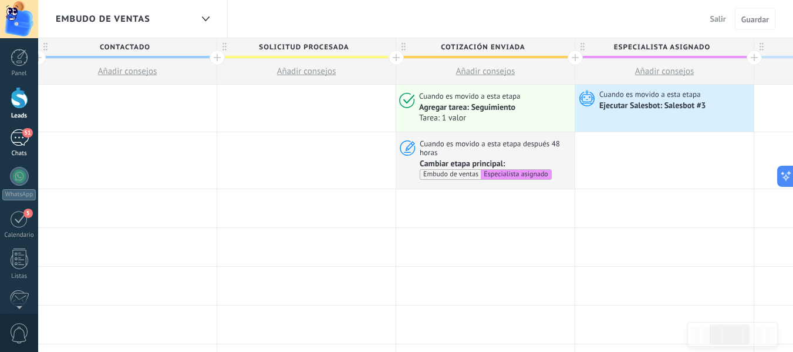
drag, startPoint x: 21, startPoint y: 138, endPoint x: 26, endPoint y: 141, distance: 6.0
click at [21, 138] on div "51" at bounding box center [19, 137] width 19 height 17
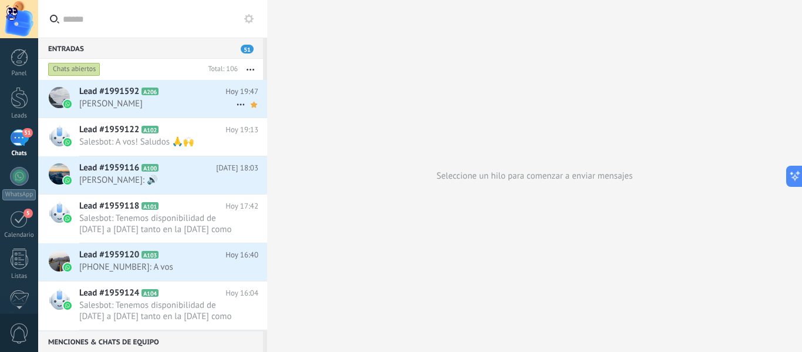
click at [160, 97] on div "Lead #1991592 A206 [DATE] 19:47 [PERSON_NAME]" at bounding box center [173, 98] width 188 height 37
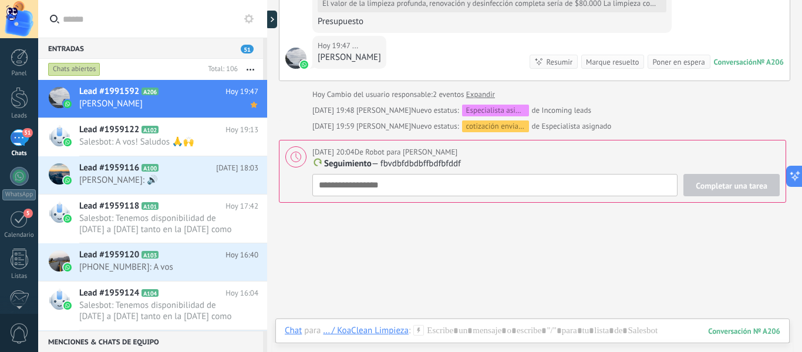
scroll to position [526, 0]
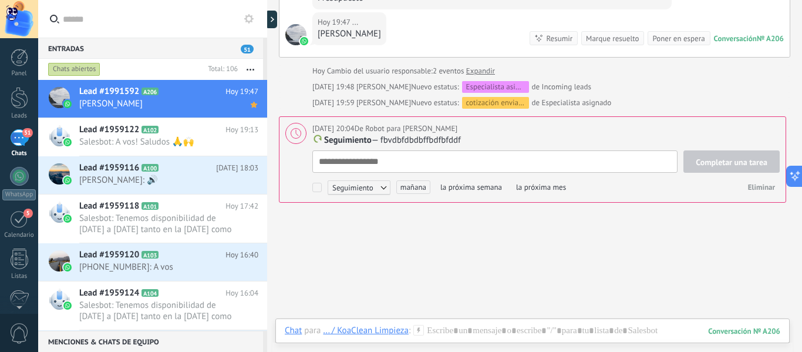
drag, startPoint x: 631, startPoint y: 191, endPoint x: 322, endPoint y: 181, distance: 308.9
click at [322, 181] on div "Completar una tarea Seguimiento Seguimiento Reunión Personalizado mañana la pró…" at bounding box center [545, 173] width 467 height 46
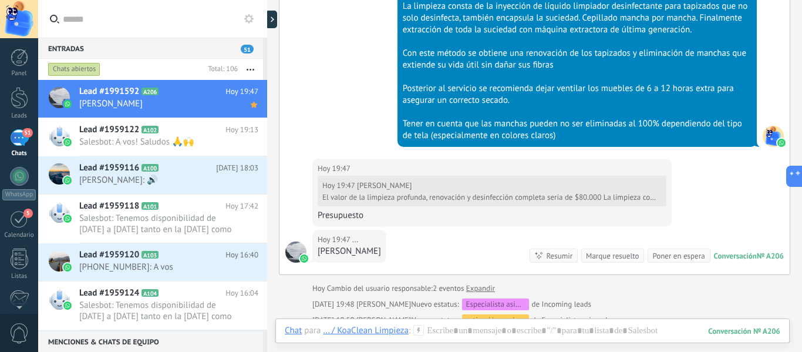
scroll to position [291, 0]
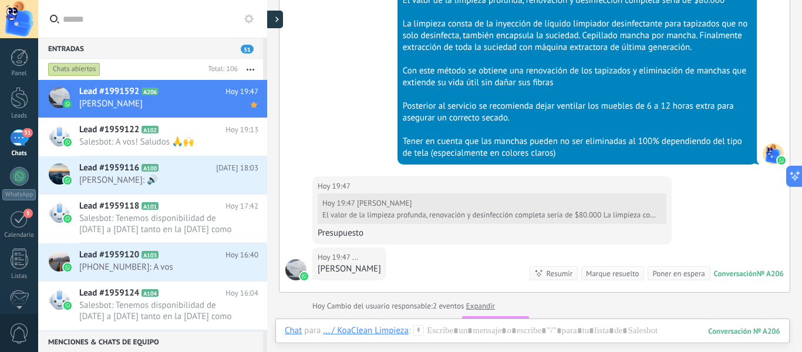
click at [274, 21] on div at bounding box center [274, 20] width 18 height 18
type textarea "**********"
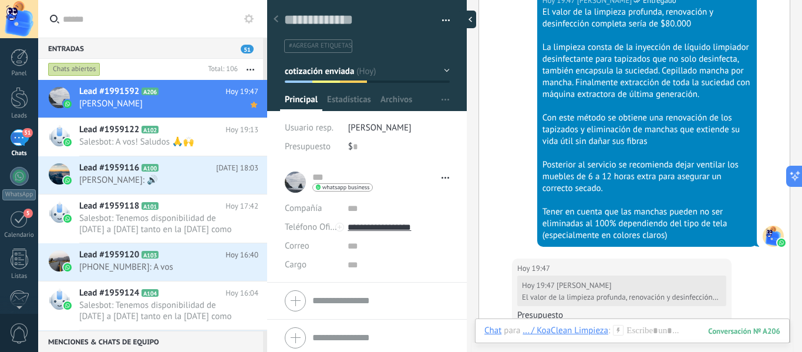
scroll to position [18, 0]
click at [437, 73] on button "cotización enviada" at bounding box center [367, 70] width 165 height 21
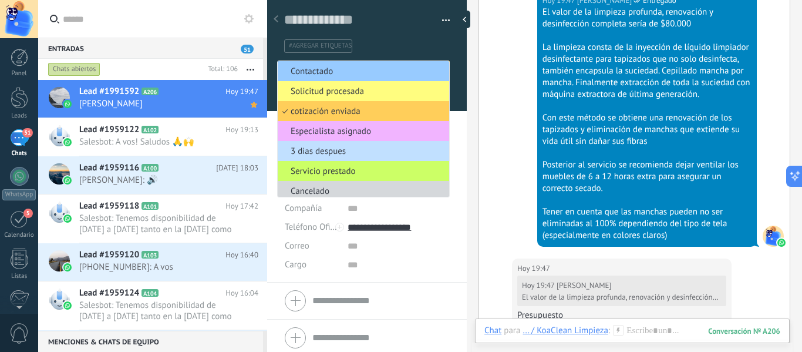
click at [373, 131] on span "Especialista asignado" at bounding box center [362, 131] width 168 height 11
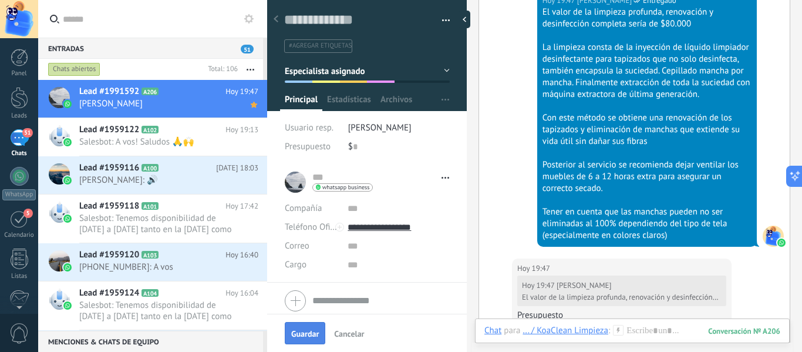
click at [302, 326] on button "Guardar" at bounding box center [305, 333] width 40 height 22
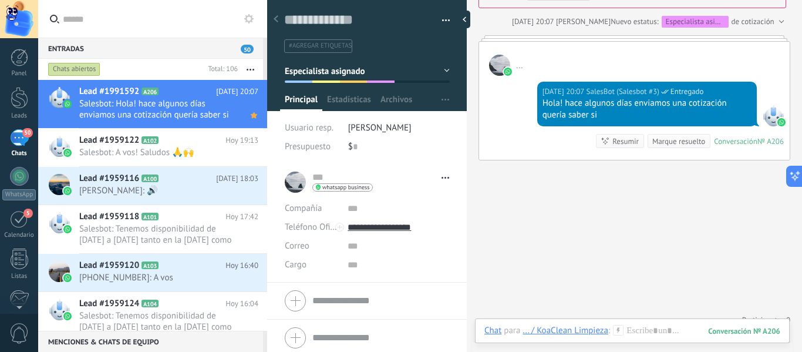
scroll to position [828, 0]
